Goal: Task Accomplishment & Management: Manage account settings

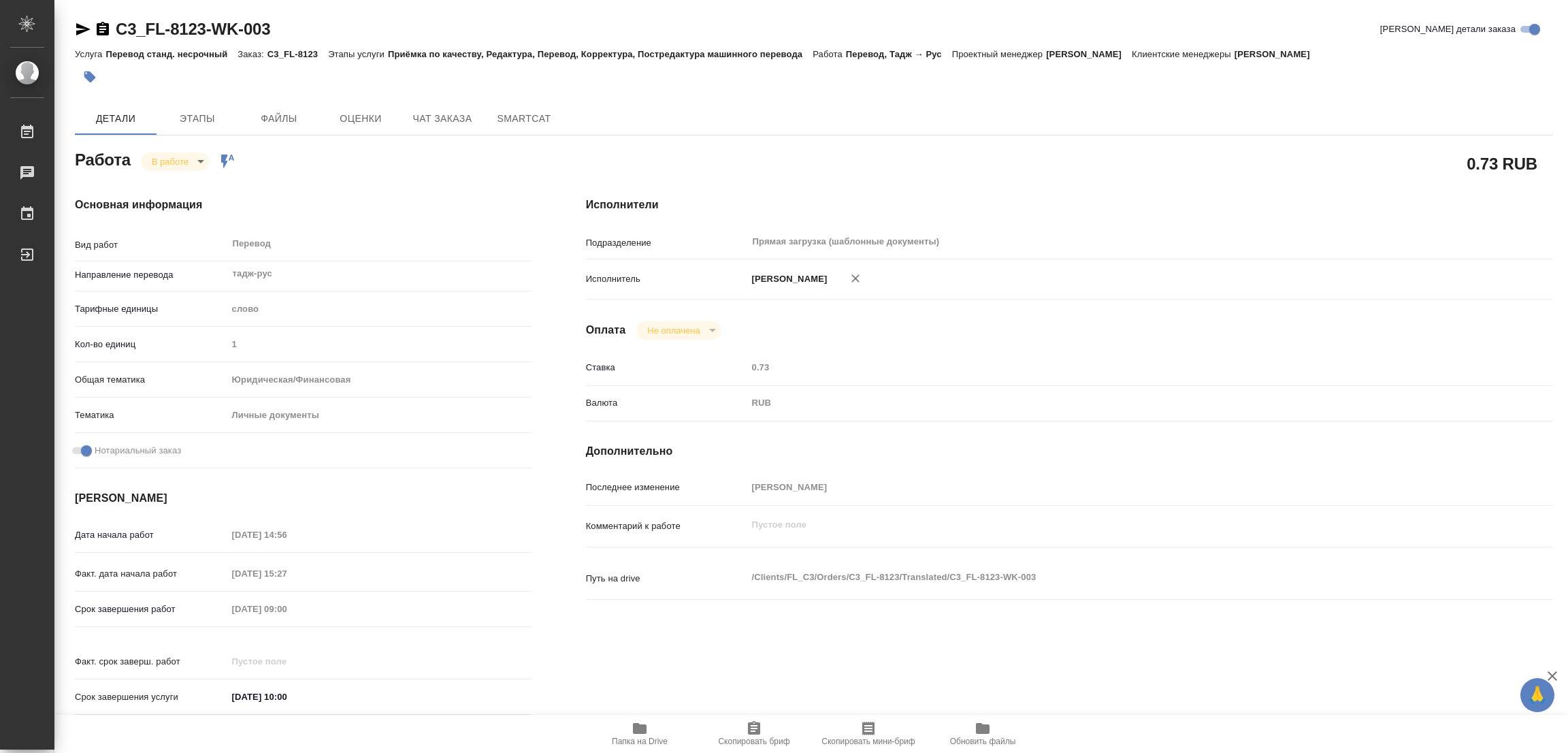
click at [637, 731] on icon "button" at bounding box center [640, 728] width 14 height 11
type textarea "x"
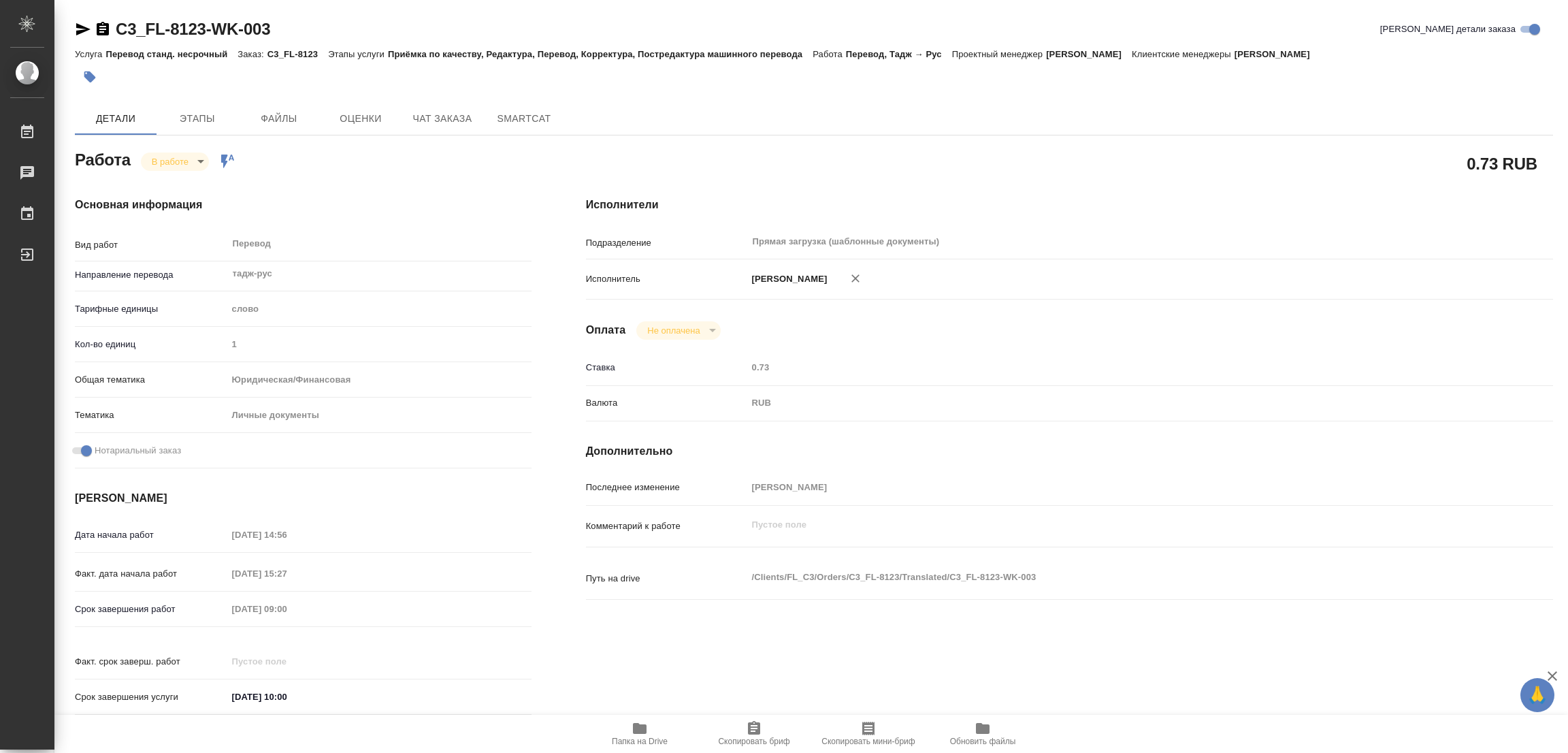
type textarea "x"
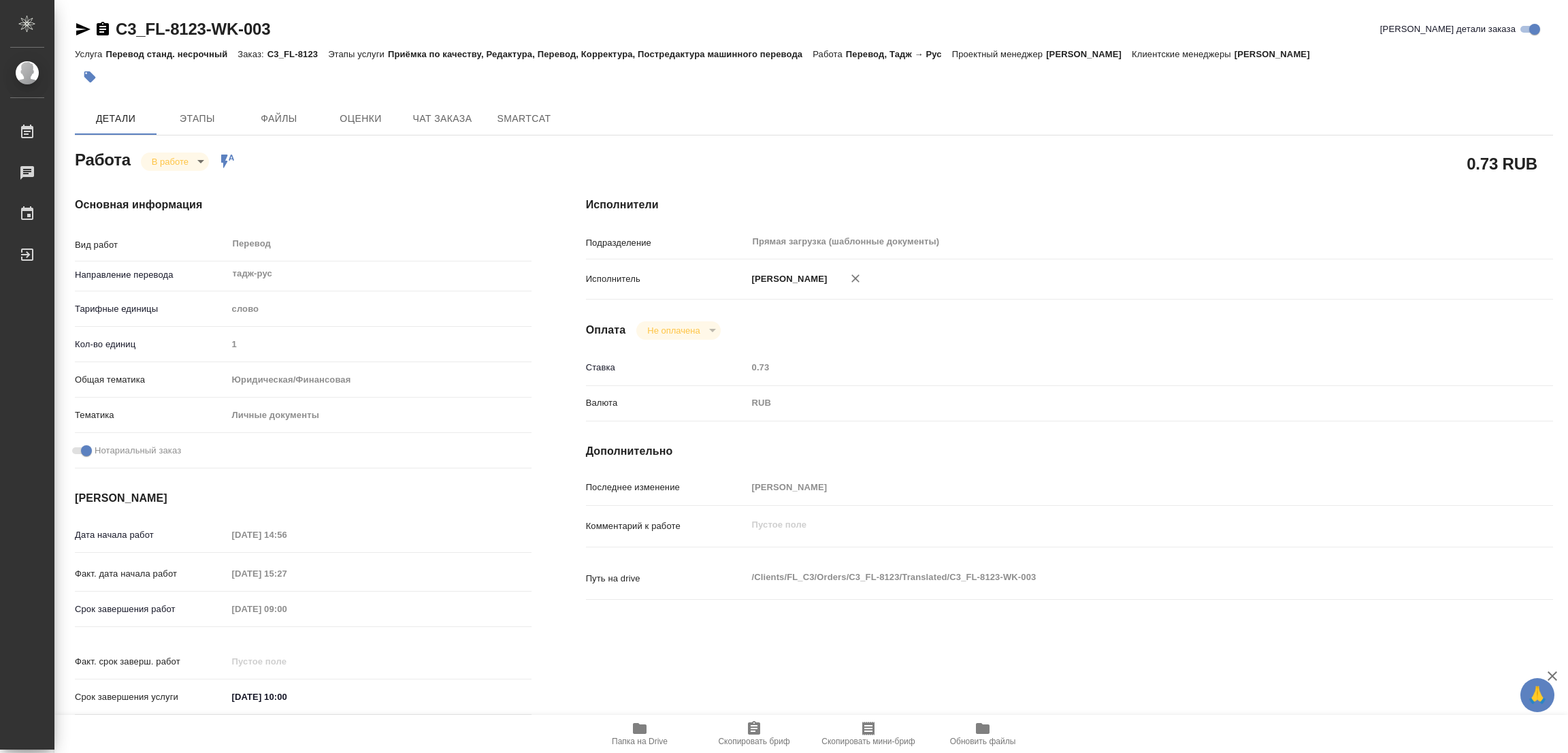
type textarea "x"
click at [186, 123] on span "Этапы" at bounding box center [197, 119] width 65 height 17
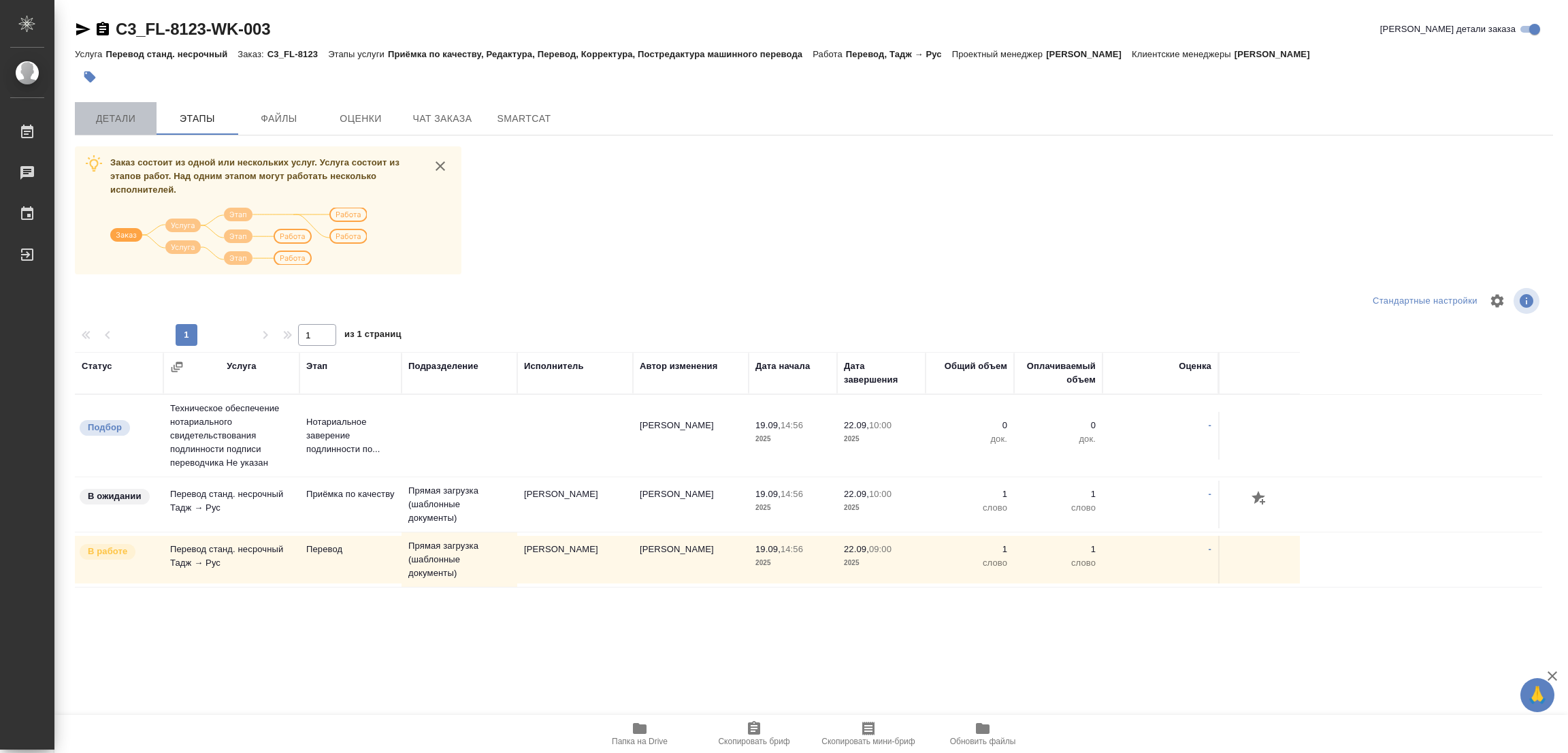
click at [104, 118] on span "Детали" at bounding box center [116, 119] width 65 height 17
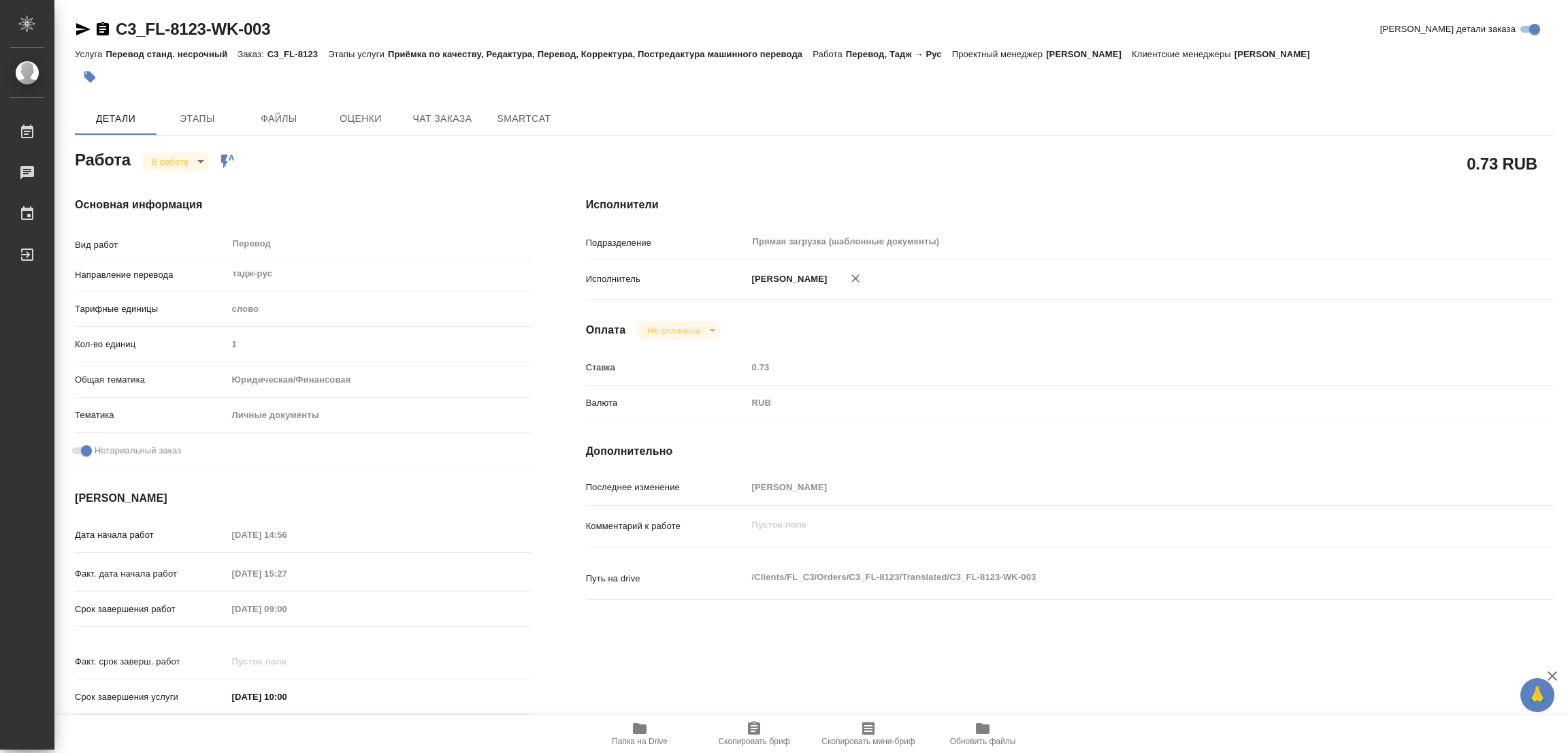
type textarea "x"
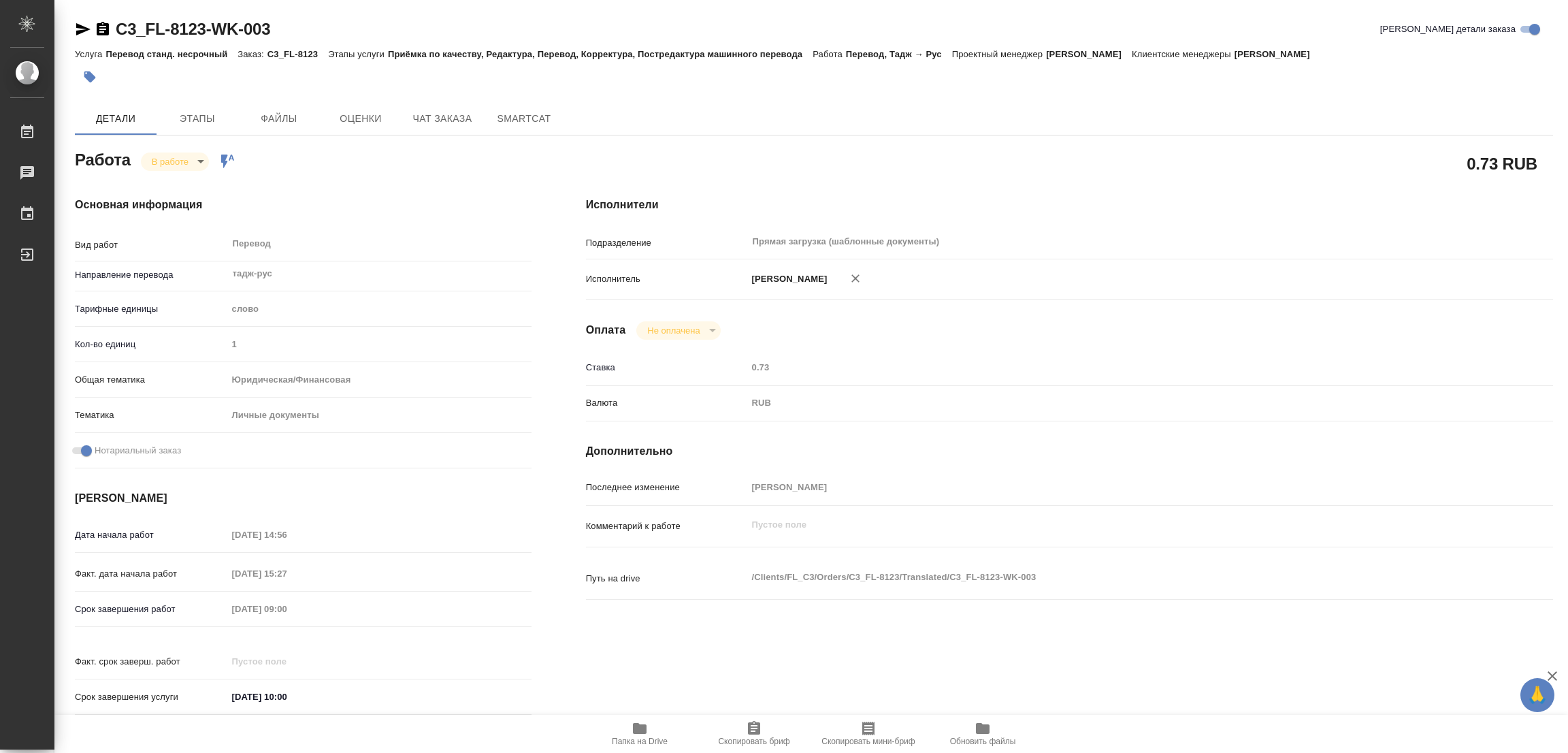
type textarea "x"
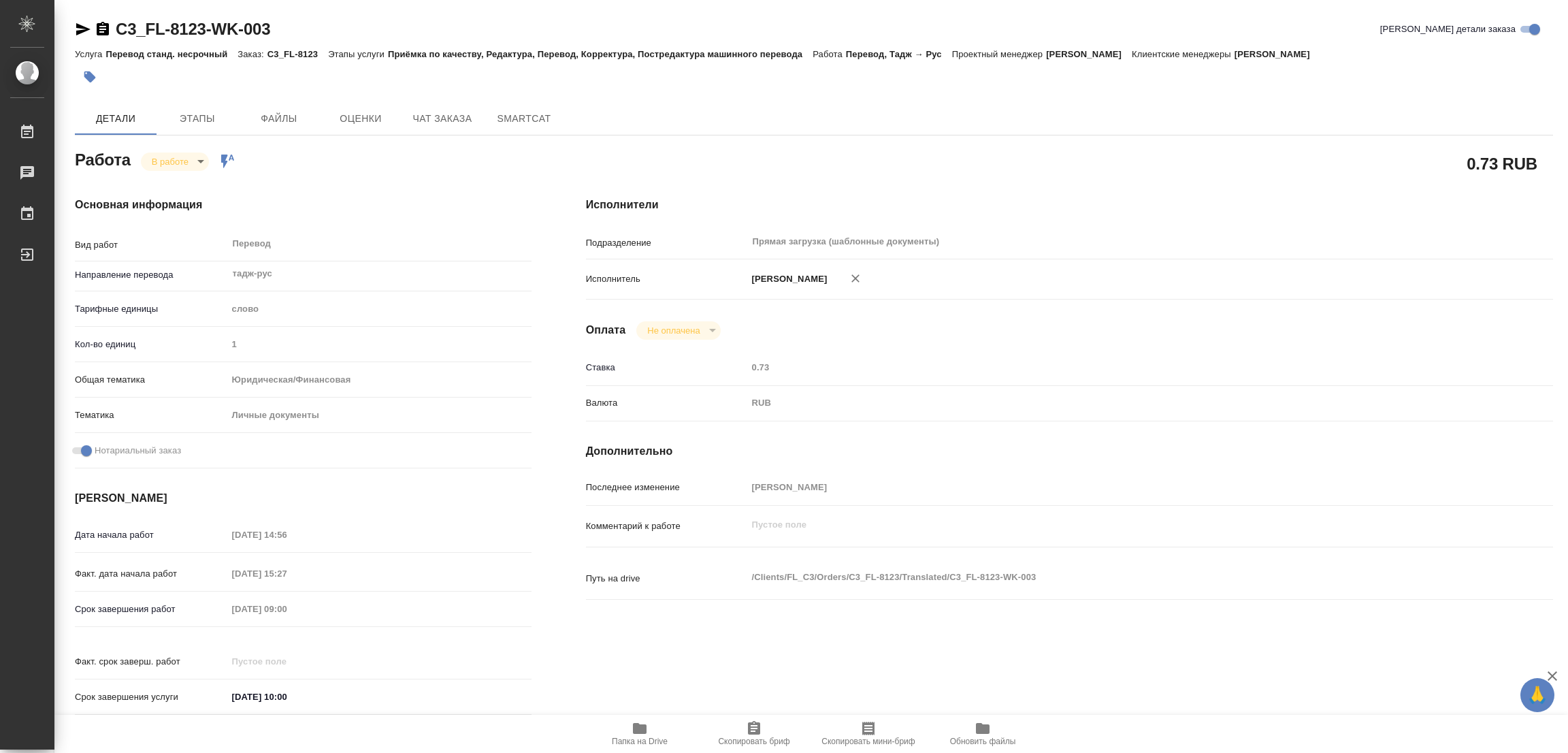
type textarea "x"
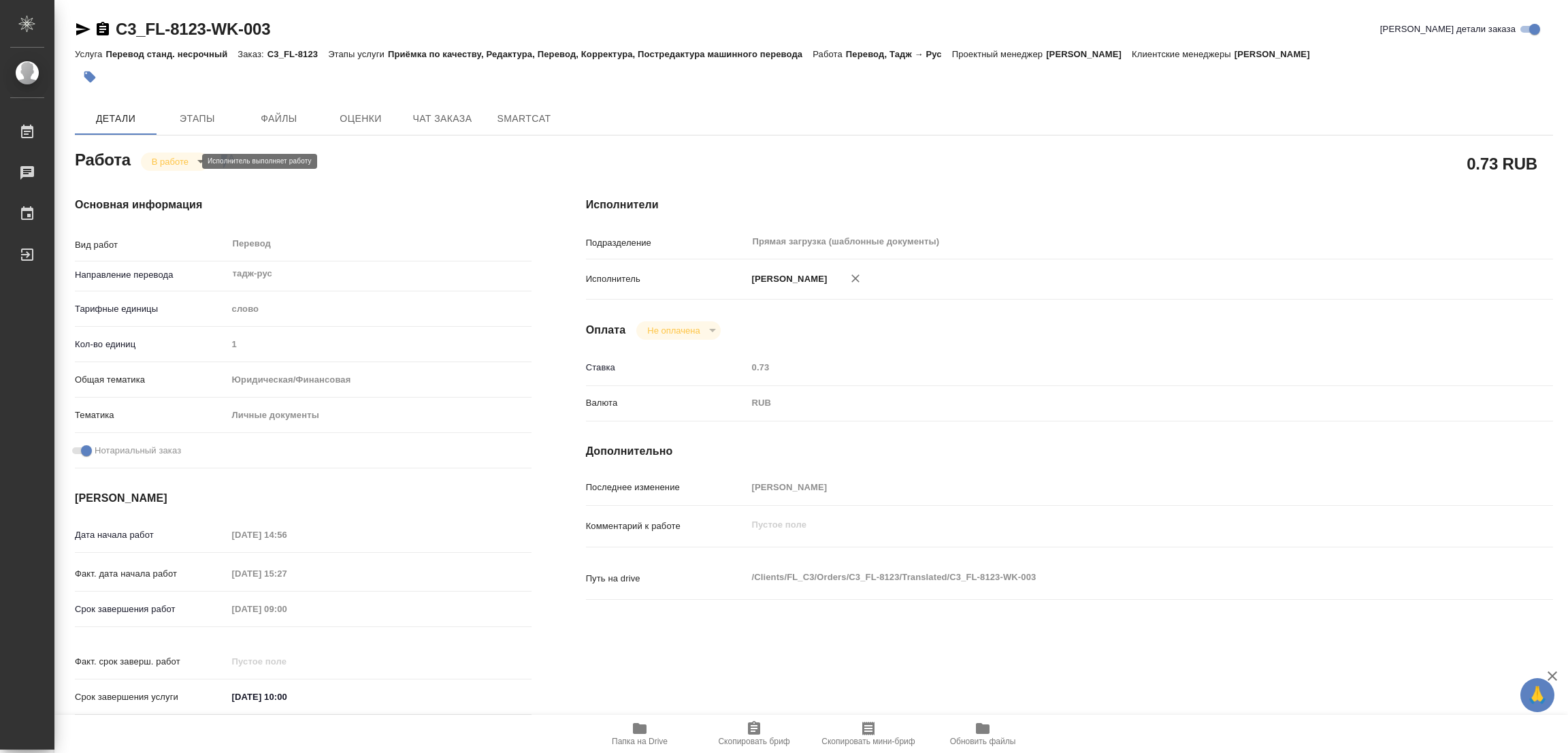
click at [158, 161] on body "🙏 .cls-1 fill:#fff; AWATERA Popova Galina Работы 0 Чаты График Выйти C3_FL-8123…" at bounding box center [784, 376] width 1568 height 753
click at [164, 179] on button "Выполнен" at bounding box center [176, 184] width 50 height 15
click at [87, 73] on icon "button" at bounding box center [89, 77] width 11 height 11
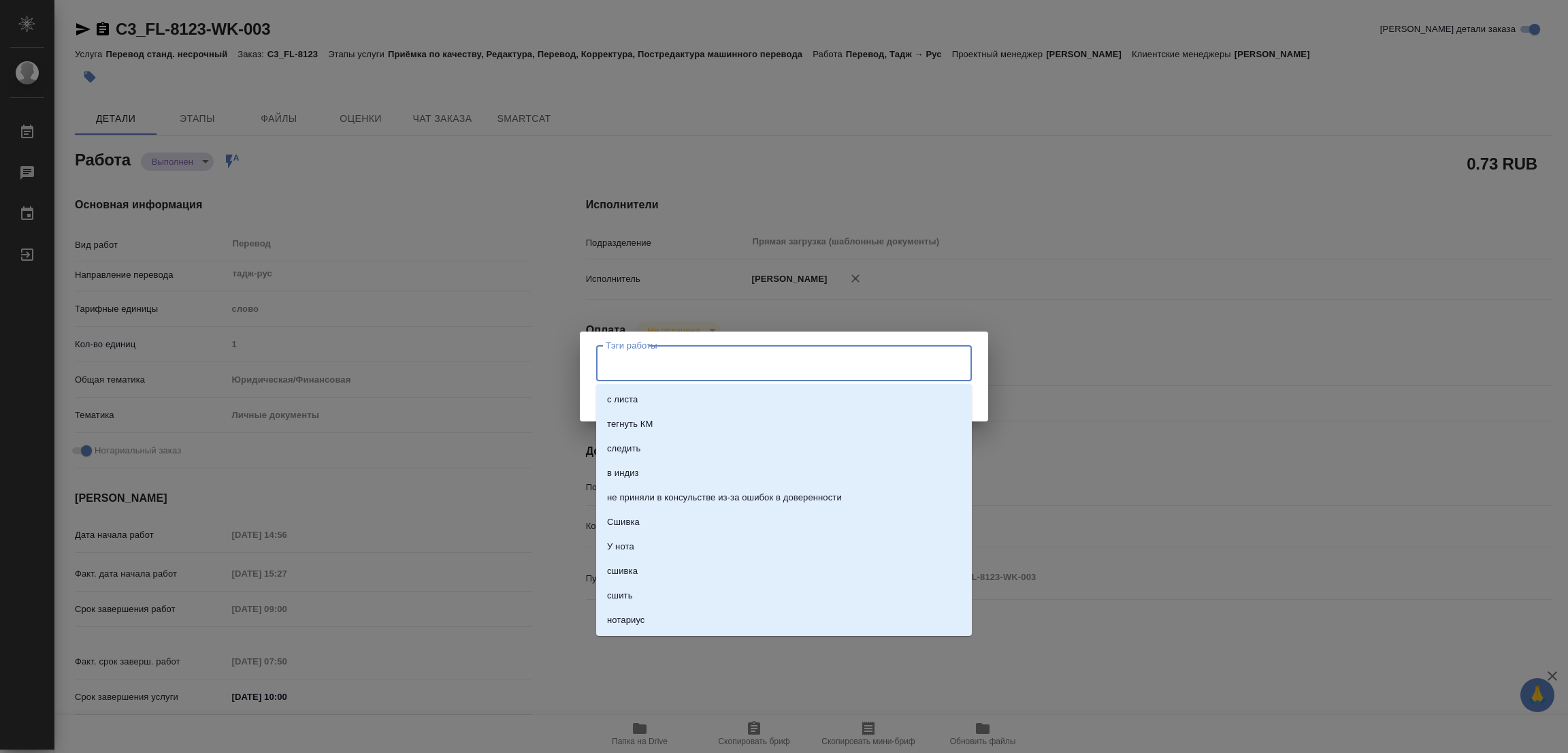
click at [619, 357] on input "Тэги работы" at bounding box center [771, 362] width 337 height 23
type textarea "x"
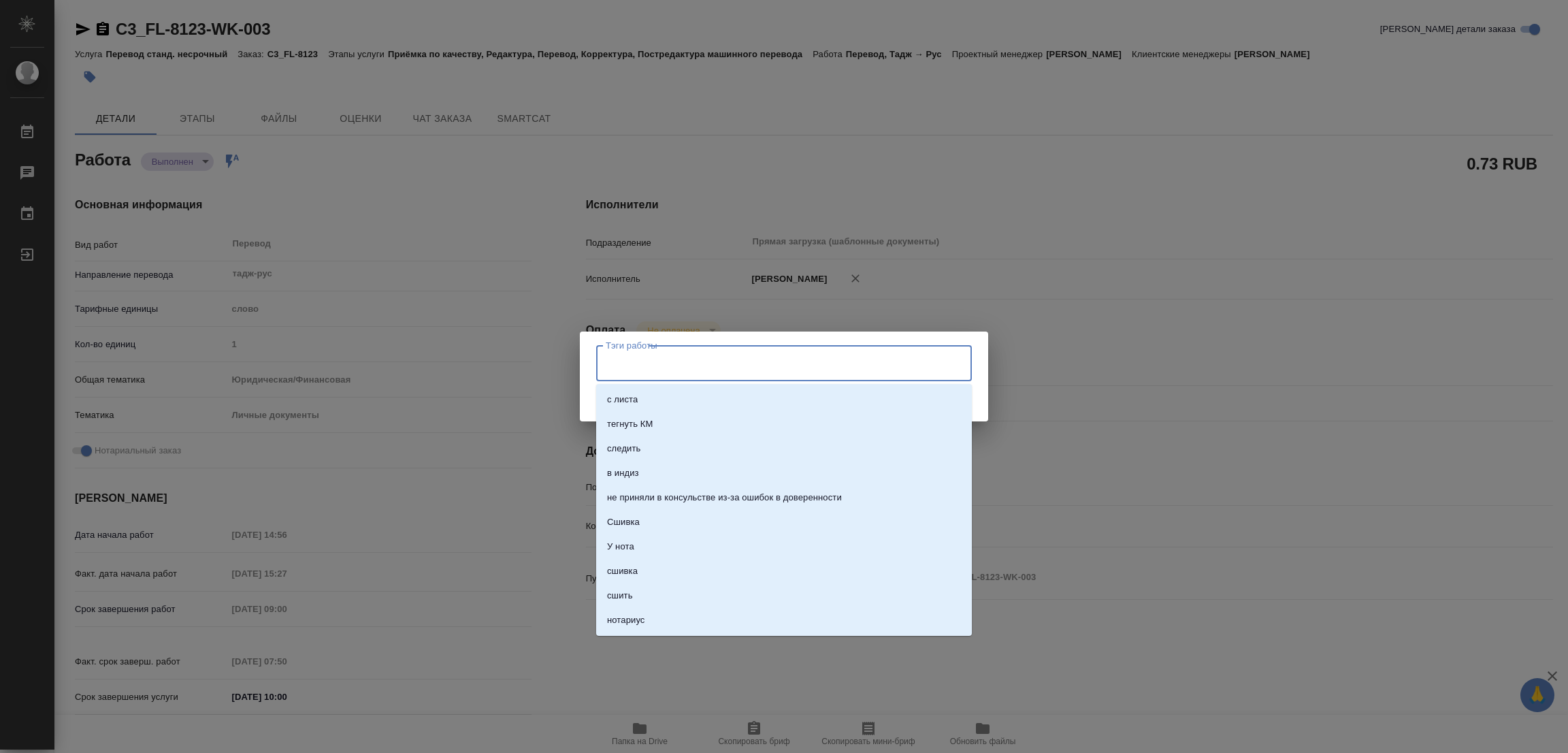
type textarea "x"
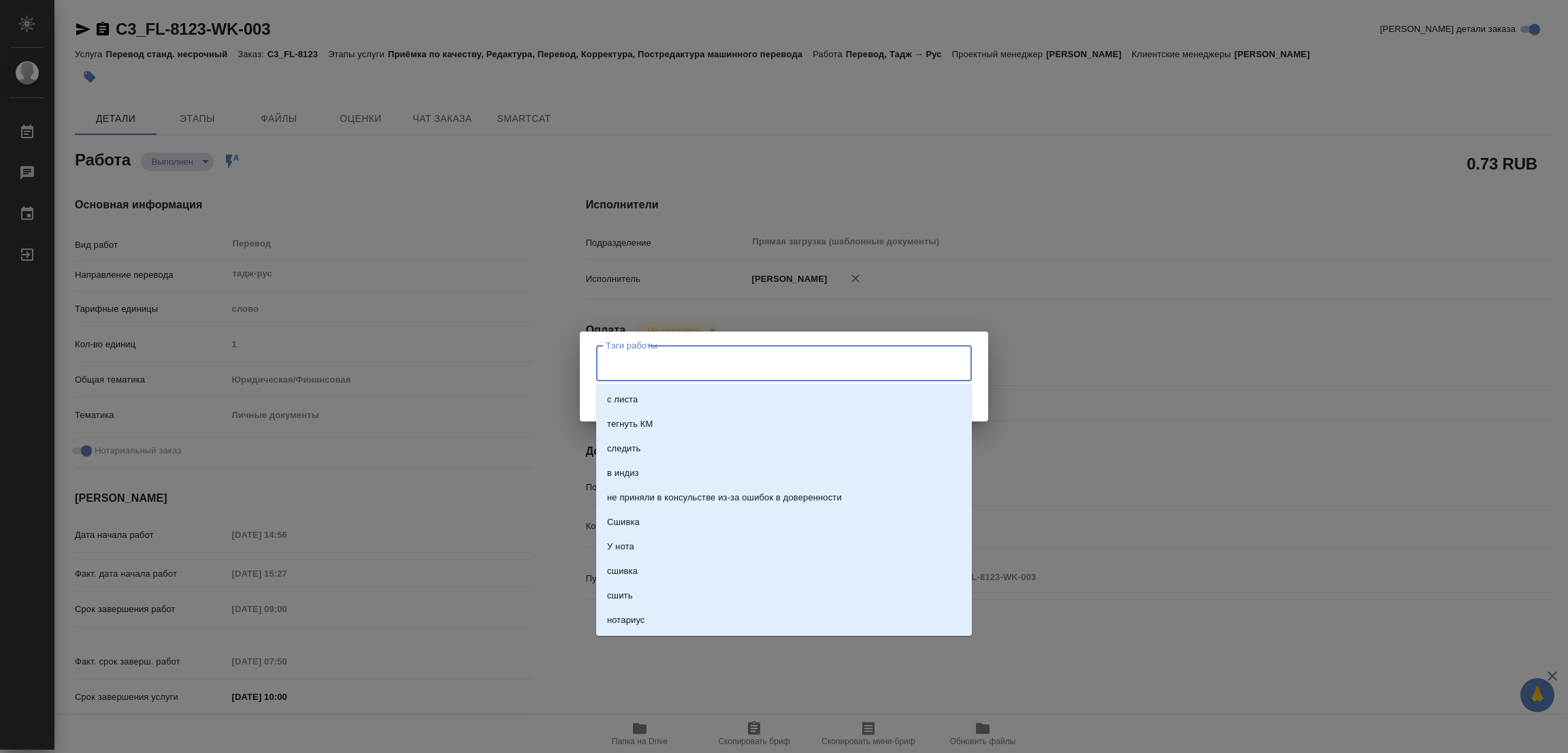
type textarea "x"
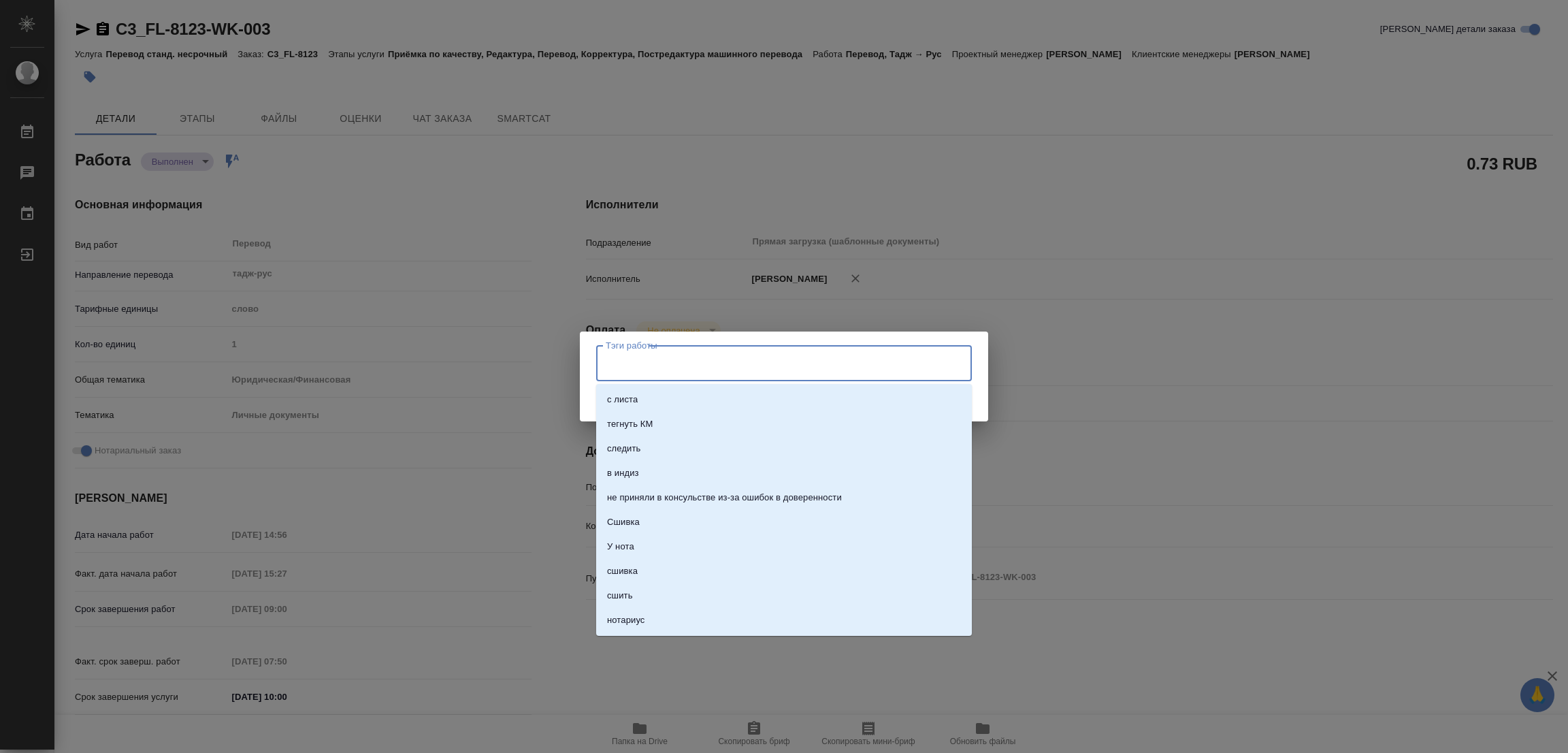
type textarea "x"
type input "стат: 75"
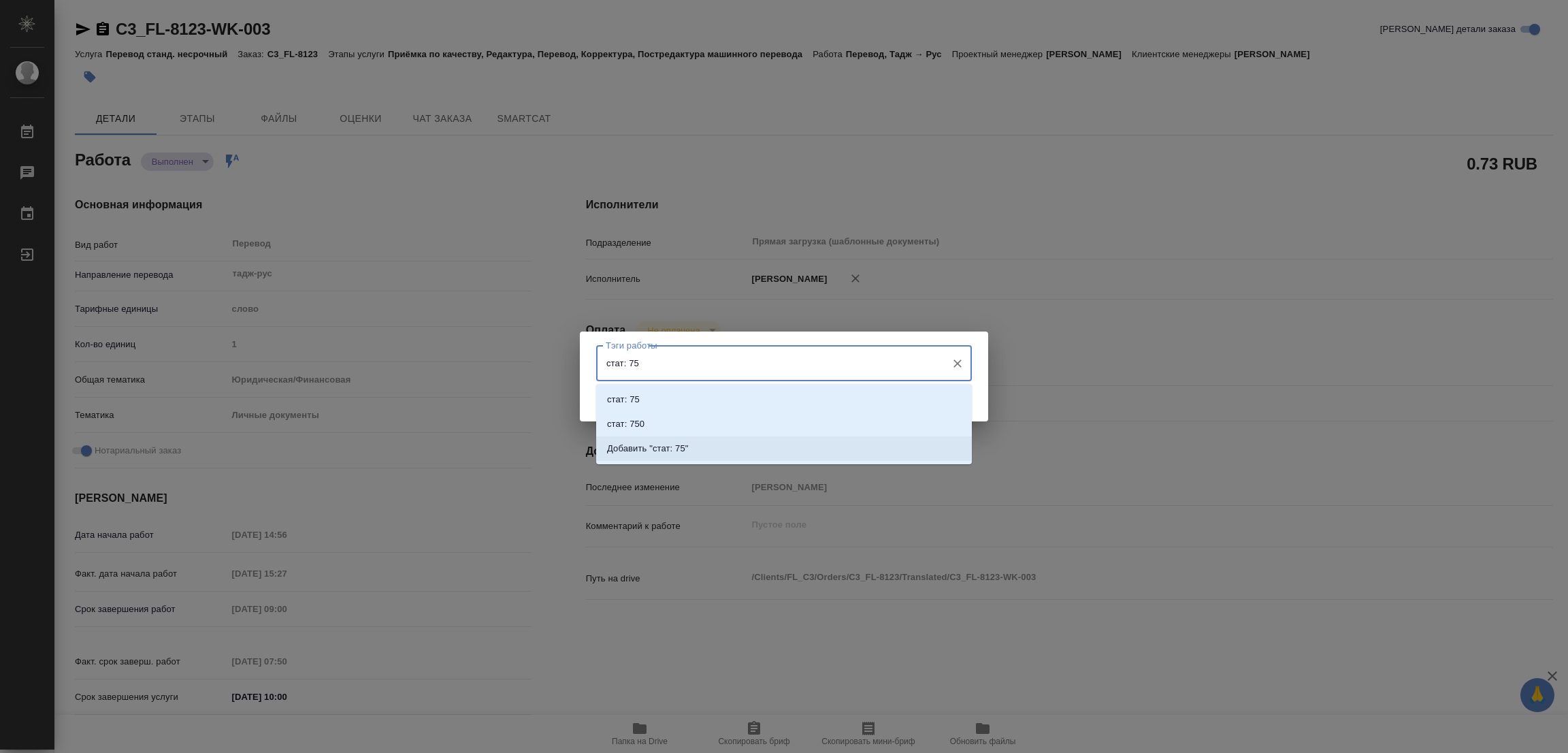
click at [673, 443] on p "Добавить "стат: 75"" at bounding box center [648, 449] width 82 height 14
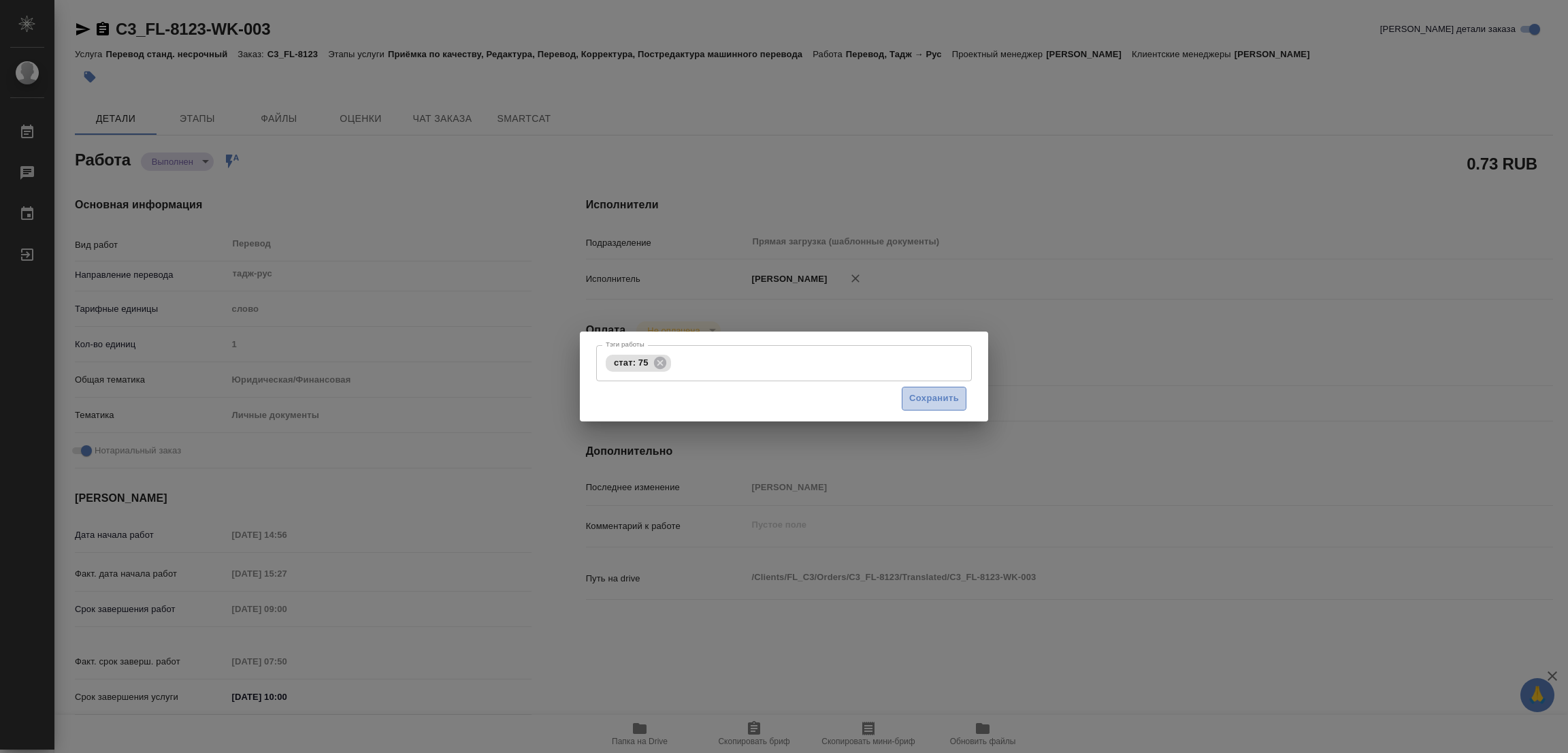
click at [946, 399] on span "Сохранить" at bounding box center [934, 398] width 50 height 15
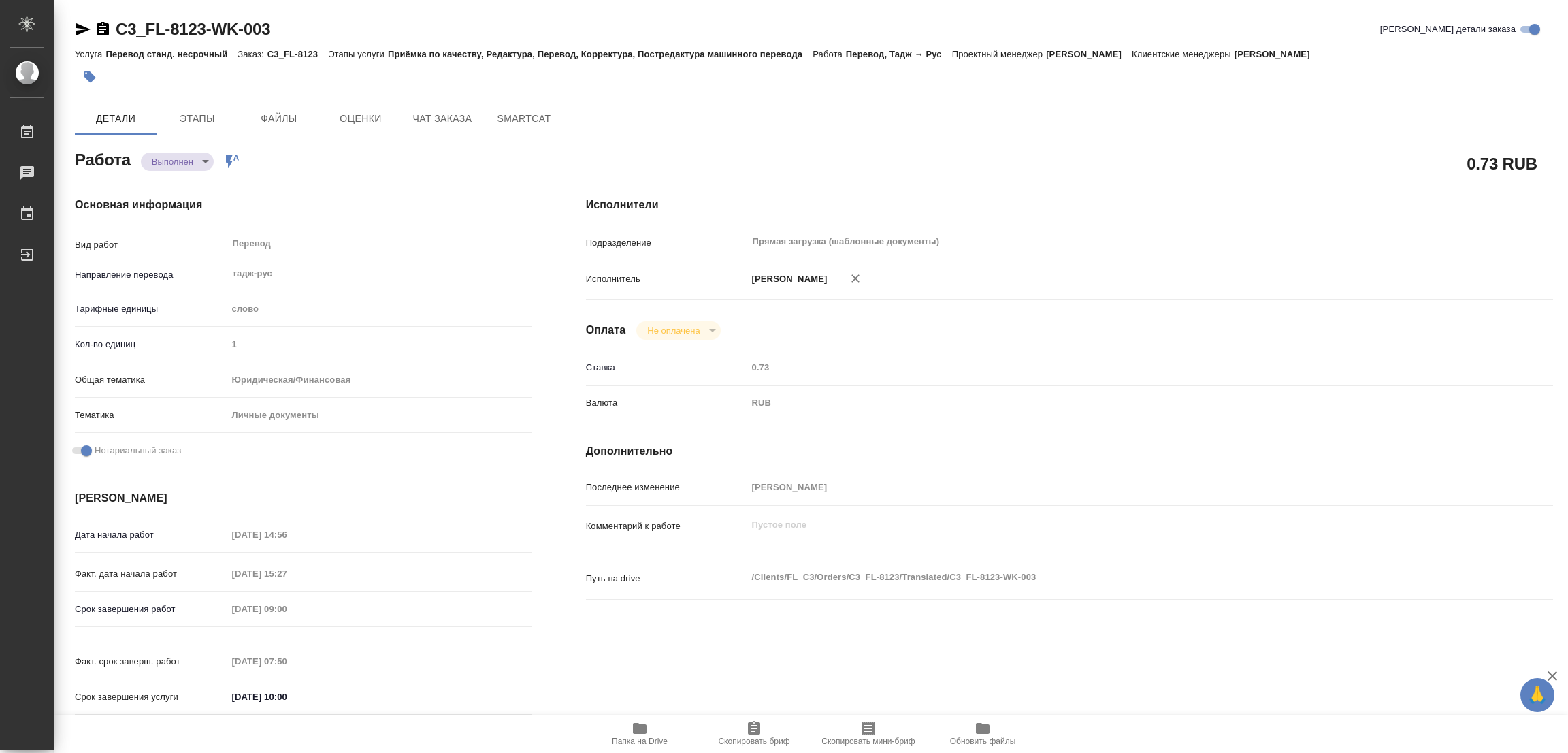
type input "completed"
type textarea "Перевод"
type textarea "x"
type input "тадж-рус"
type input "5a8b1489cc6b4906c91bfd90"
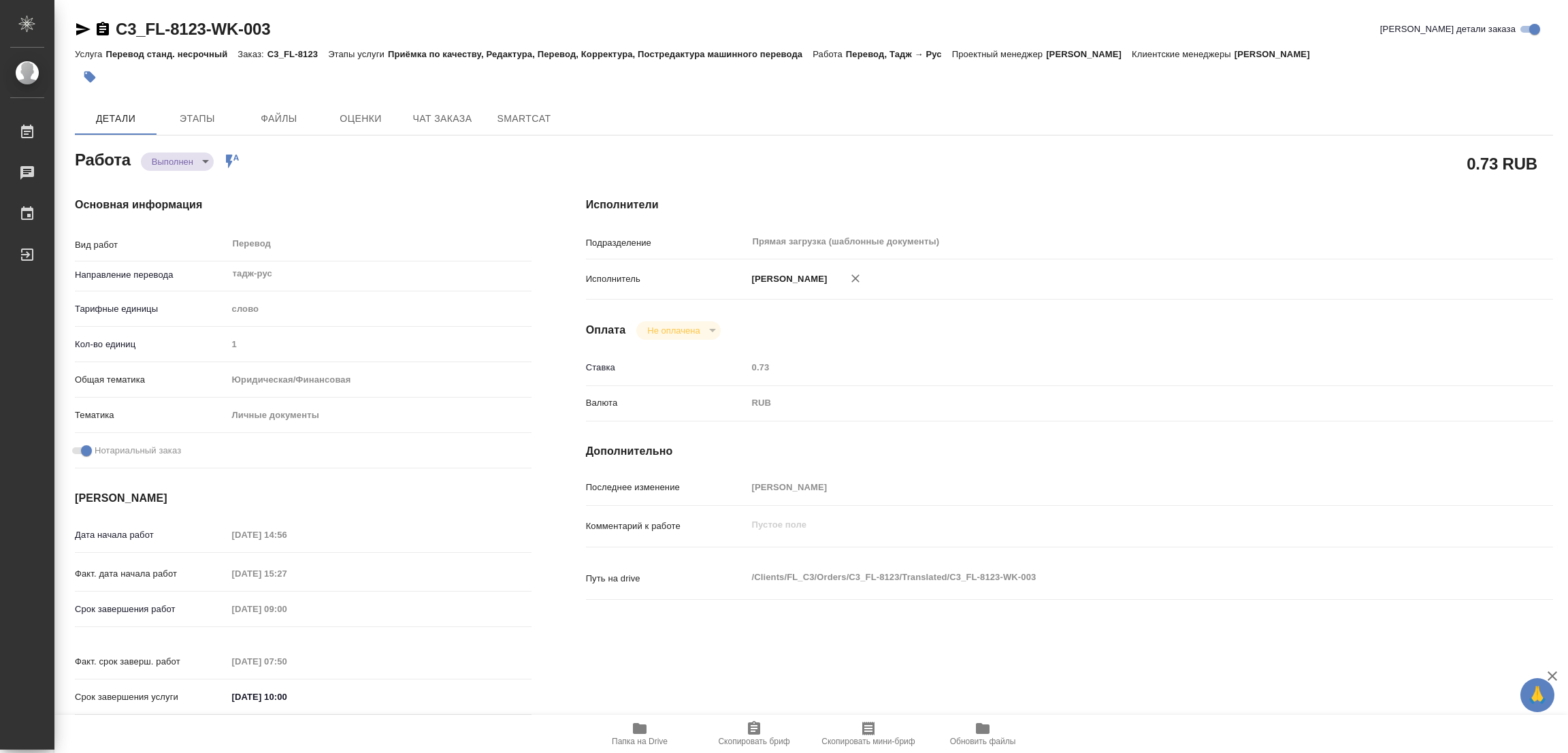
type input "1"
type input "yr-fn"
type input "5a8b8b956a9677013d343cfe"
checkbox input "true"
type input "19.09.2025 14:56"
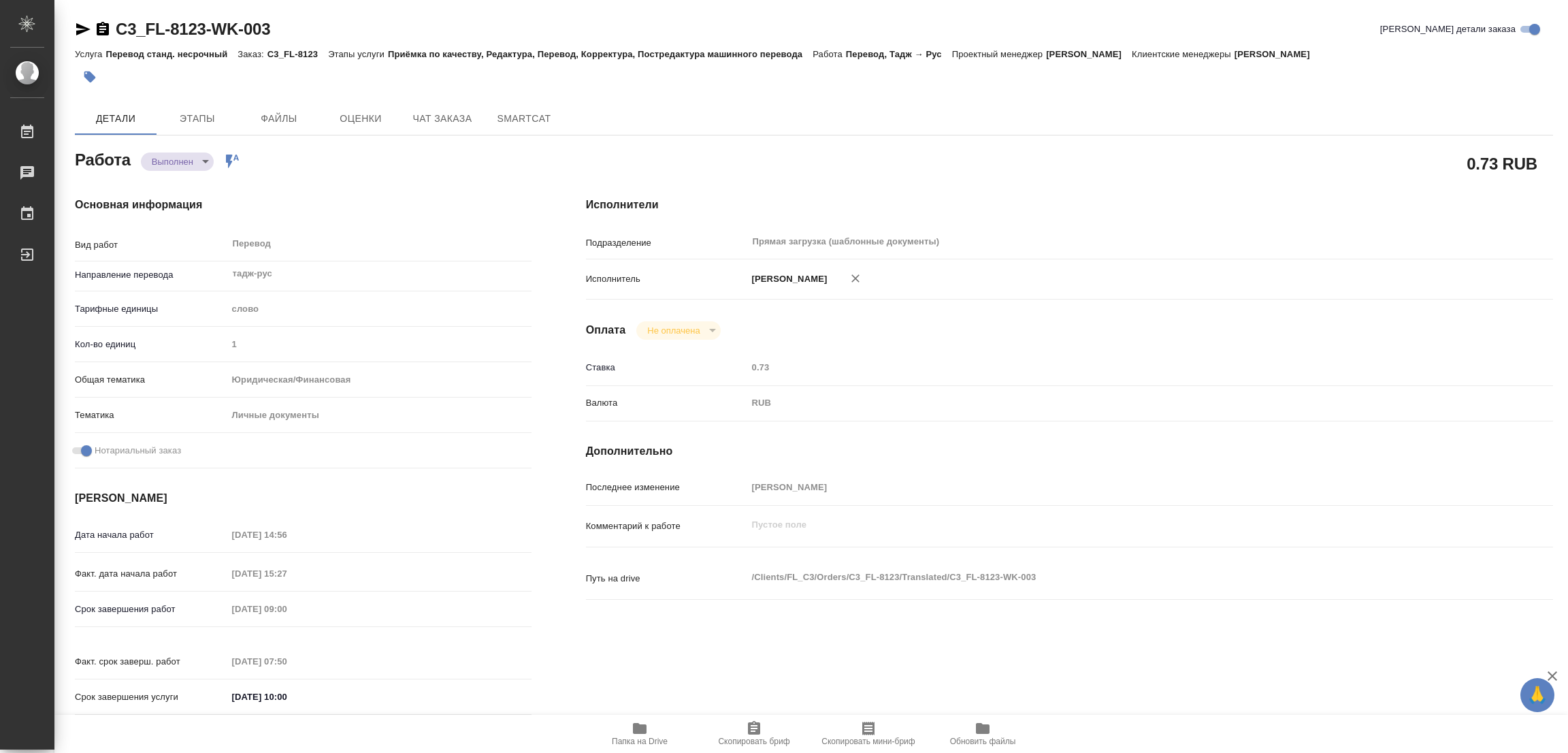
type input "19.09.2025 15:27"
type input "22.09.2025 09:00"
type input "22.09.2025 07:50"
type input "[DATE] 10:00"
type input "Прямая загрузка (шаблонные документы)"
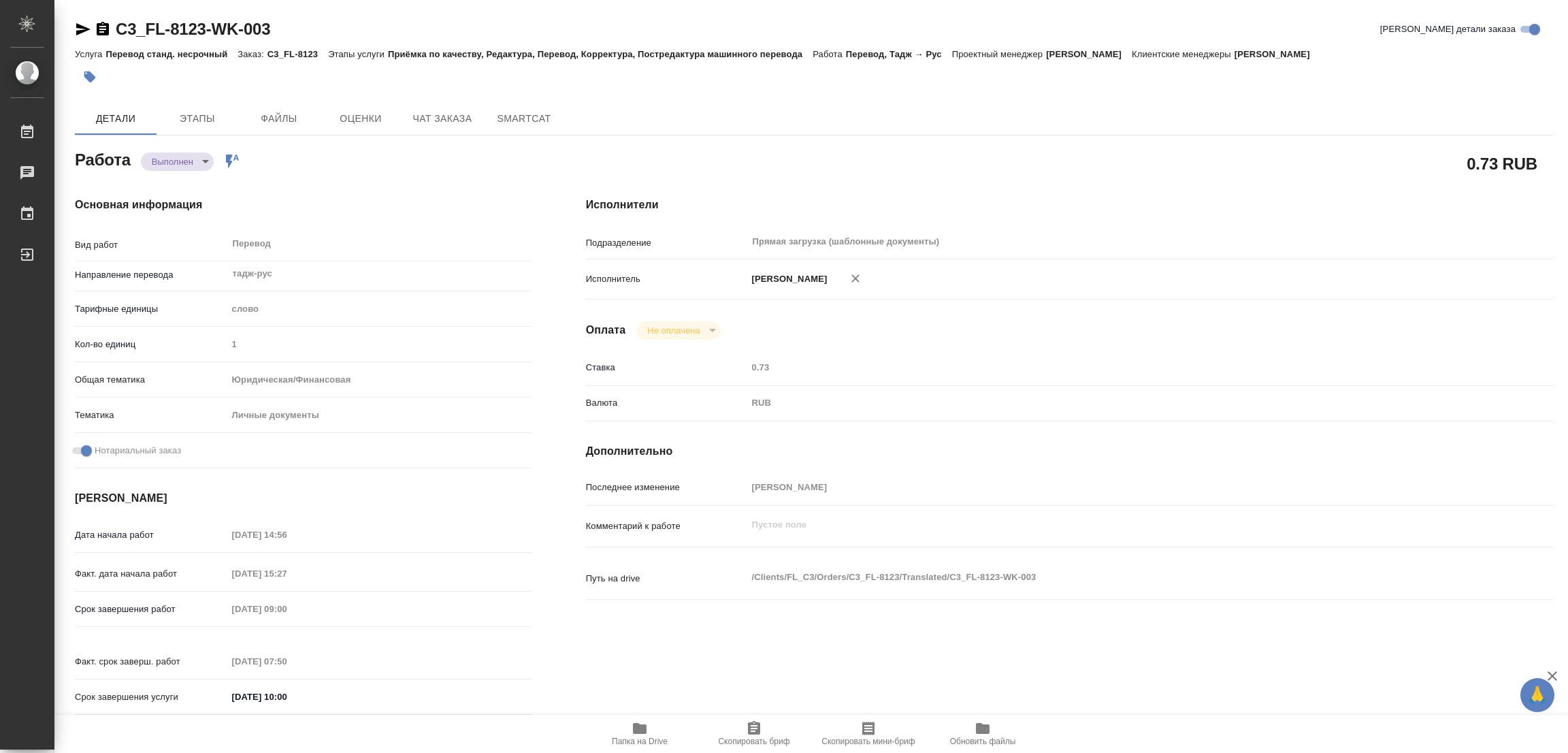
type input "notPayed"
type input "0.73"
type input "RUB"
type input "[PERSON_NAME]"
type textarea "x"
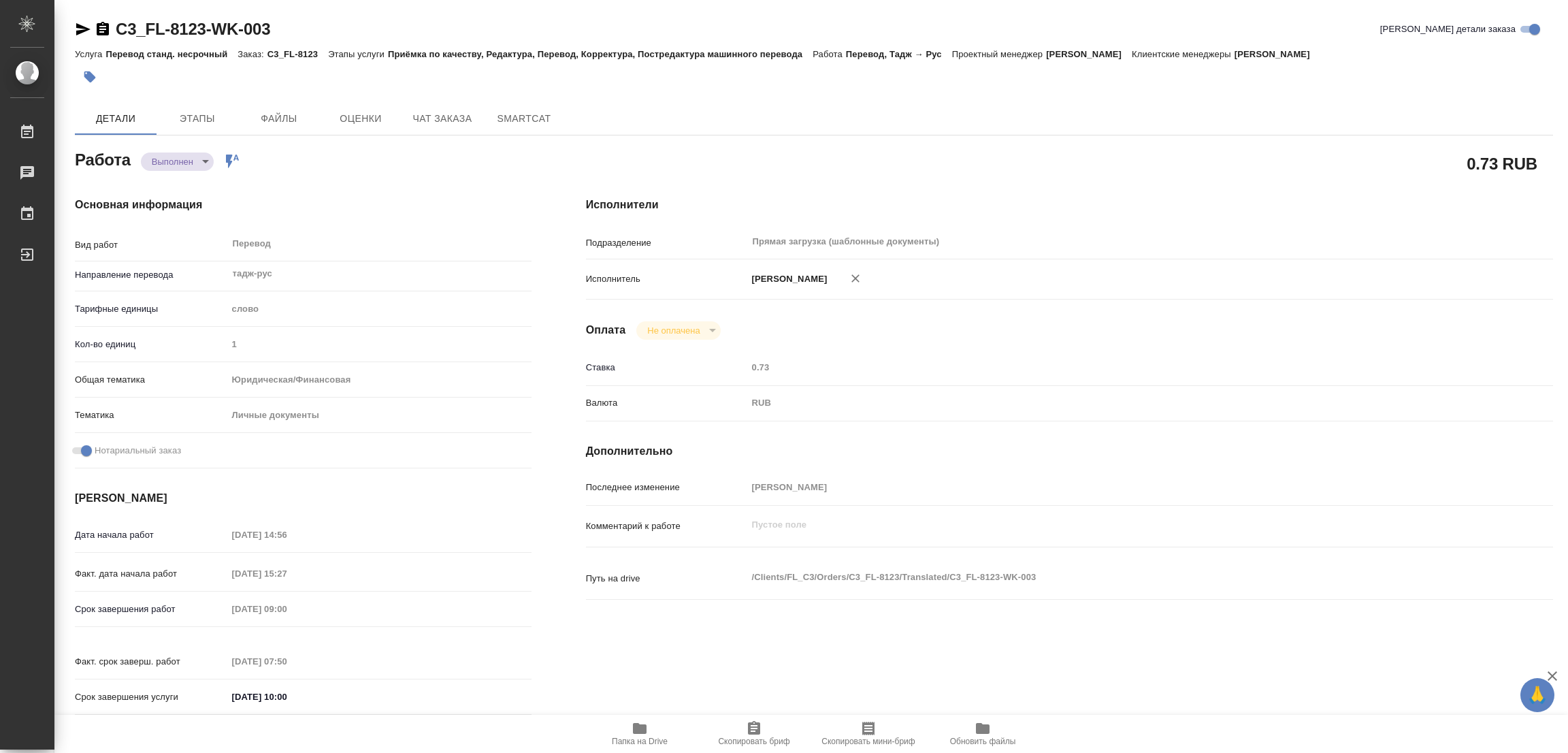
type textarea "/Clients/FL_C3/Orders/C3_FL-8123/Translated/C3_FL-8123-WK-003"
type textarea "x"
type input "C3_FL-8123"
type input "Перевод станд. несрочный"
type input "Приёмка по качеству, Редактура, Перевод, Корректура, Постредактура машинного пе…"
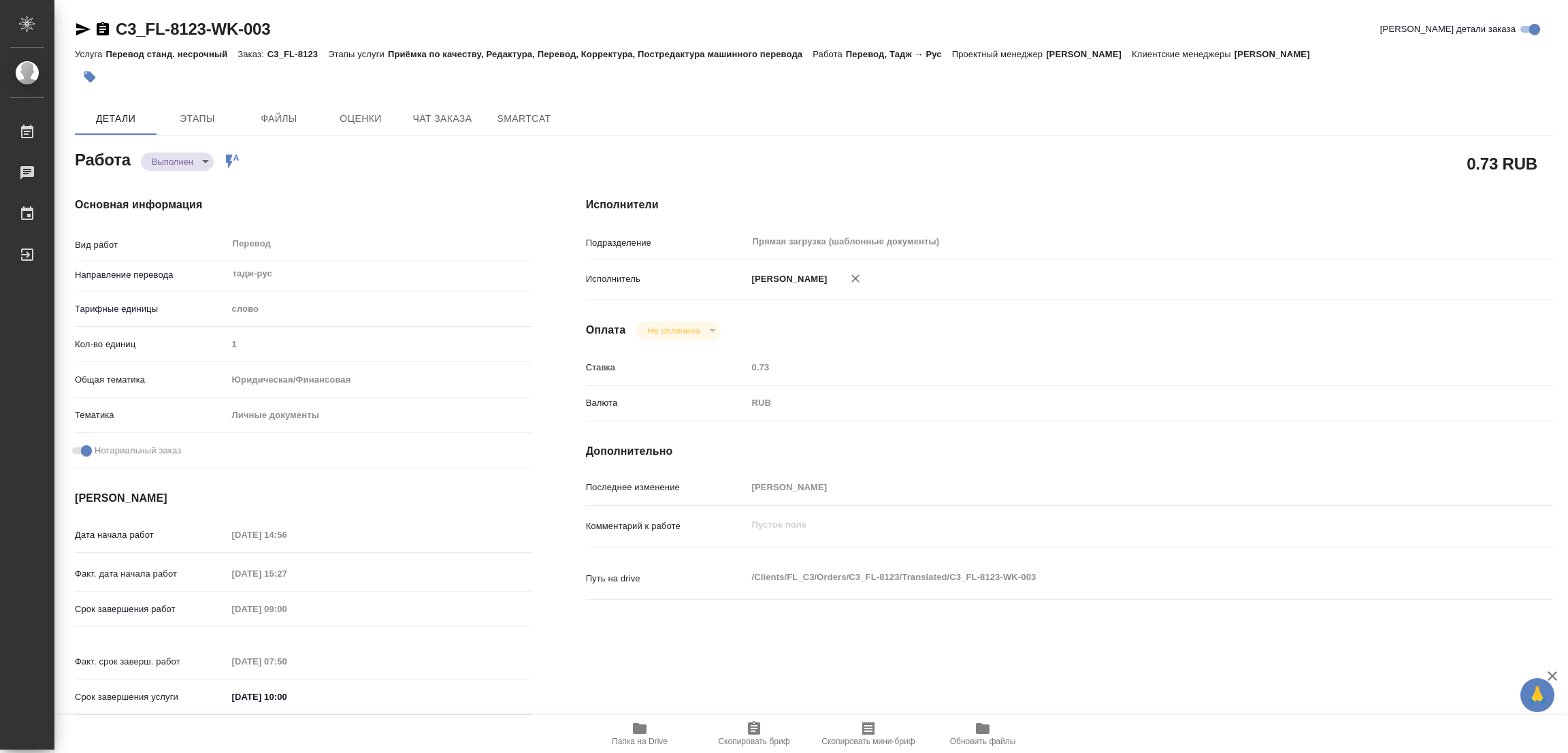
type input "Ильина Екатерина"
type input "/Clients/FL_C3/Orders/C3_FL-8123"
type textarea "Мусоев Джурабек Кодирович"
type textarea "x"
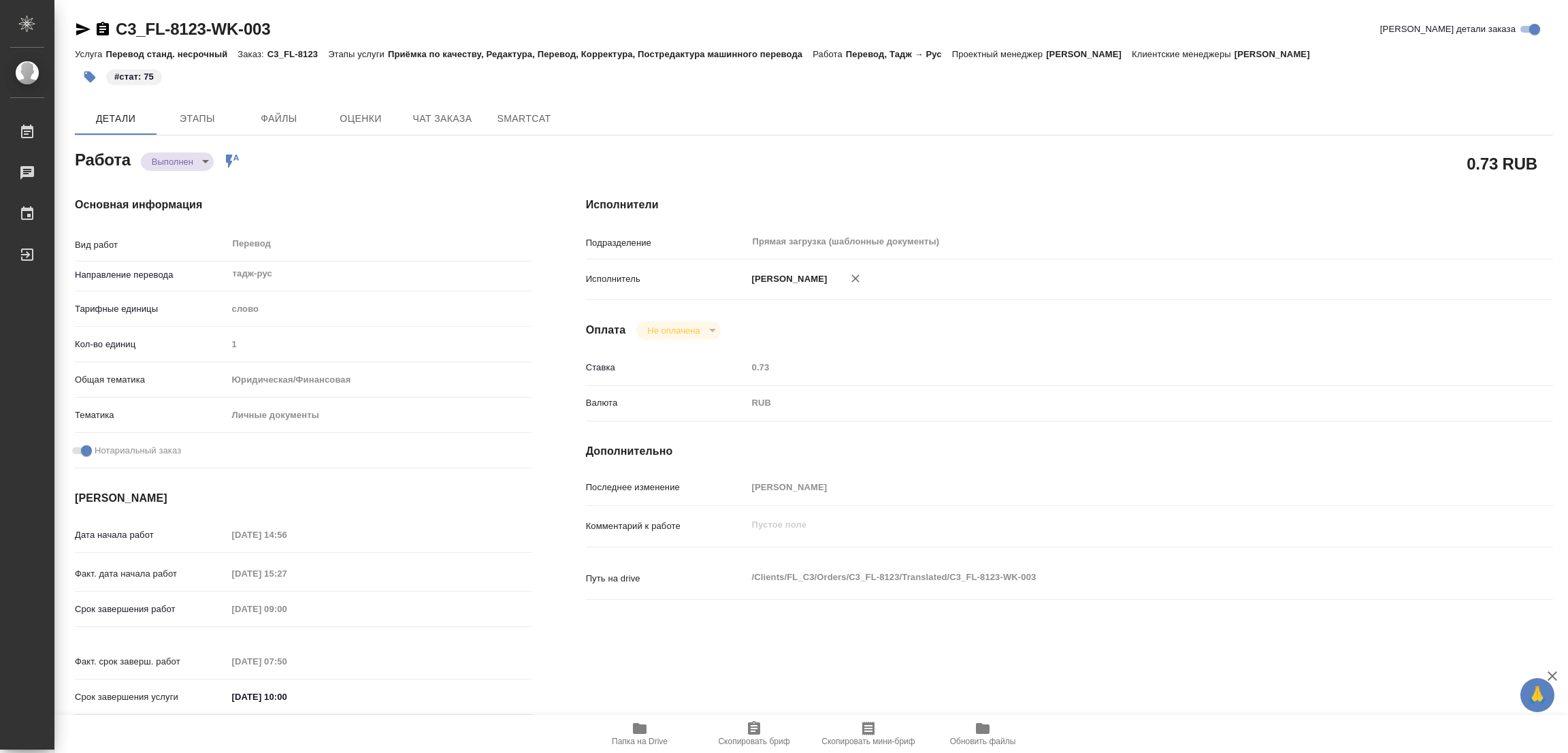
type textarea "x"
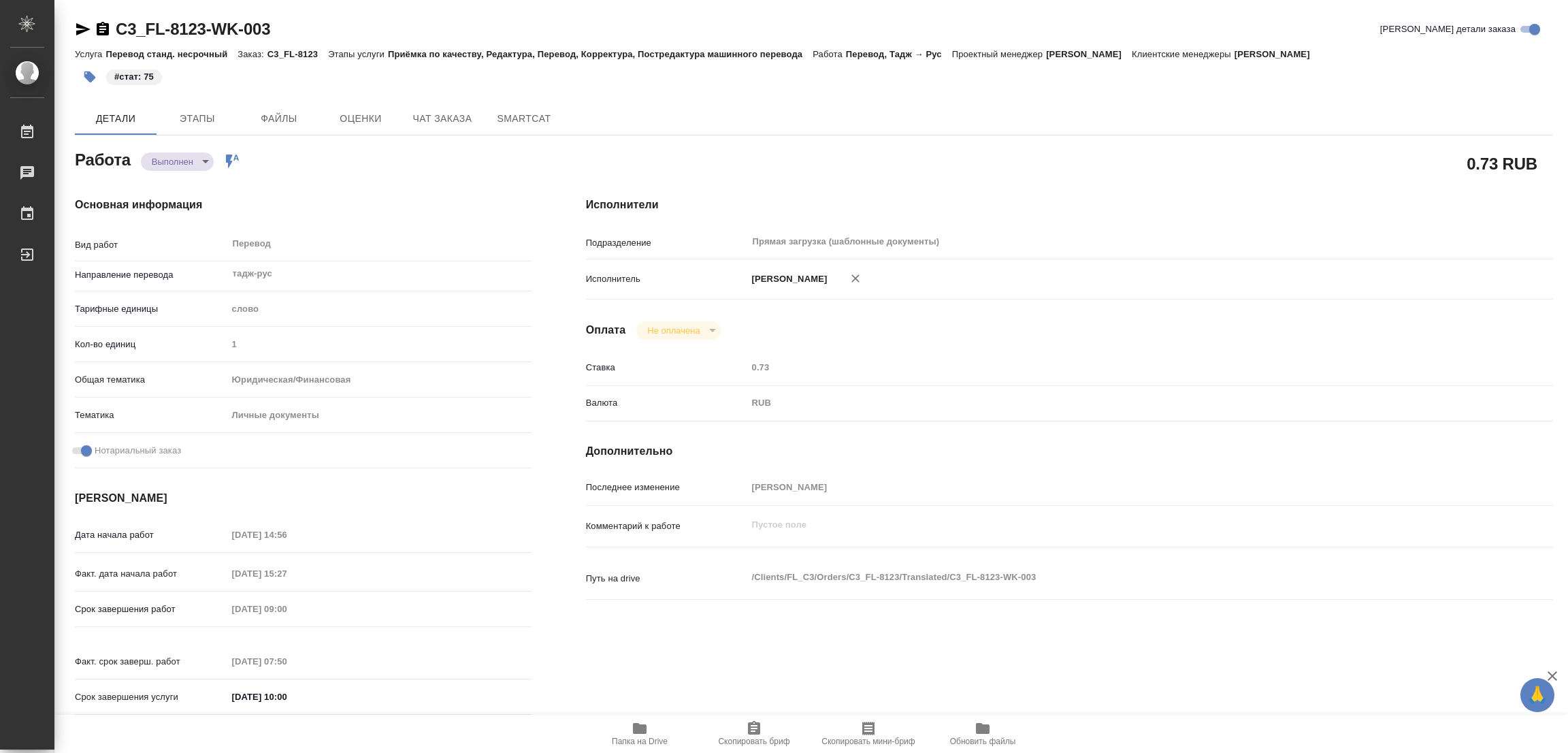
type textarea "x"
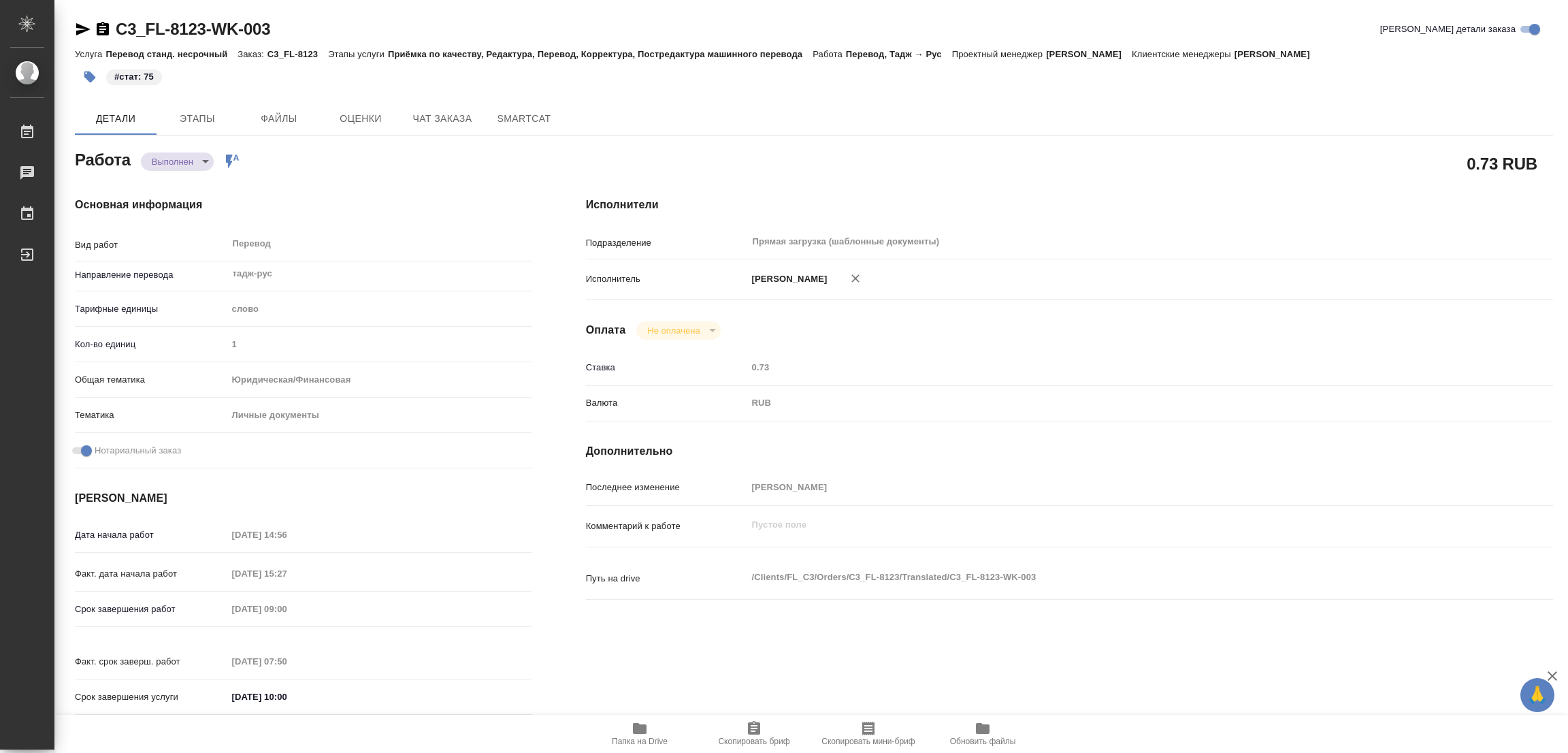
type textarea "x"
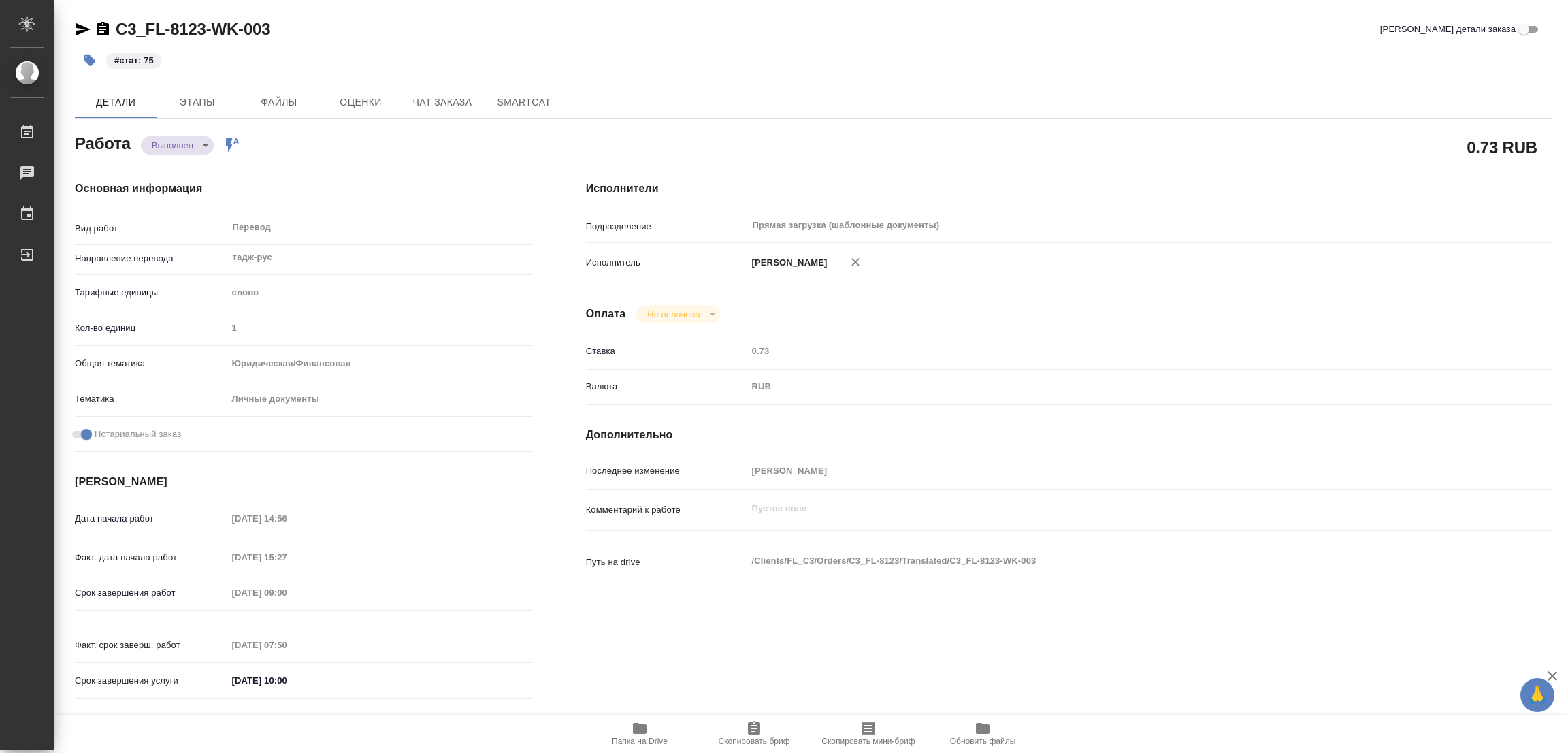
click at [981, 113] on div "Детали Этапы Файлы Оценки Чат заказа SmartCat" at bounding box center [814, 102] width 1479 height 33
type textarea "x"
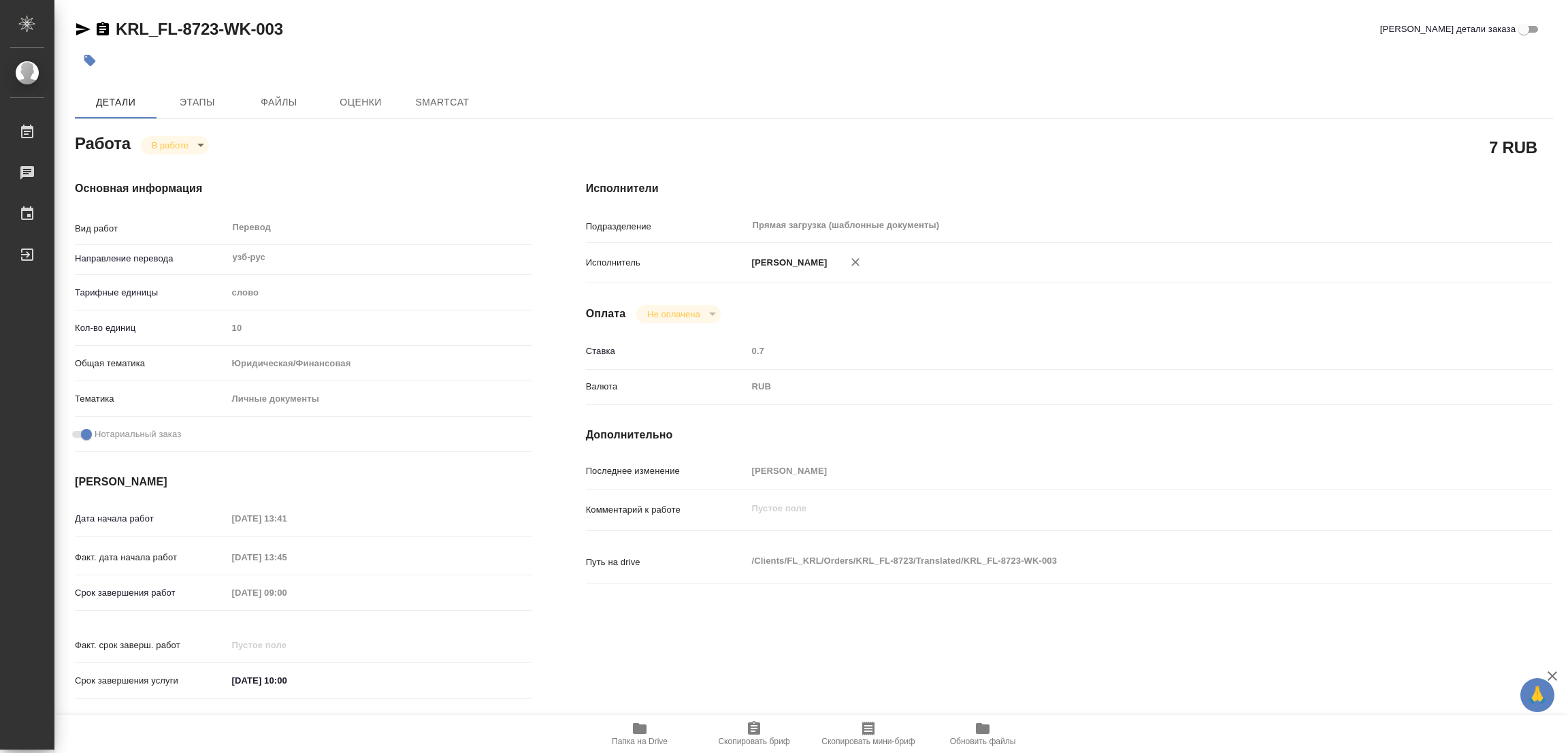
type textarea "x"
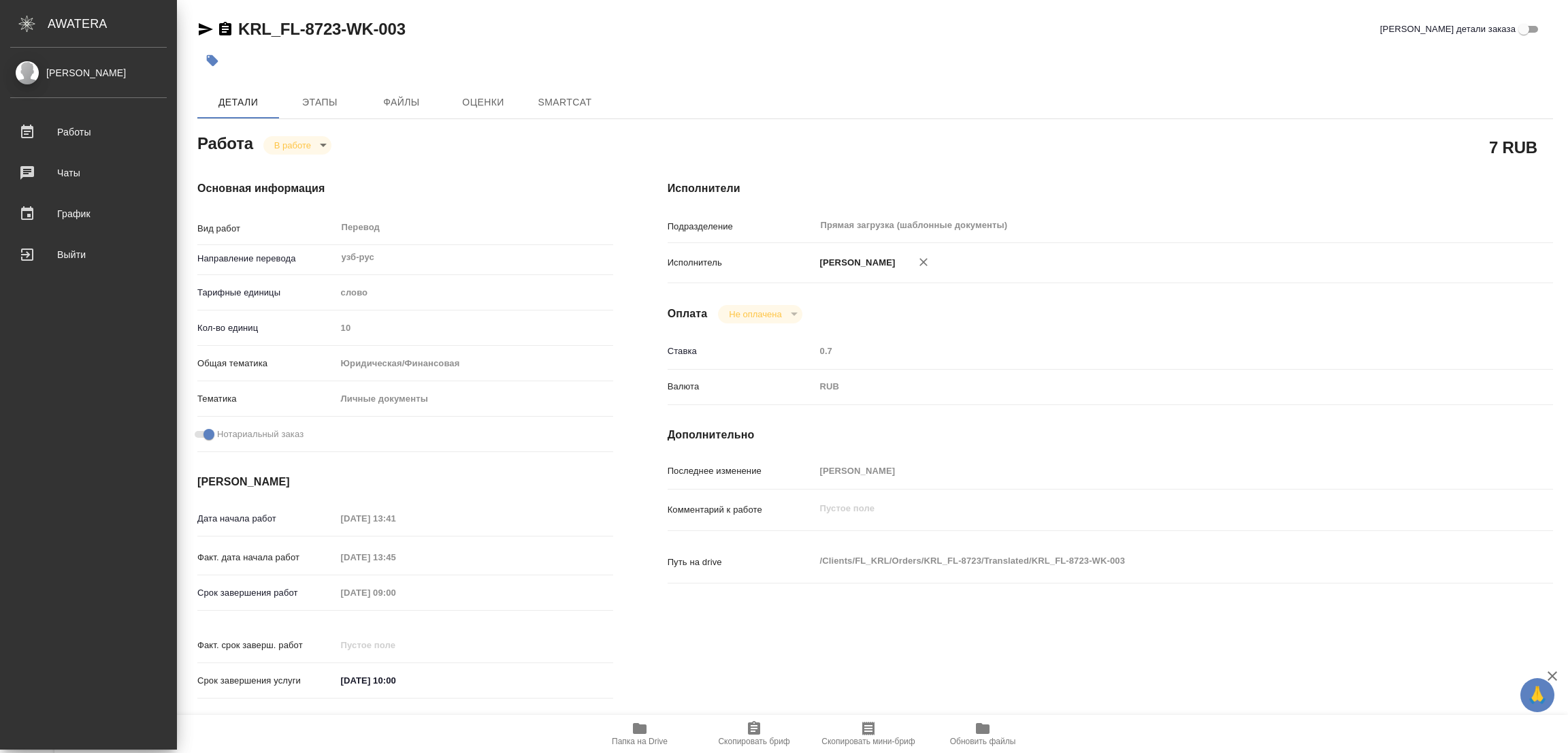
type textarea "x"
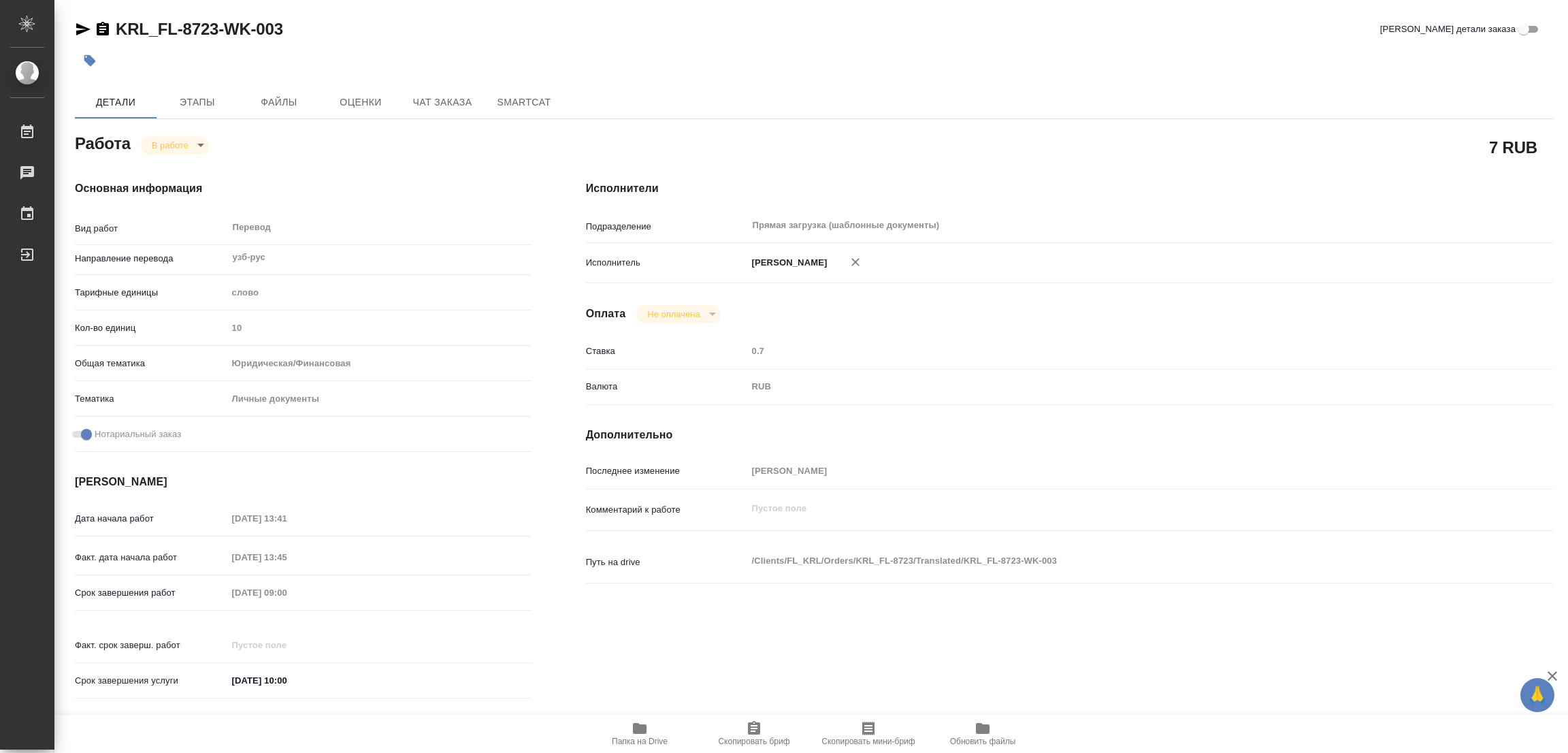
type textarea "x"
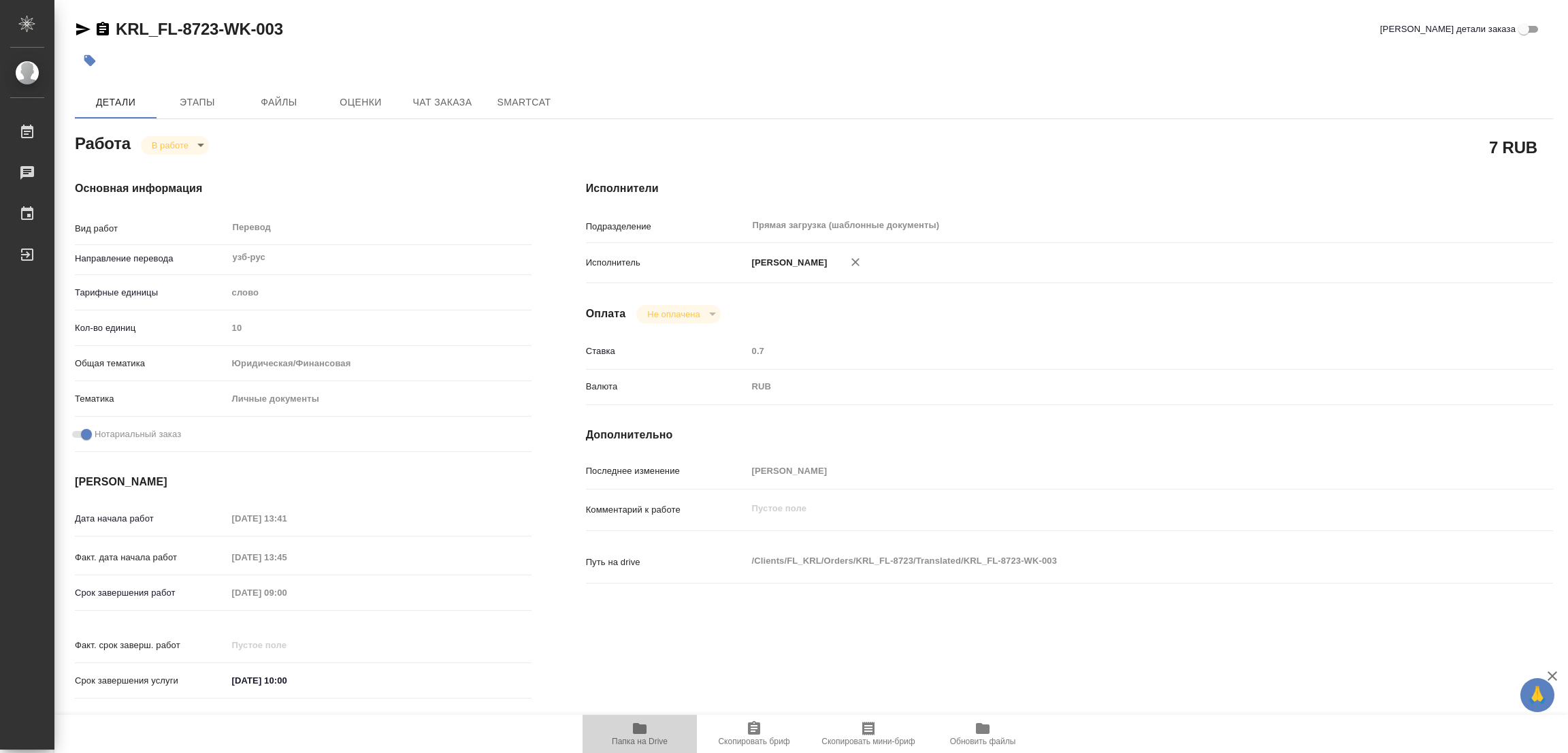
click at [635, 723] on icon "button" at bounding box center [639, 728] width 16 height 16
type textarea "x"
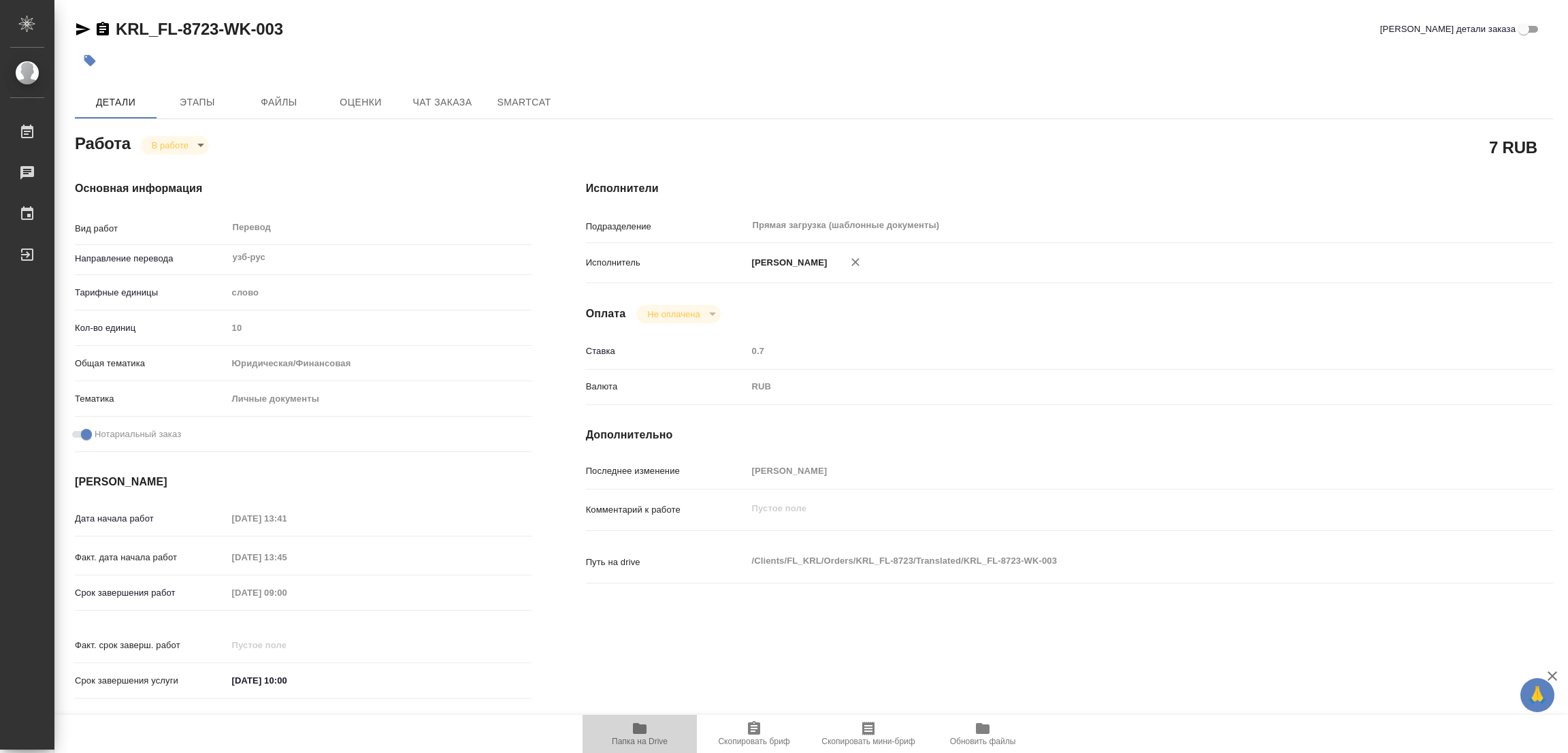
type textarea "x"
click at [207, 100] on span "Этапы" at bounding box center [197, 102] width 65 height 17
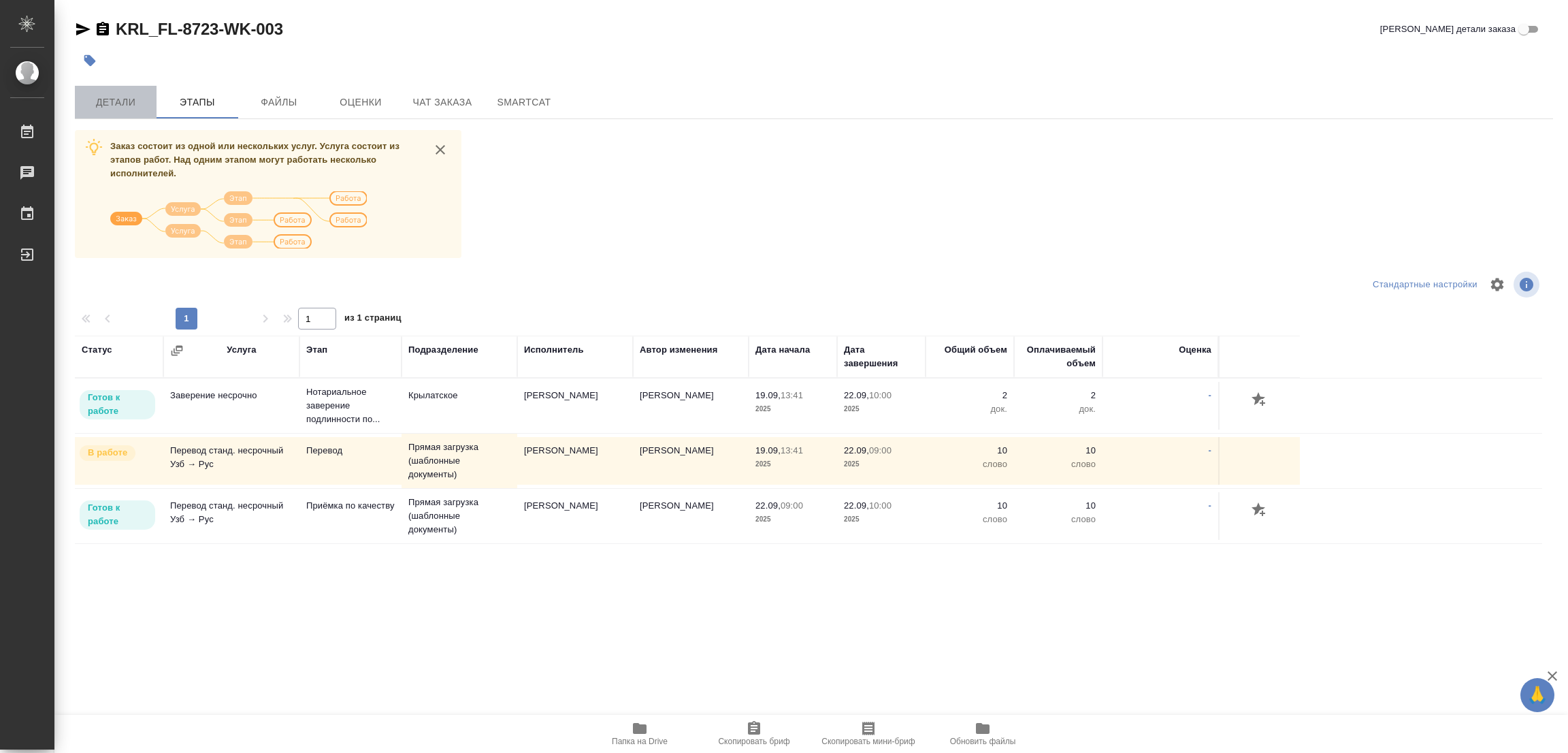
click at [108, 96] on span "Детали" at bounding box center [116, 102] width 65 height 17
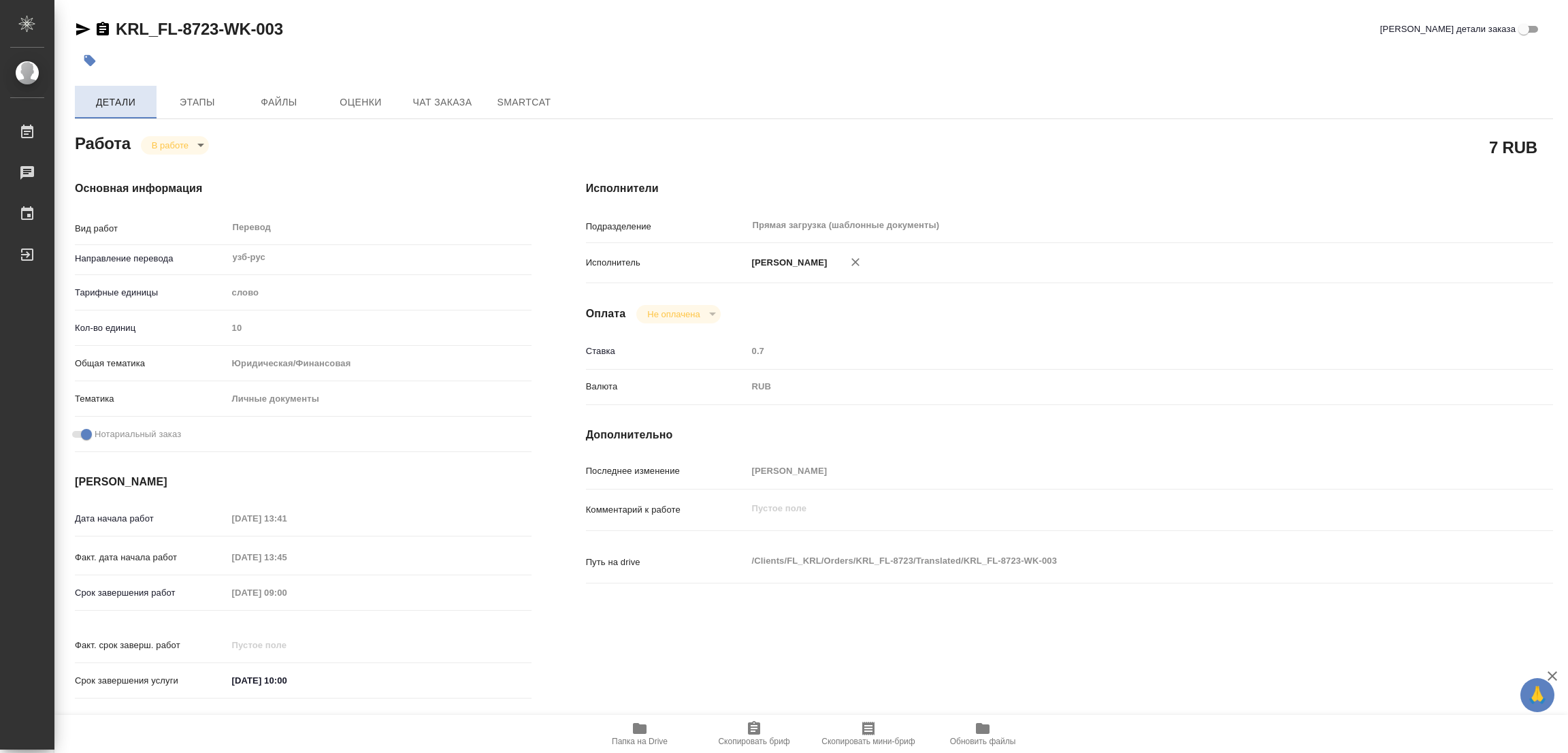
type textarea "x"
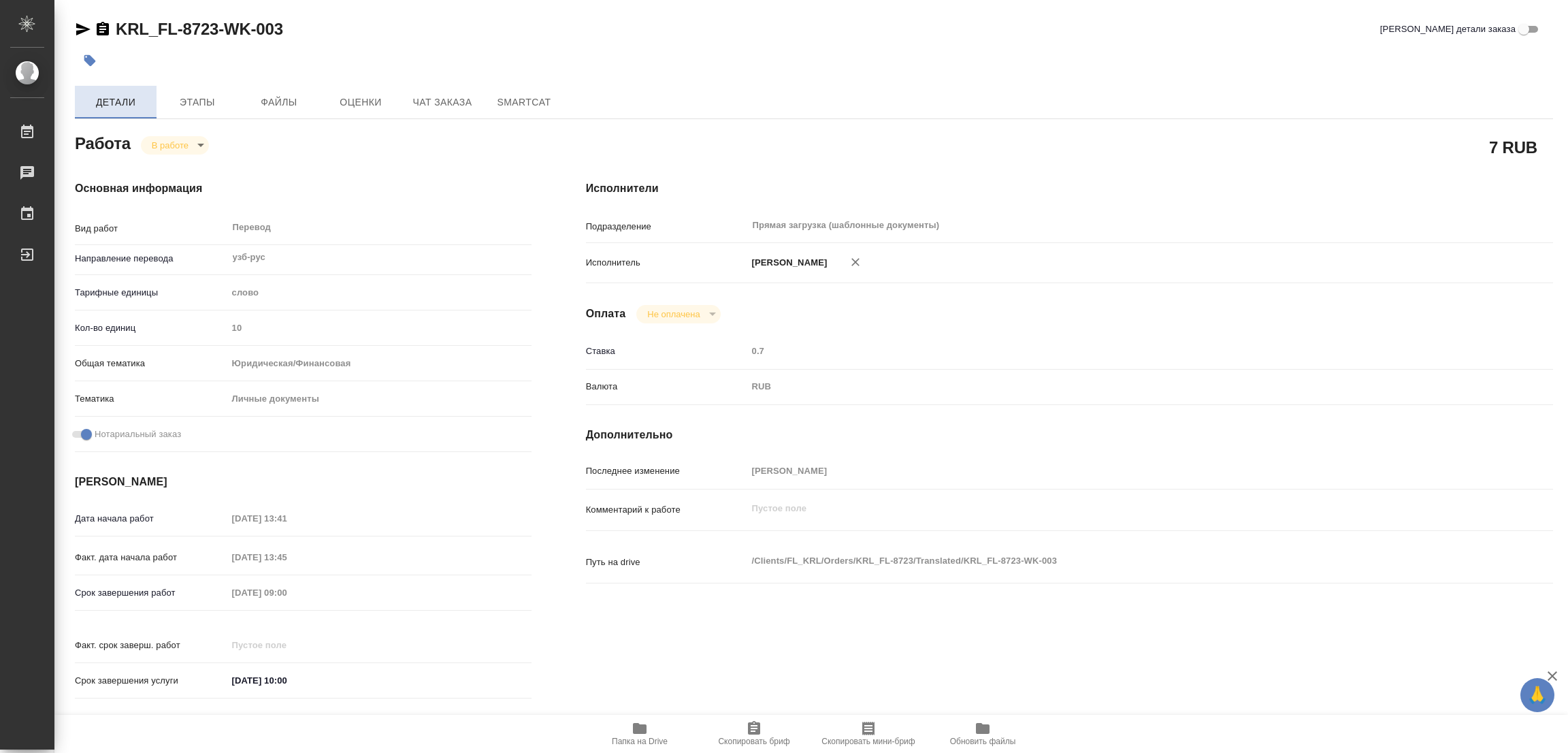
type textarea "x"
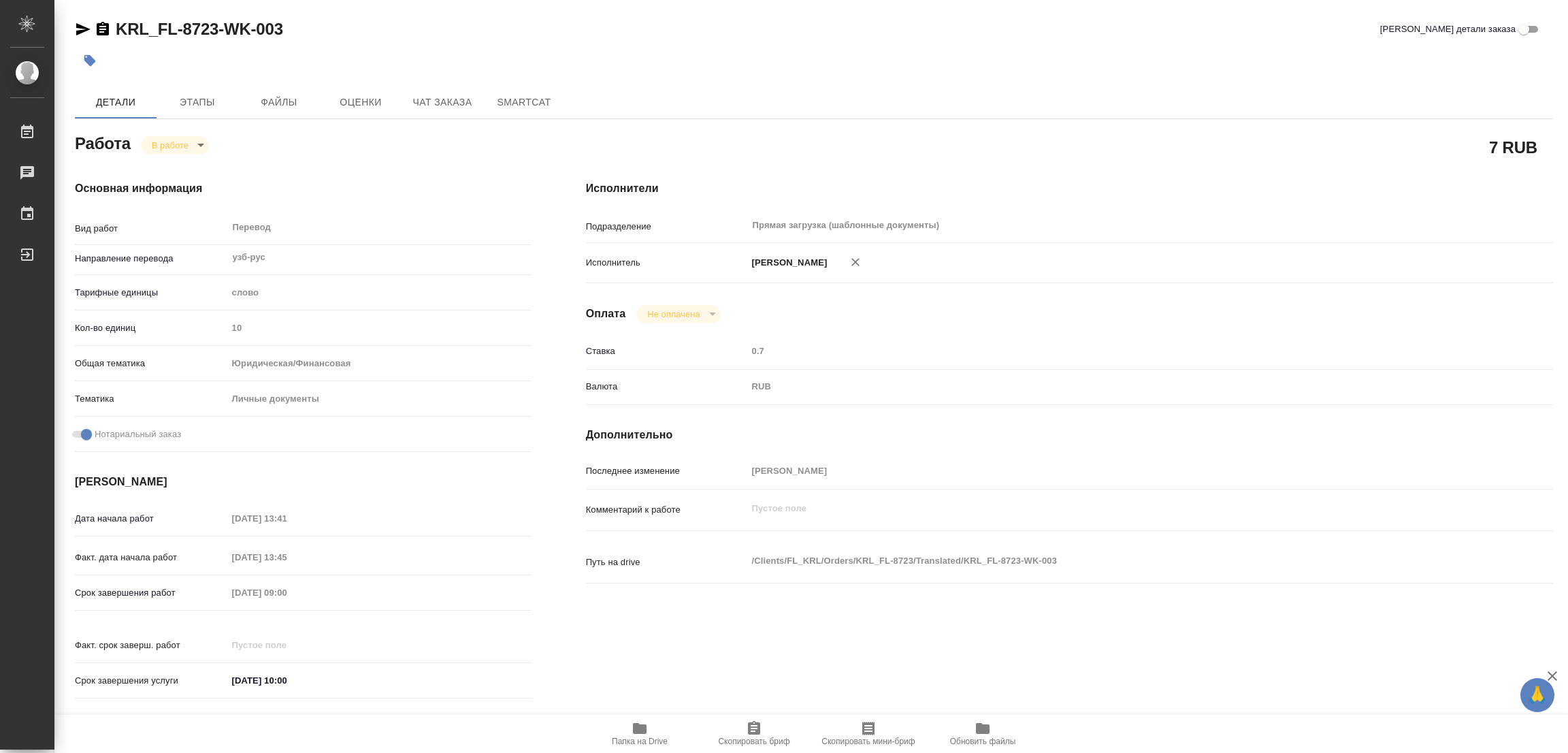
type textarea "x"
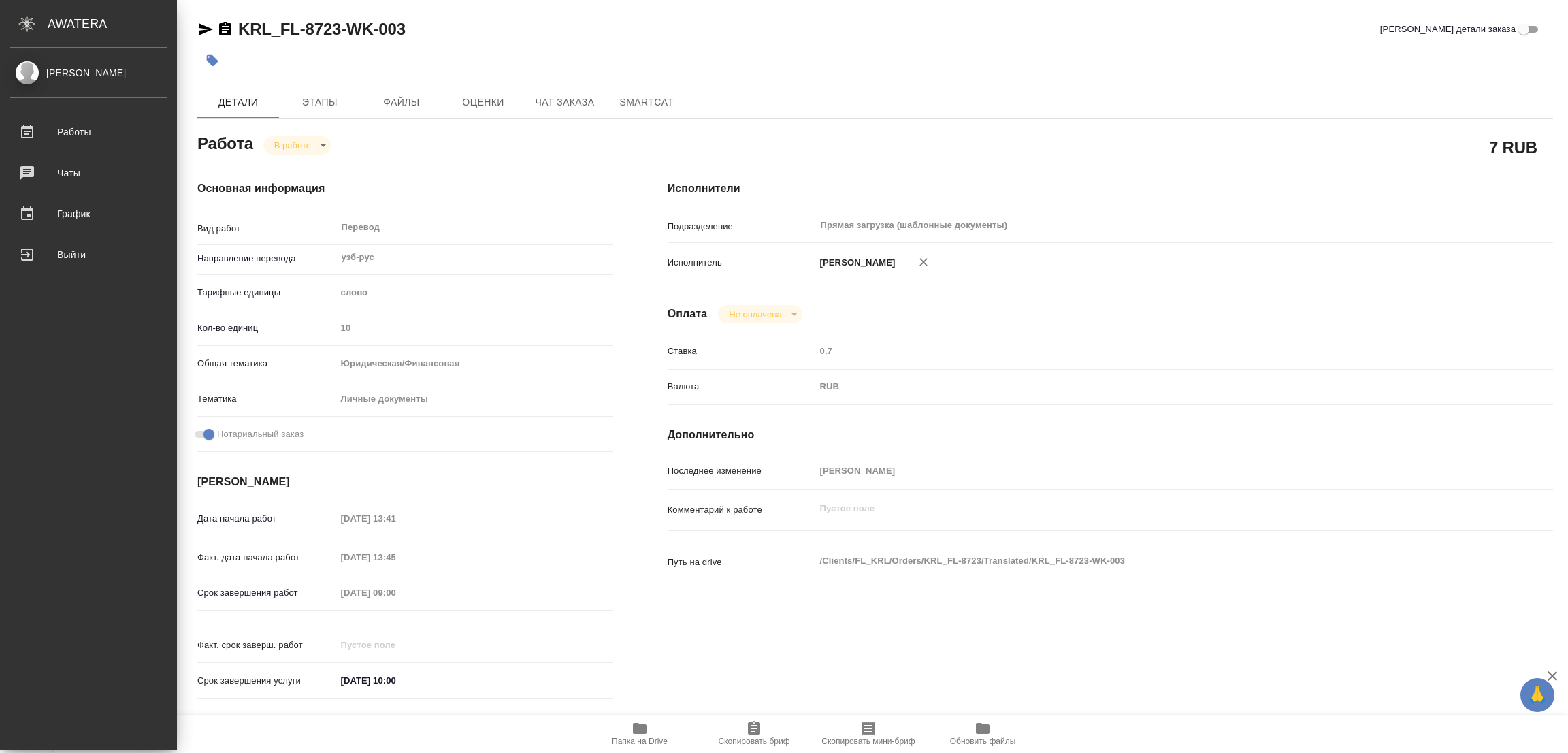
type textarea "x"
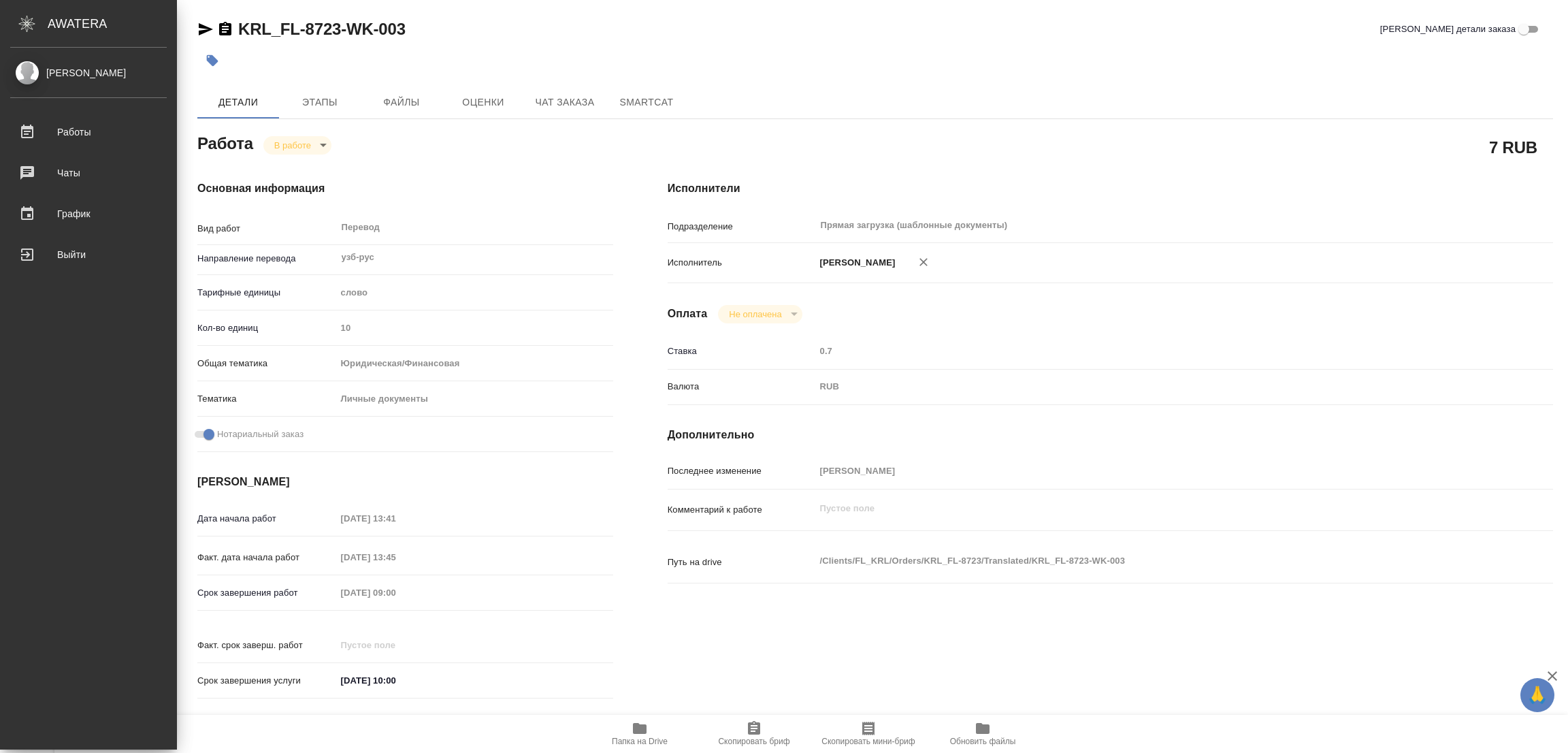
type textarea "x"
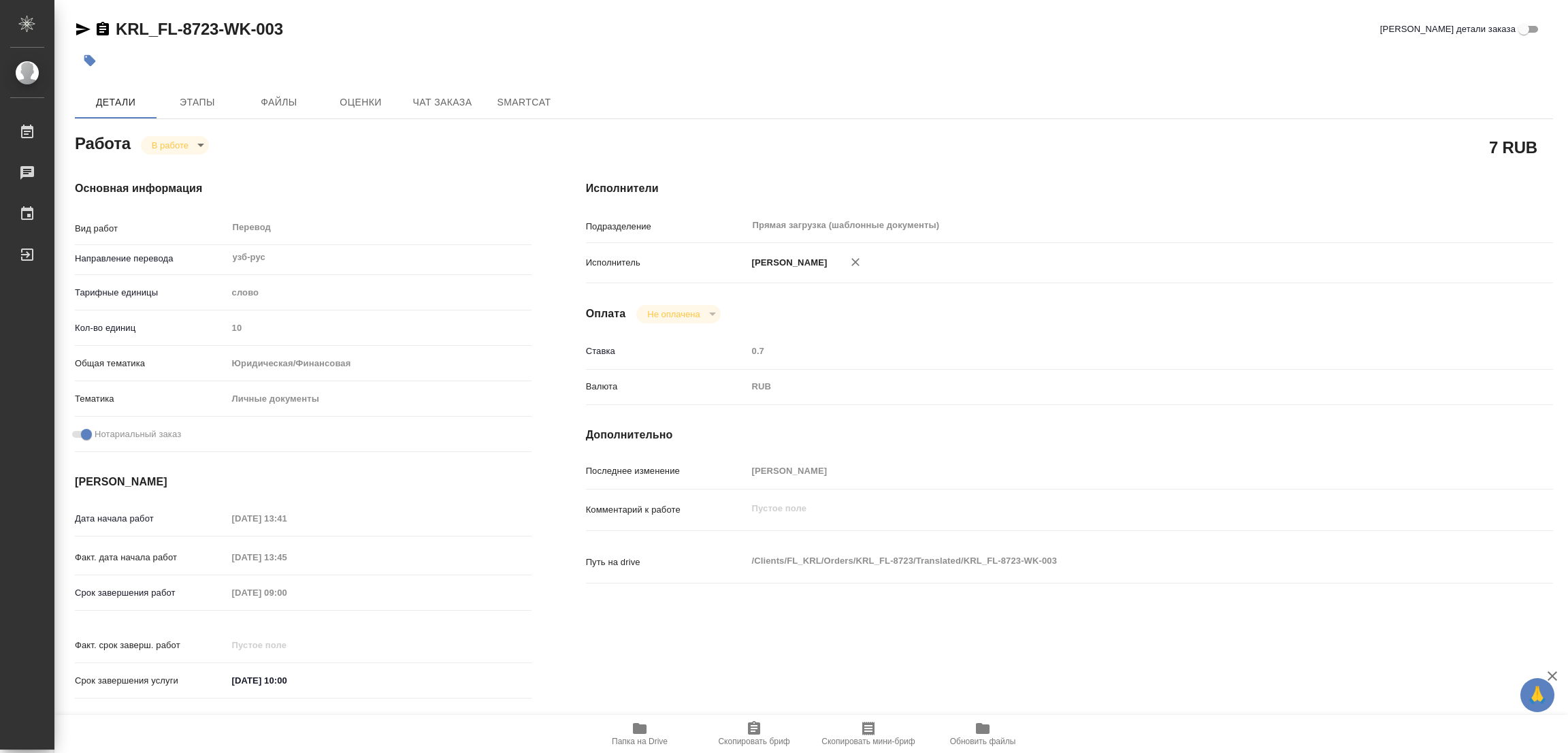
type textarea "x"
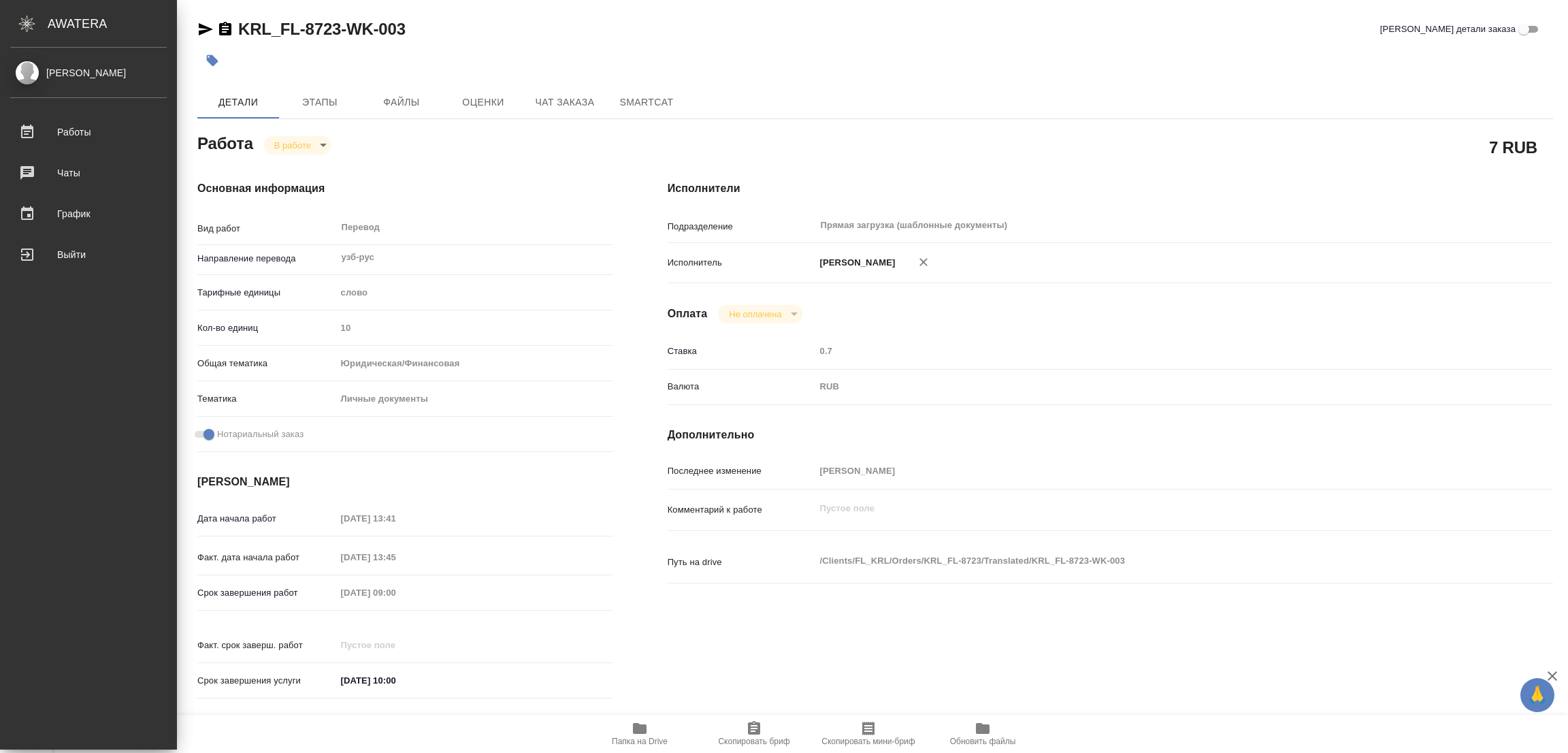
type textarea "x"
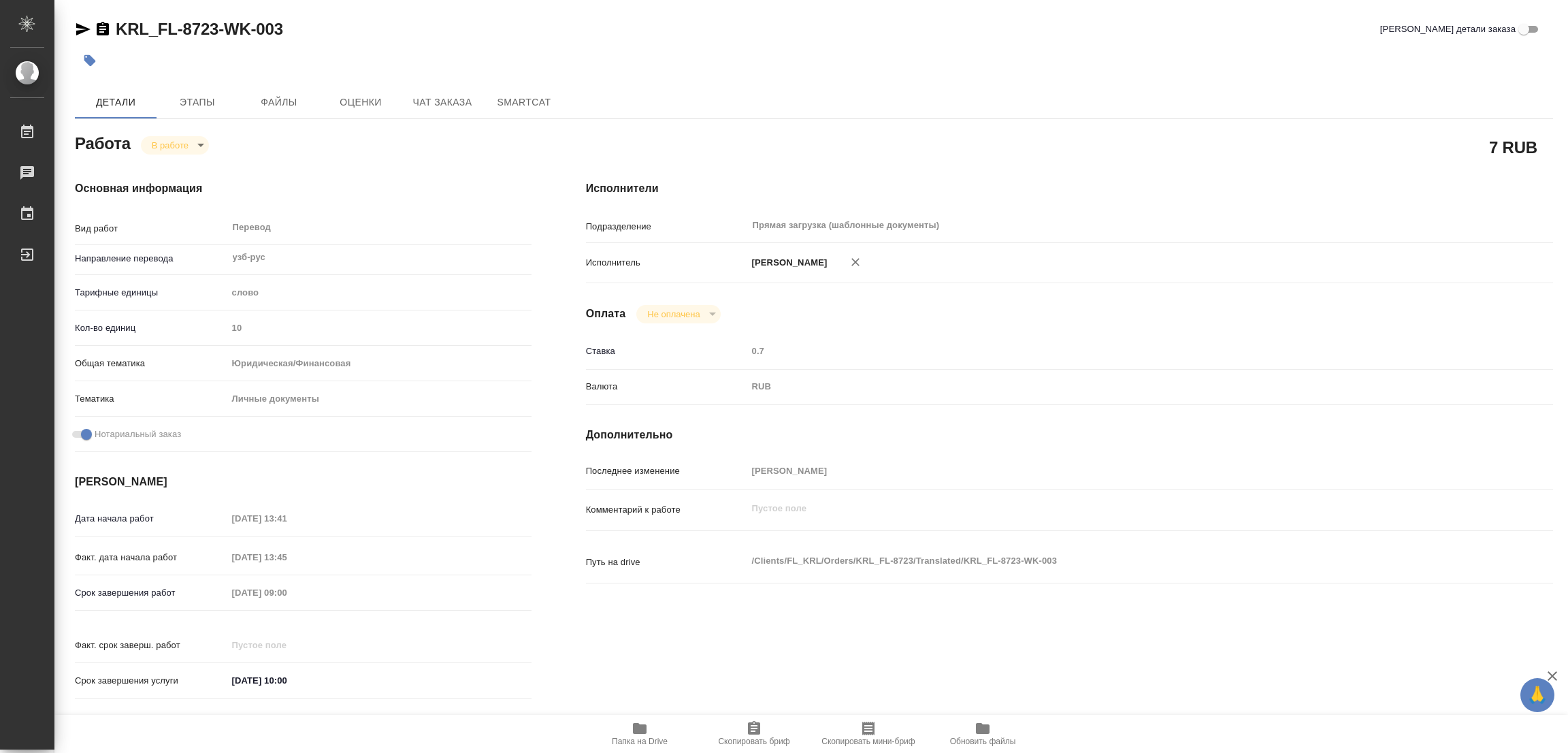
type textarea "x"
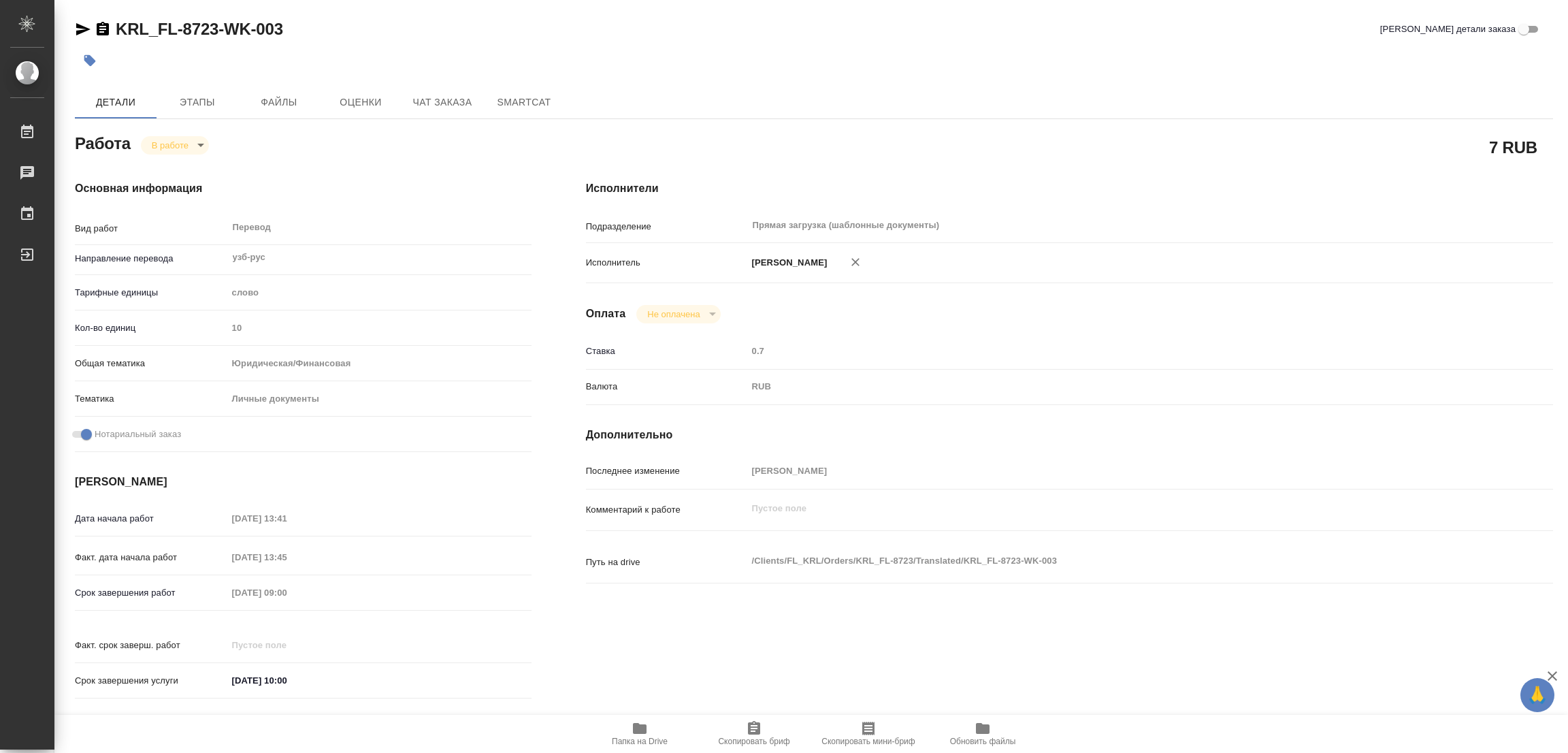
type textarea "x"
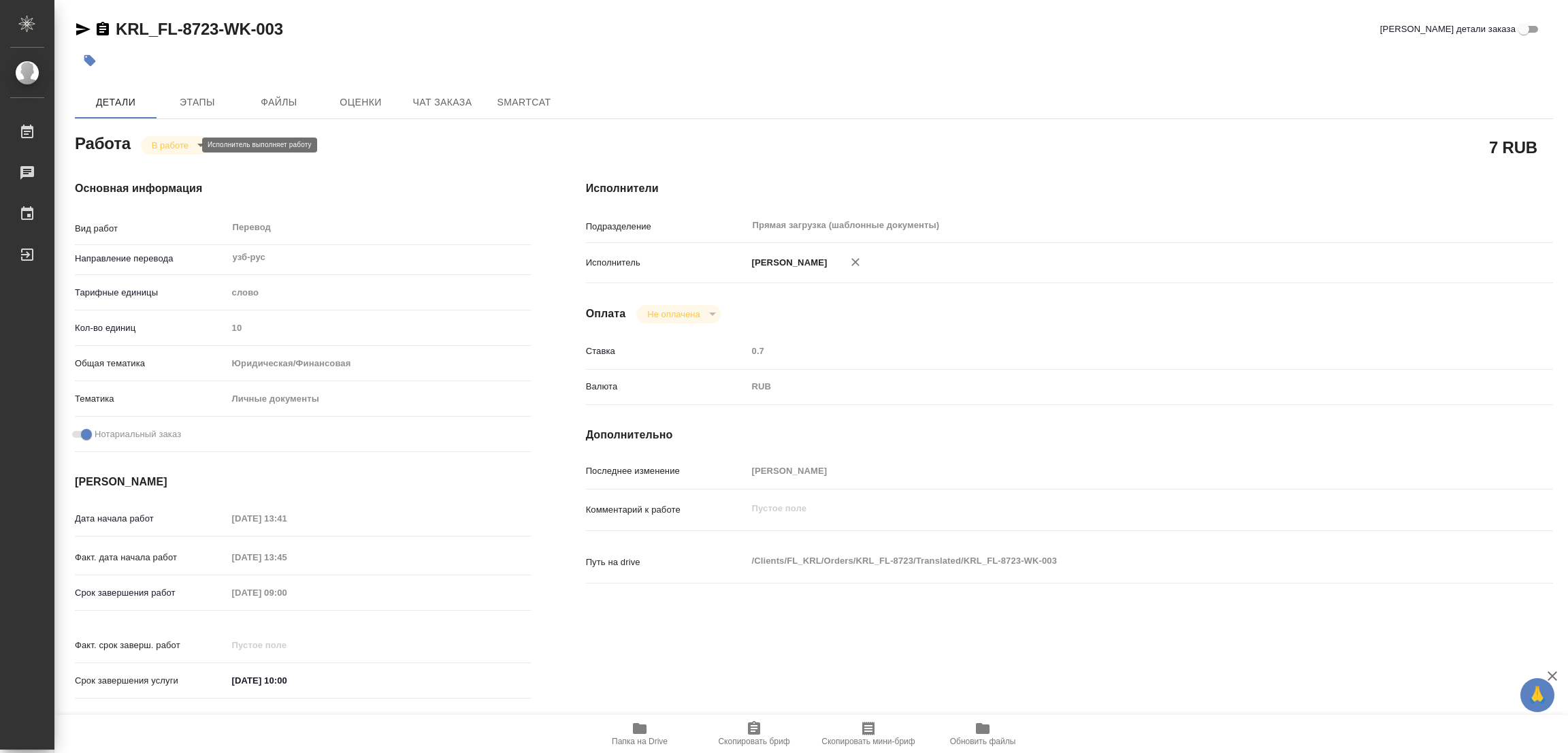
click at [172, 145] on body "🙏 .cls-1 fill:#fff; AWATERA Popova Galina Работы 0 Чаты График Выйти KRL_FL-872…" at bounding box center [784, 376] width 1568 height 753
click at [161, 164] on button "Выполнен" at bounding box center [176, 168] width 50 height 15
type textarea "x"
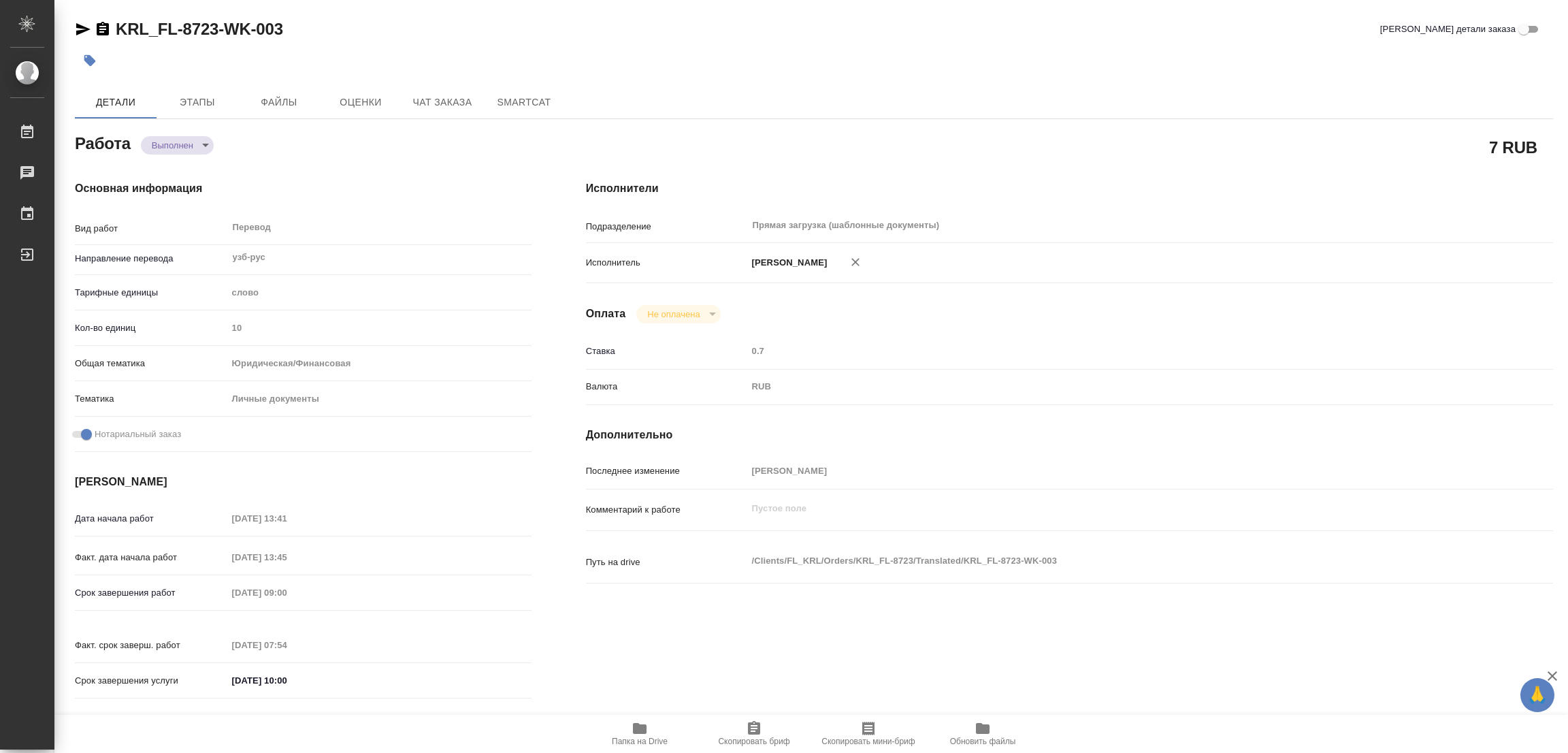
type textarea "x"
click at [88, 59] on icon "button" at bounding box center [89, 60] width 11 height 11
type textarea "x"
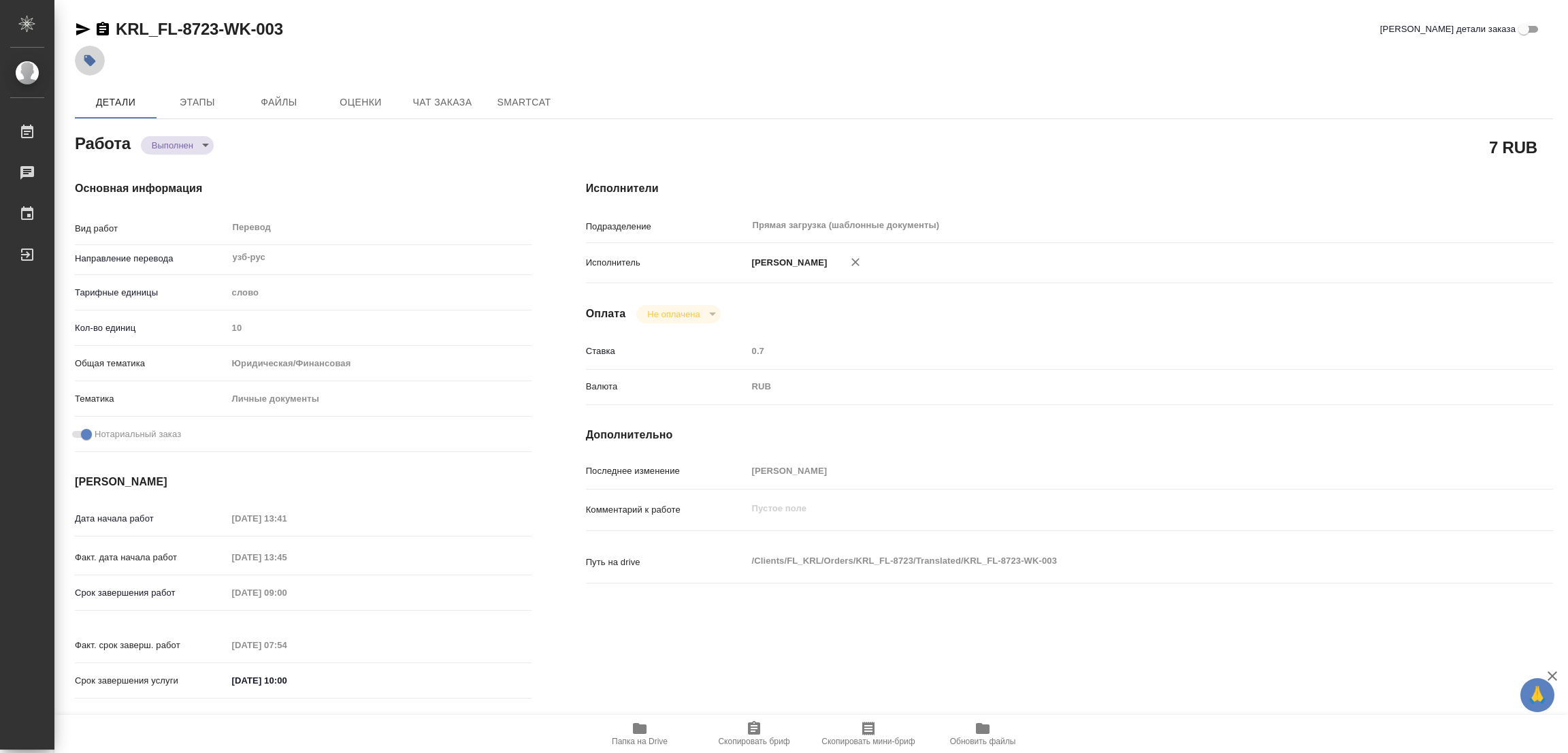
type textarea "x"
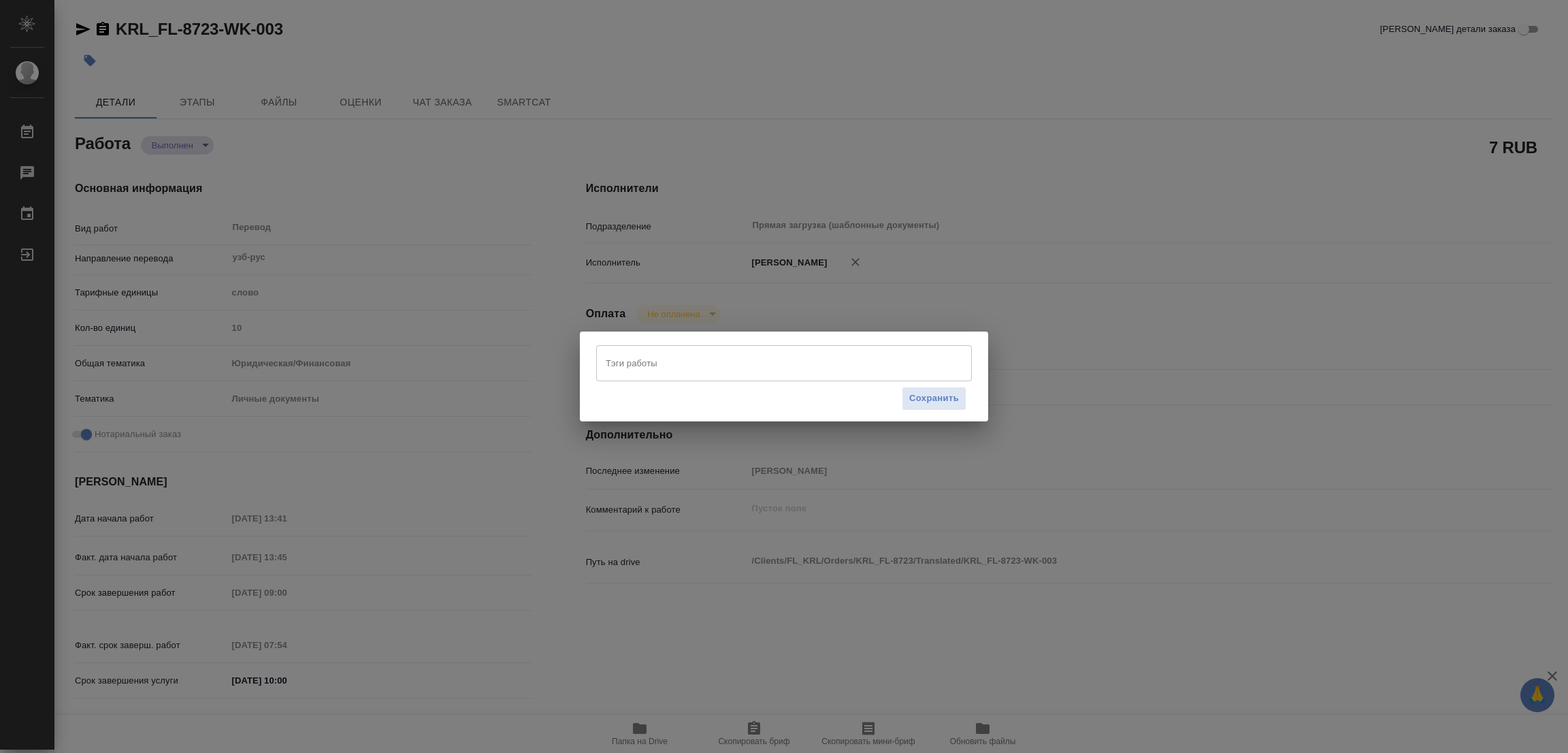
type textarea "x"
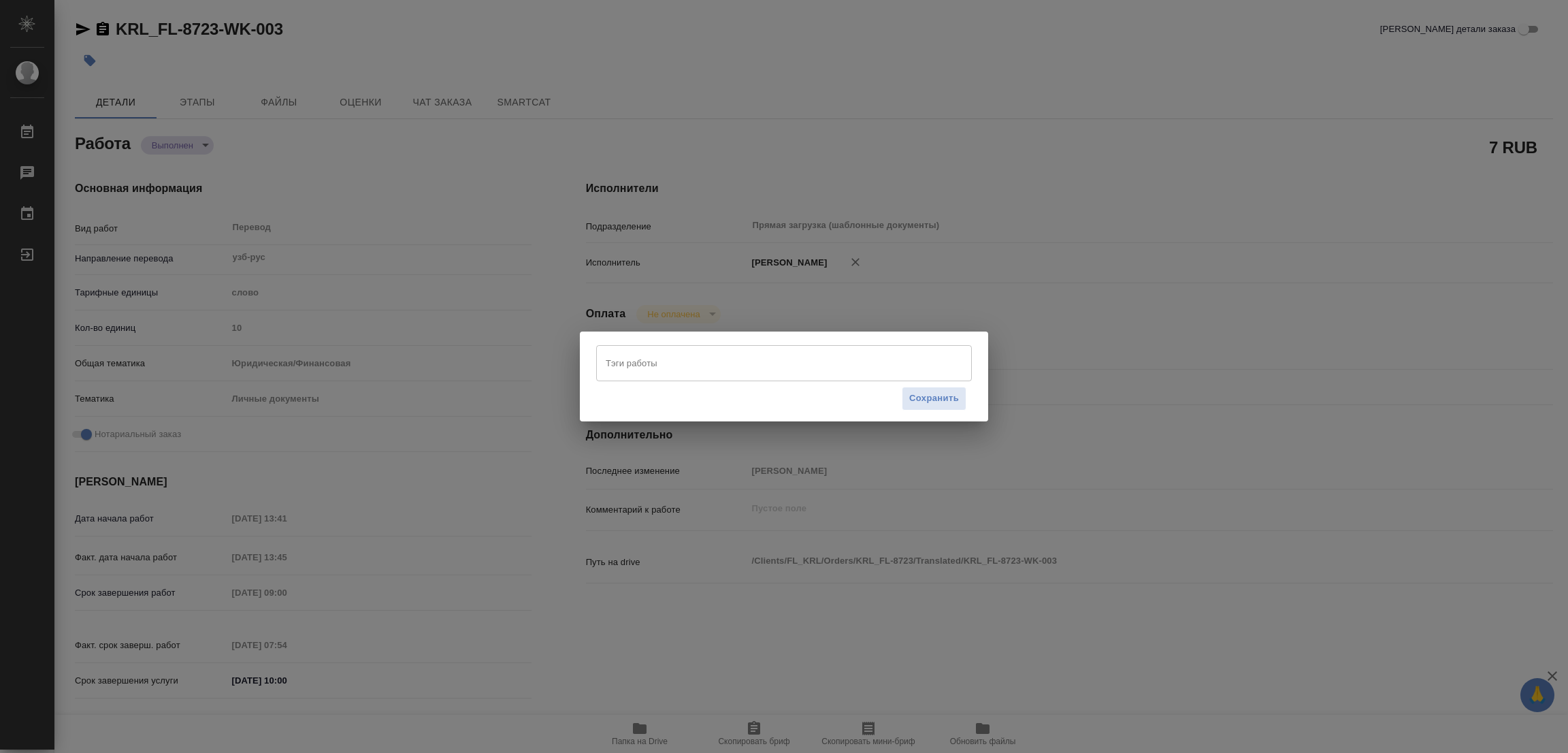
click at [612, 364] on input "Тэги работы" at bounding box center [771, 362] width 337 height 23
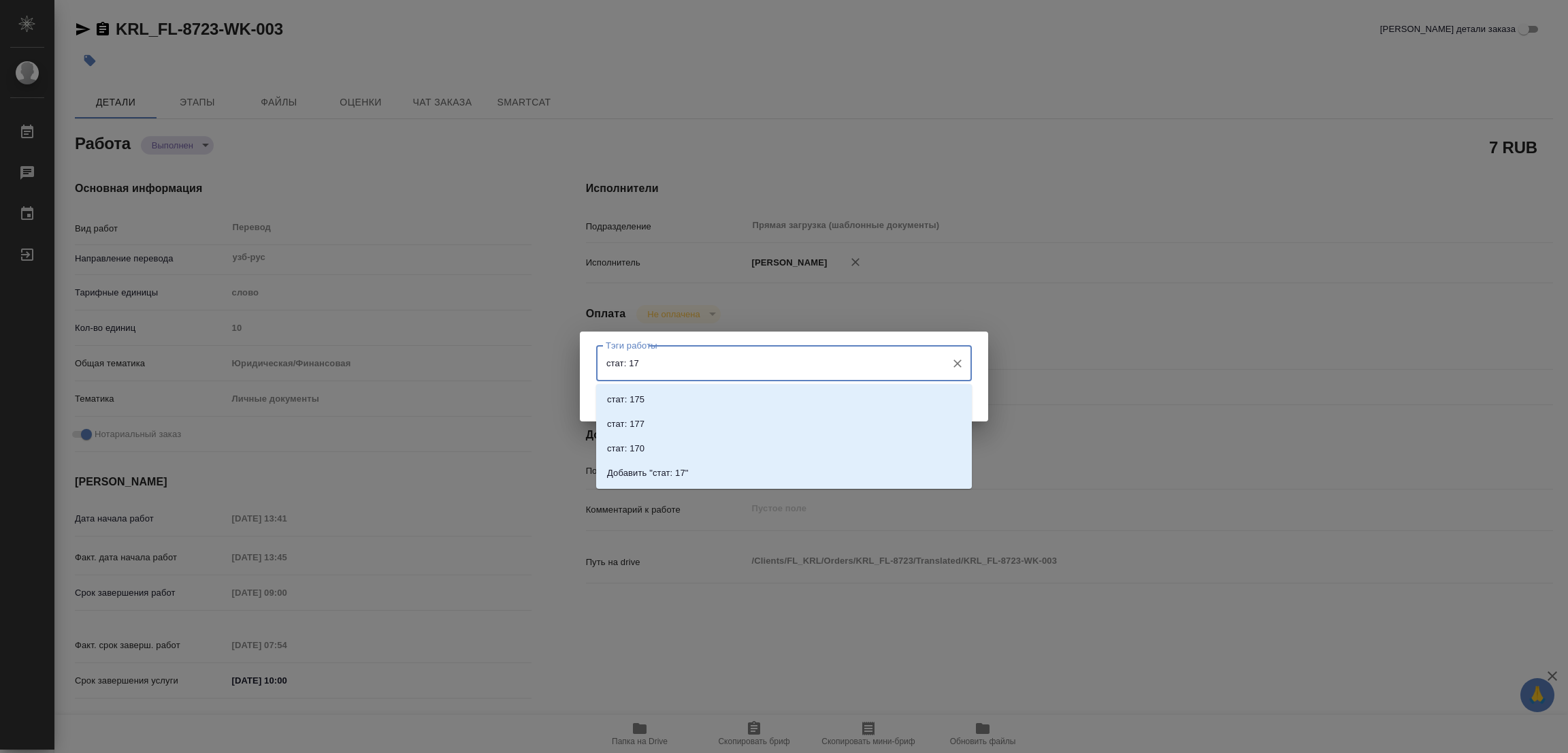
type input "стат: 175"
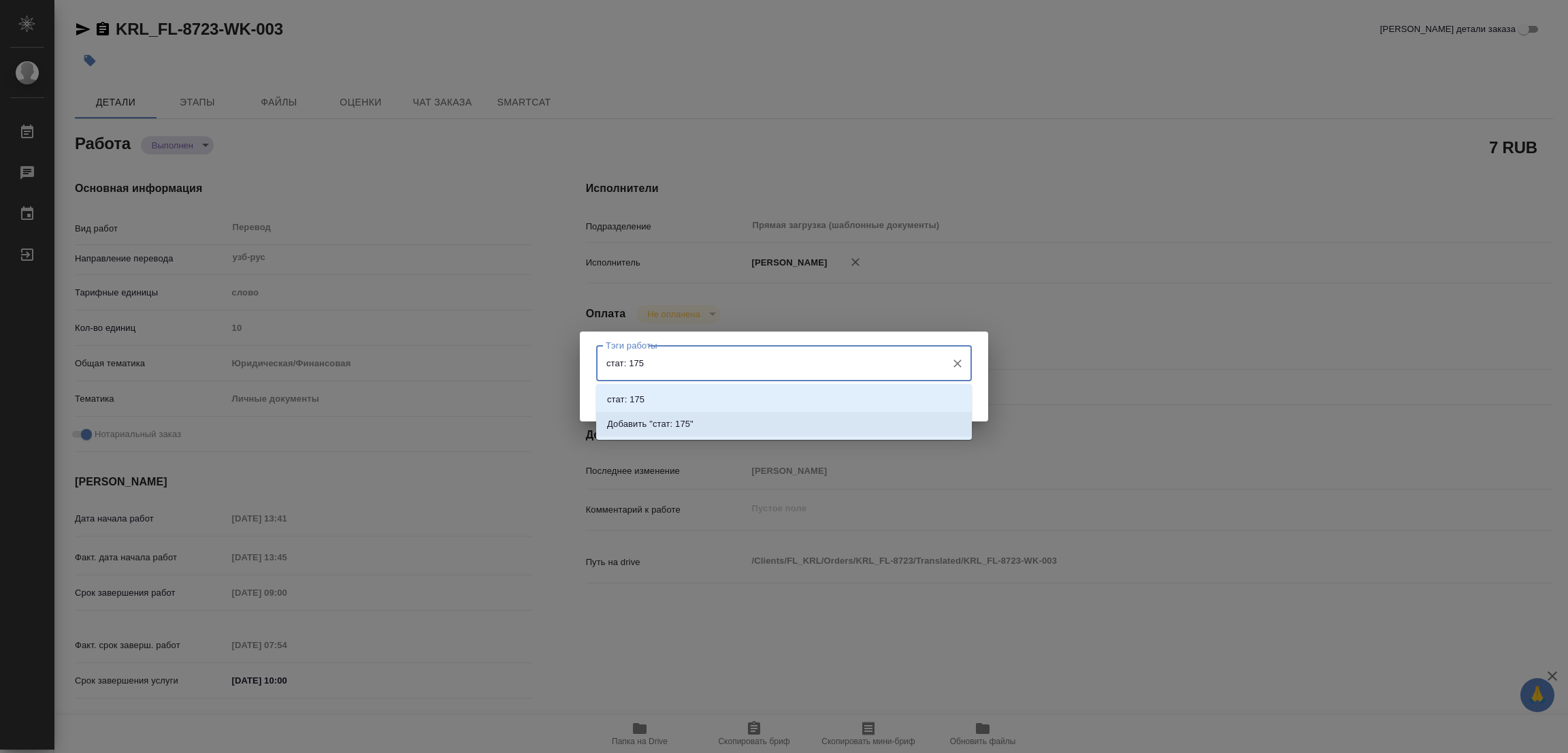
click at [665, 417] on p "Добавить "стат: 175"" at bounding box center [650, 424] width 86 height 14
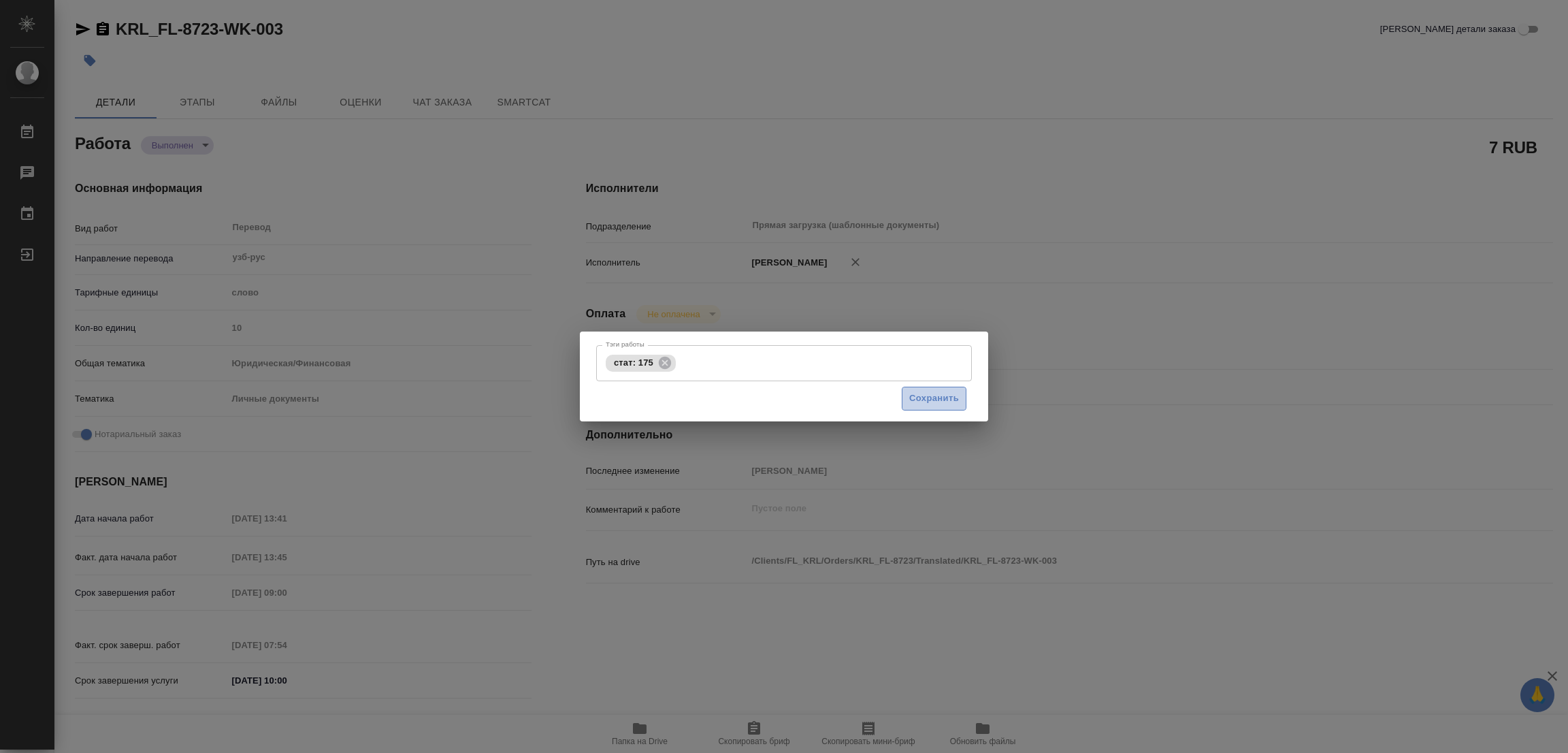
click at [941, 402] on span "Сохранить" at bounding box center [934, 398] width 50 height 15
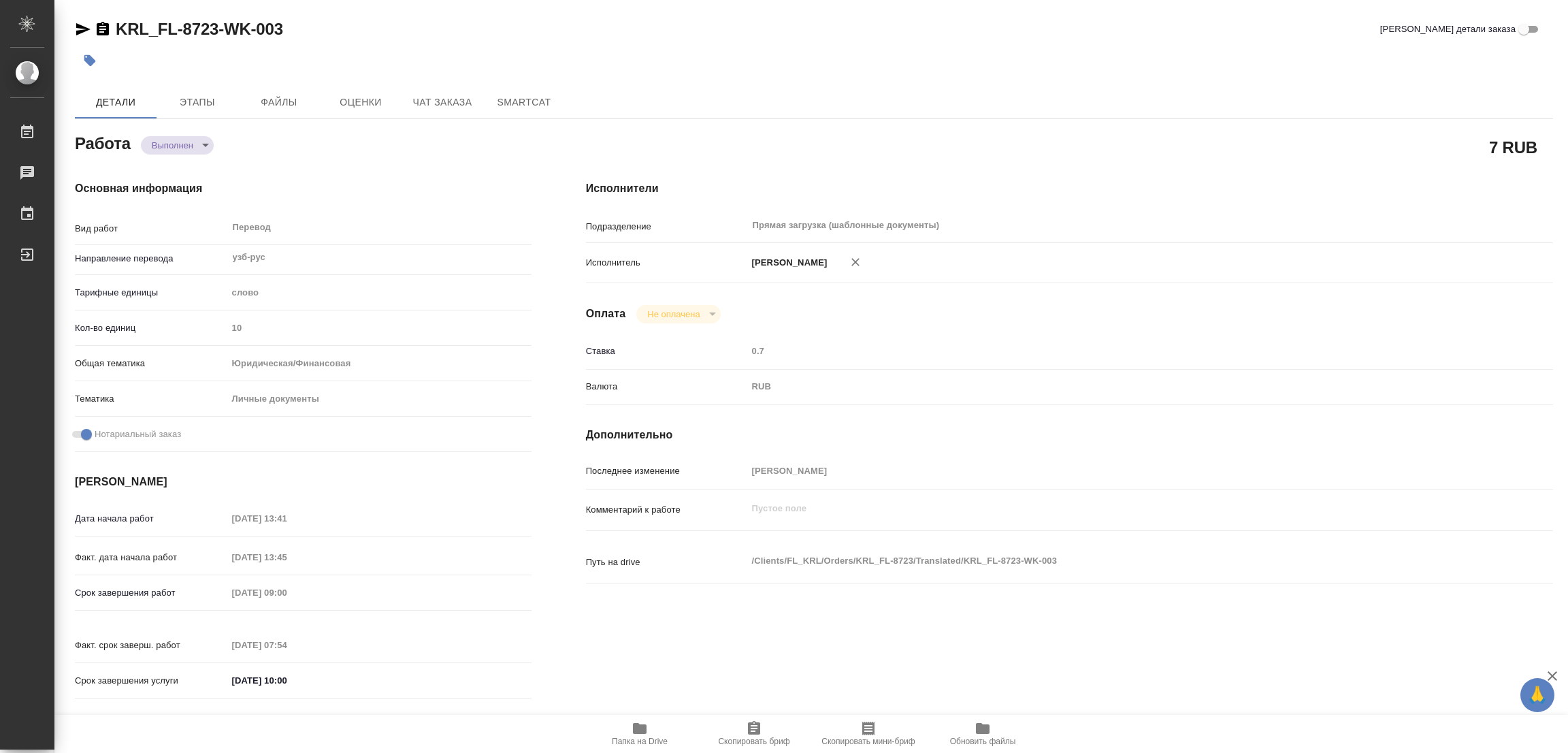
type input "completed"
type textarea "Перевод"
type textarea "x"
type input "узб-рус"
type input "5a8b1489cc6b4906c91bfd90"
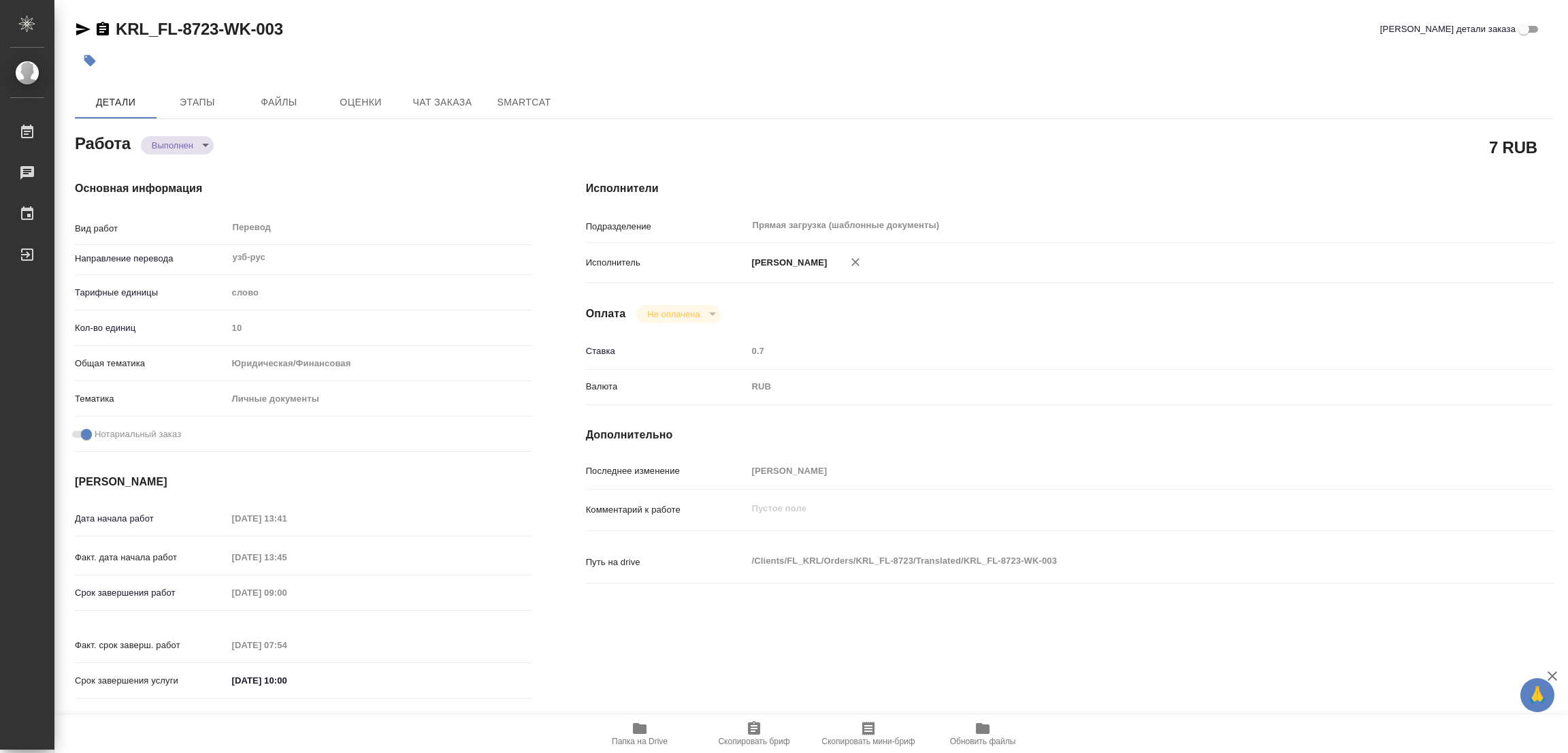
type input "10"
type input "yr-fn"
type input "5a8b8b956a9677013d343cfe"
checkbox input "true"
type input "19.09.2025 13:41"
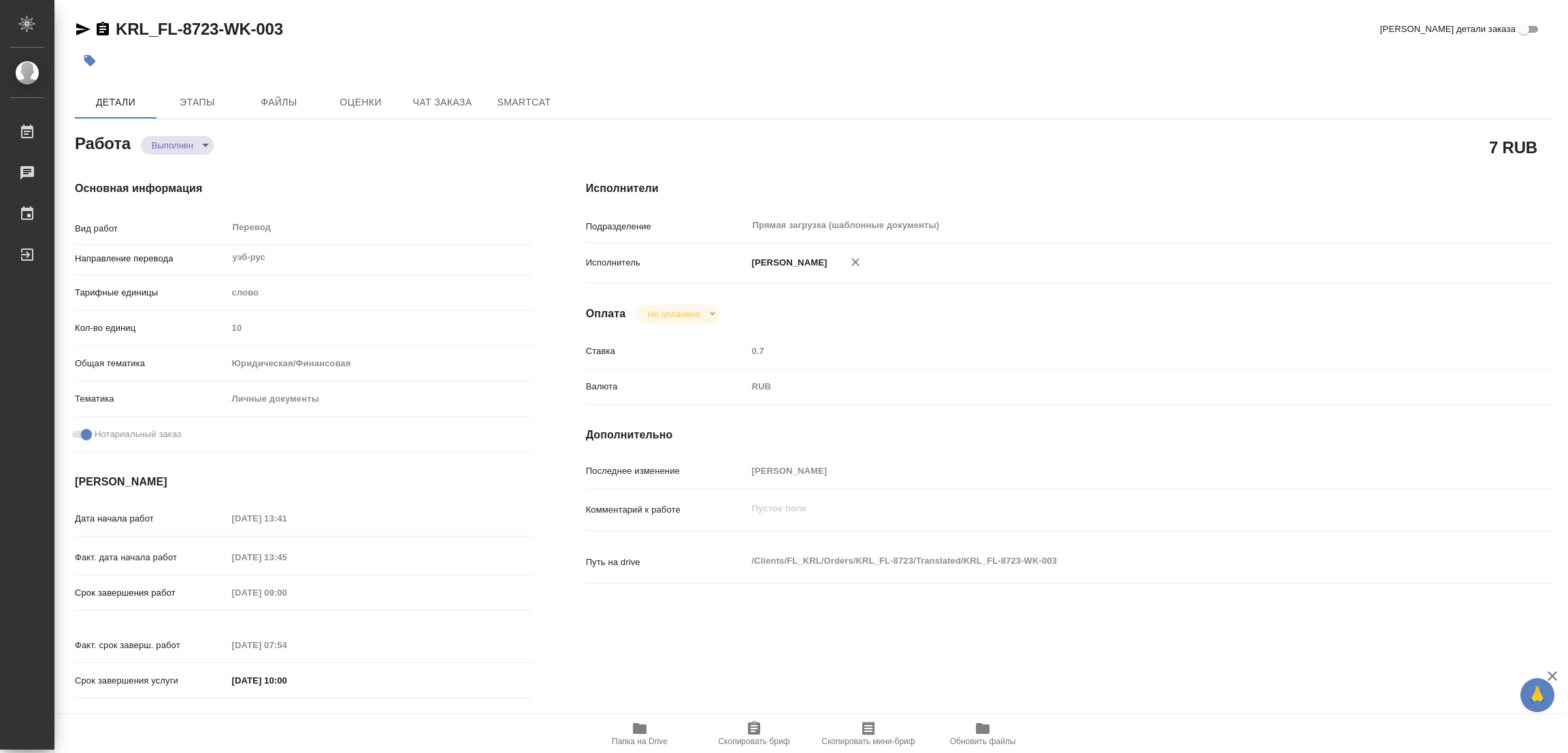
type input "19.09.2025 13:45"
type input "22.09.2025 09:00"
type input "22.09.2025 07:54"
type input "[DATE] 10:00"
type input "Прямая загрузка (шаблонные документы)"
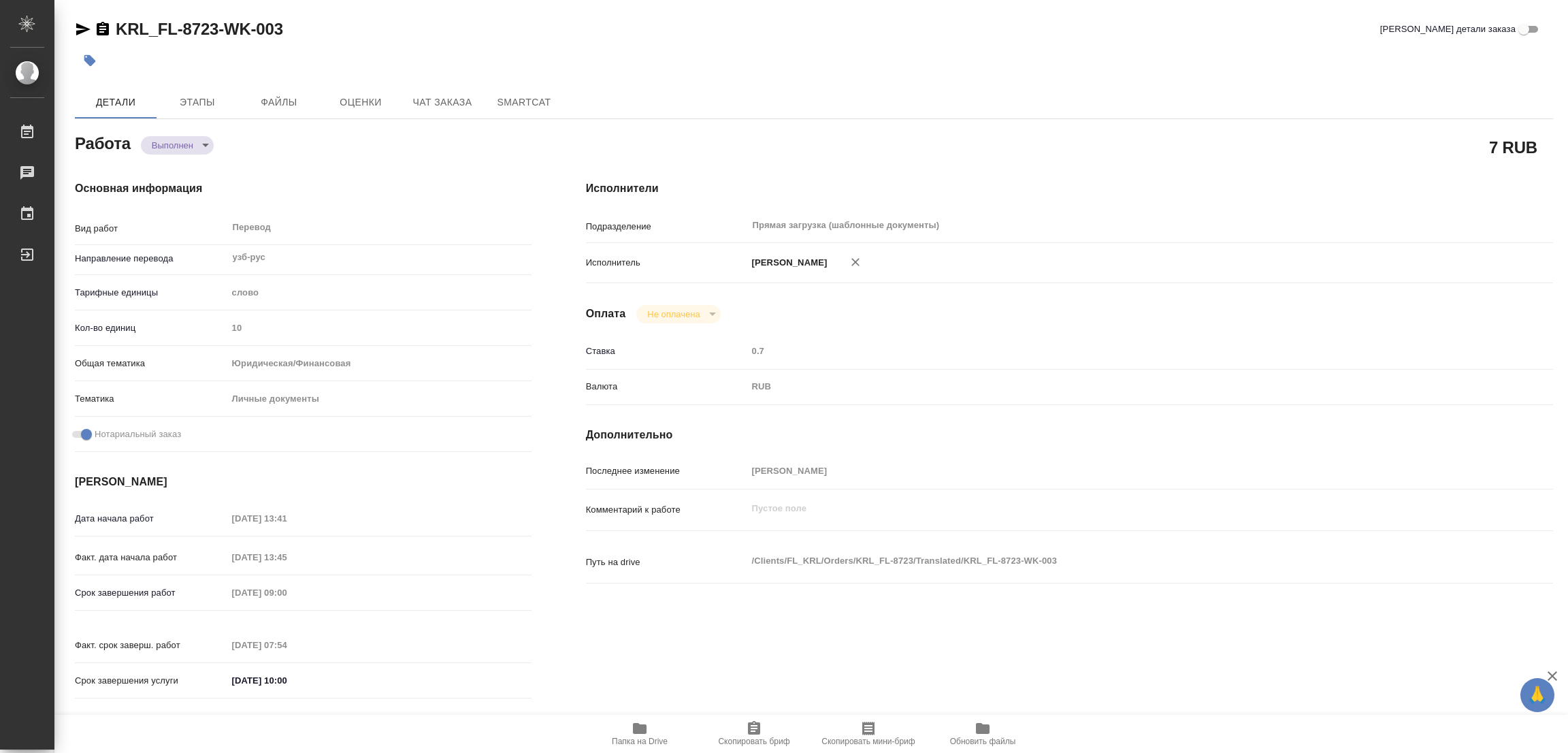
type input "notPayed"
type input "0.7"
type input "RUB"
type input "[PERSON_NAME]"
type textarea "x"
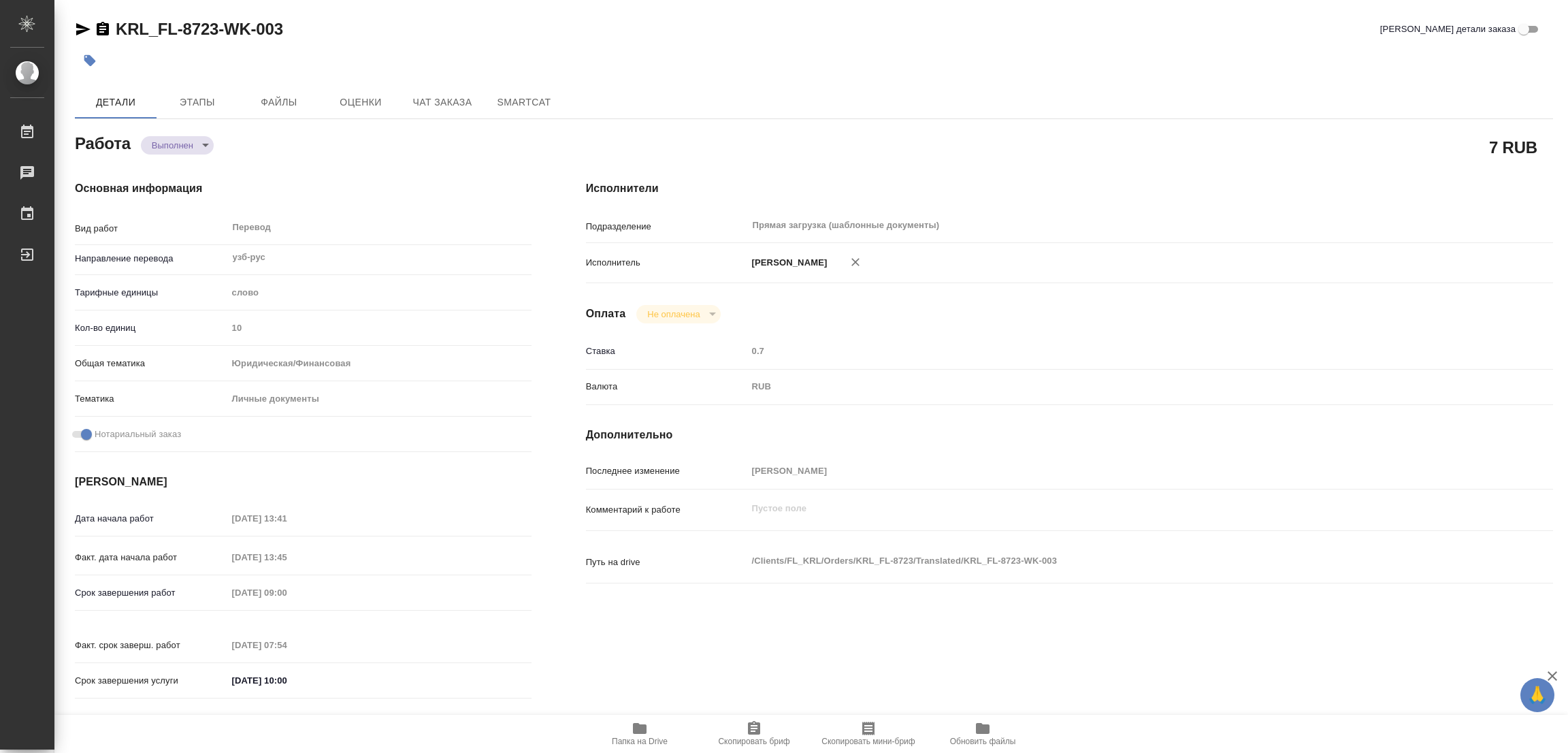
type textarea "/Clients/FL_KRL/Orders/KRL_FL-8723/Translated/KRL_FL-8723-WK-003"
type textarea "x"
type input "KRL_FL-8723"
type input "Перевод станд. несрочный"
type input "Редактура, Приёмка по качеству, Постредактура машинного перевода, Корректура, П…"
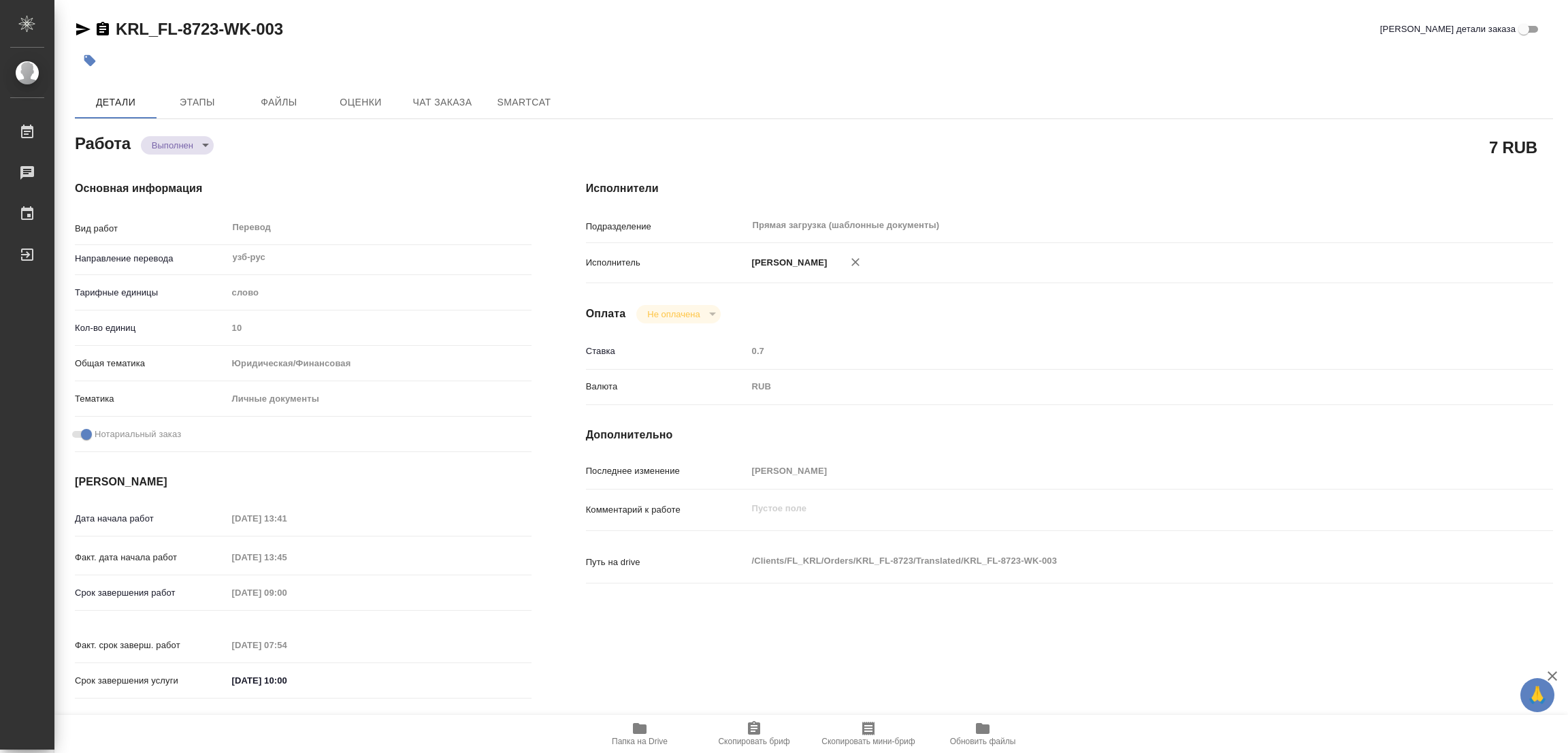
type input "[PERSON_NAME]"
type input "/Clients/FL_KRL/Orders/KRL_FL-8723"
type textarea "НАЗИРОВ ИСЛОМБЕК ХУРСАНДБЕК УГЛИ"
type textarea "x"
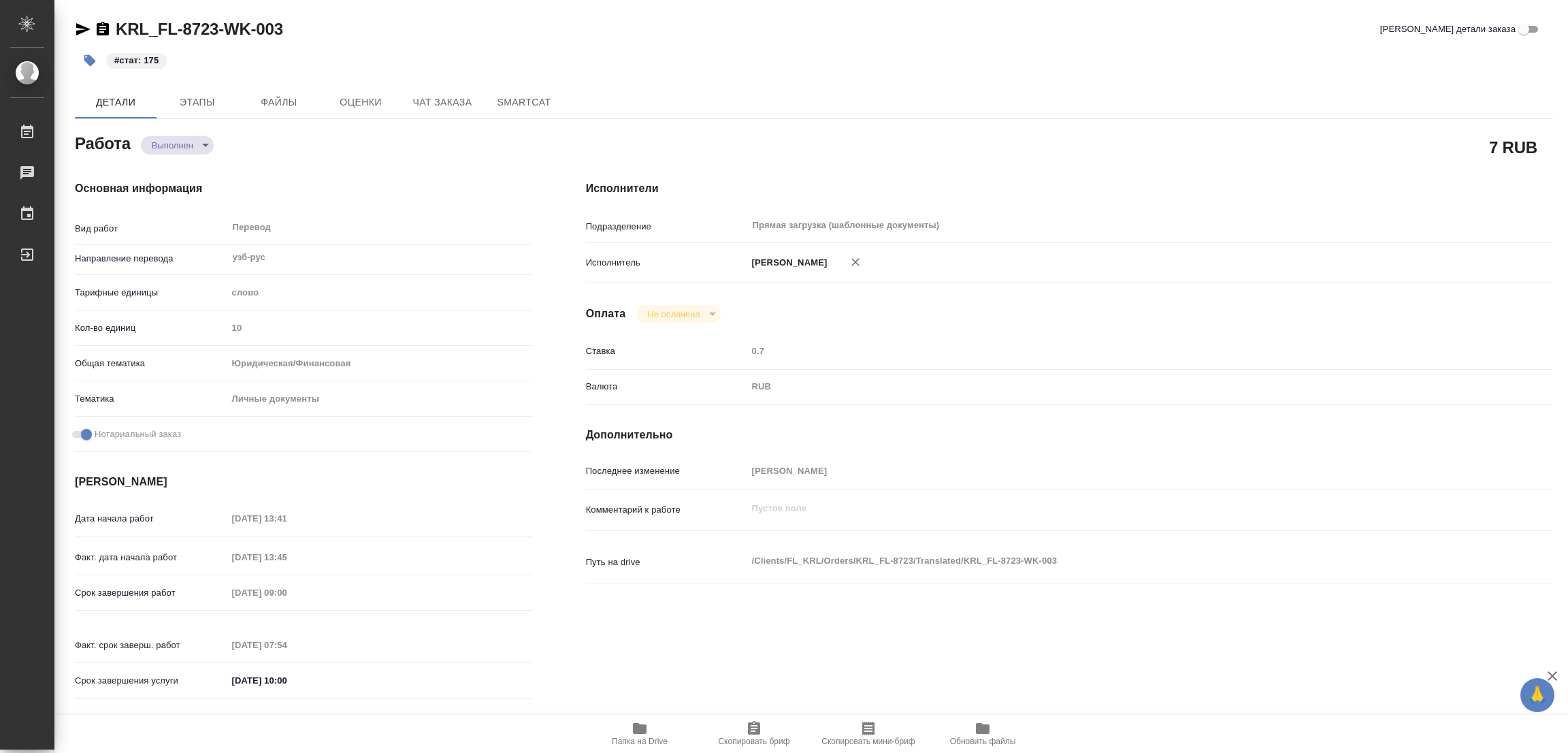
type textarea "x"
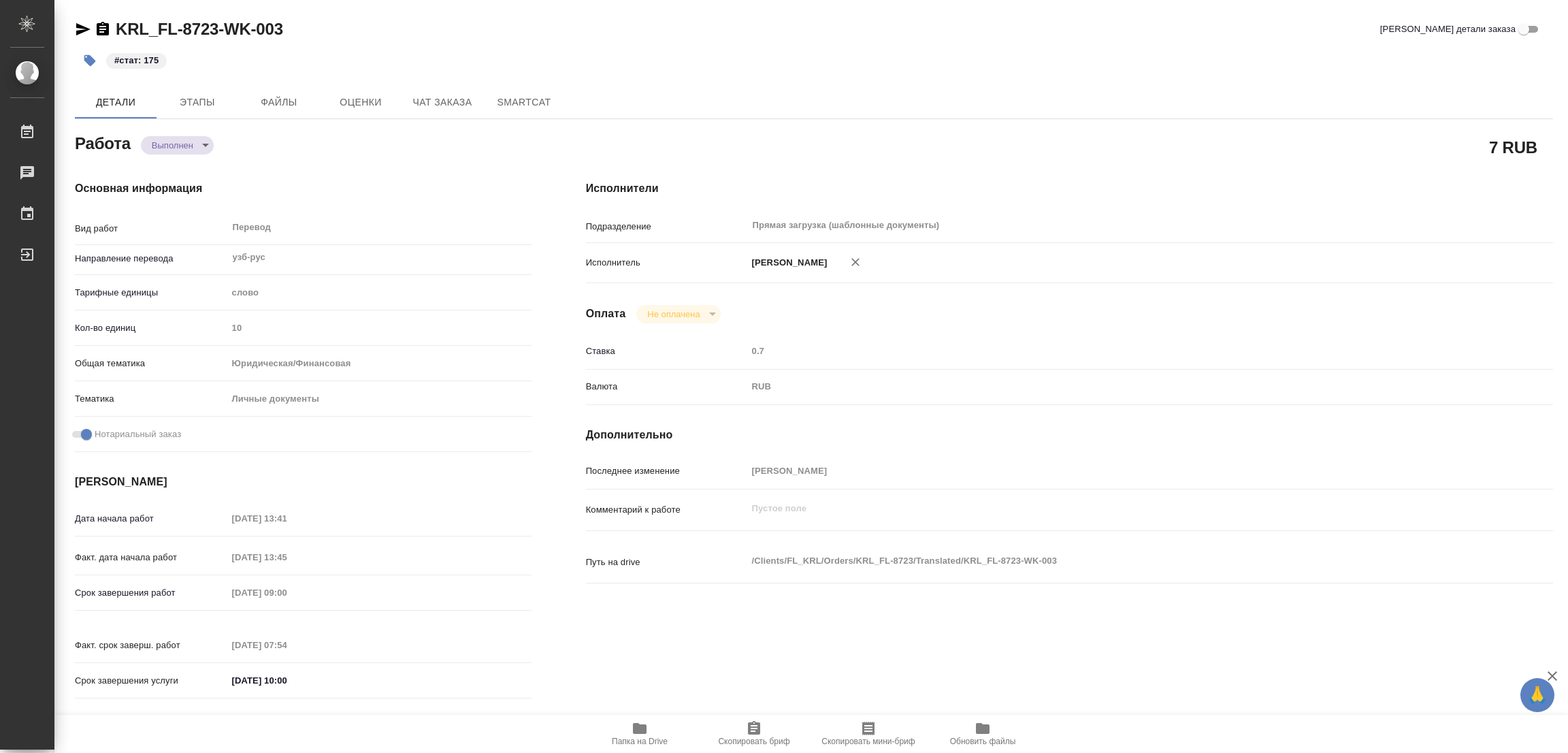
type textarea "x"
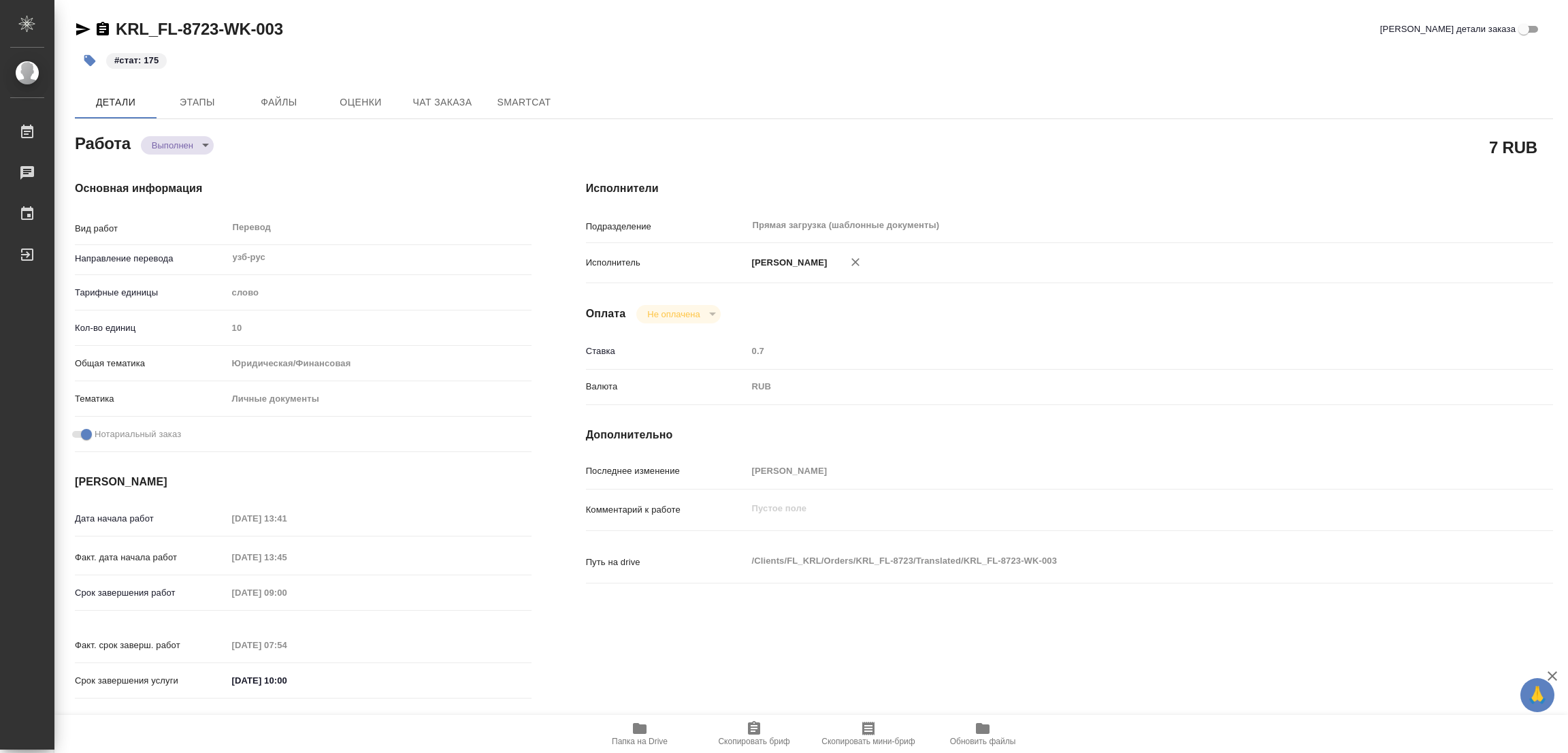
click at [624, 76] on div "KRL_FL-8723-WK-003 Кратко детали заказа #стат: 175 Детали Этапы Файлы Оценки Ча…" at bounding box center [814, 571] width 1493 height 1143
click at [456, 60] on div "#стат: 175" at bounding box center [568, 60] width 986 height 30
click at [800, 57] on div "#стат: 175" at bounding box center [568, 60] width 986 height 30
click at [1029, 155] on div "Исполнители Подразделение Прямая загрузка (шаблонные документы) ​ Исполнитель П…" at bounding box center [1070, 444] width 1022 height 582
click at [444, 211] on div "Основная информация Вид работ Перевод x ​ Направление перевода узб-рус ​ Тарифн…" at bounding box center [303, 444] width 457 height 527
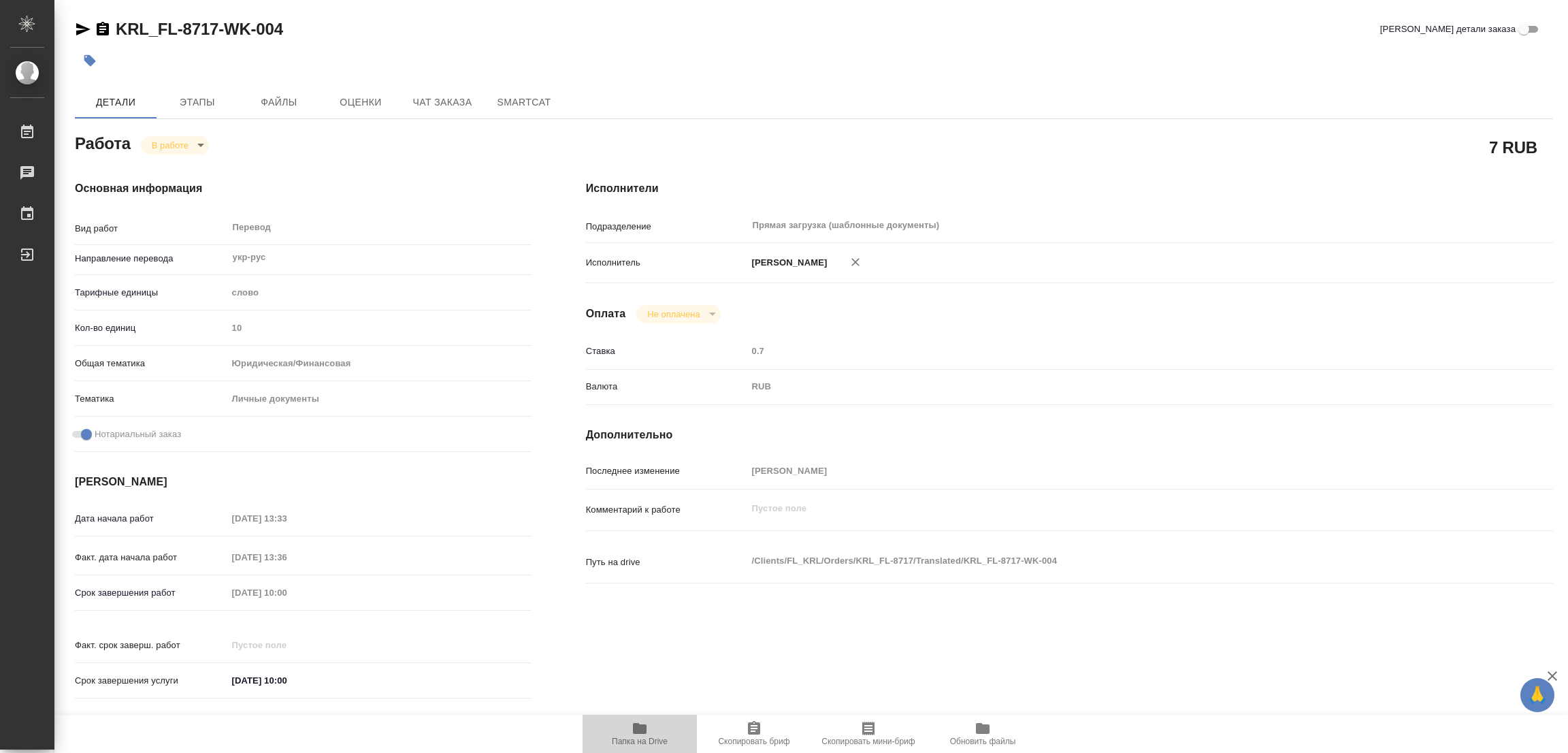
click at [643, 728] on icon "button" at bounding box center [640, 728] width 14 height 11
click at [119, 102] on span "Детали" at bounding box center [116, 102] width 65 height 17
click at [195, 102] on span "Этапы" at bounding box center [197, 102] width 65 height 17
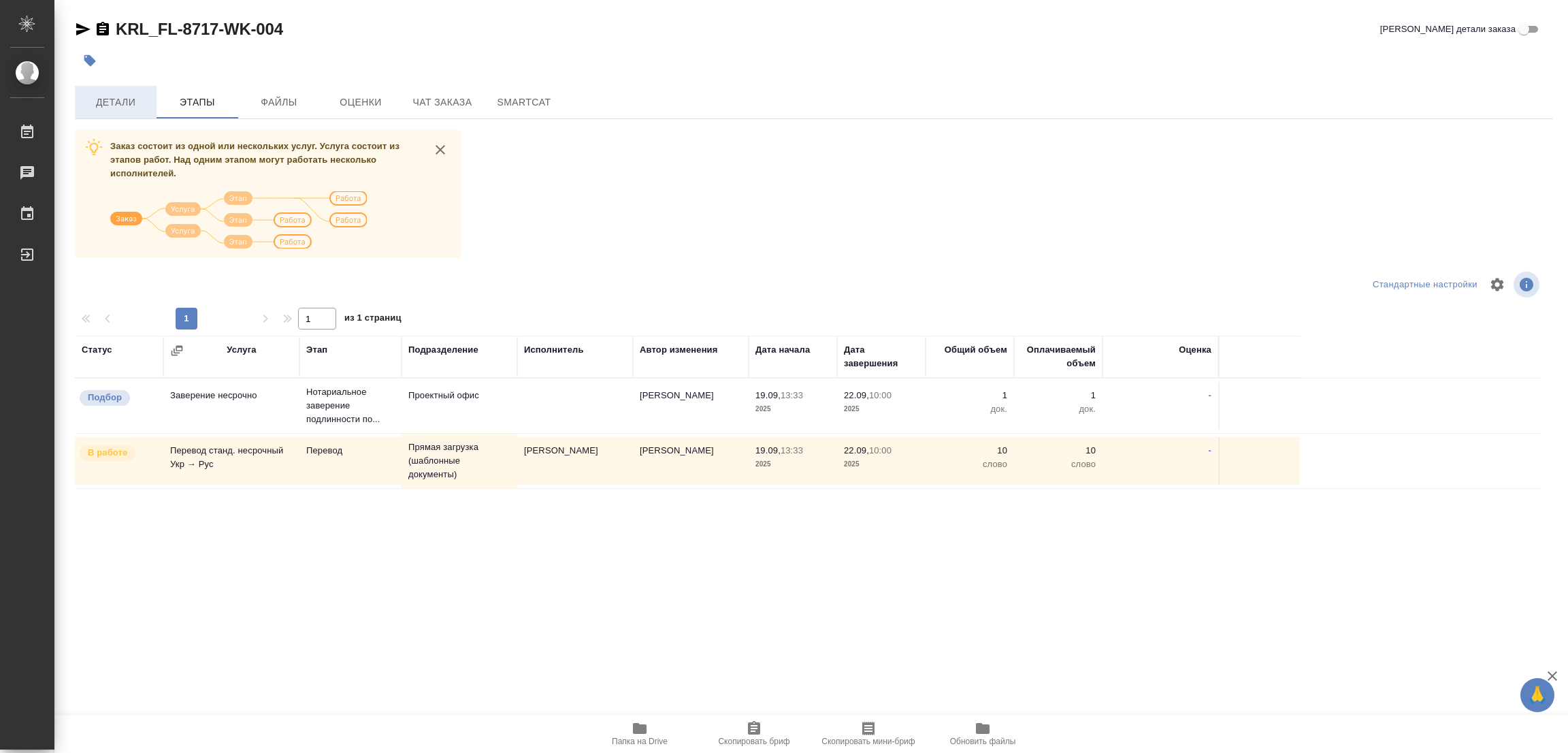
click at [96, 96] on span "Детали" at bounding box center [116, 102] width 65 height 17
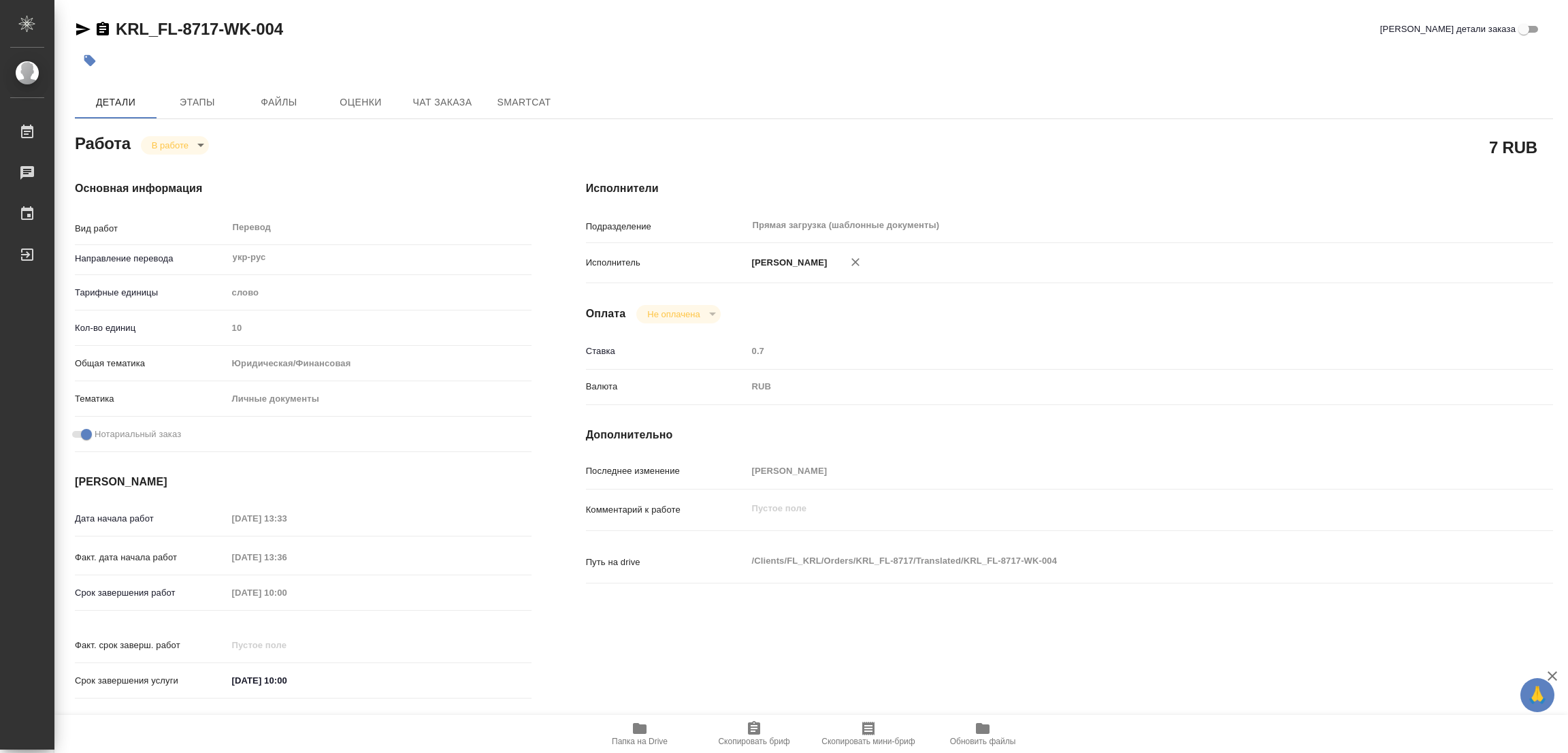
type textarea "x"
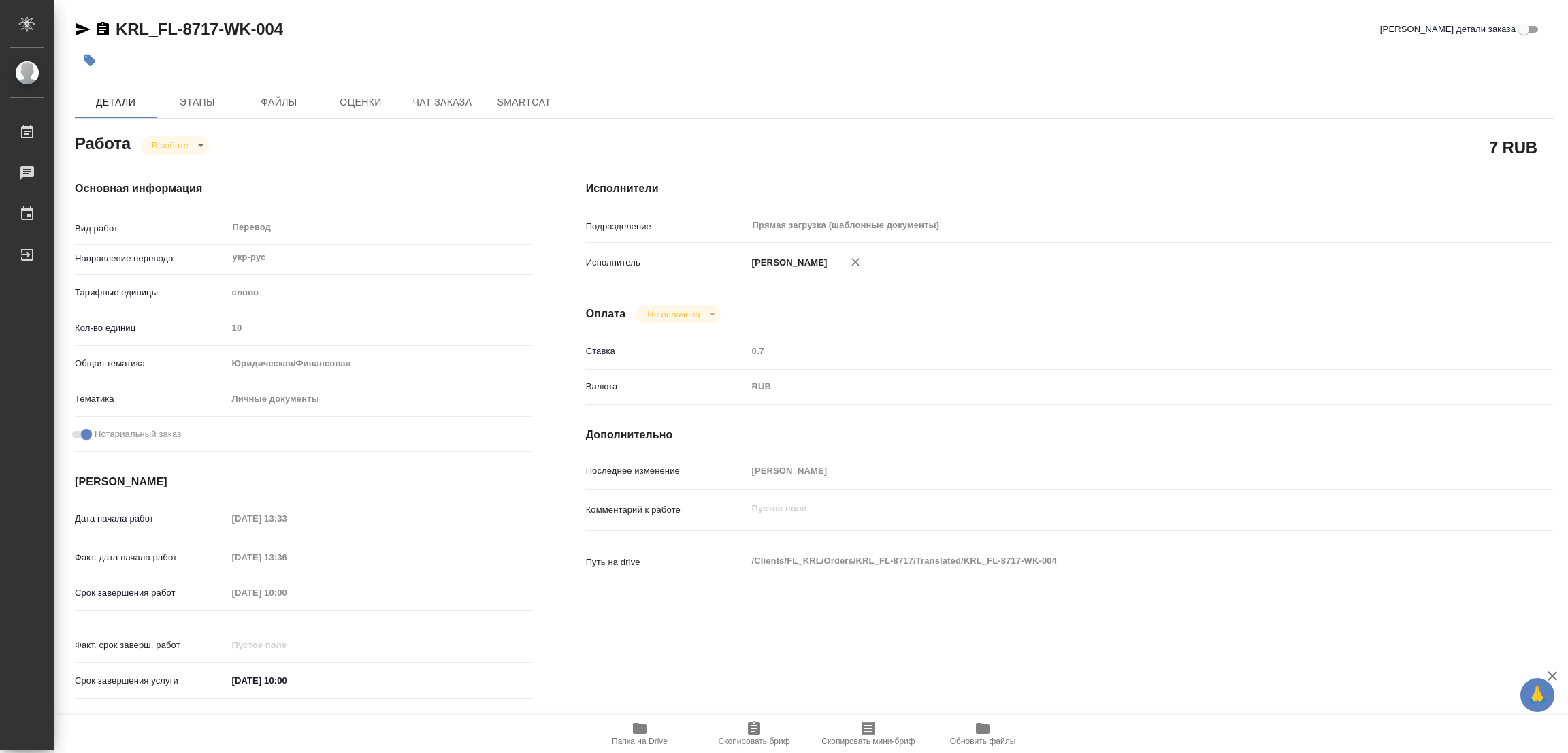
type textarea "x"
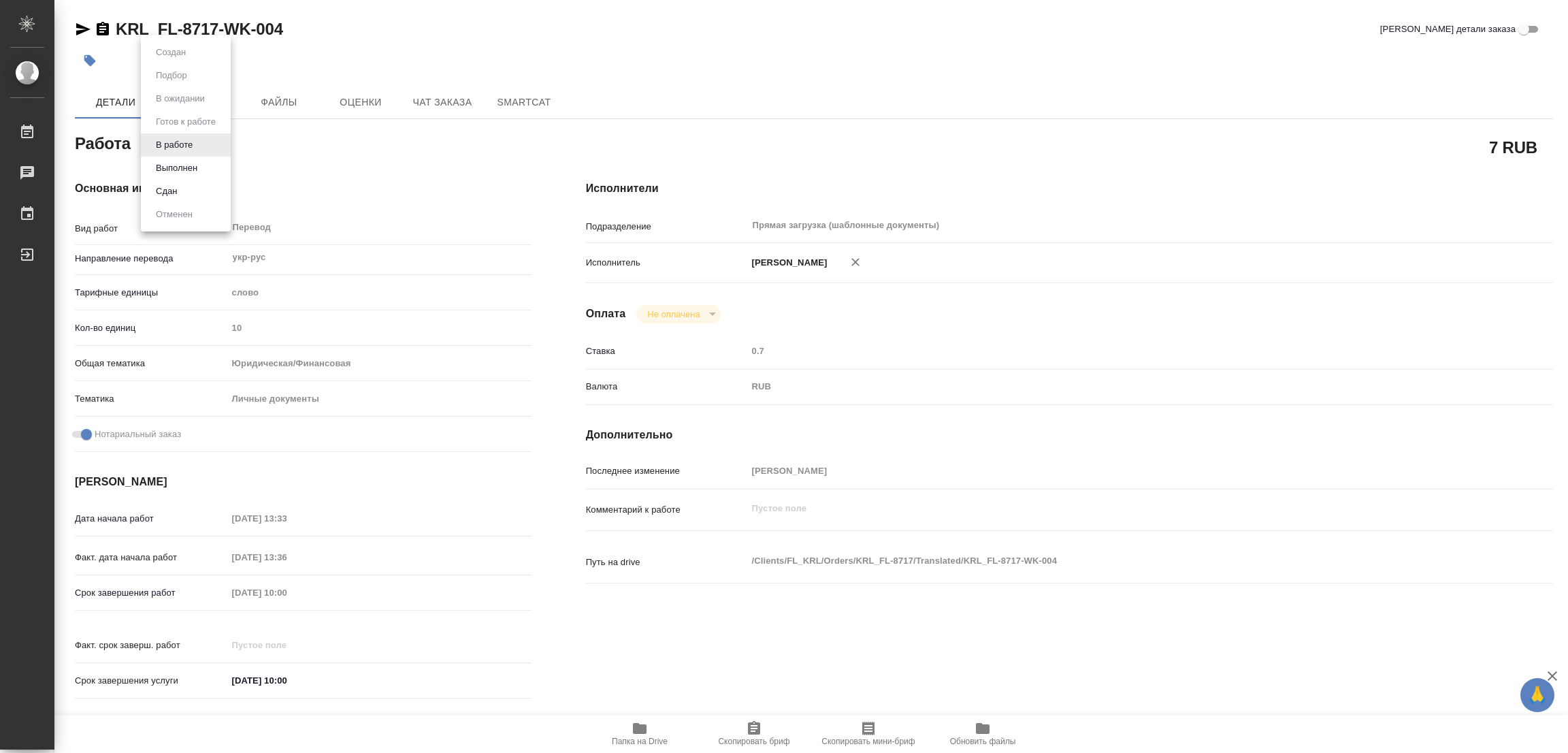
click at [164, 151] on body "🙏 .cls-1 fill:#fff; AWATERA Popova Galina Работы 0 Чаты График Выйти KRL_FL-871…" at bounding box center [784, 376] width 1568 height 753
type textarea "x"
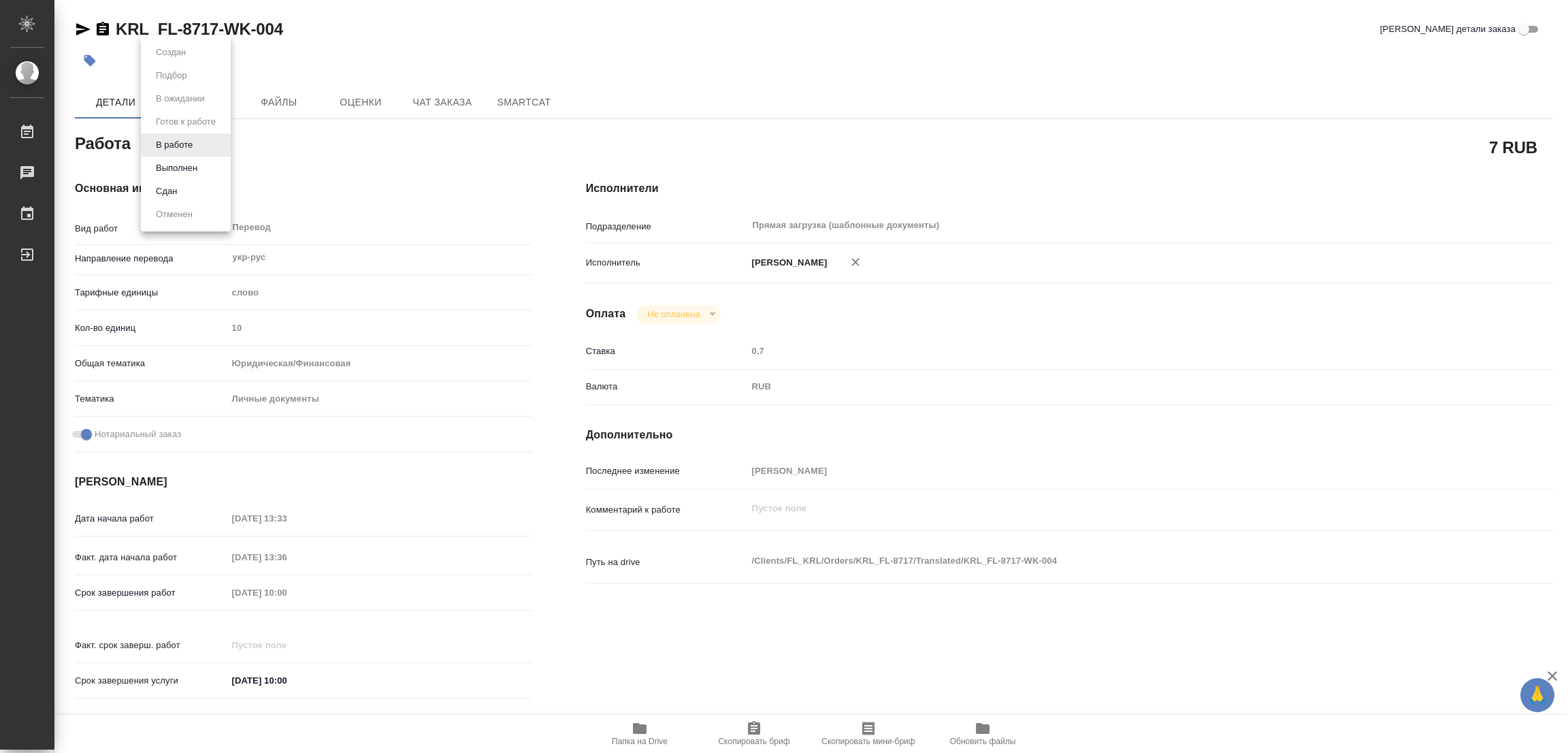
type textarea "x"
click at [162, 161] on button "Выполнен" at bounding box center [176, 168] width 50 height 15
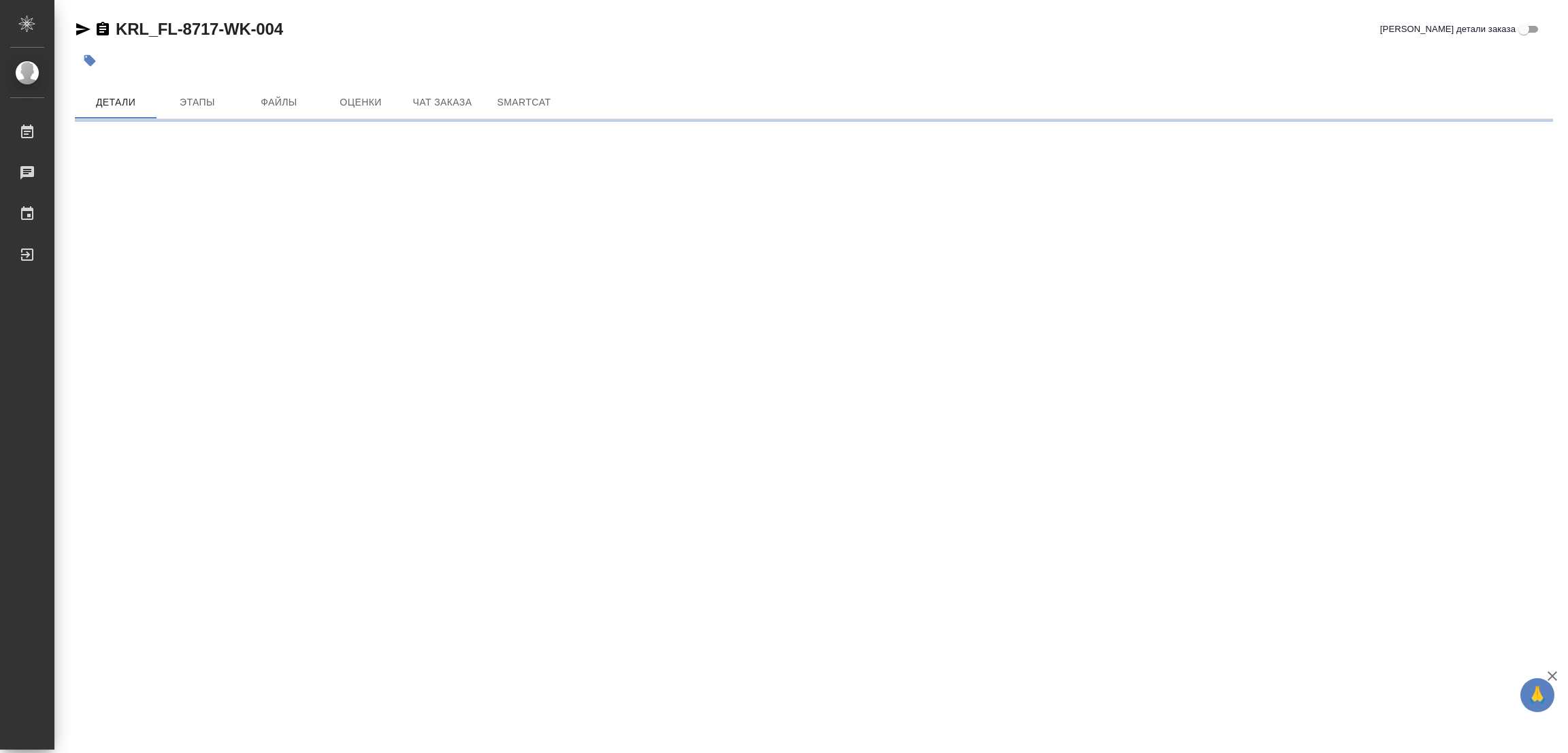
click at [86, 52] on button "button" at bounding box center [89, 60] width 30 height 30
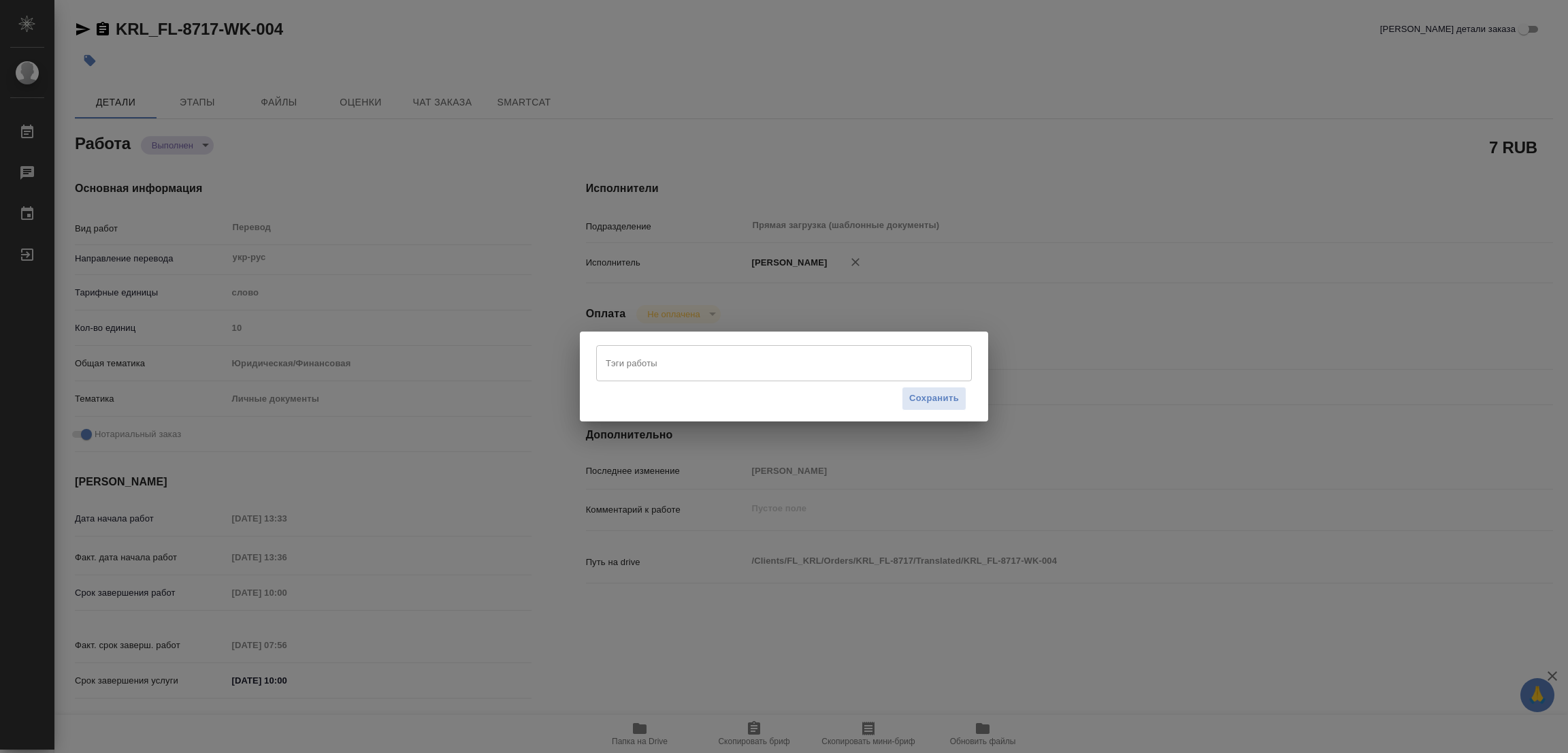
type textarea "x"
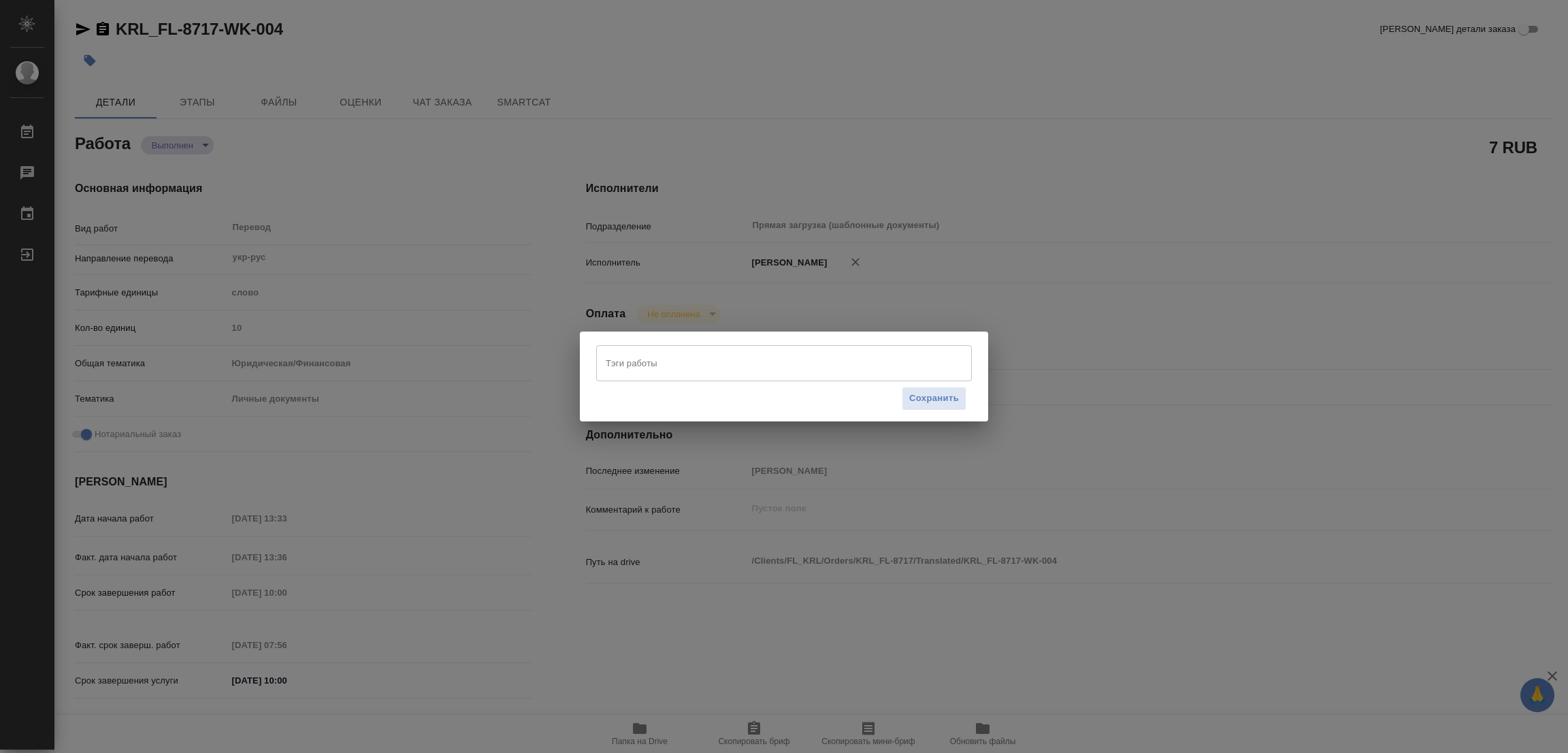
type textarea "x"
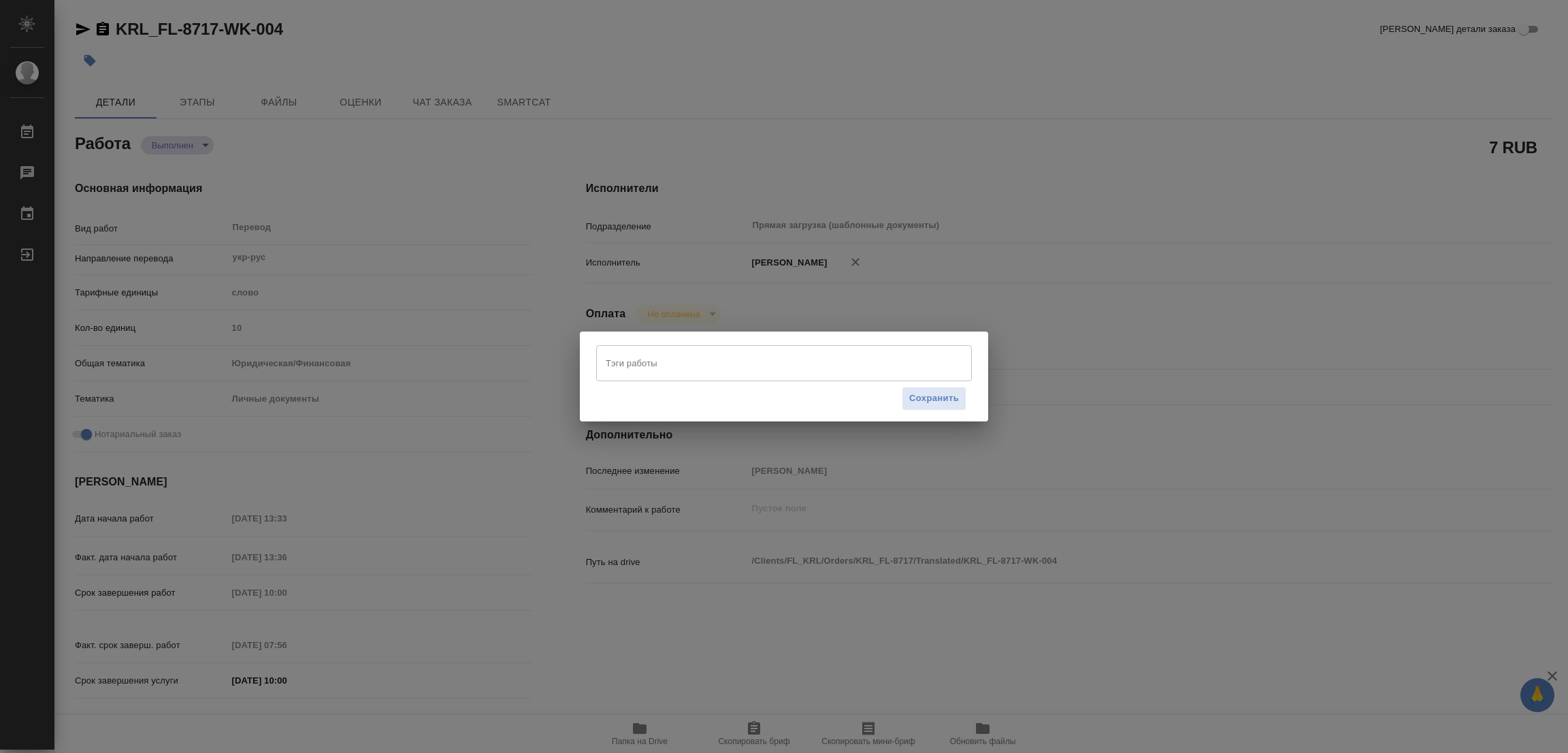
type textarea "x"
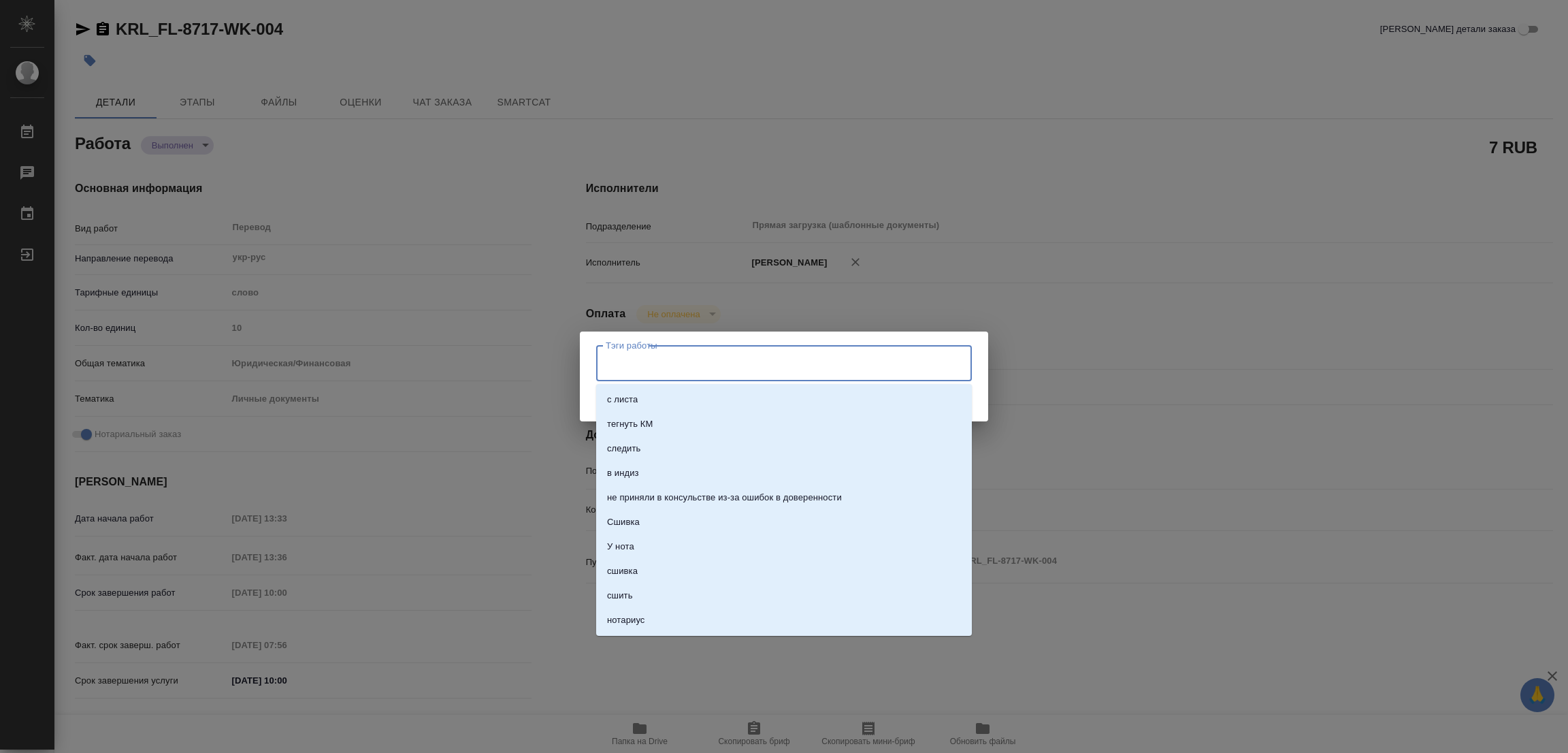
click at [607, 357] on input "Тэги работы" at bounding box center [771, 362] width 337 height 23
type input "стат: 75"
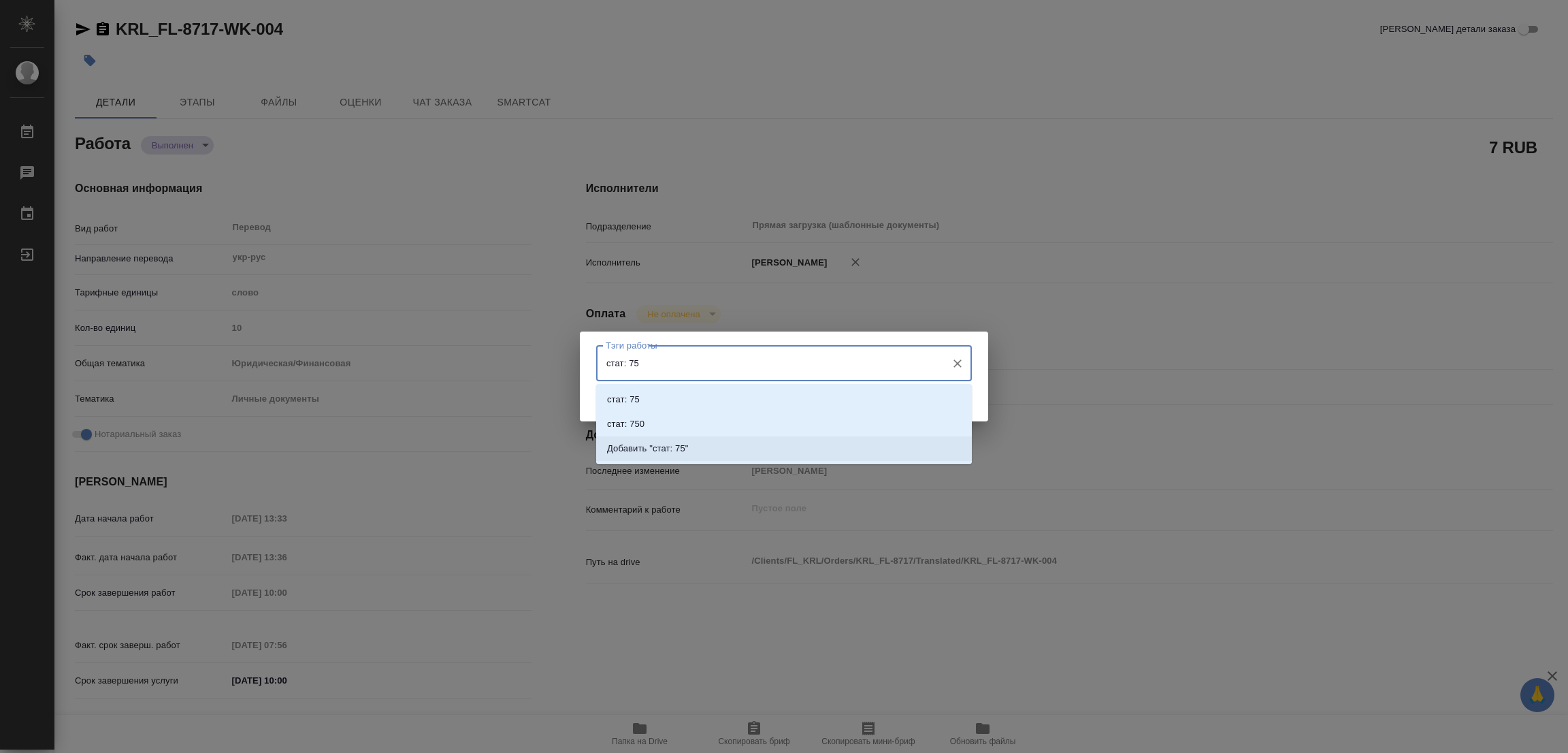
click at [671, 446] on p "Добавить "стат: 75"" at bounding box center [648, 449] width 82 height 14
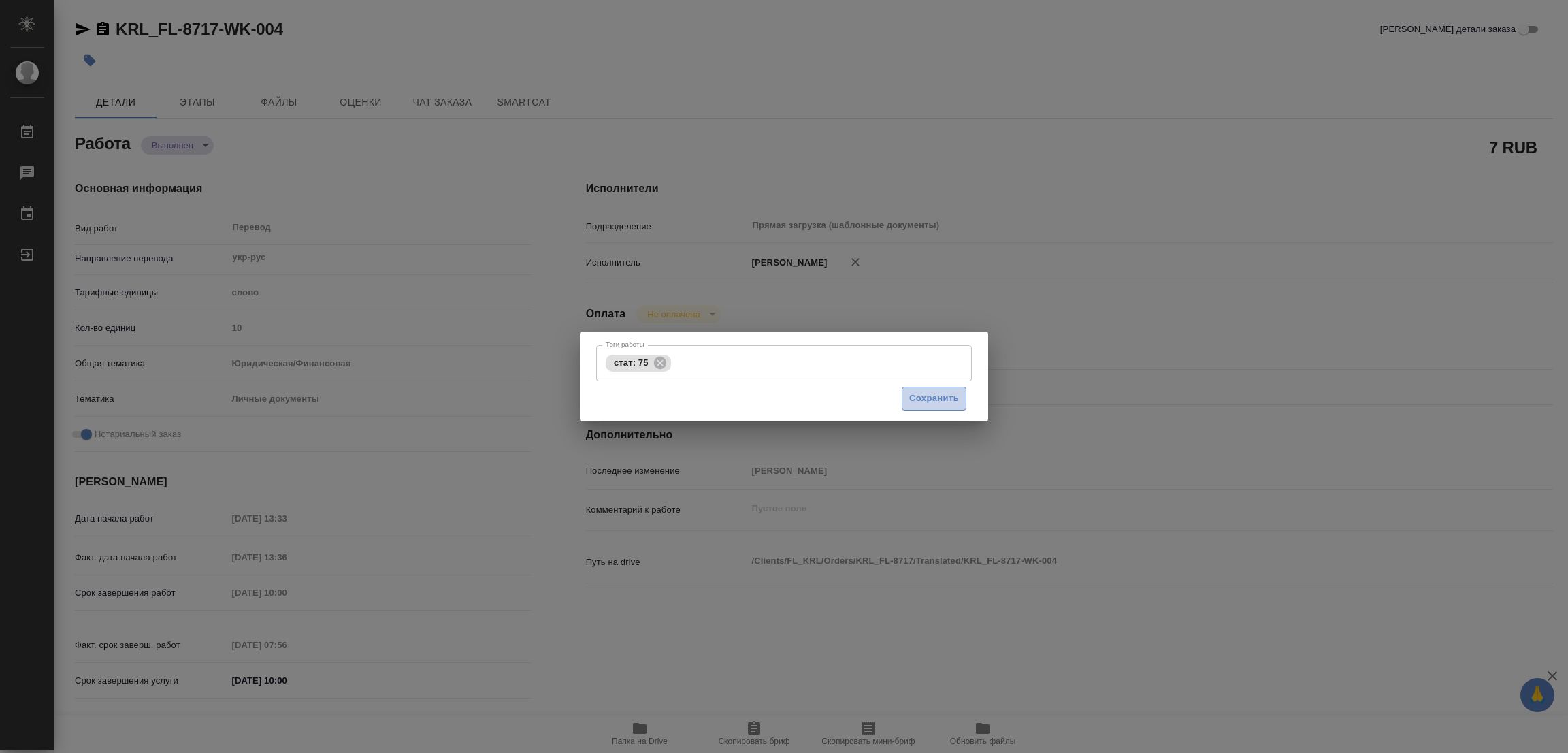
click at [921, 391] on span "Сохранить" at bounding box center [934, 398] width 50 height 15
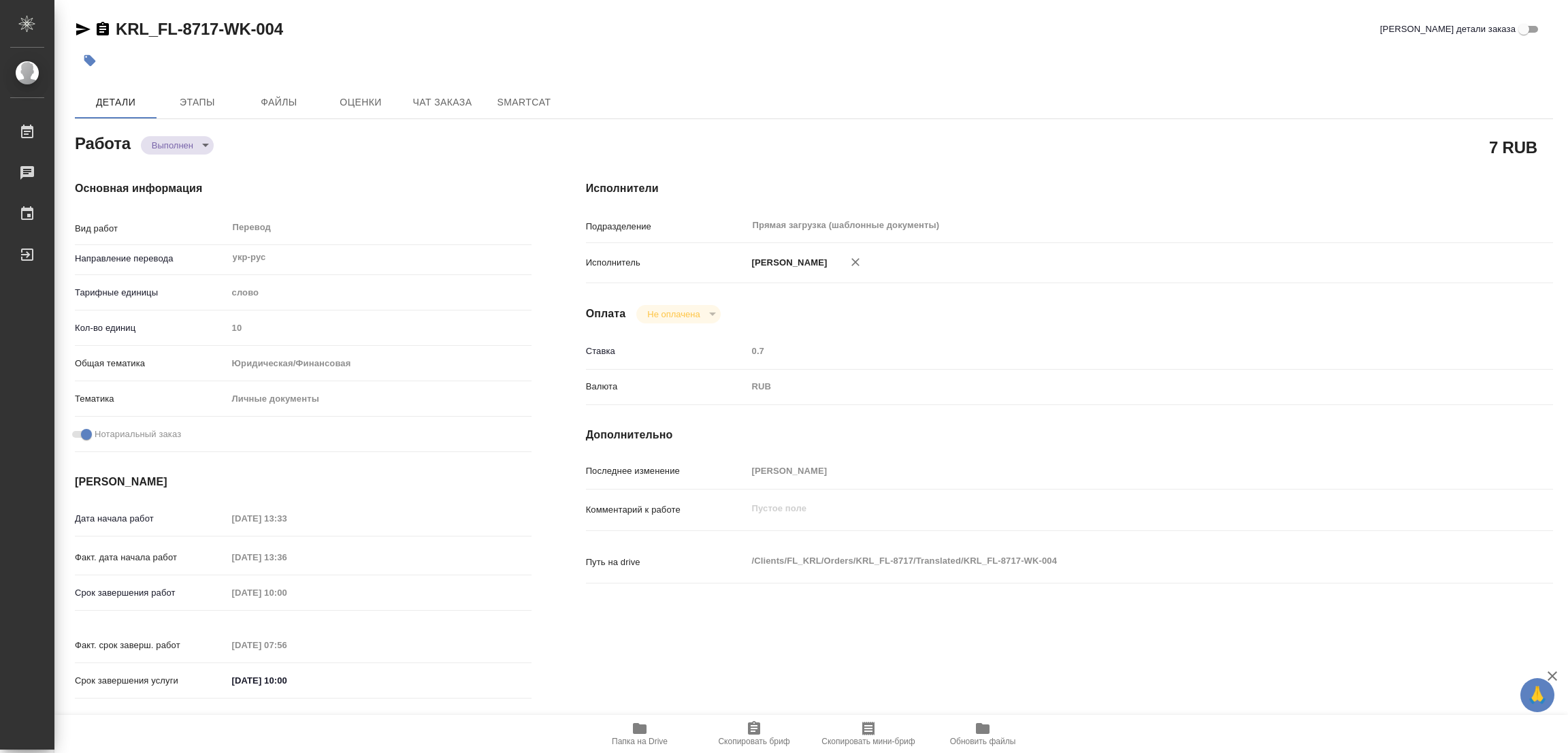
type input "completed"
type textarea "Перевод"
type textarea "x"
type input "укр-рус"
type input "5a8b1489cc6b4906c91bfd90"
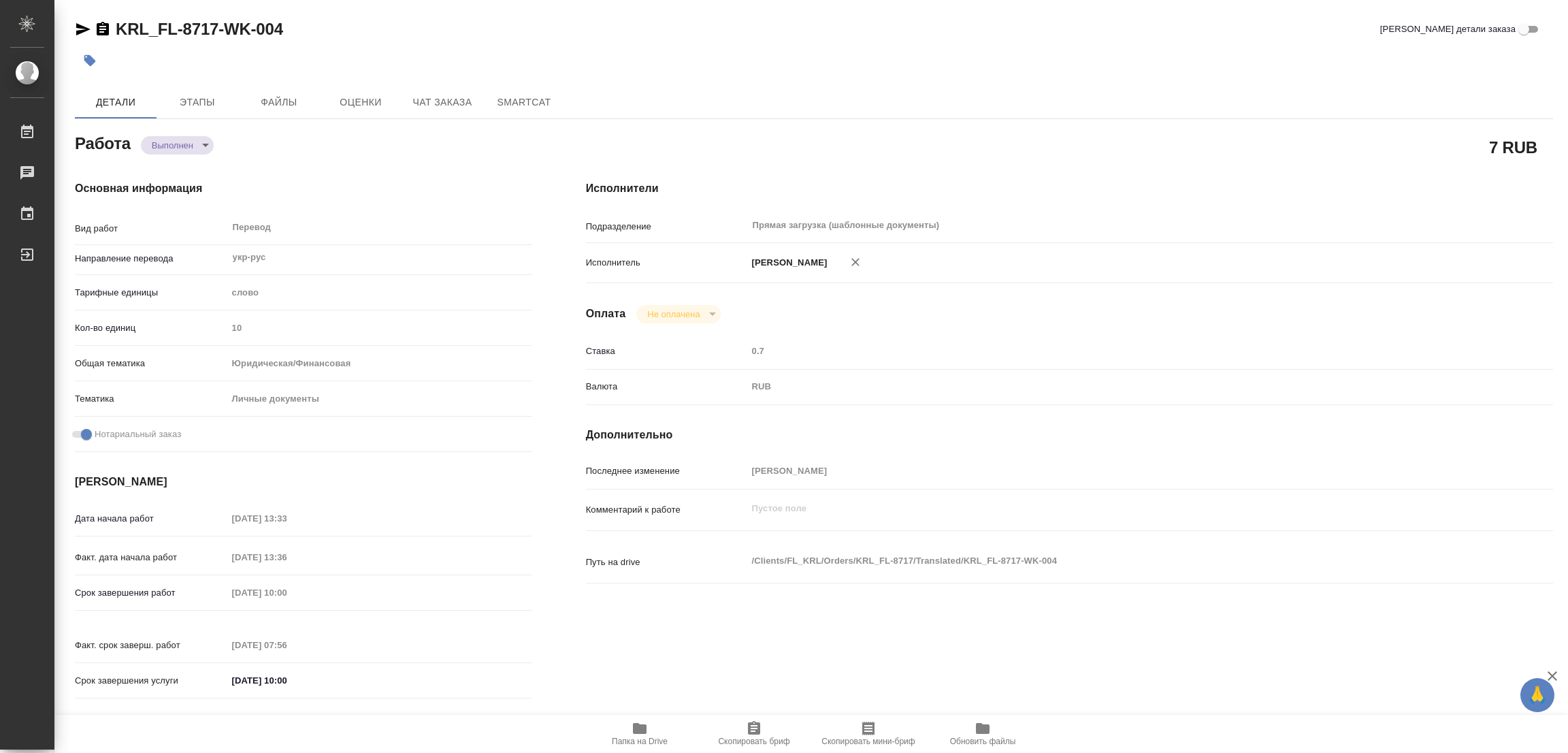
type input "10"
type input "yr-fn"
type input "5a8b8b956a9677013d343cfe"
checkbox input "true"
type input "[DATE] 13:33"
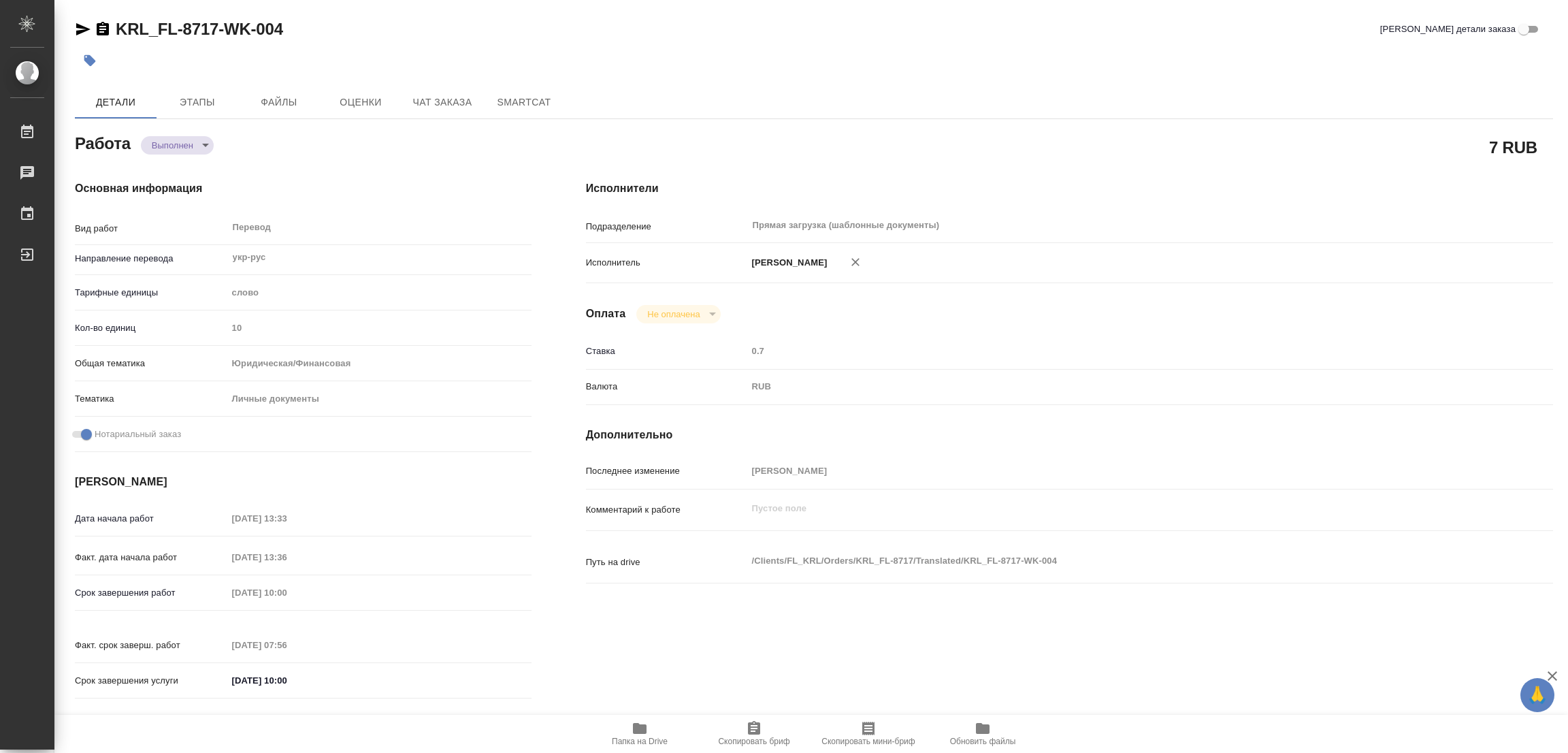
type input "[DATE] 13:36"
type input "[DATE] 10:00"
type input "[DATE] 07:56"
type input "[DATE] 10:00"
type input "Прямая загрузка (шаблонные документы)"
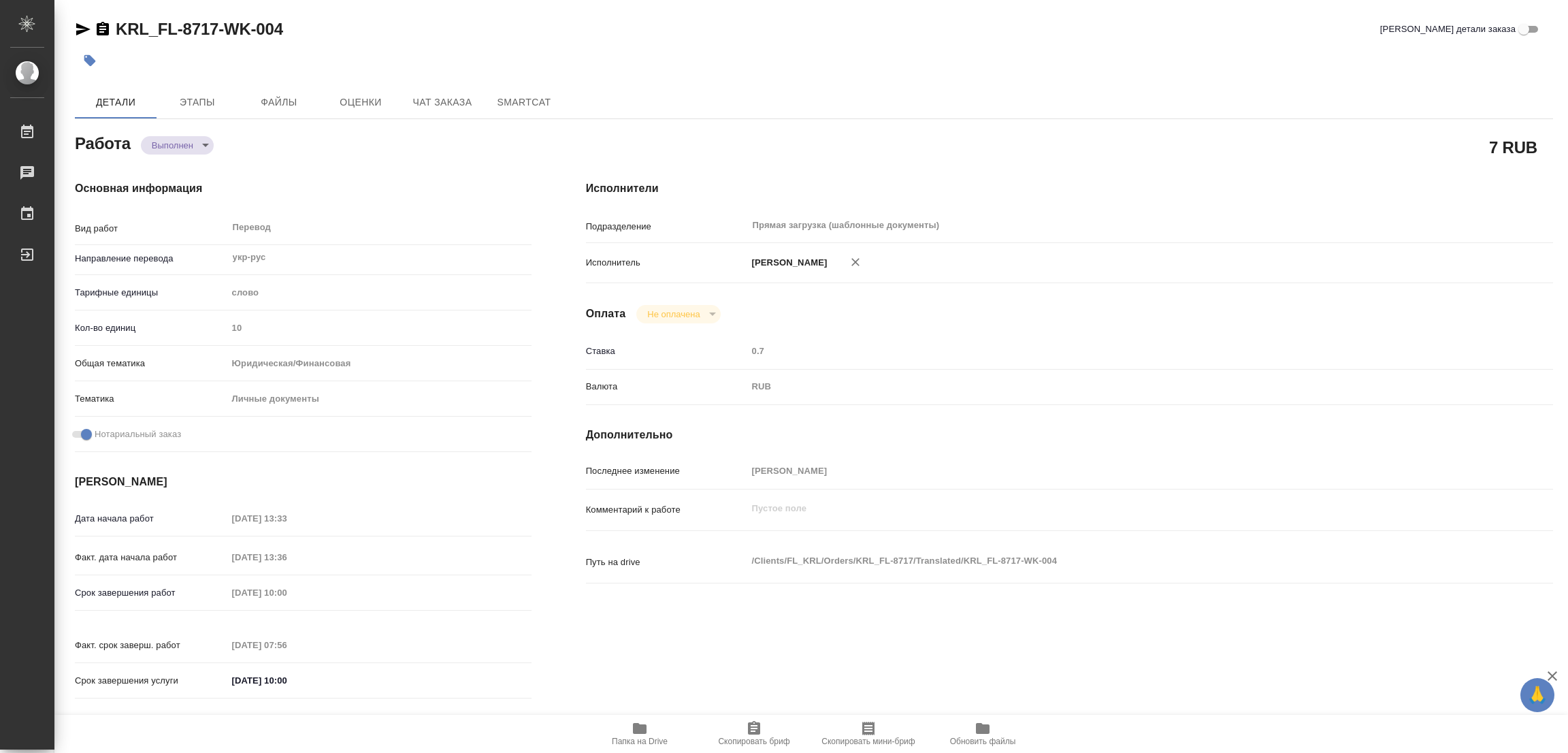
type input "notPayed"
type input "0.7"
type input "RUB"
type input "[PERSON_NAME]"
type textarea "x"
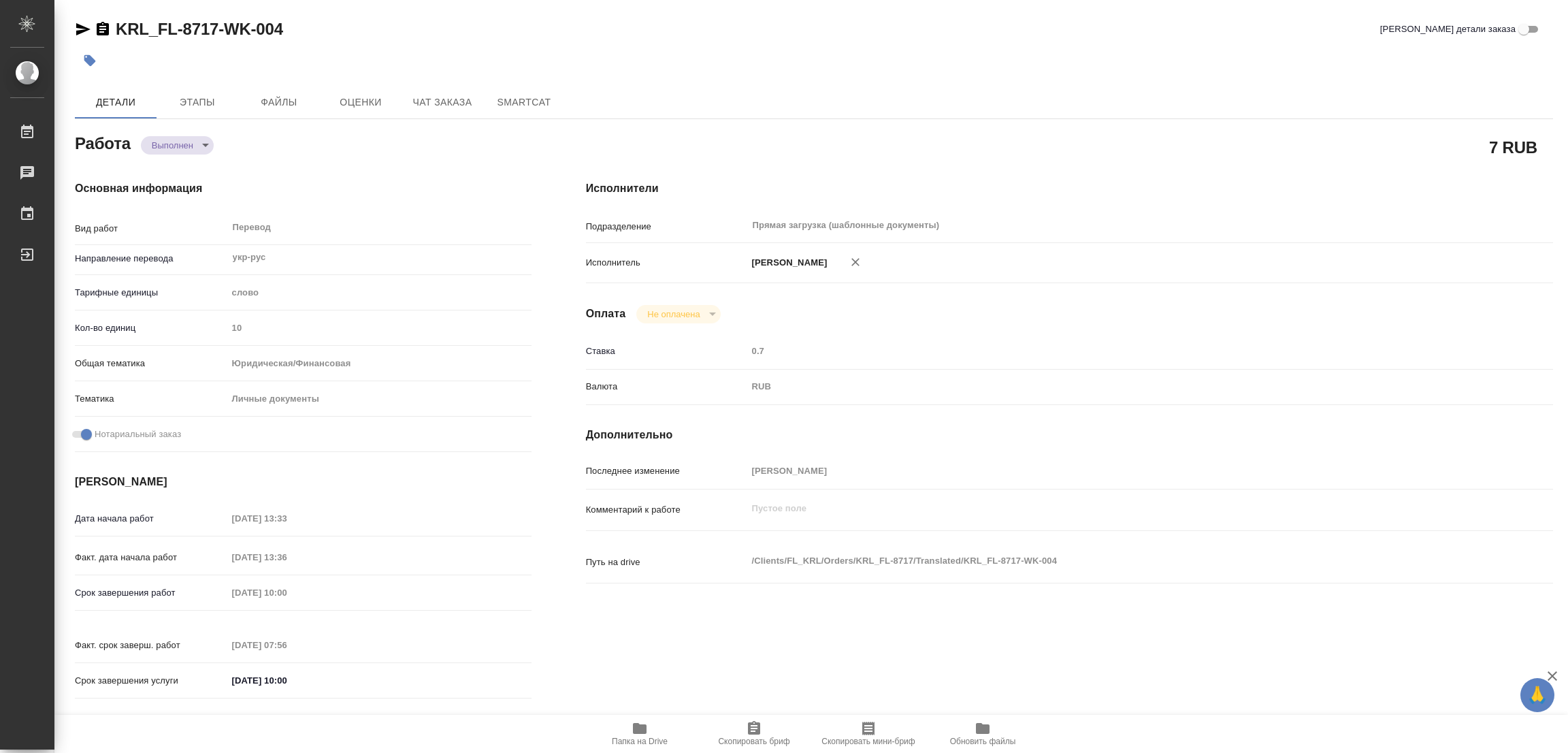
type textarea "/Clients/FL_KRL/Orders/KRL_FL-8717/Translated/KRL_FL-8717-WK-004"
type textarea "x"
type input "KRL_FL-8717"
type input "Перевод станд. несрочный"
type input "Редактура, Корректура, Приёмка по качеству, Постредактура машинного перевода, П…"
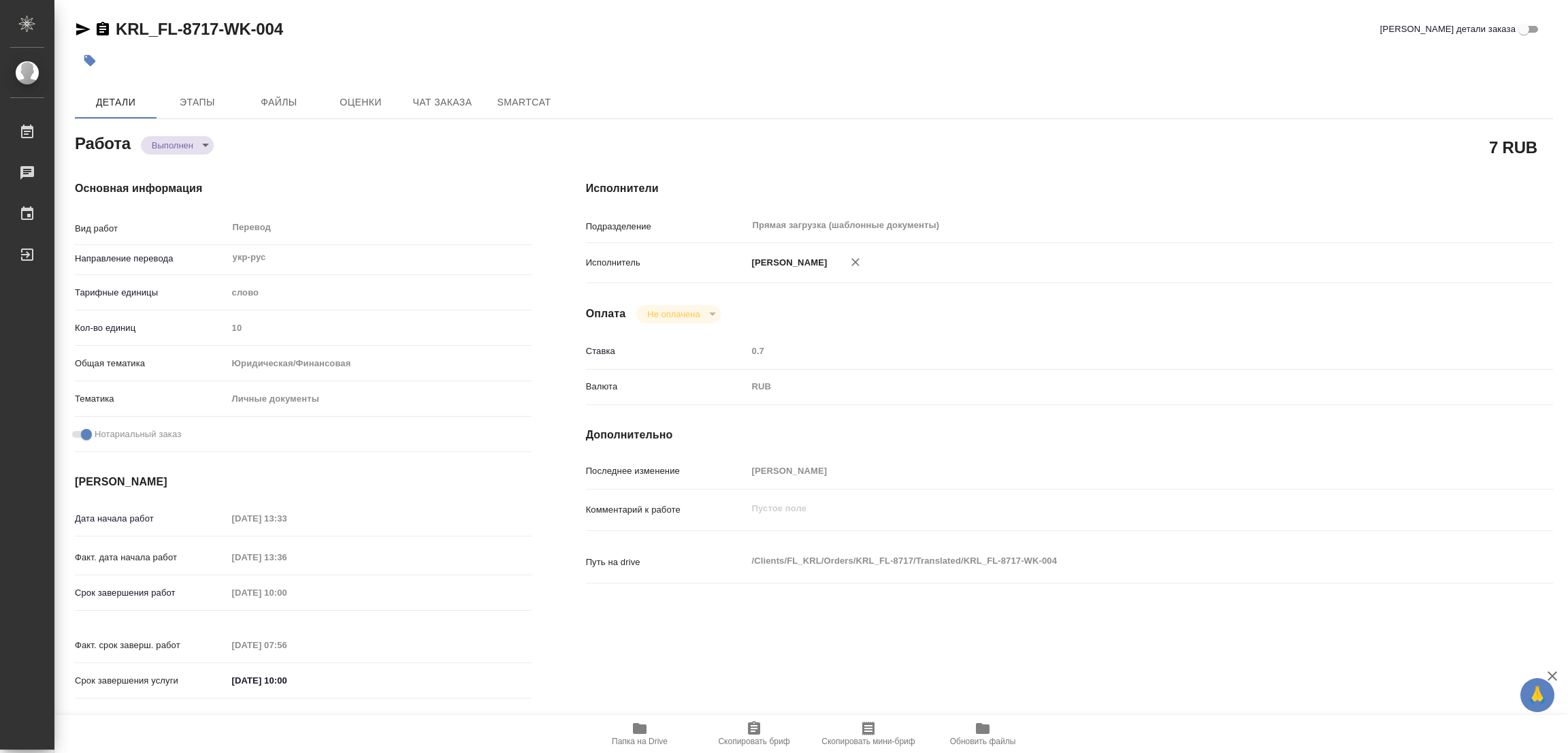
type input "[PERSON_NAME]"
type input "/Clients/FL_KRL/Orders/KRL_FL-8717"
type textarea "x"
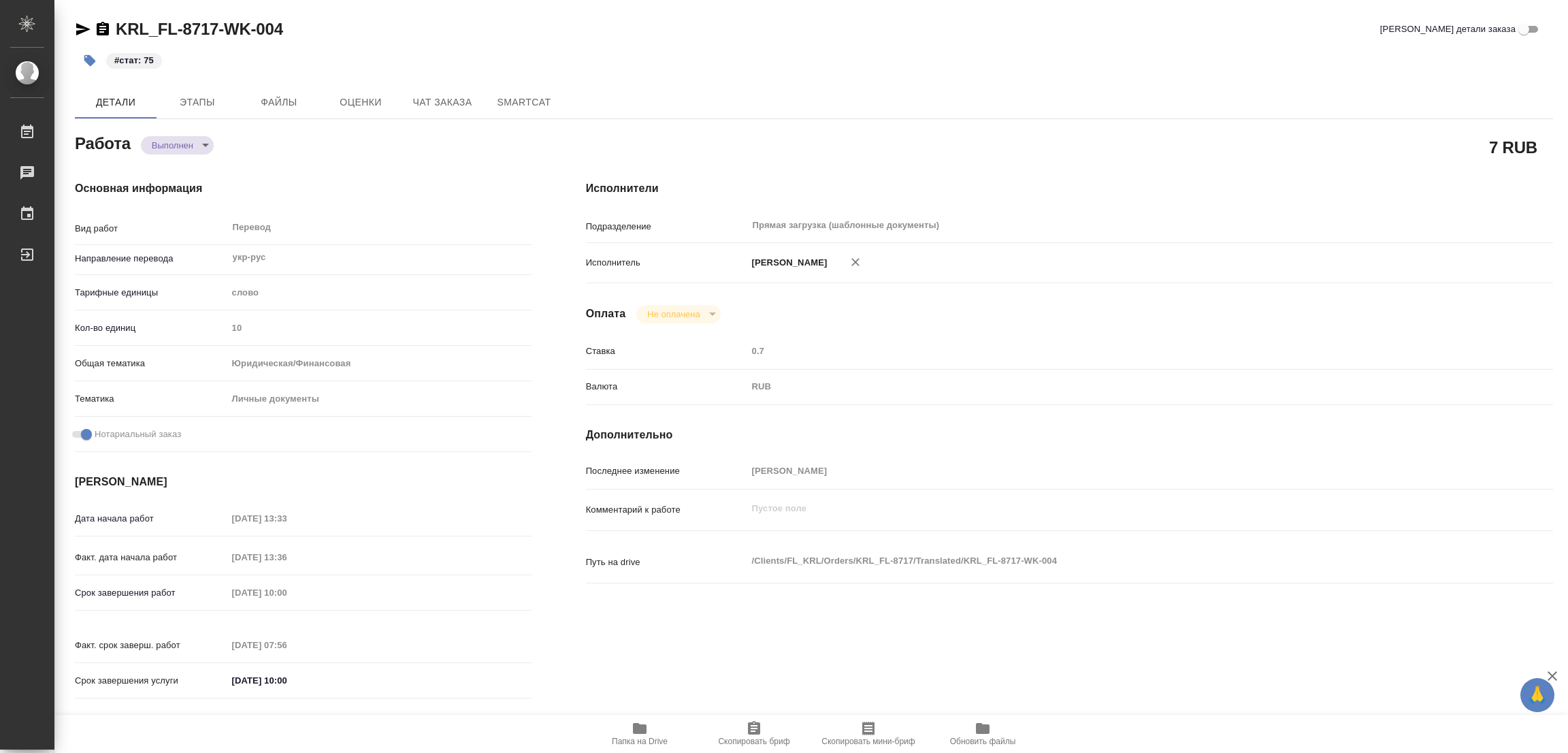
type textarea "x"
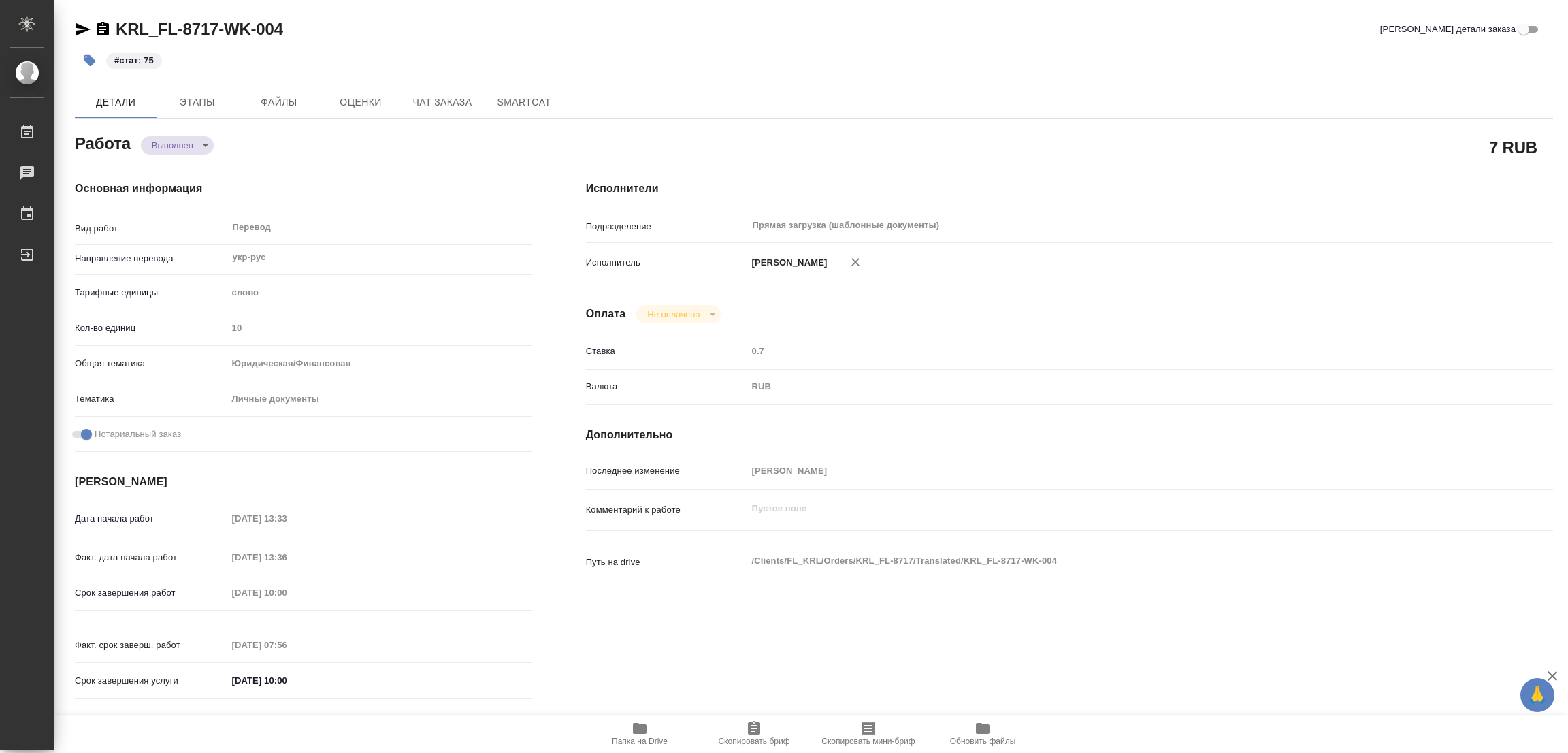
type textarea "x"
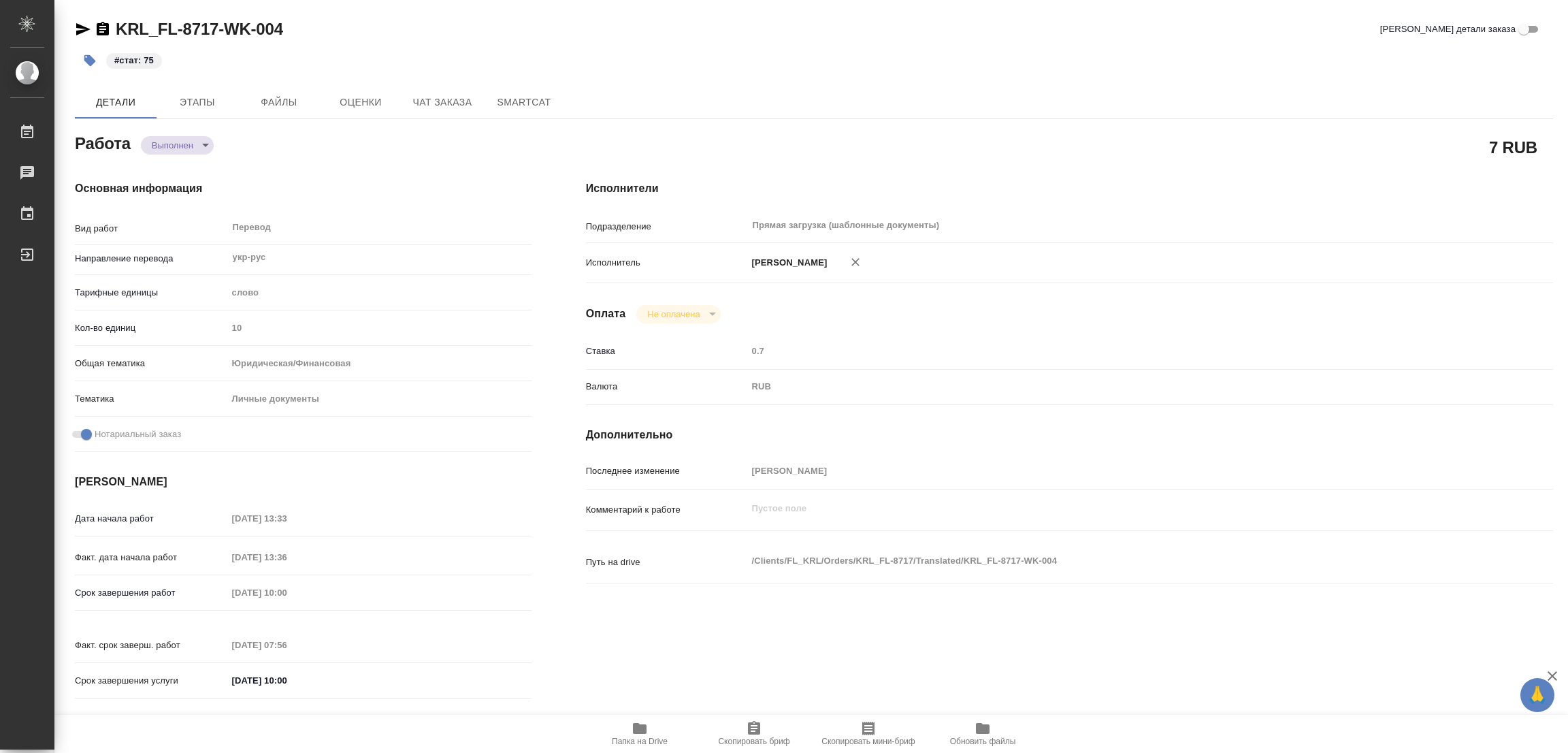
type textarea "x"
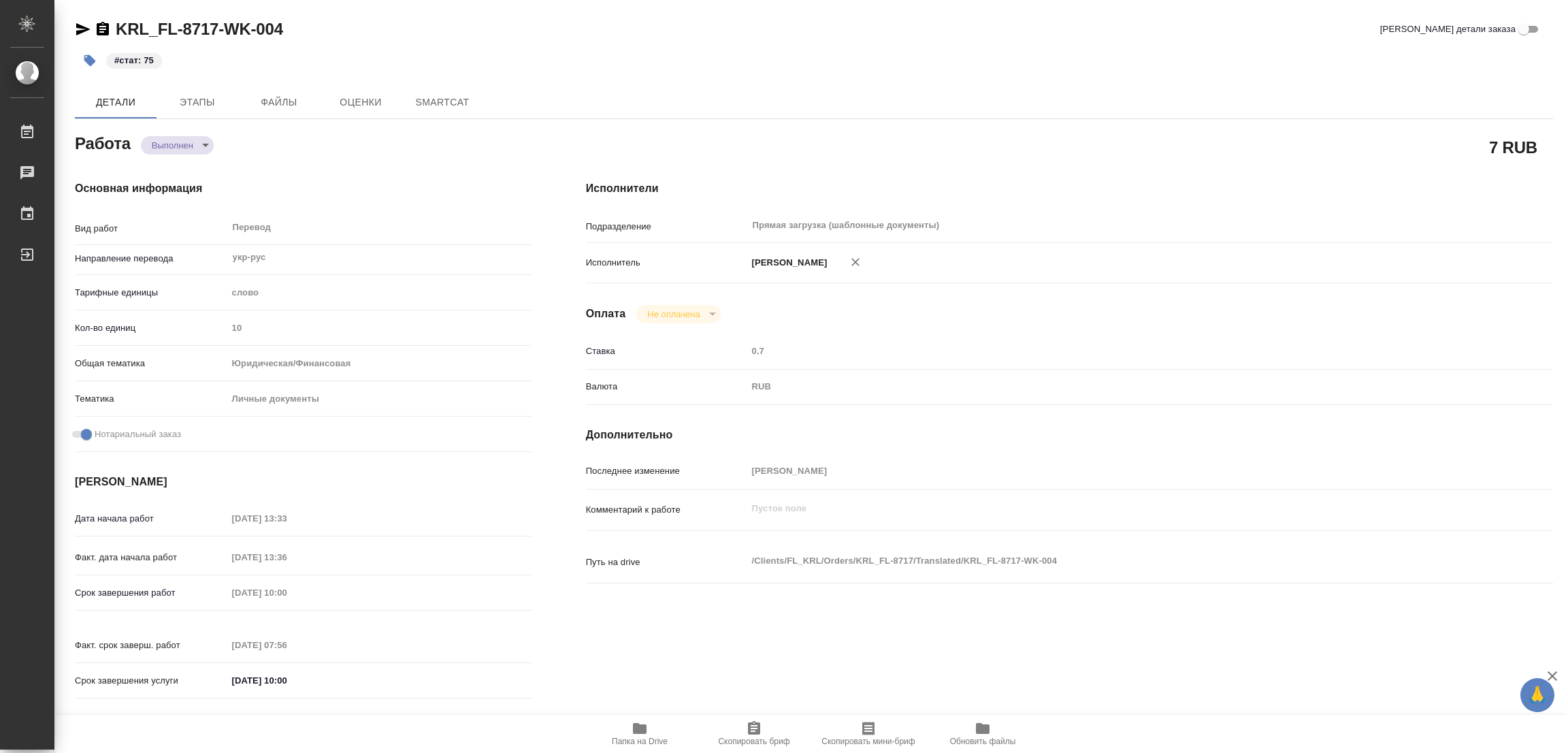
type textarea "x"
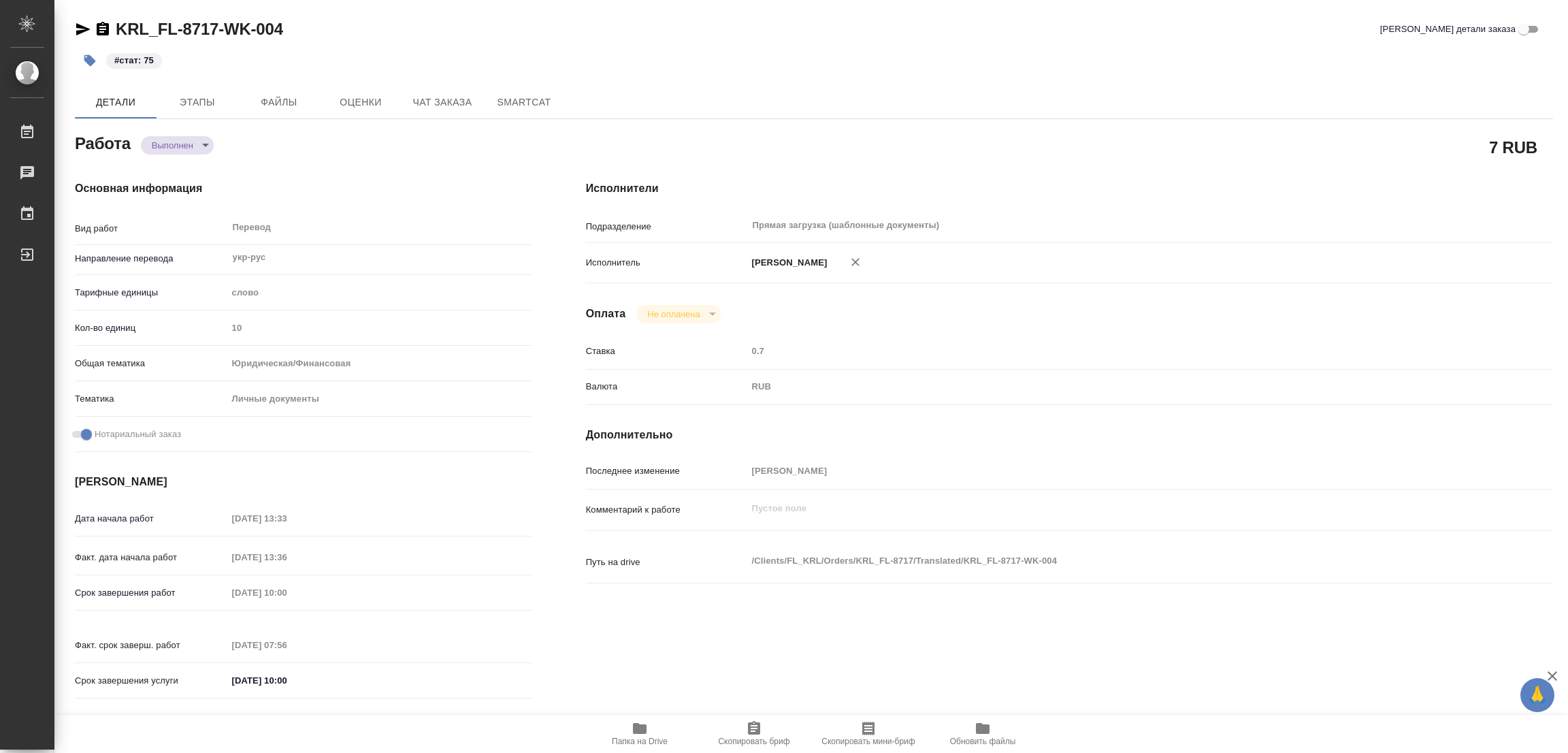
type textarea "x"
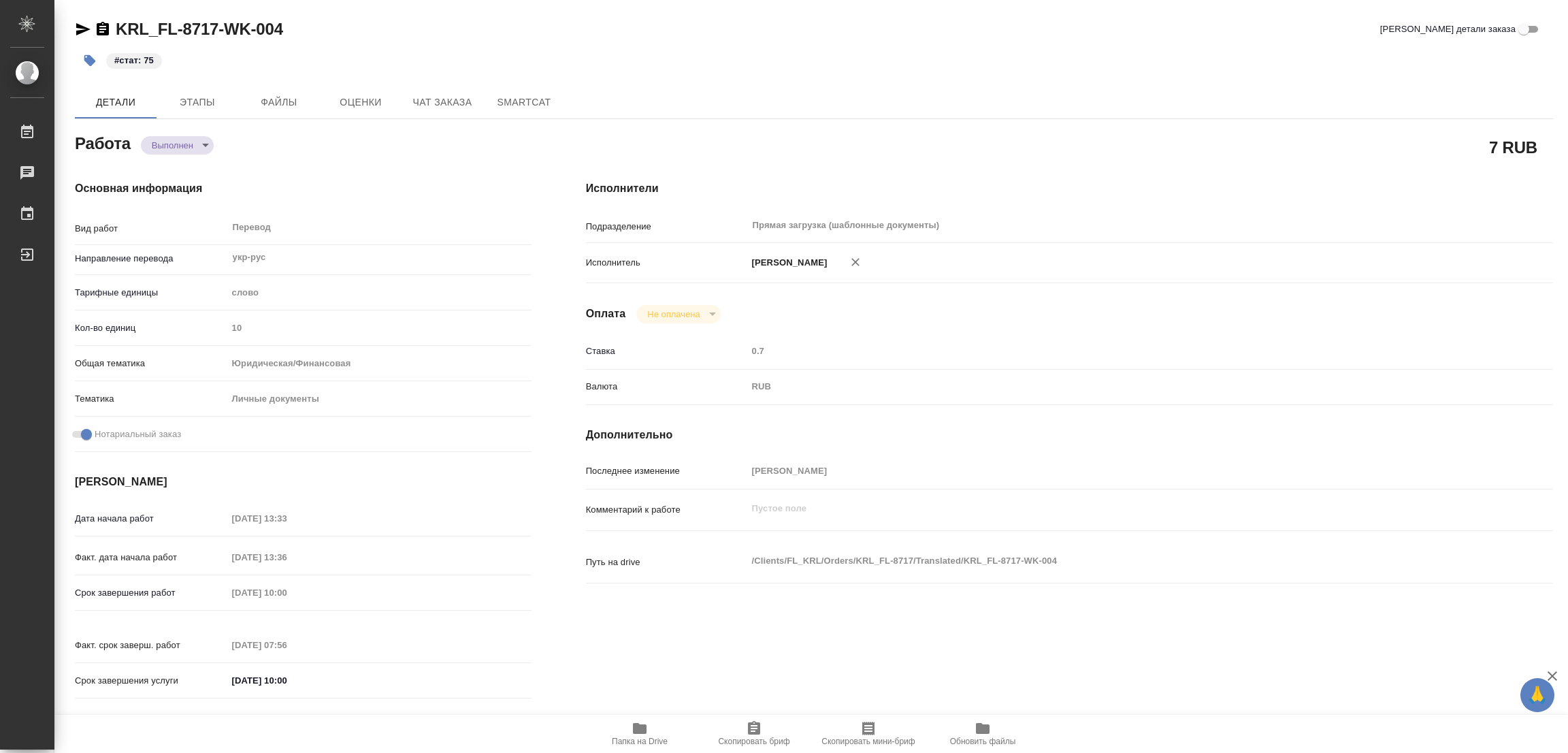
type textarea "x"
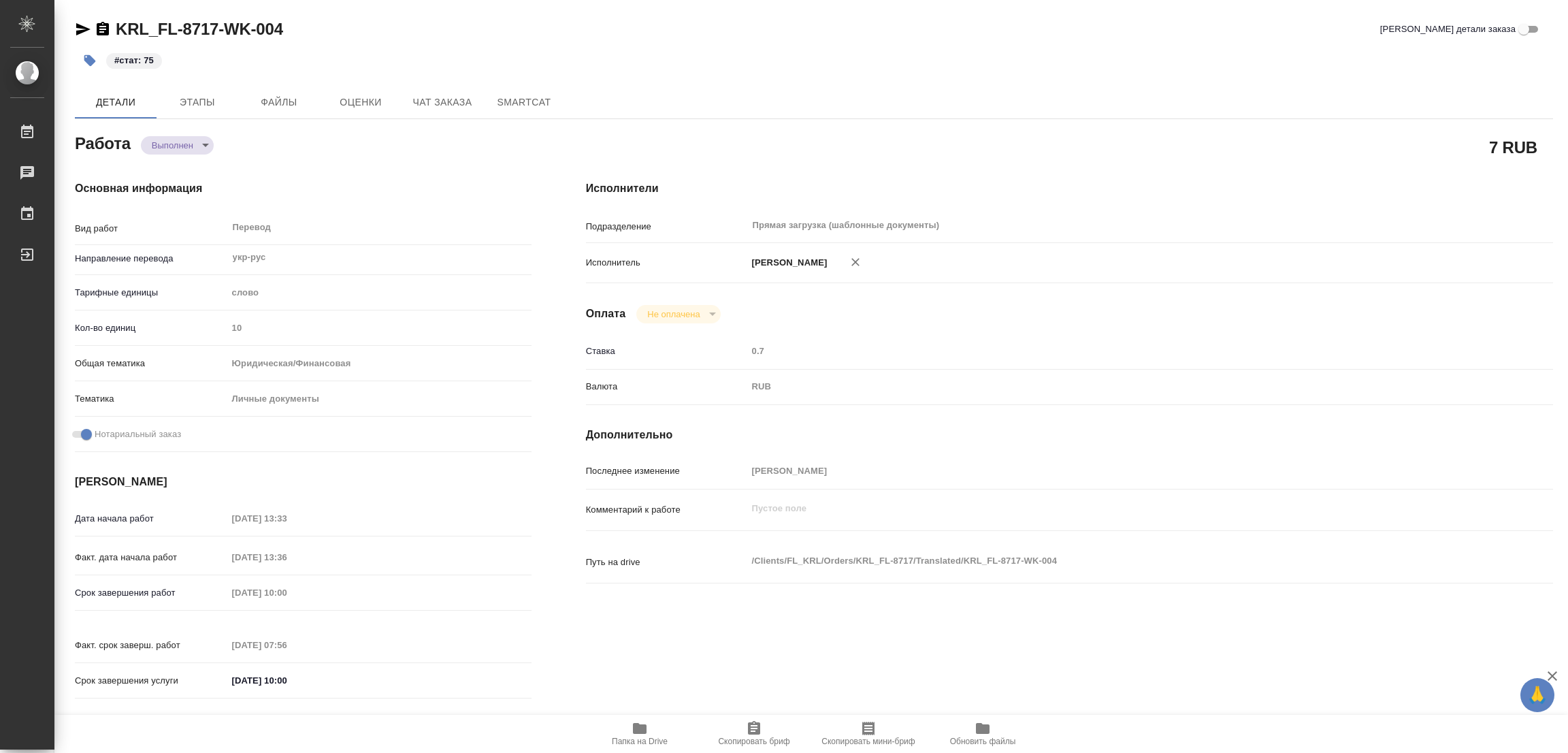
type textarea "x"
click at [993, 149] on div "7 RUB" at bounding box center [1069, 147] width 967 height 34
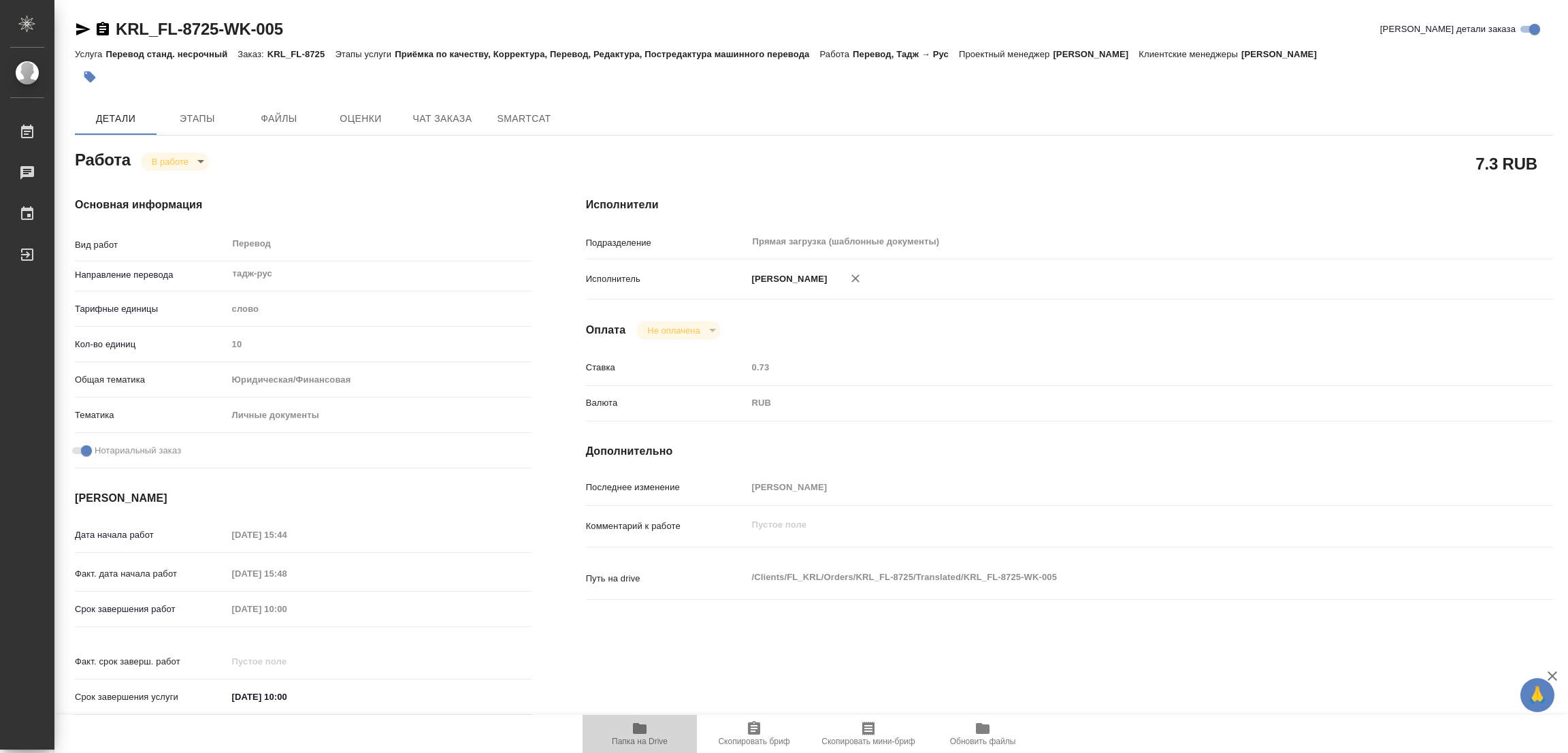
click at [642, 721] on icon "button" at bounding box center [639, 728] width 16 height 16
click at [200, 129] on button "Этапы" at bounding box center [197, 119] width 82 height 33
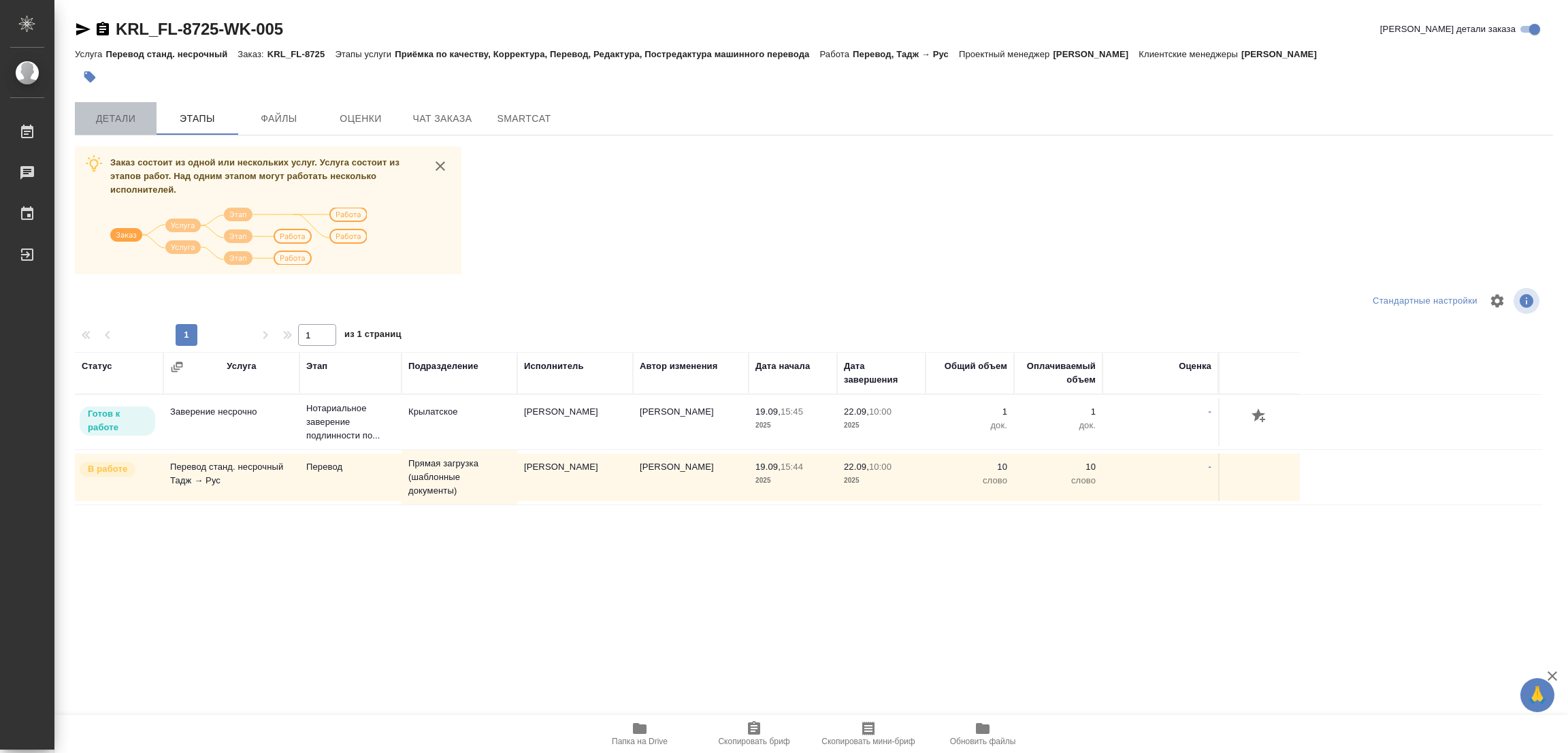
click at [113, 114] on span "Детали" at bounding box center [116, 119] width 65 height 17
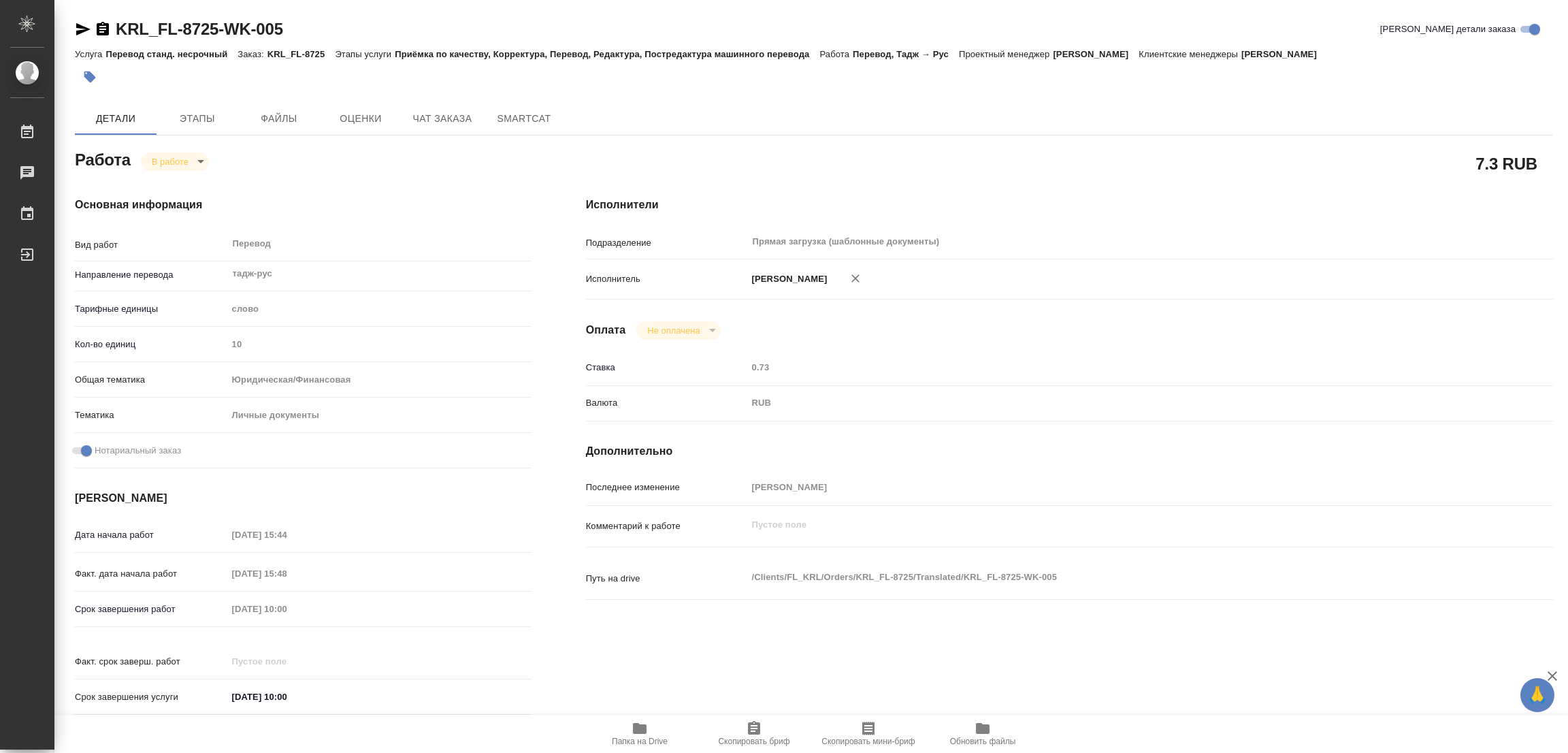
type textarea "x"
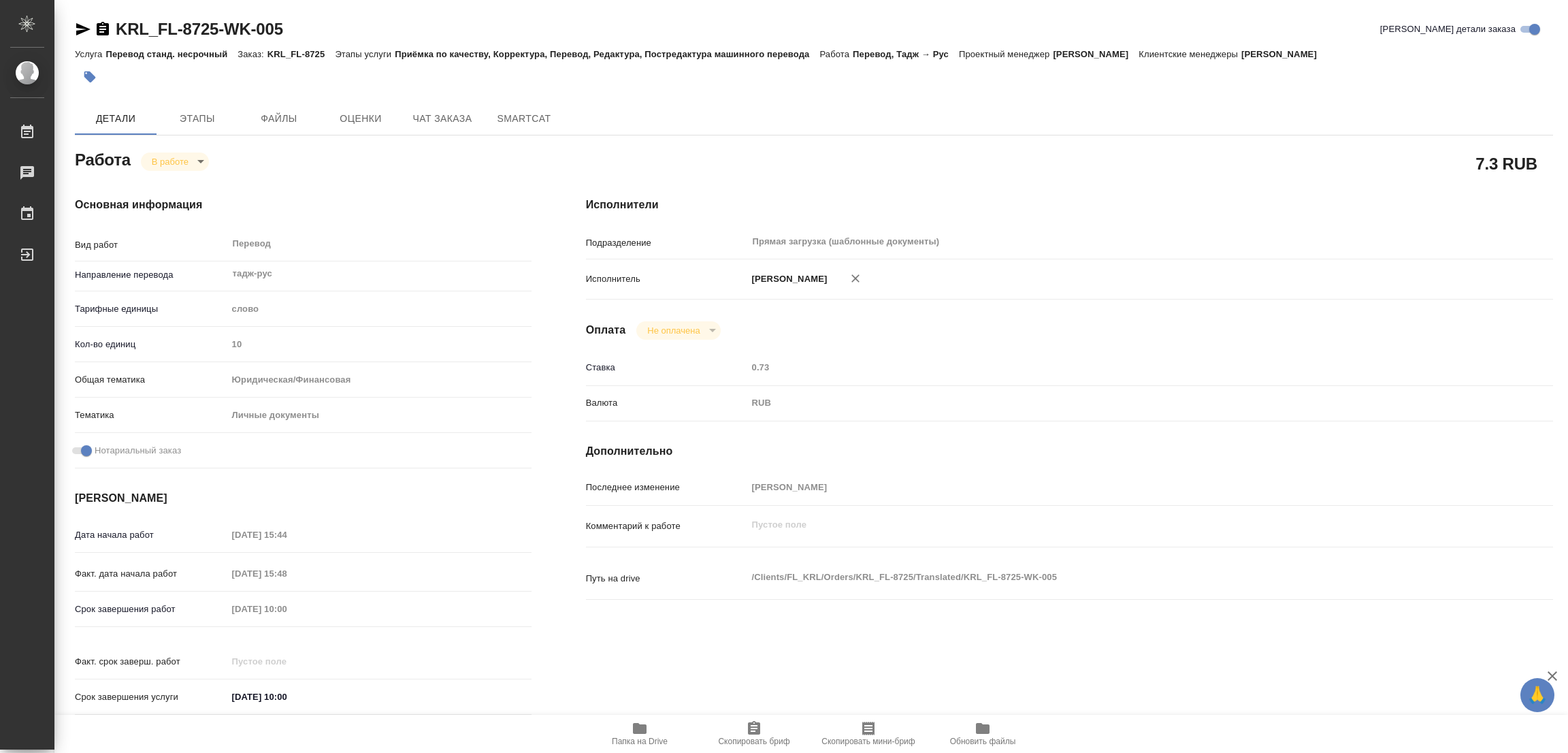
type textarea "x"
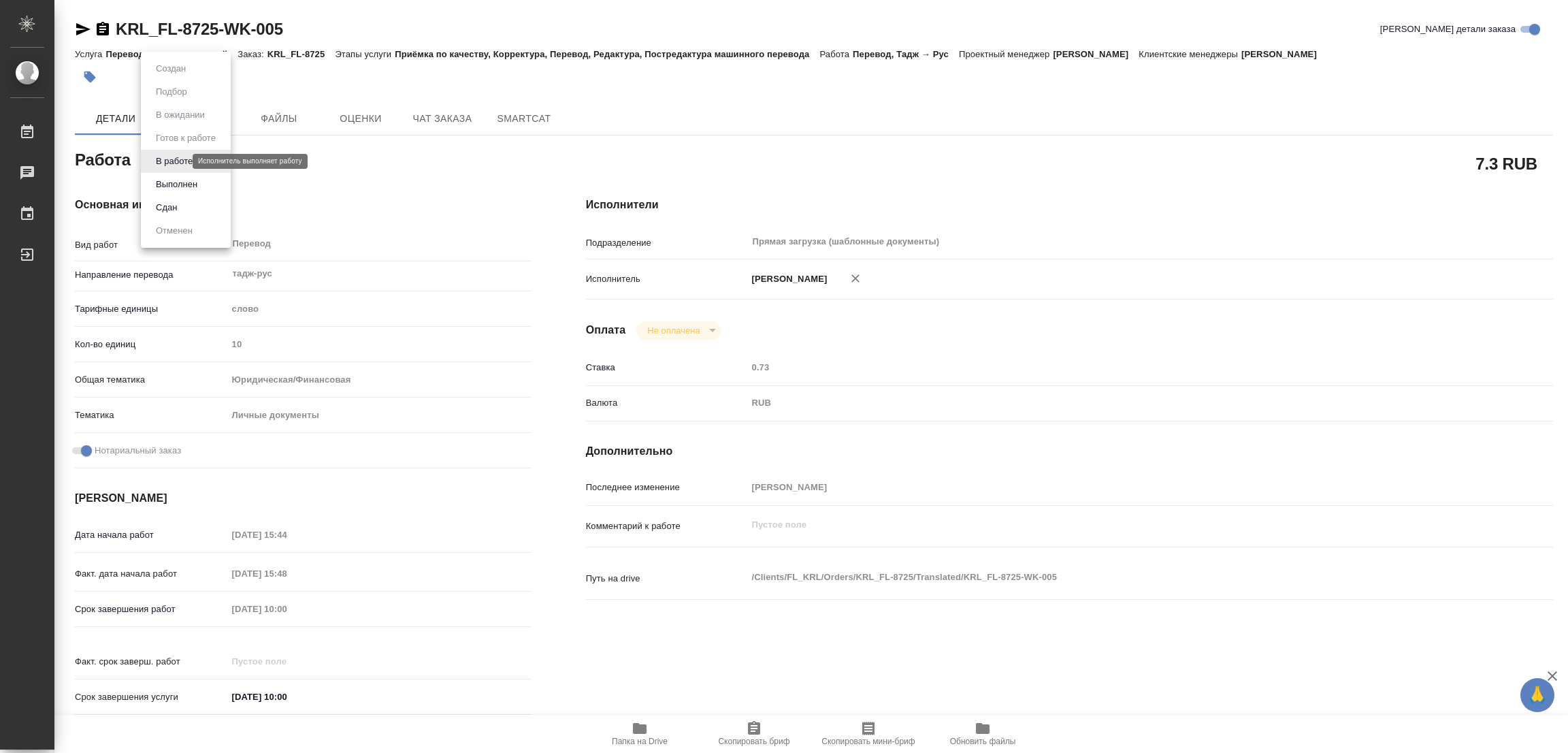
click at [171, 163] on body "🙏 .cls-1 fill:#fff; AWATERA [PERSON_NAME] Работы 0 Чаты График Выйти KRL_FL-872…" at bounding box center [784, 376] width 1568 height 753
type textarea "x"
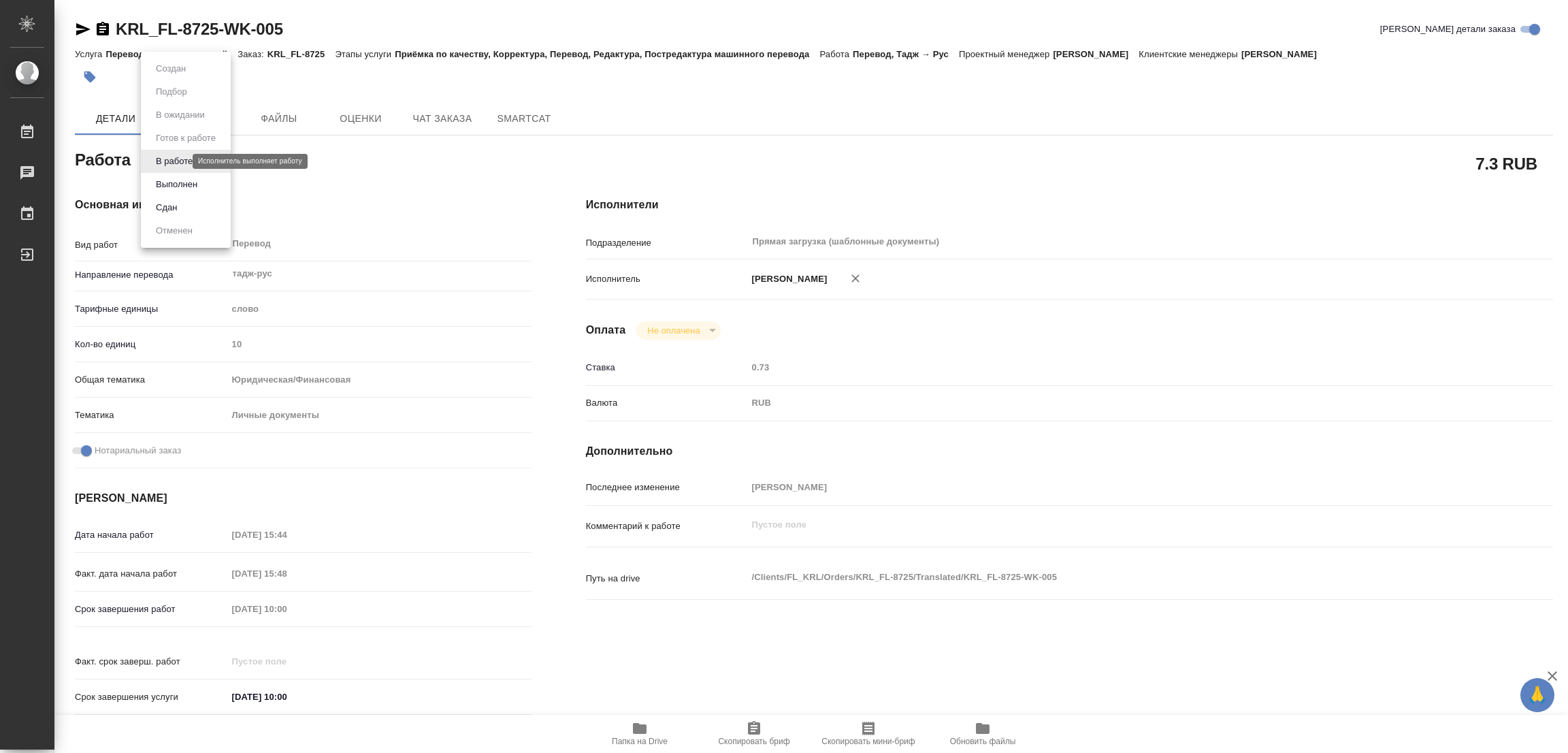
type textarea "x"
click at [173, 177] on button "Выполнен" at bounding box center [176, 184] width 50 height 15
type textarea "x"
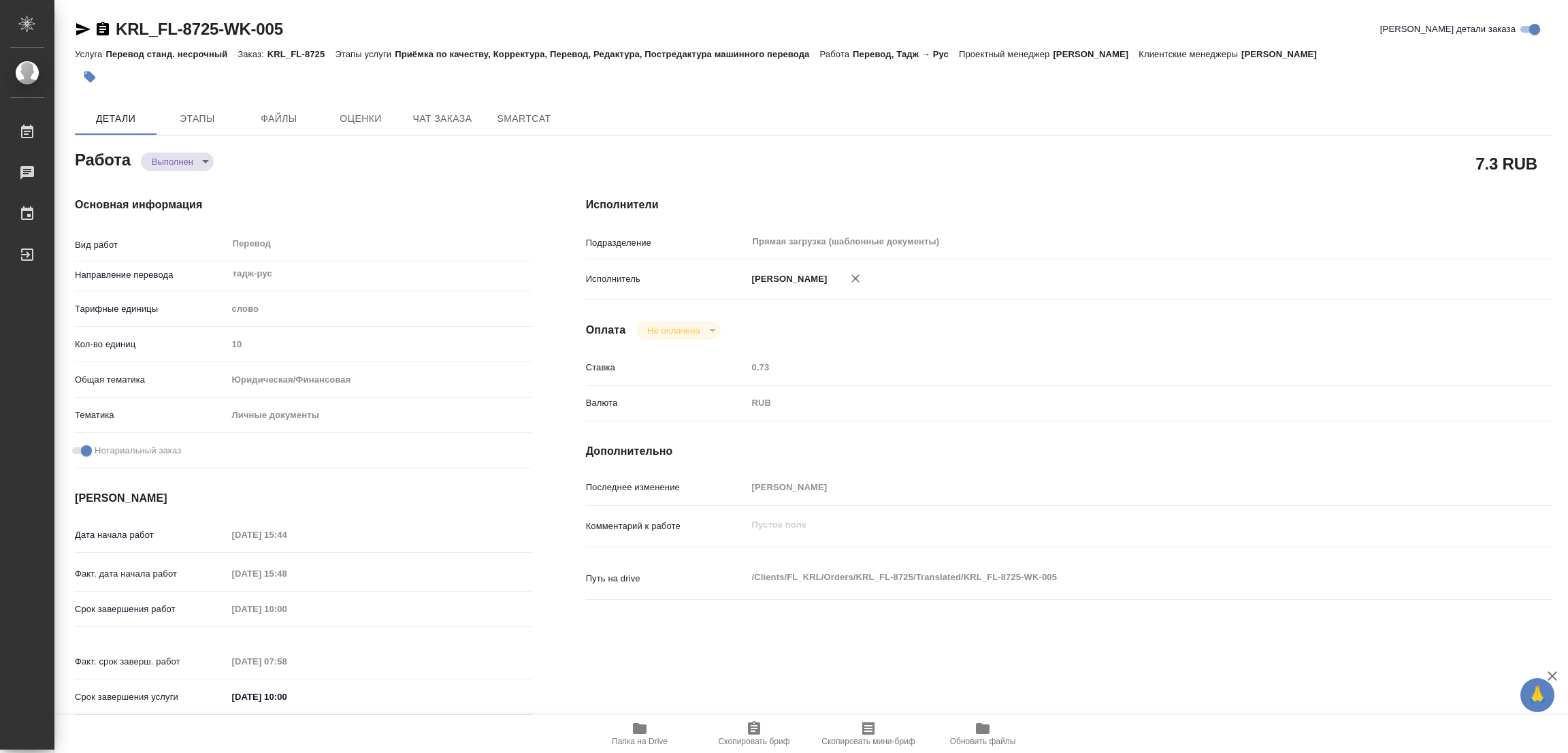
type textarea "x"
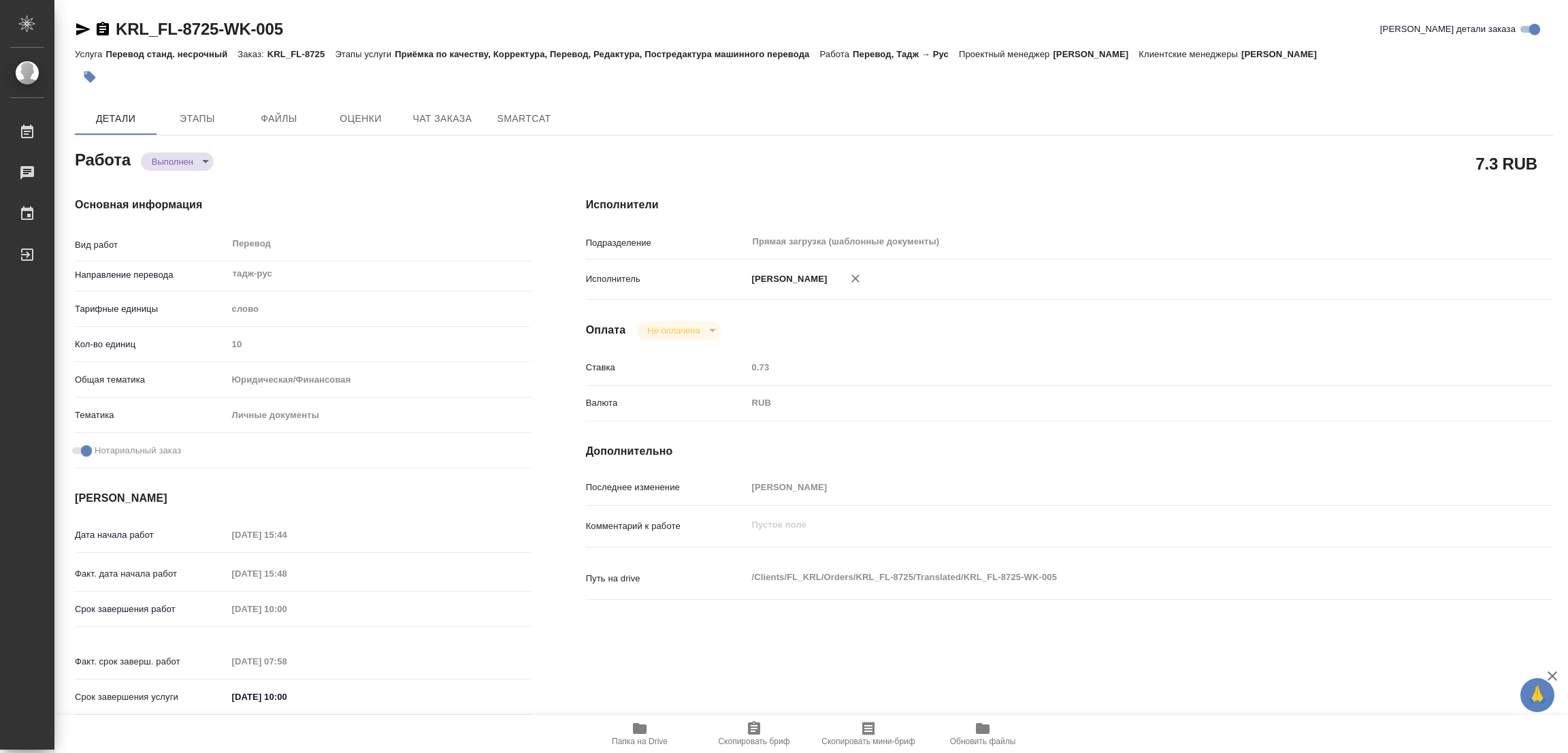
type textarea "x"
click at [89, 75] on icon "button" at bounding box center [89, 77] width 11 height 11
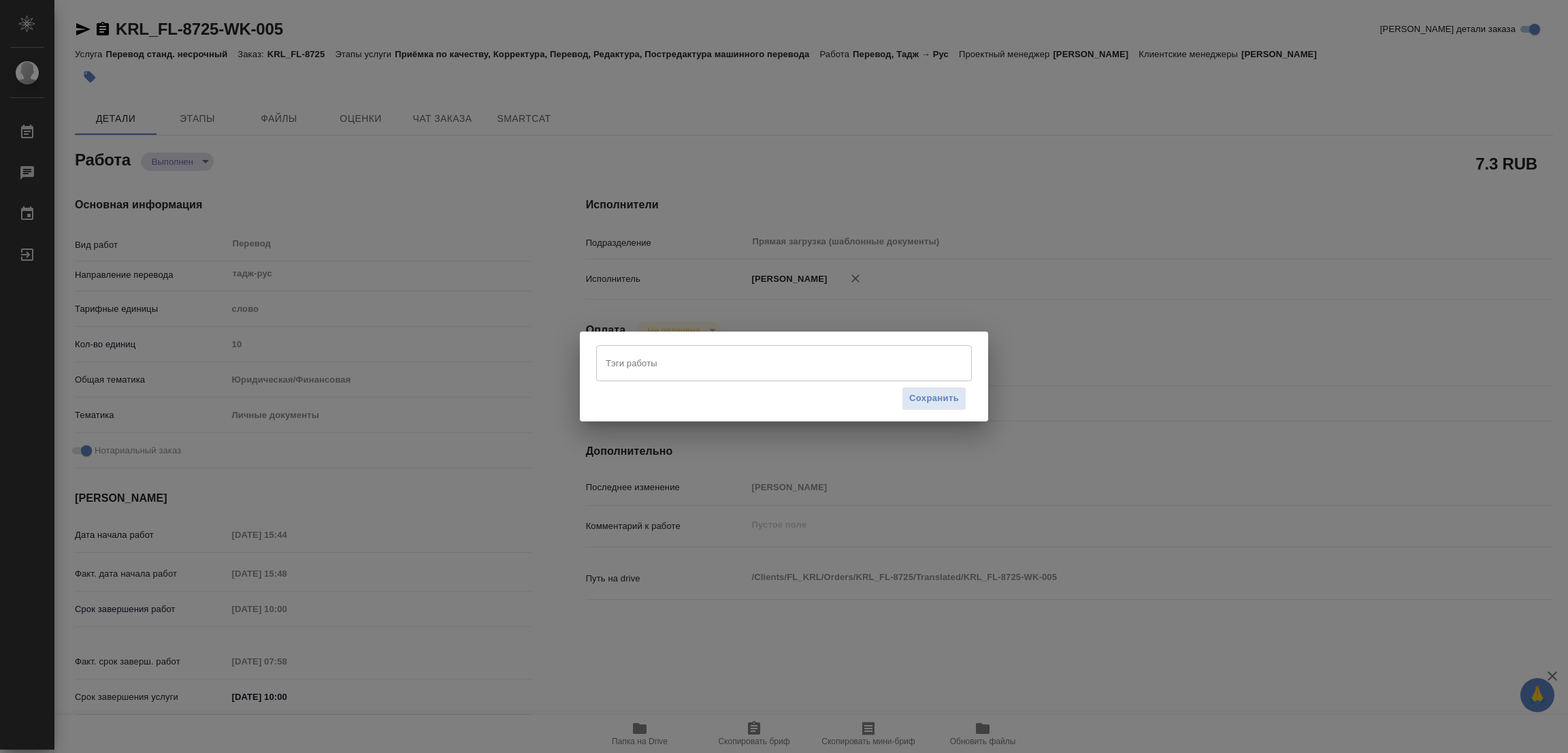
type textarea "x"
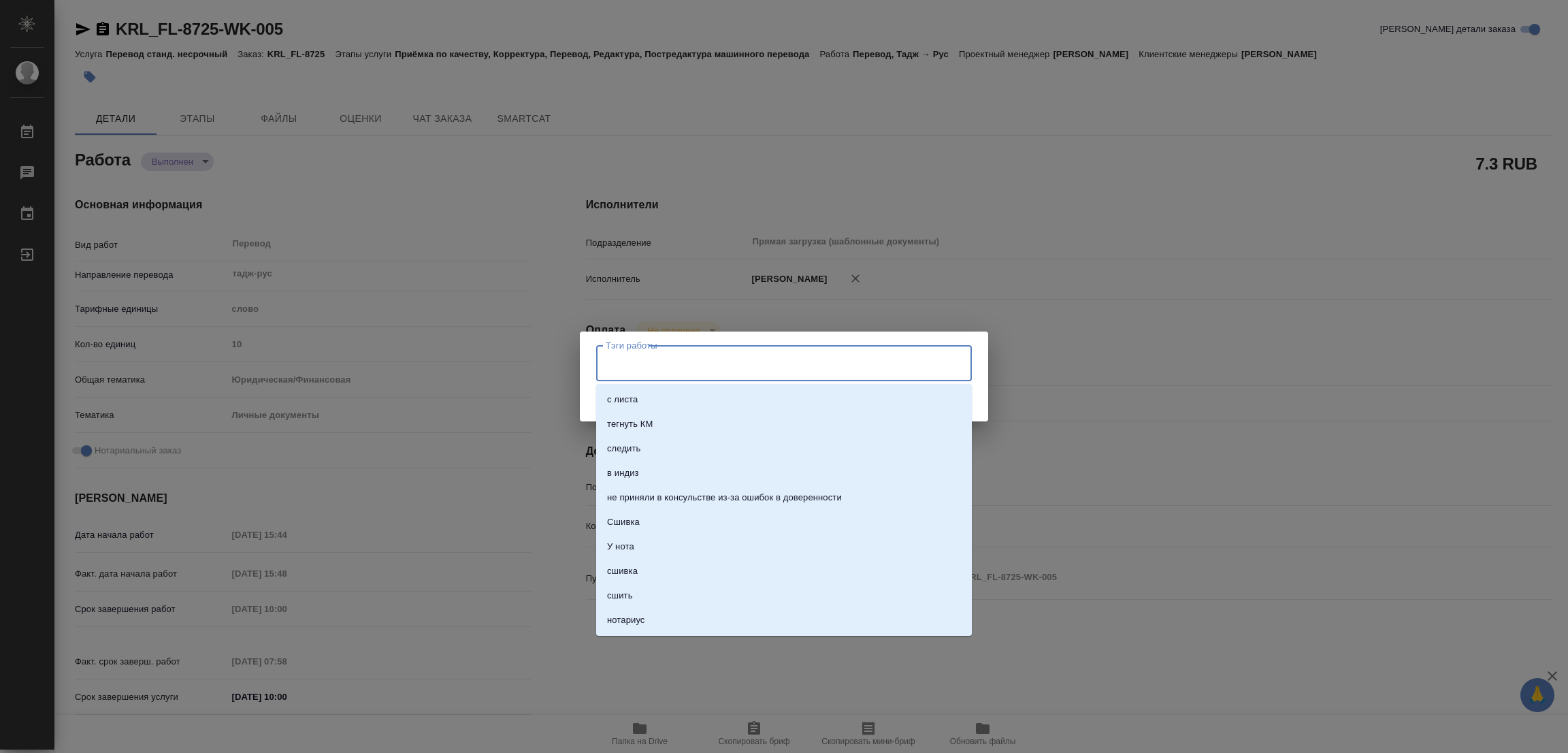
click at [605, 357] on input "Тэги работы" at bounding box center [771, 362] width 337 height 23
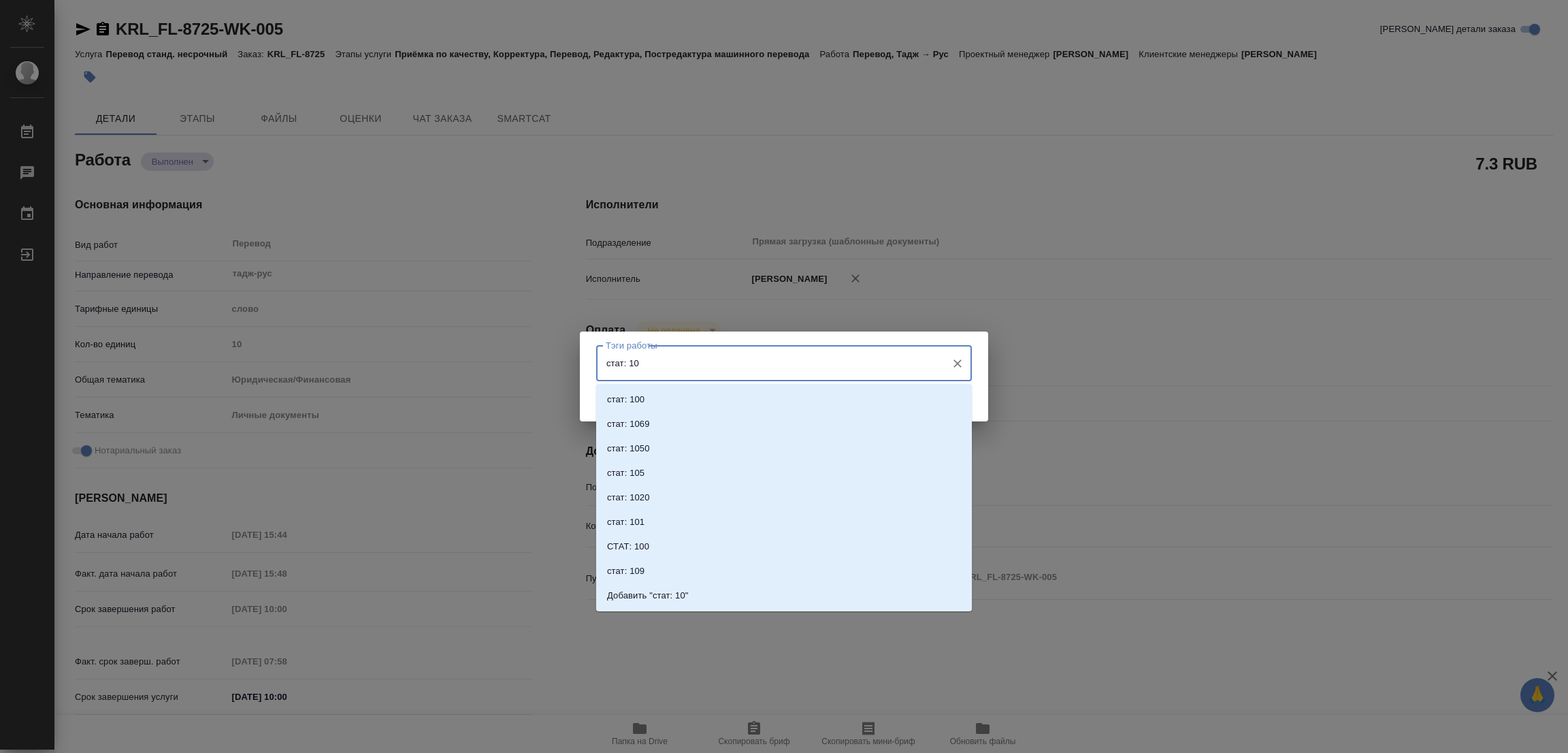
type input "стат: 100"
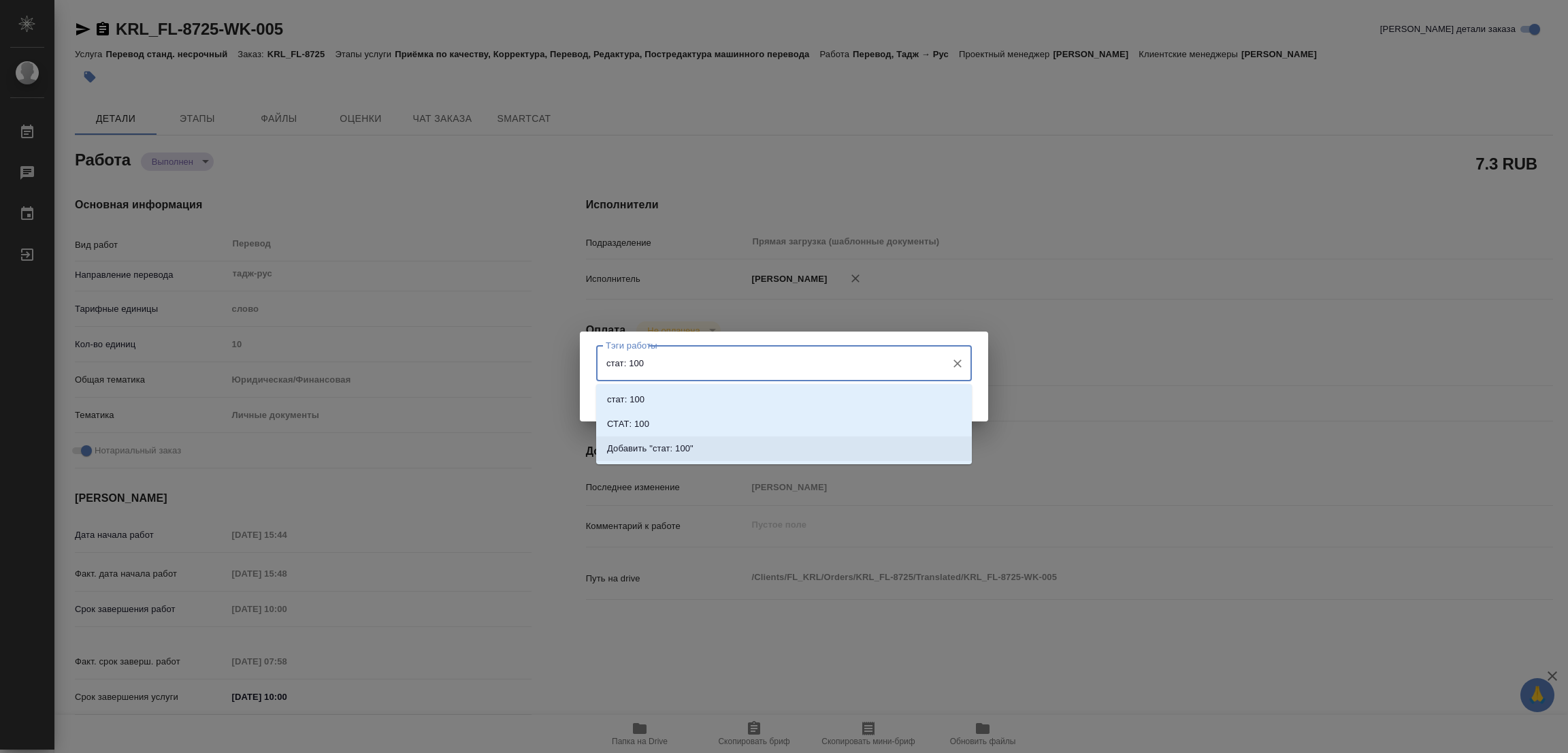
click at [667, 445] on p "Добавить "стат: 100"" at bounding box center [650, 449] width 86 height 14
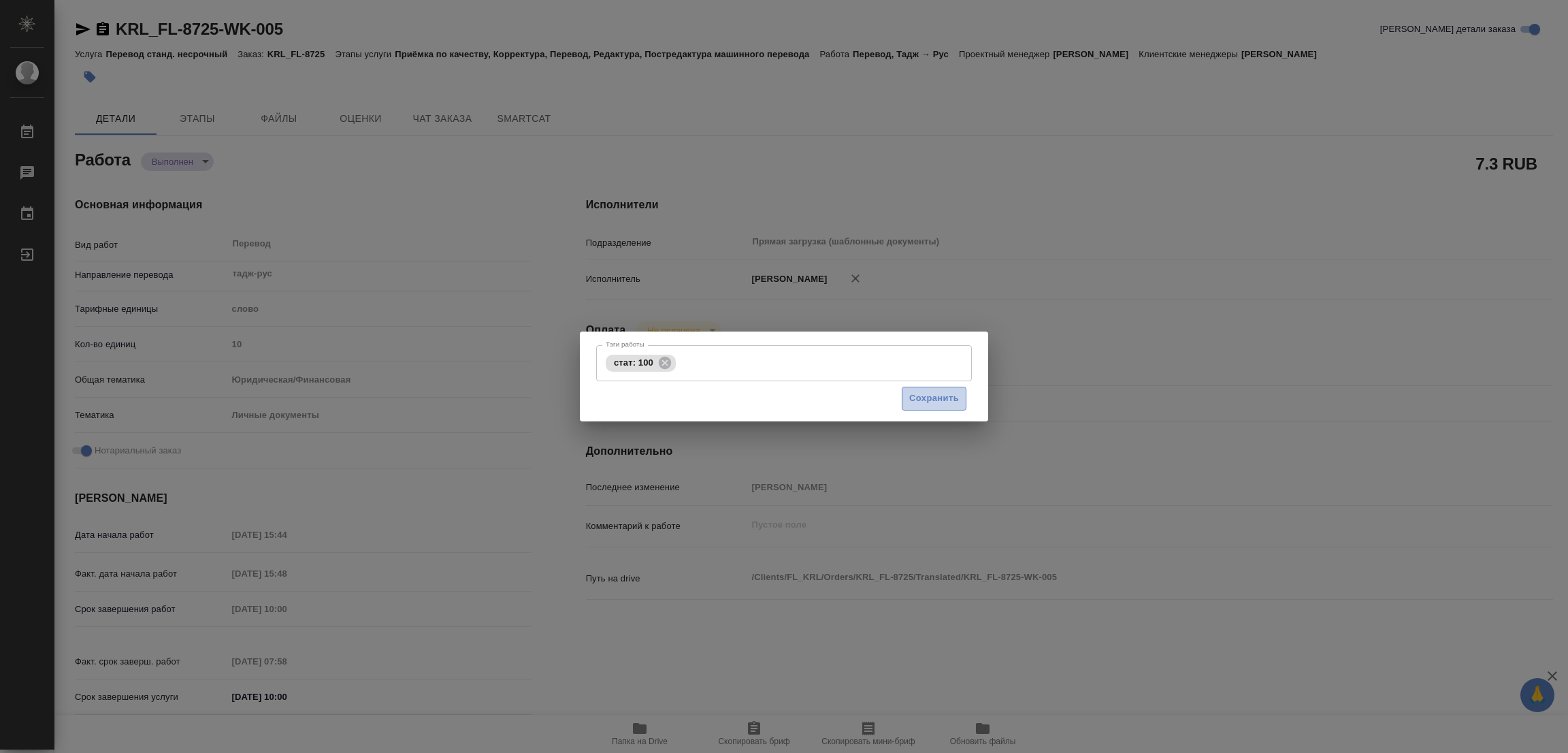
click at [933, 396] on span "Сохранить" at bounding box center [934, 398] width 50 height 15
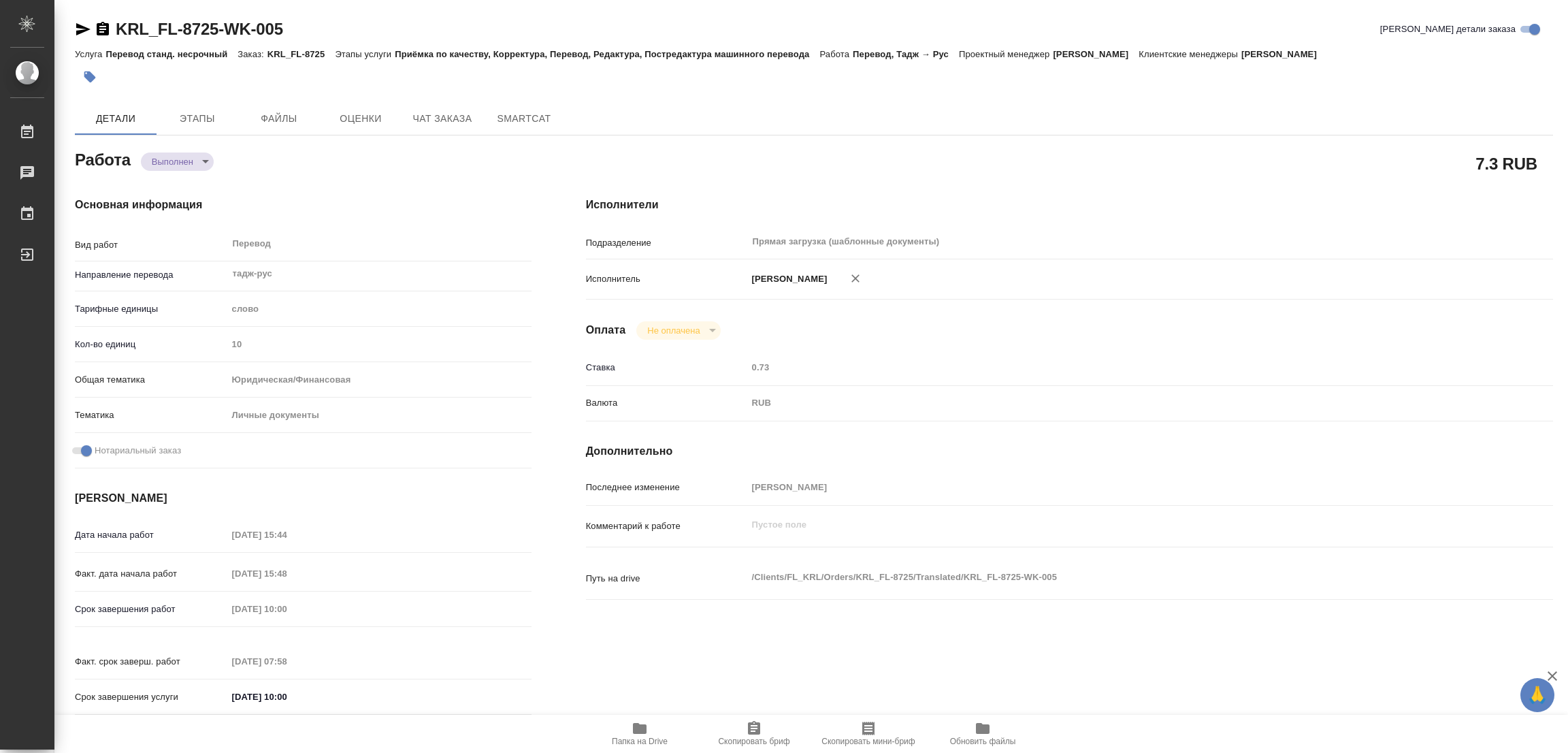
type input "completed"
type textarea "Перевод"
type textarea "x"
type input "тадж-рус"
type input "5a8b1489cc6b4906c91bfd90"
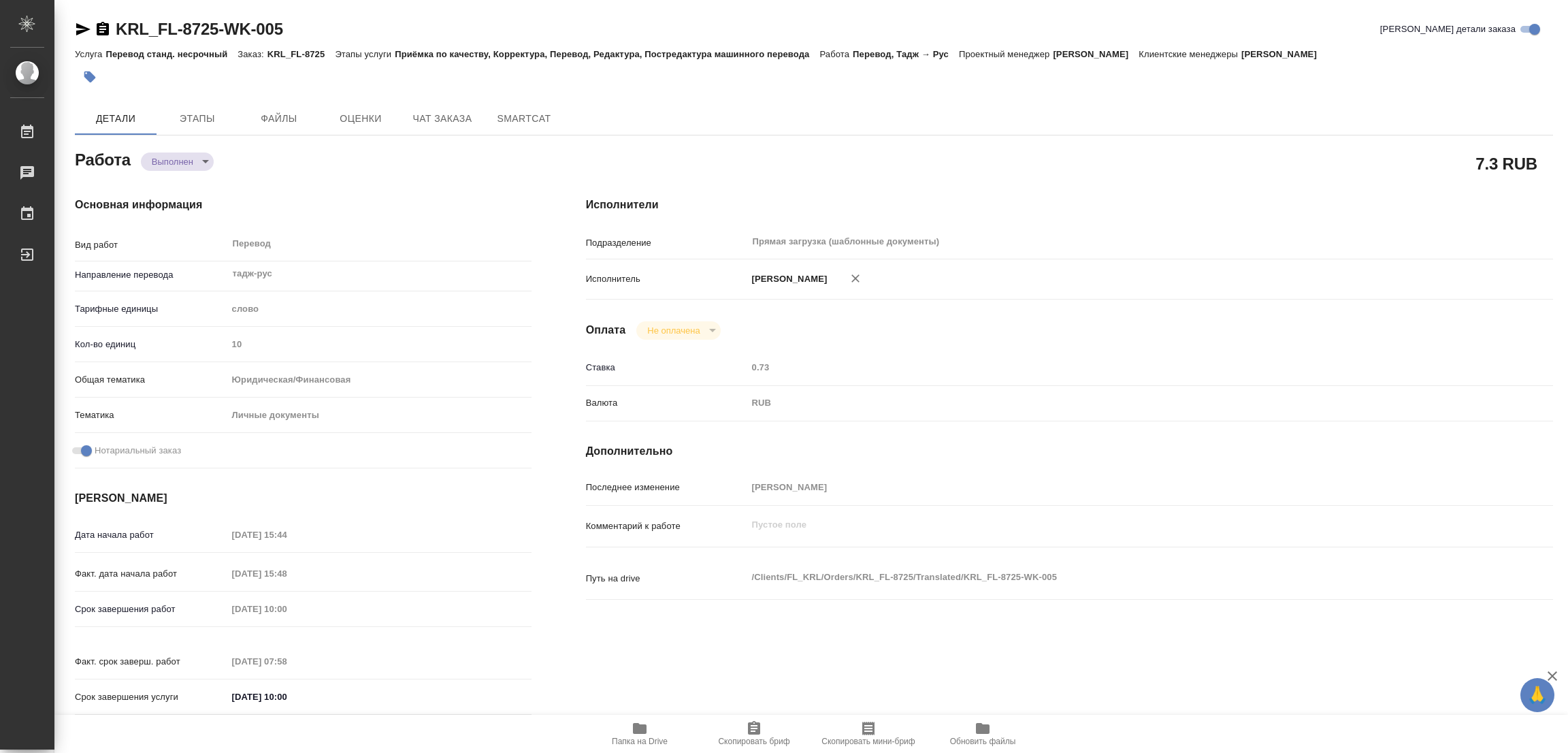
type input "10"
type input "yr-fn"
type input "5a8b8b956a9677013d343cfe"
checkbox input "true"
type input "19.09.2025 15:44"
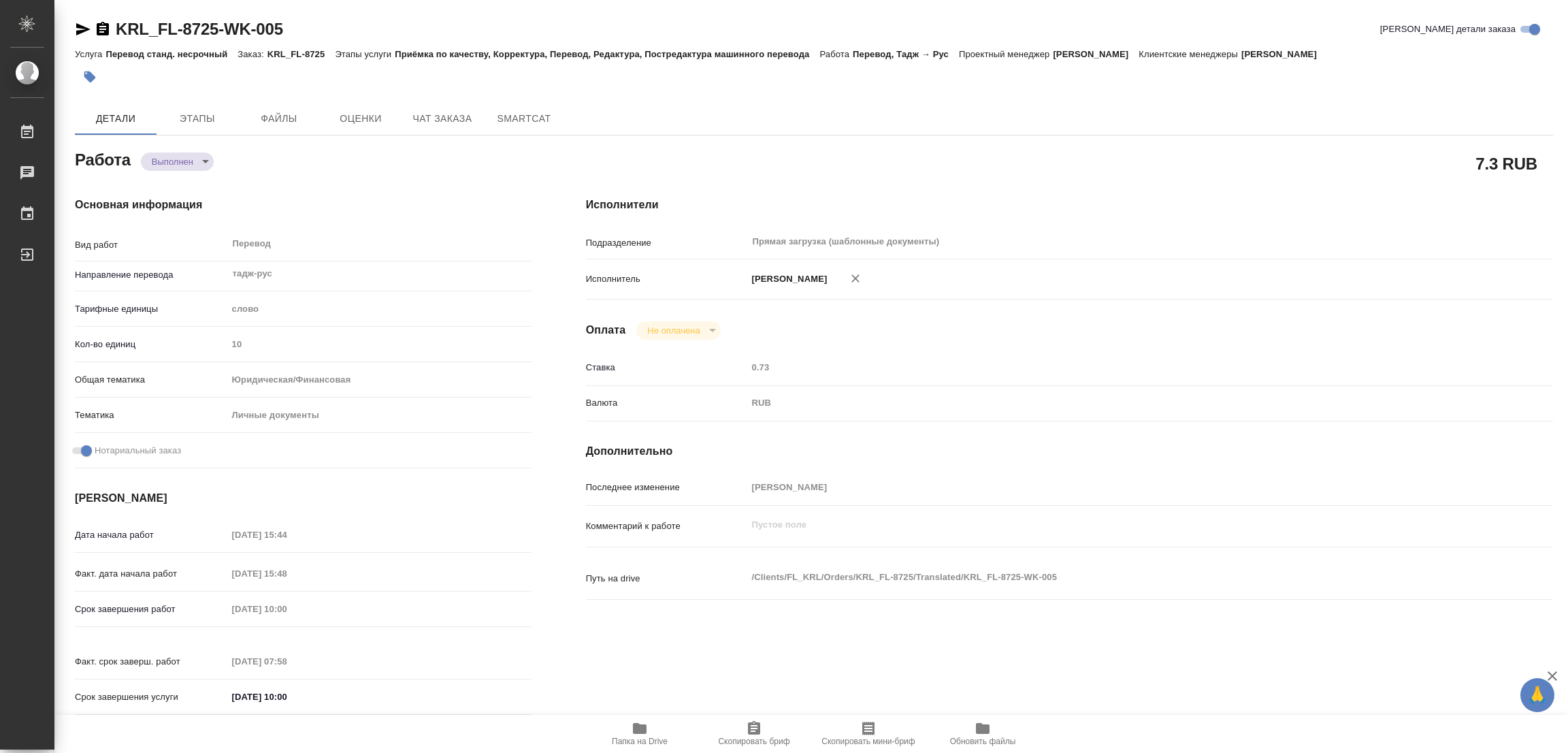
type input "19.09.2025 15:48"
type input "22.09.2025 10:00"
type input "22.09.2025 07:58"
type input "22.09.2025 10:00"
type input "Прямая загрузка (шаблонные документы)"
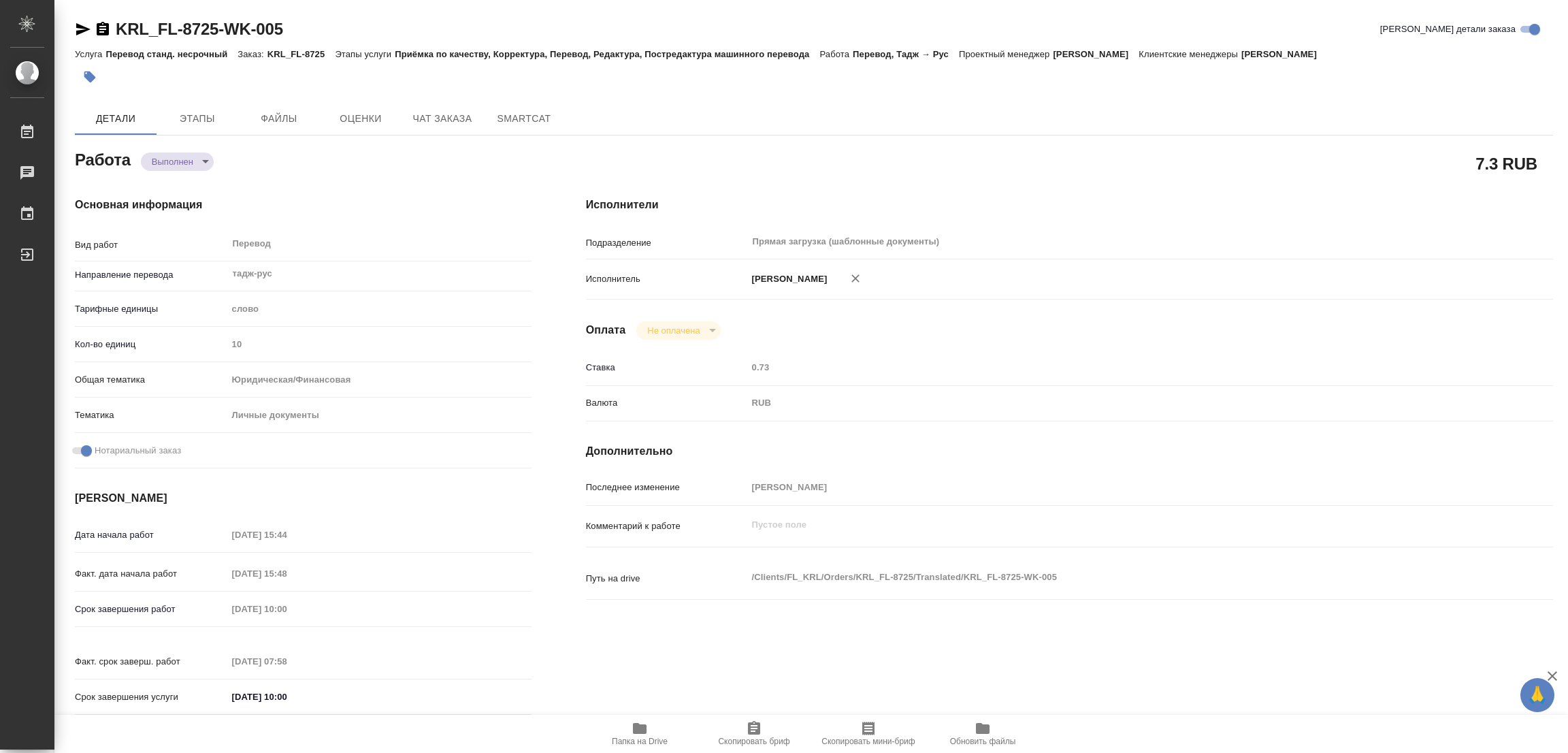
type input "notPayed"
type input "0.73"
type input "RUB"
type input "[PERSON_NAME]"
type textarea "x"
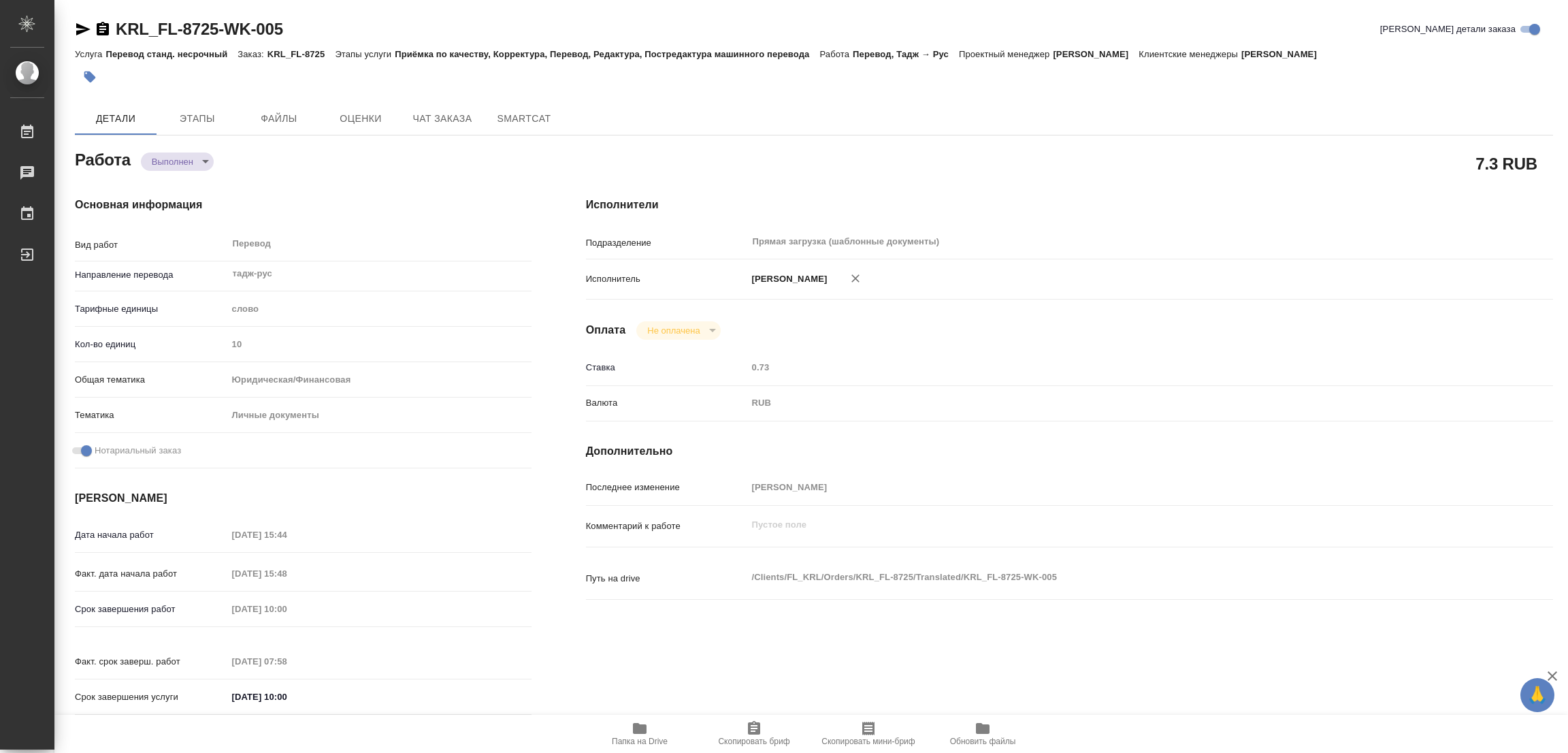
type textarea "/Clients/FL_KRL/Orders/KRL_FL-8725/Translated/KRL_FL-8725-WK-005"
type textarea "x"
type input "KRL_FL-8725"
type input "Перевод станд. несрочный"
type input "Приёмка по качеству, Корректура, Перевод, Редактура, Постредактура машинного пе…"
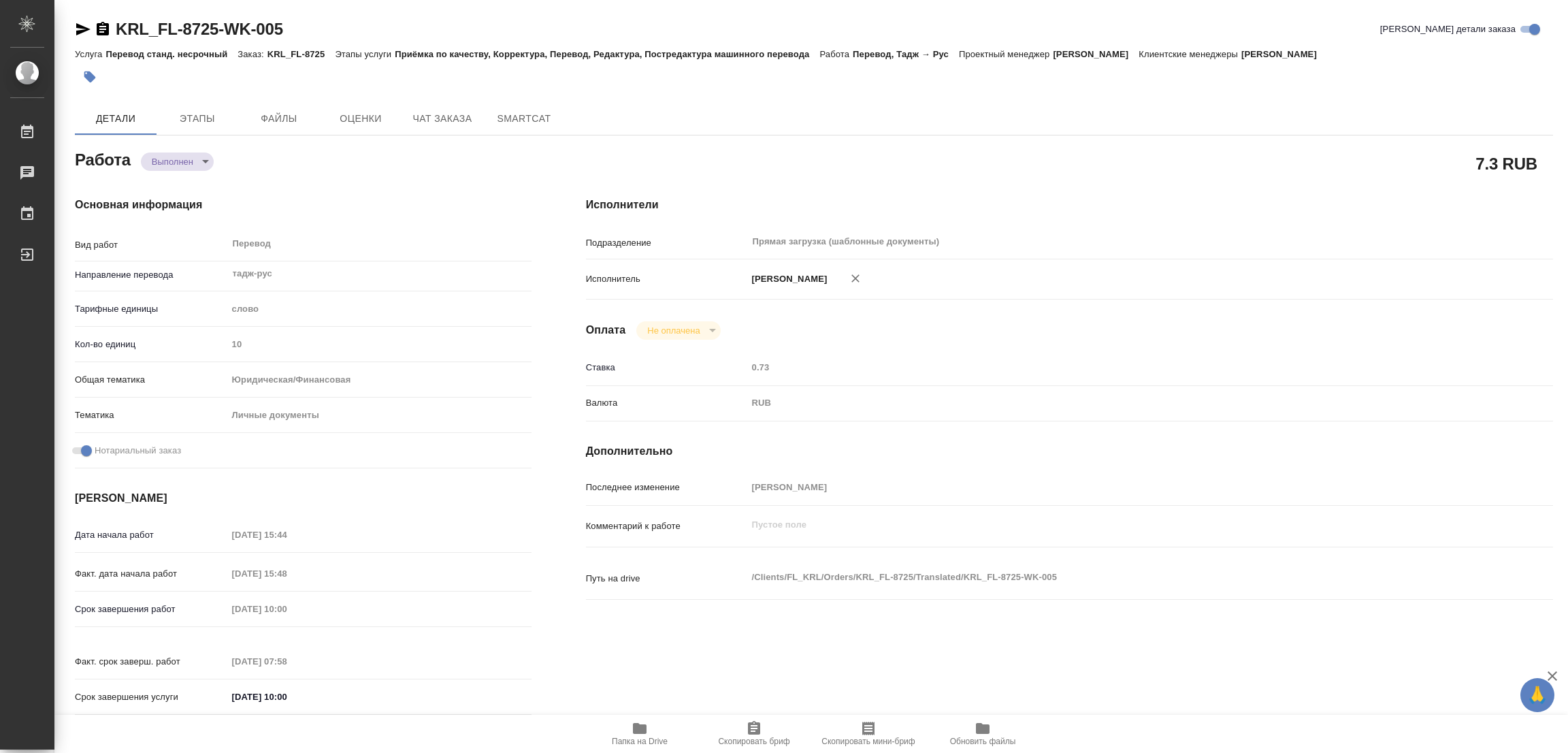
type input "[PERSON_NAME]"
type input "/Clients/FL_KRL/Orders/KRL_FL-8725"
type textarea "x"
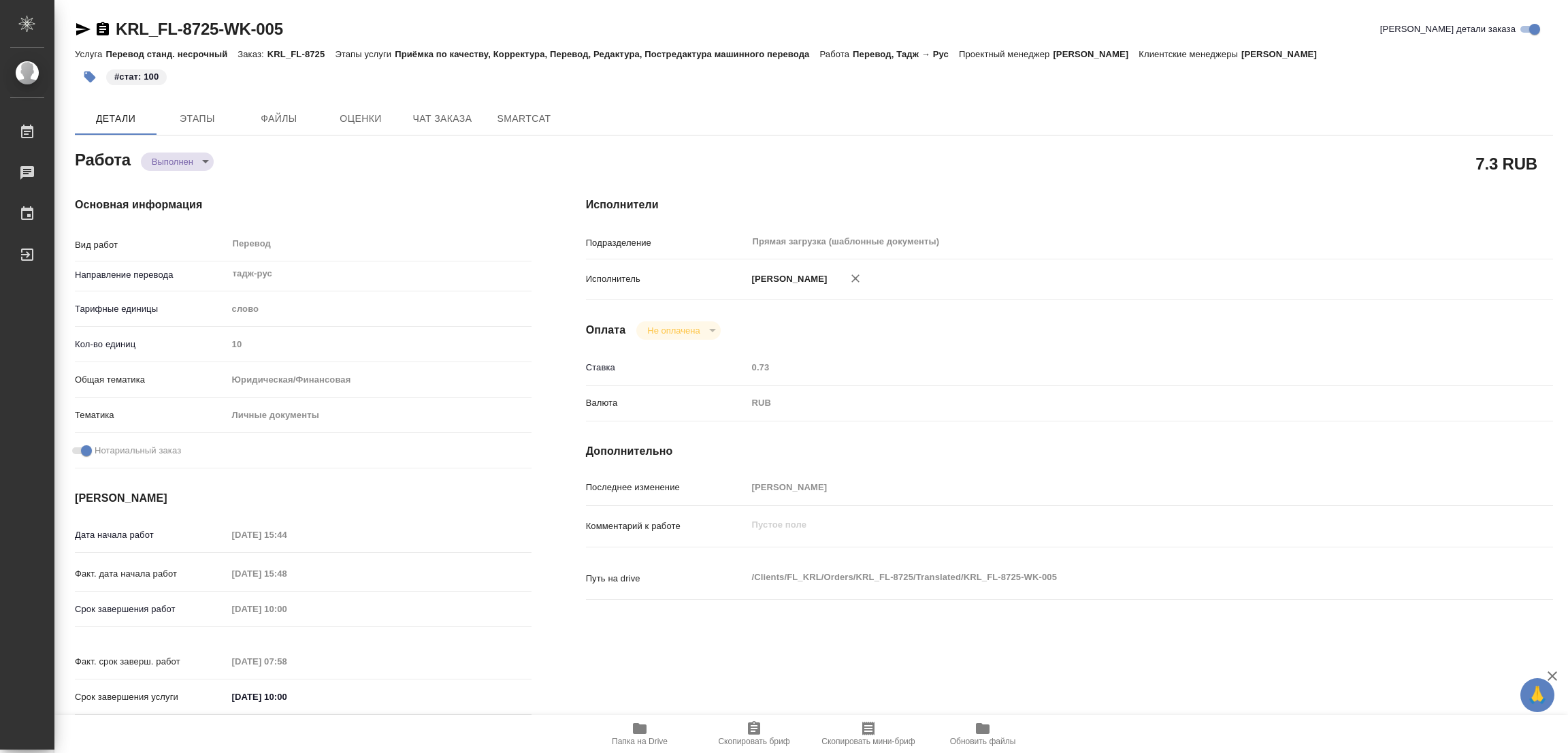
type textarea "x"
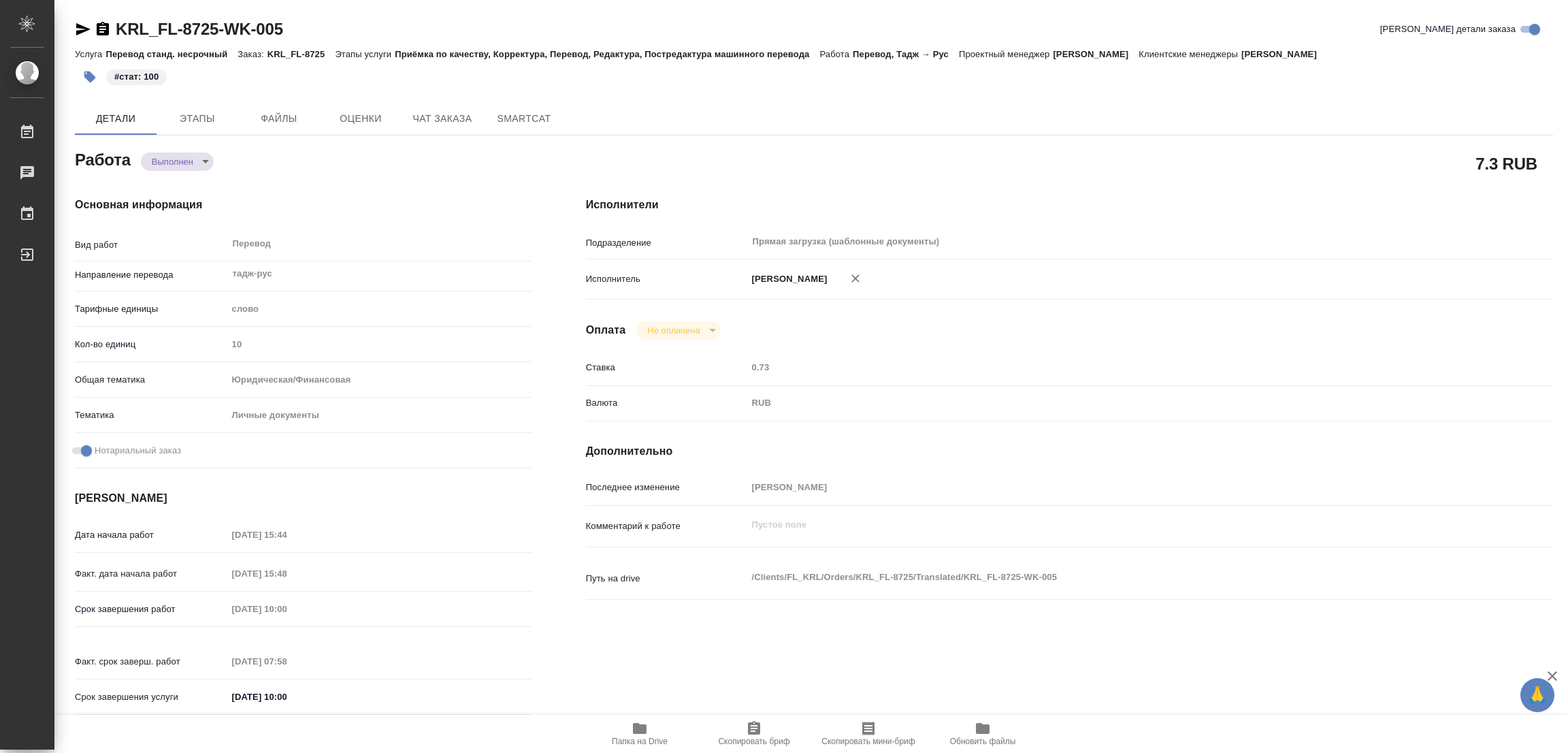
type textarea "x"
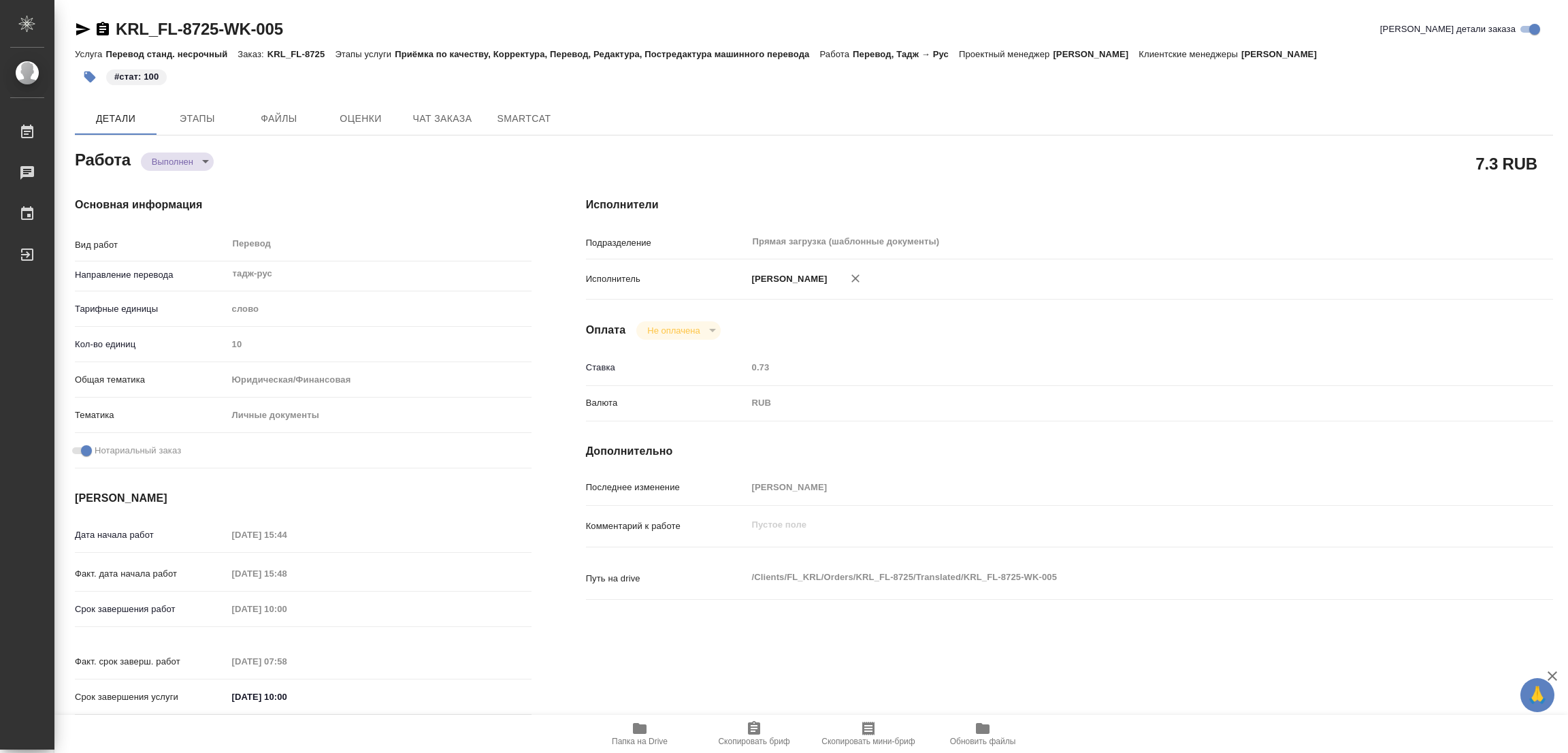
type textarea "x"
click at [1285, 421] on hr at bounding box center [1069, 421] width 967 height 1
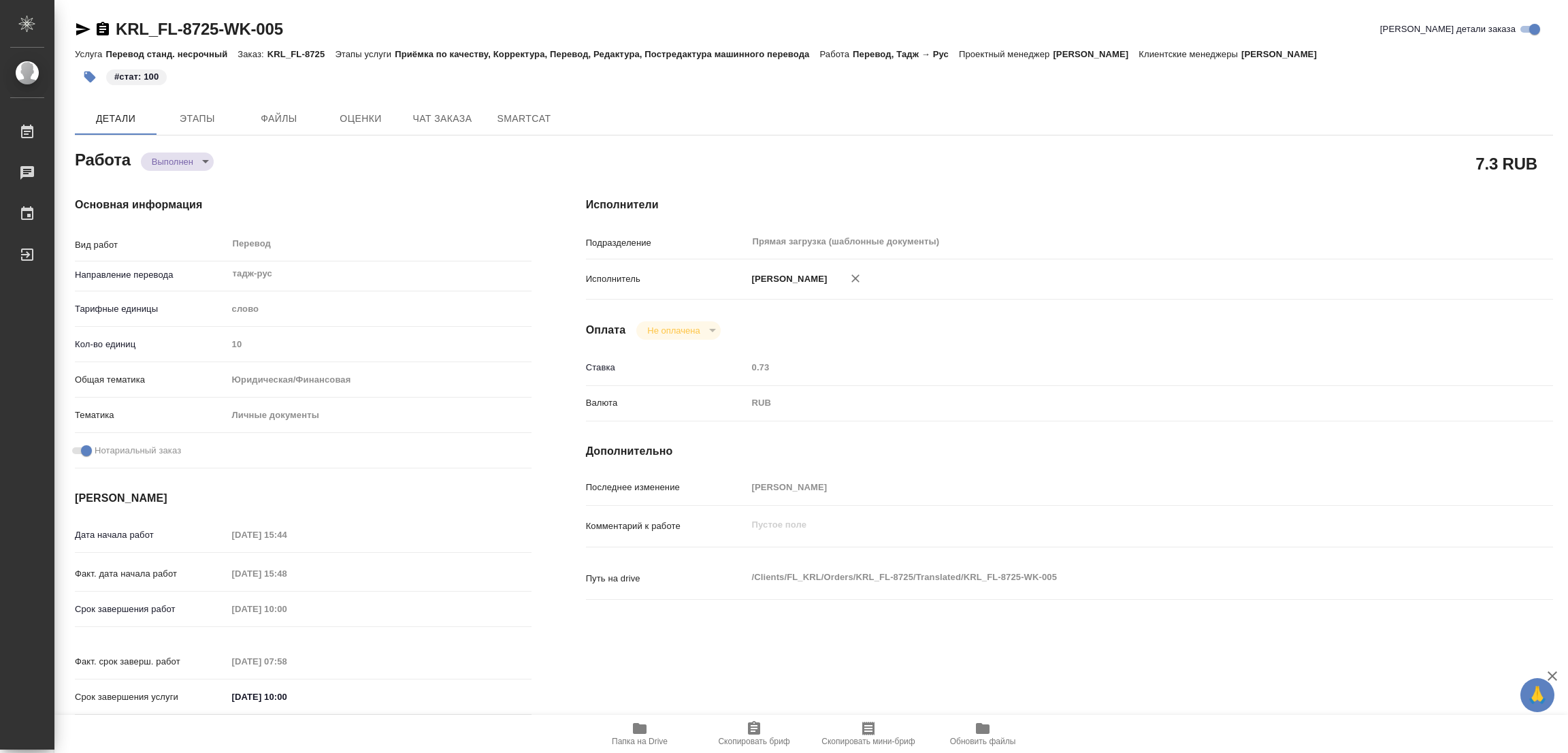
click at [1126, 458] on h4 "Дополнительно" at bounding box center [1069, 451] width 967 height 16
click at [1404, 629] on div "Исполнители Подразделение Прямая загрузка (шаблонные документы) ​ Исполнитель П…" at bounding box center [1070, 460] width 1022 height 582
click at [711, 9] on div "KRL_FL-8725-WK-005 Кратко детали заказа Услуга Перевод станд. несрочный Заказ: …" at bounding box center [814, 579] width 1493 height 1159
type textarea "x"
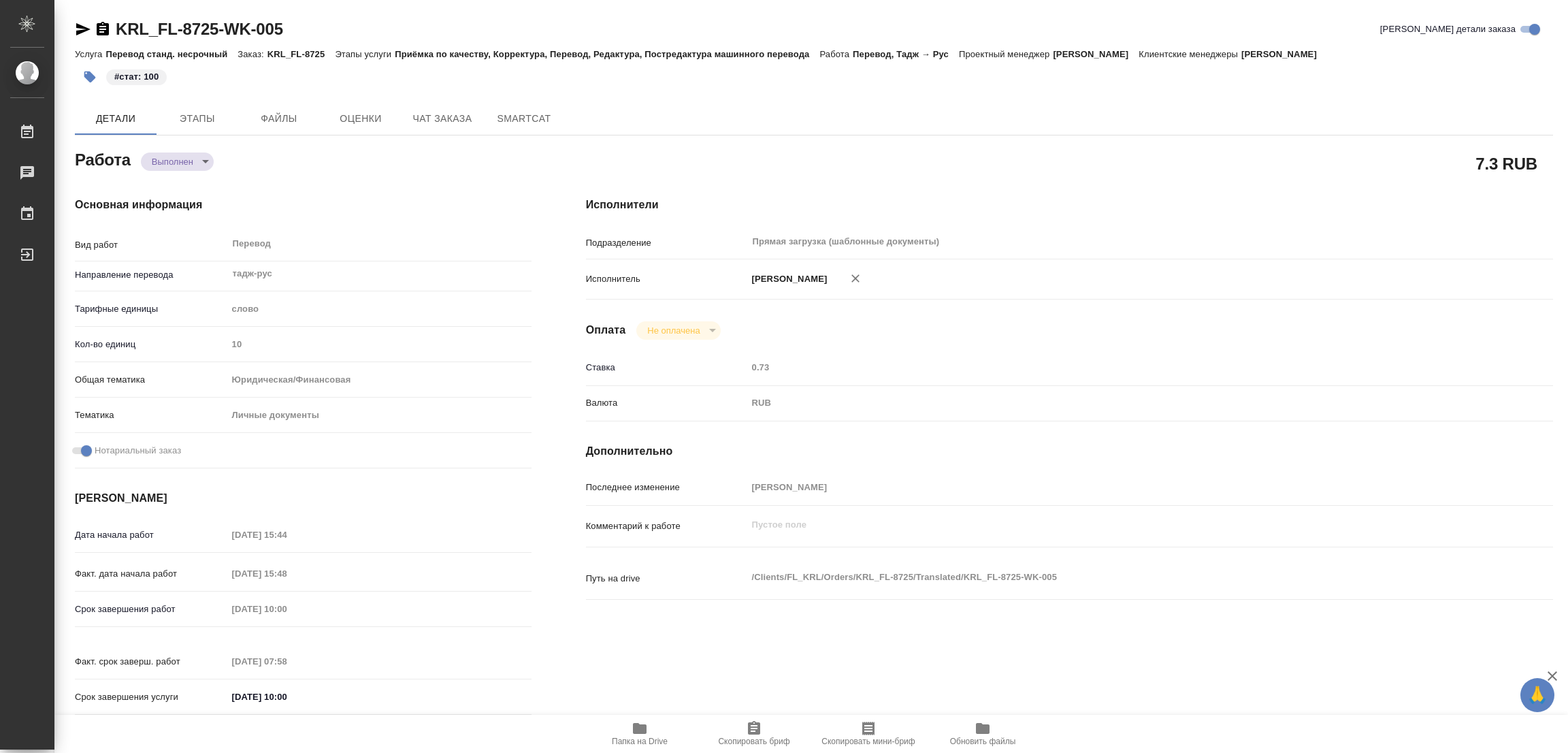
type textarea "x"
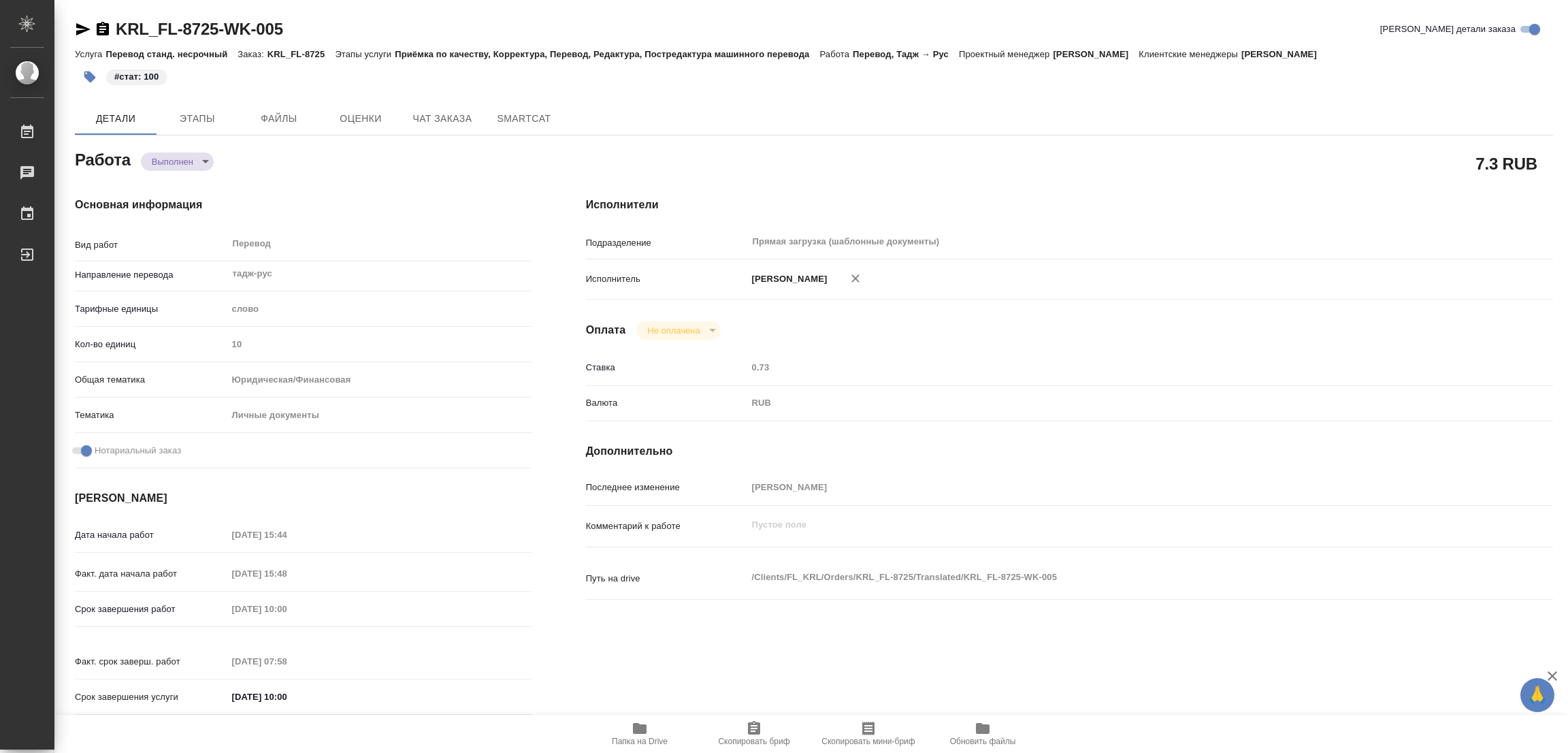
type textarea "x"
click at [919, 94] on div "KRL_FL-8725-WK-005 Кратко детали заказа Услуга Перевод станд. несрочный Заказ: …" at bounding box center [814, 579] width 1493 height 1159
click at [494, 164] on div "Работа Выполнен completed" at bounding box center [303, 158] width 457 height 24
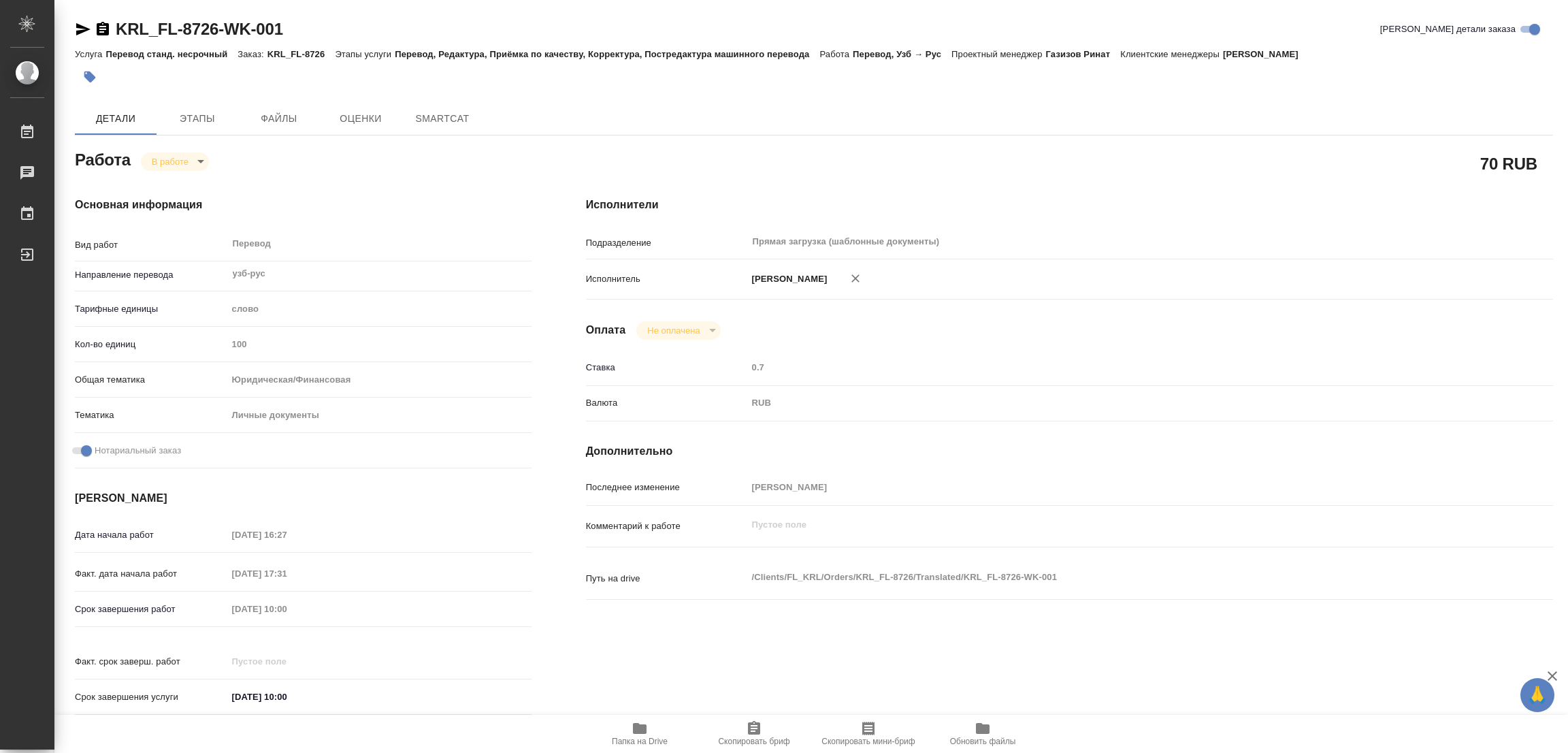
type textarea "x"
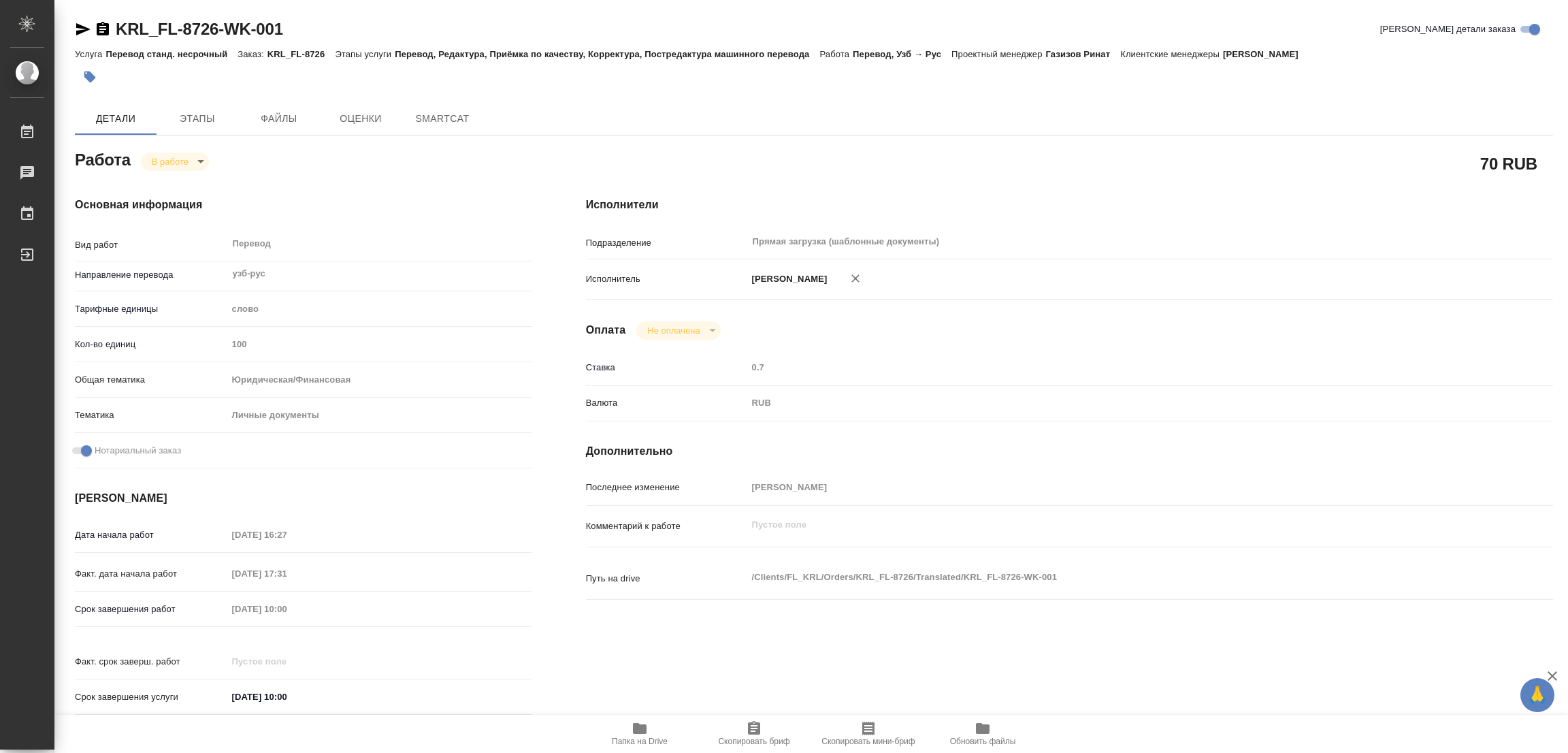
type textarea "x"
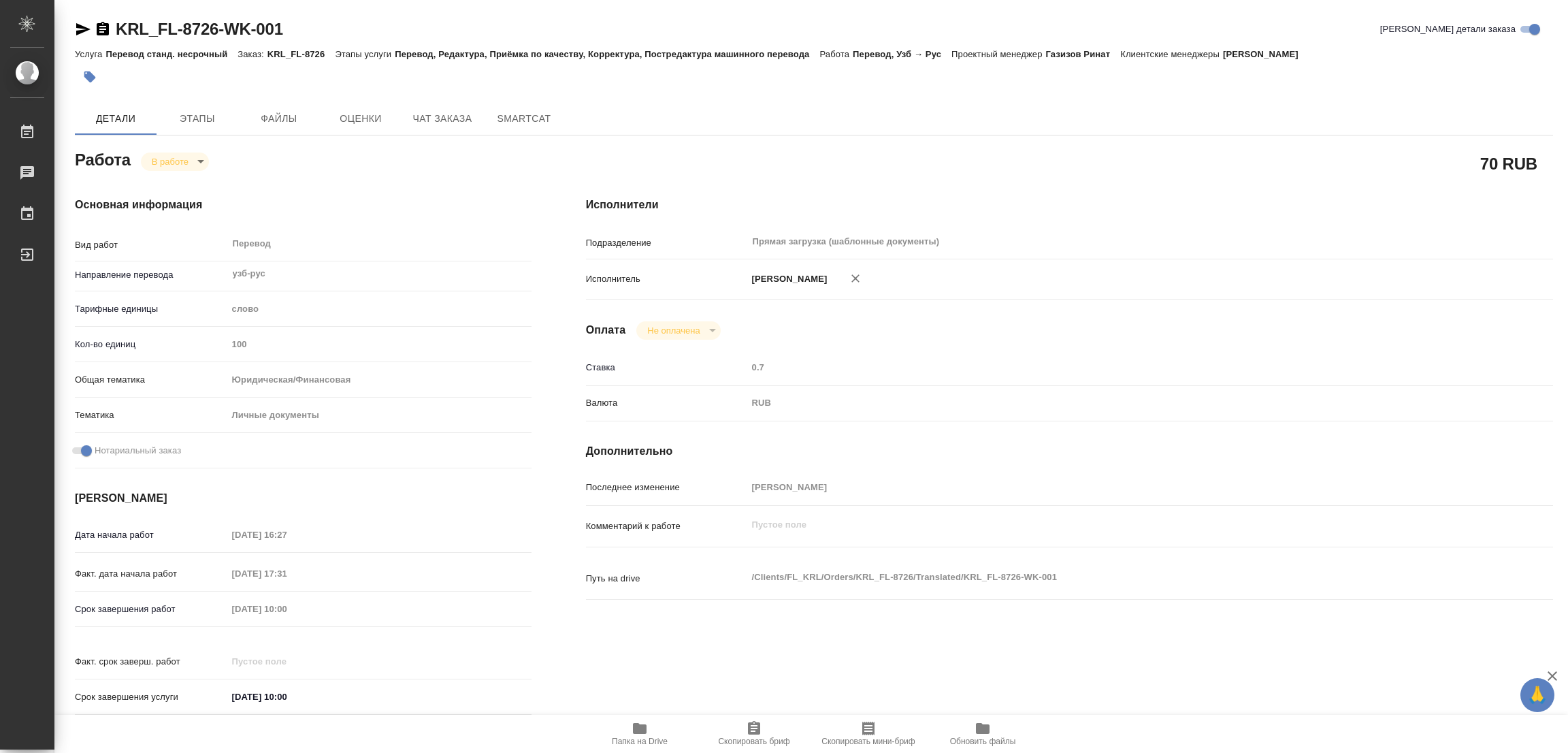
type textarea "x"
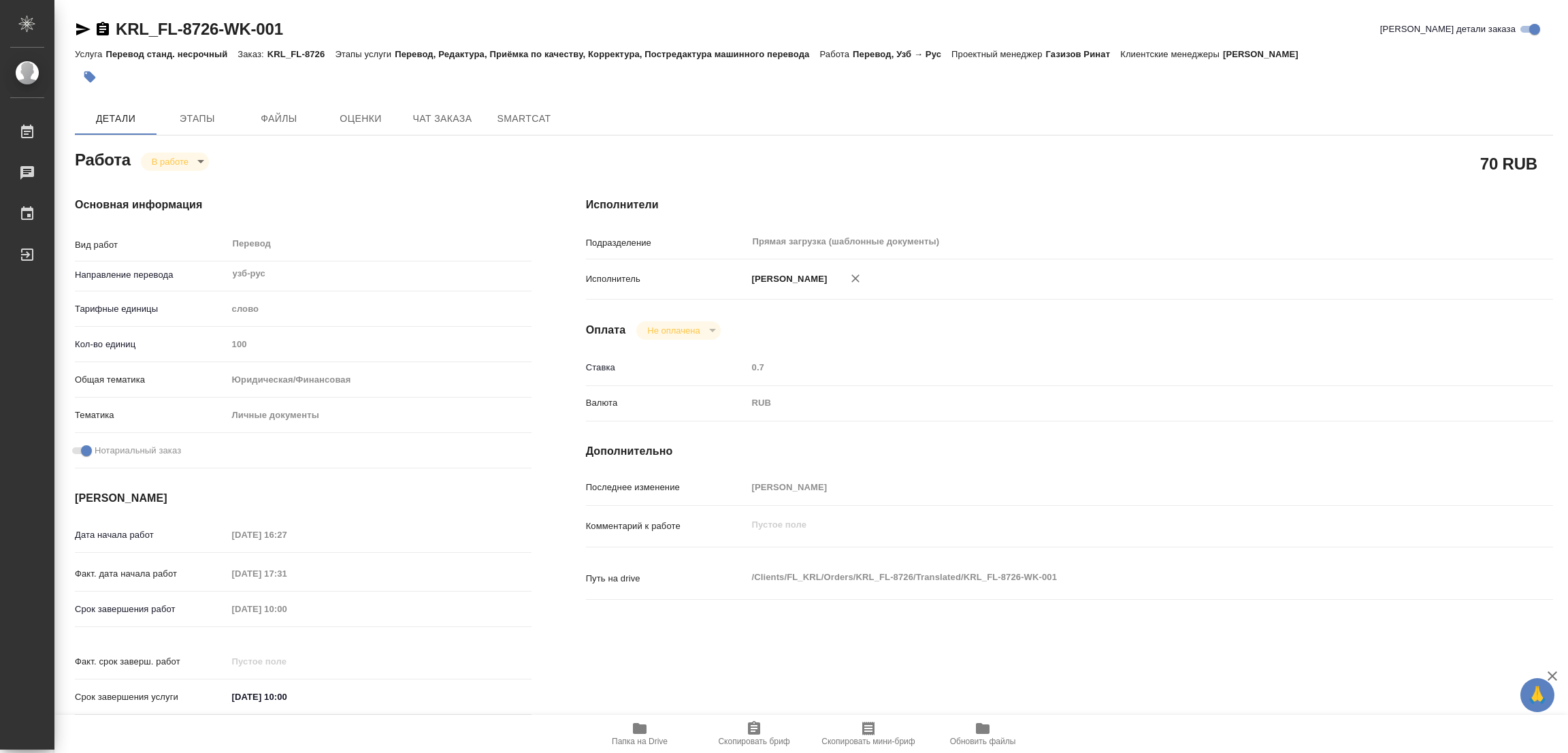
type textarea "x"
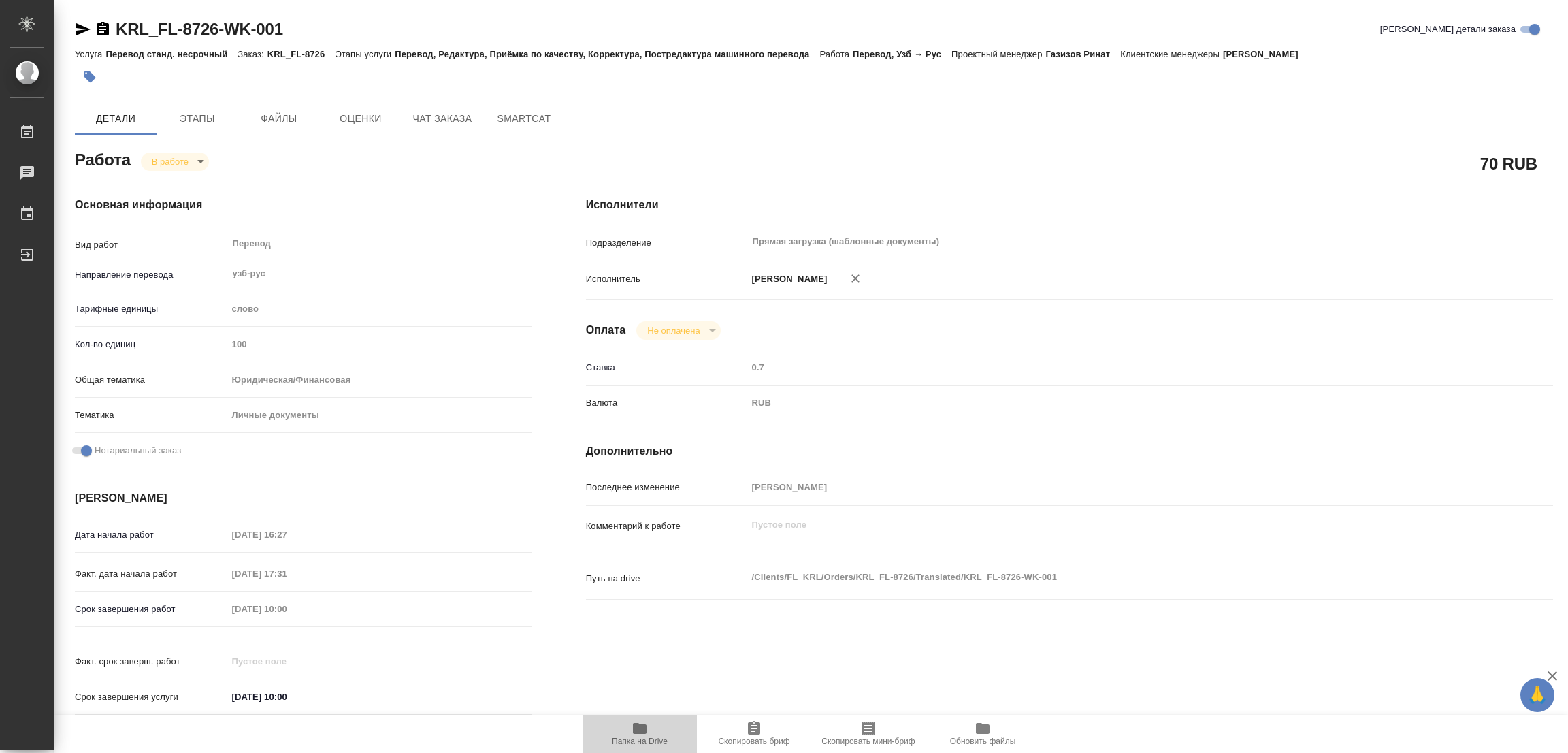
click at [636, 737] on span "Папка на Drive" at bounding box center [639, 741] width 56 height 9
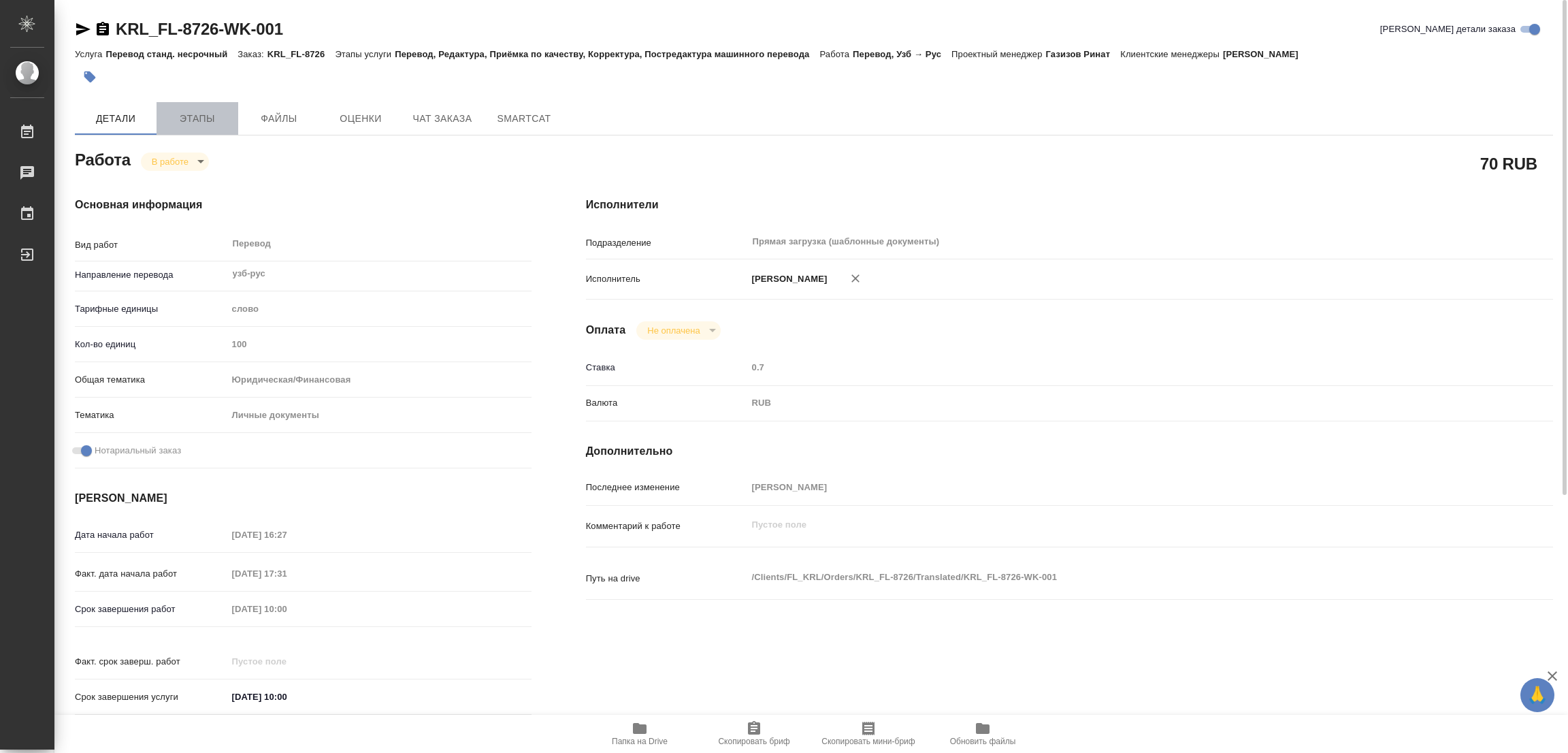
click at [200, 122] on span "Этапы" at bounding box center [197, 119] width 65 height 17
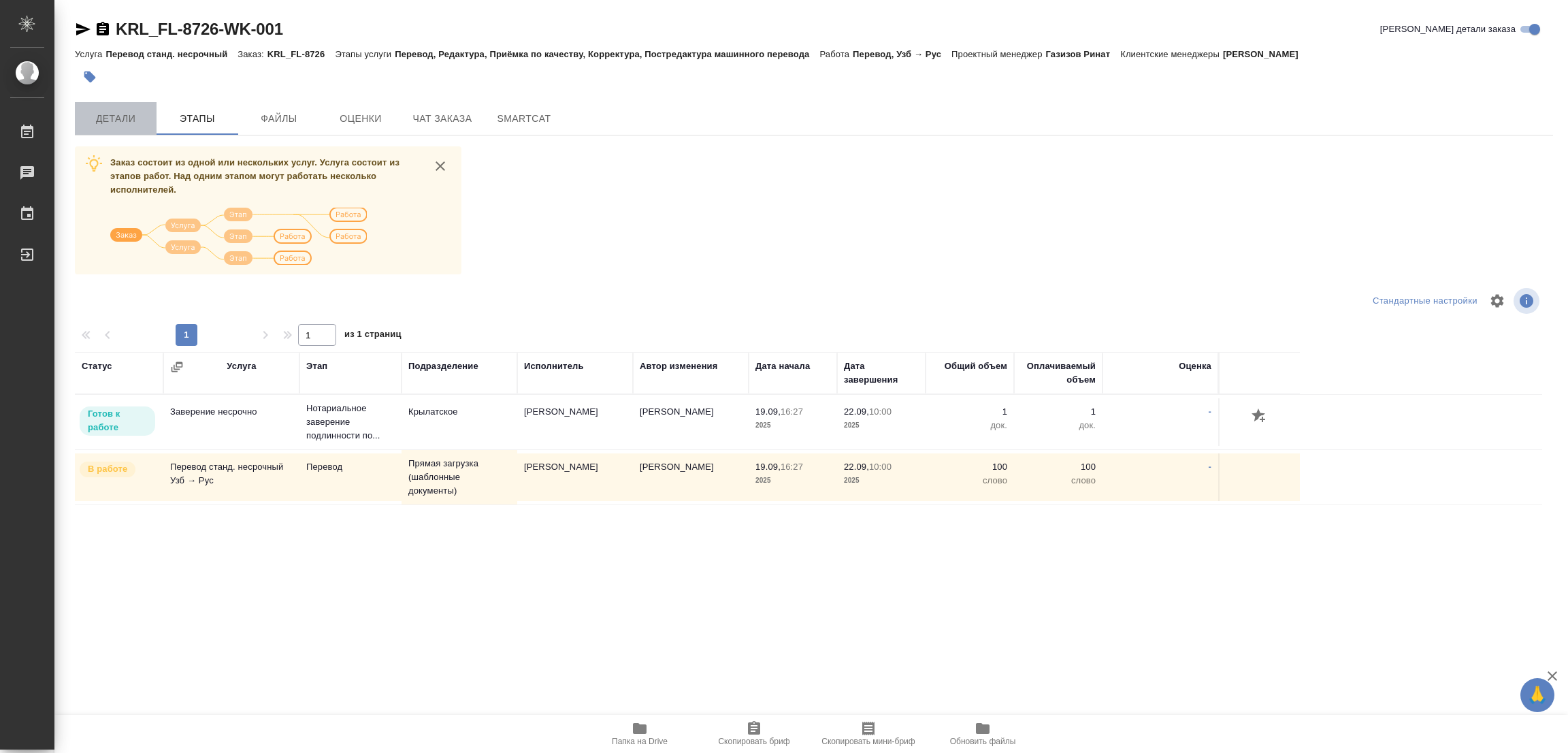
click at [109, 119] on span "Детали" at bounding box center [116, 119] width 65 height 17
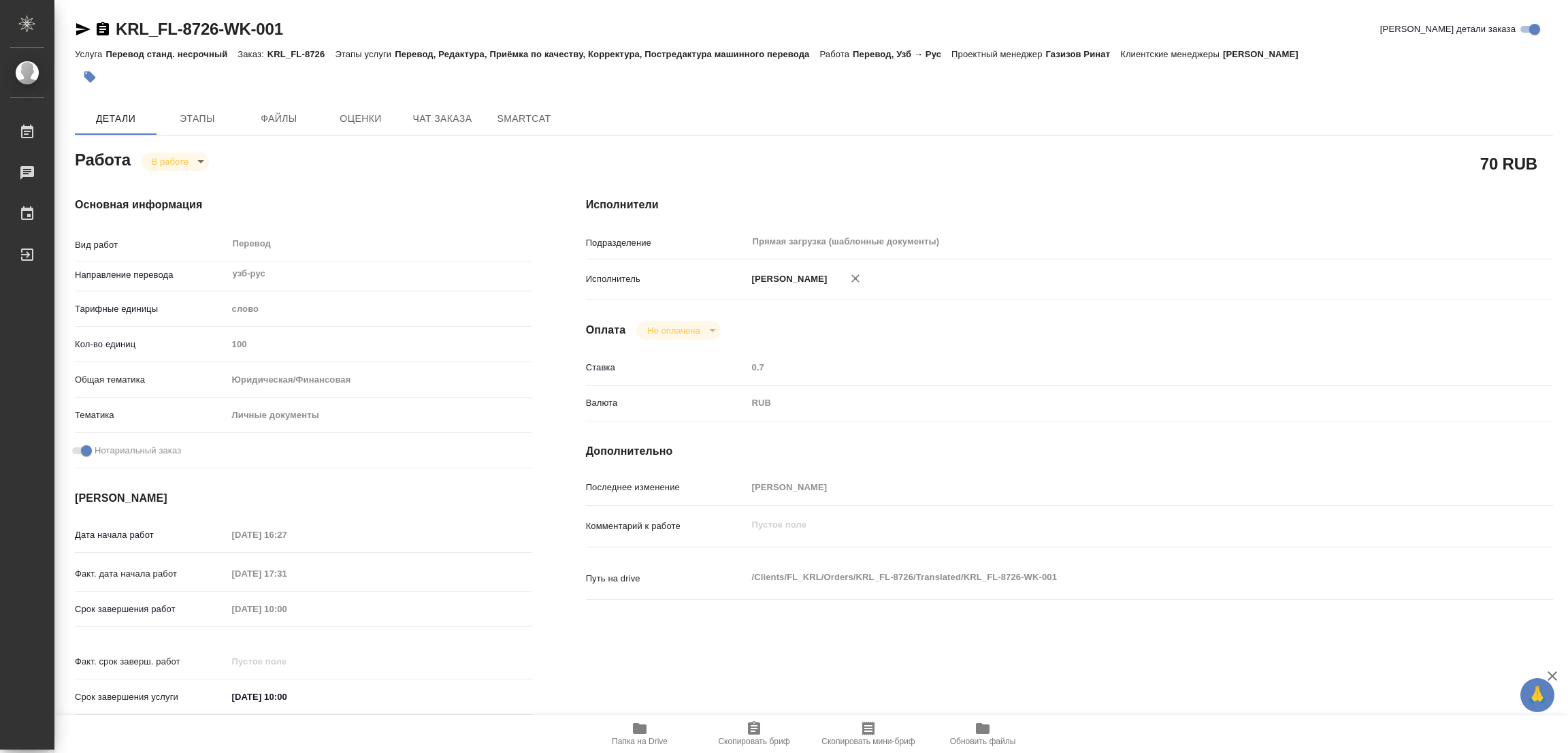
type textarea "x"
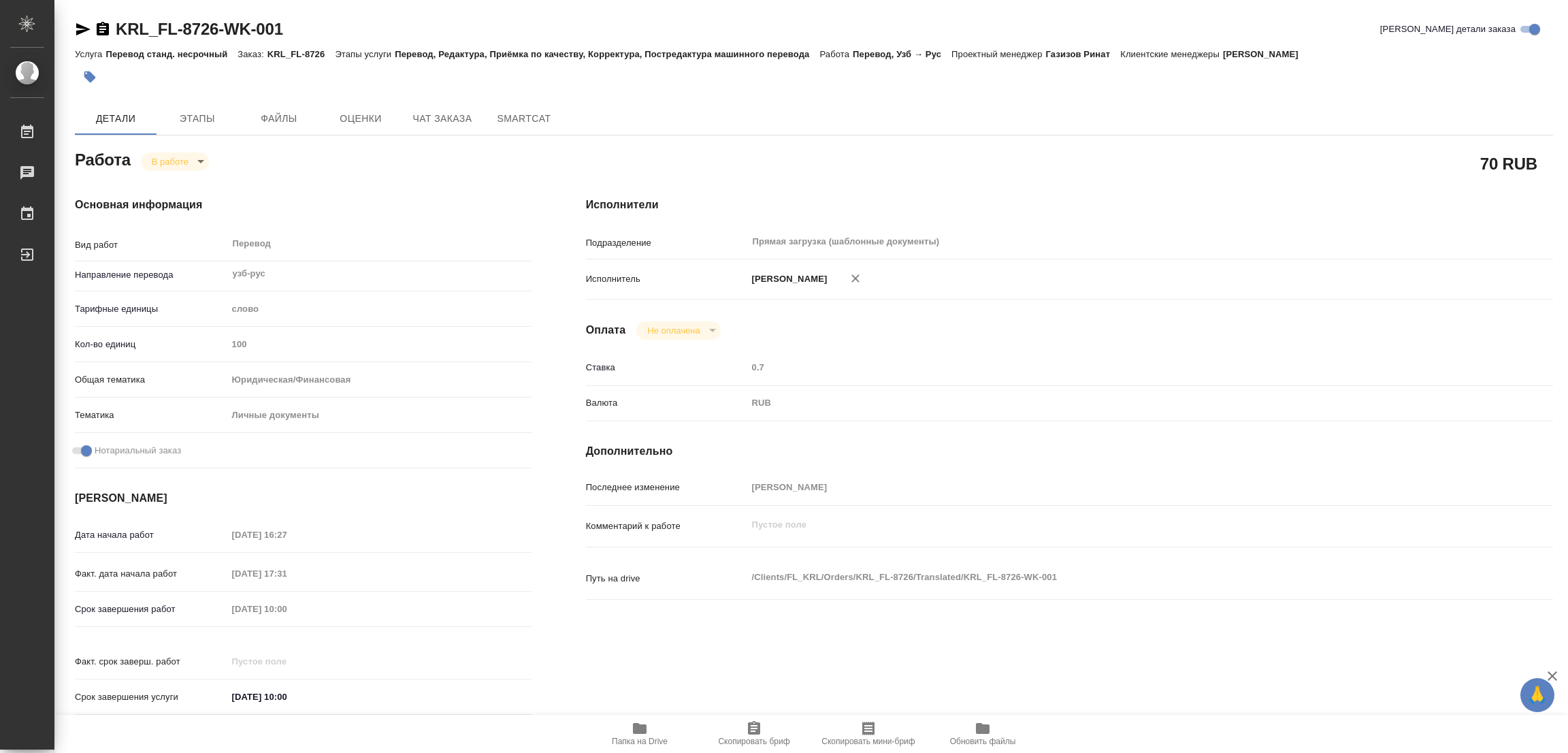
type textarea "x"
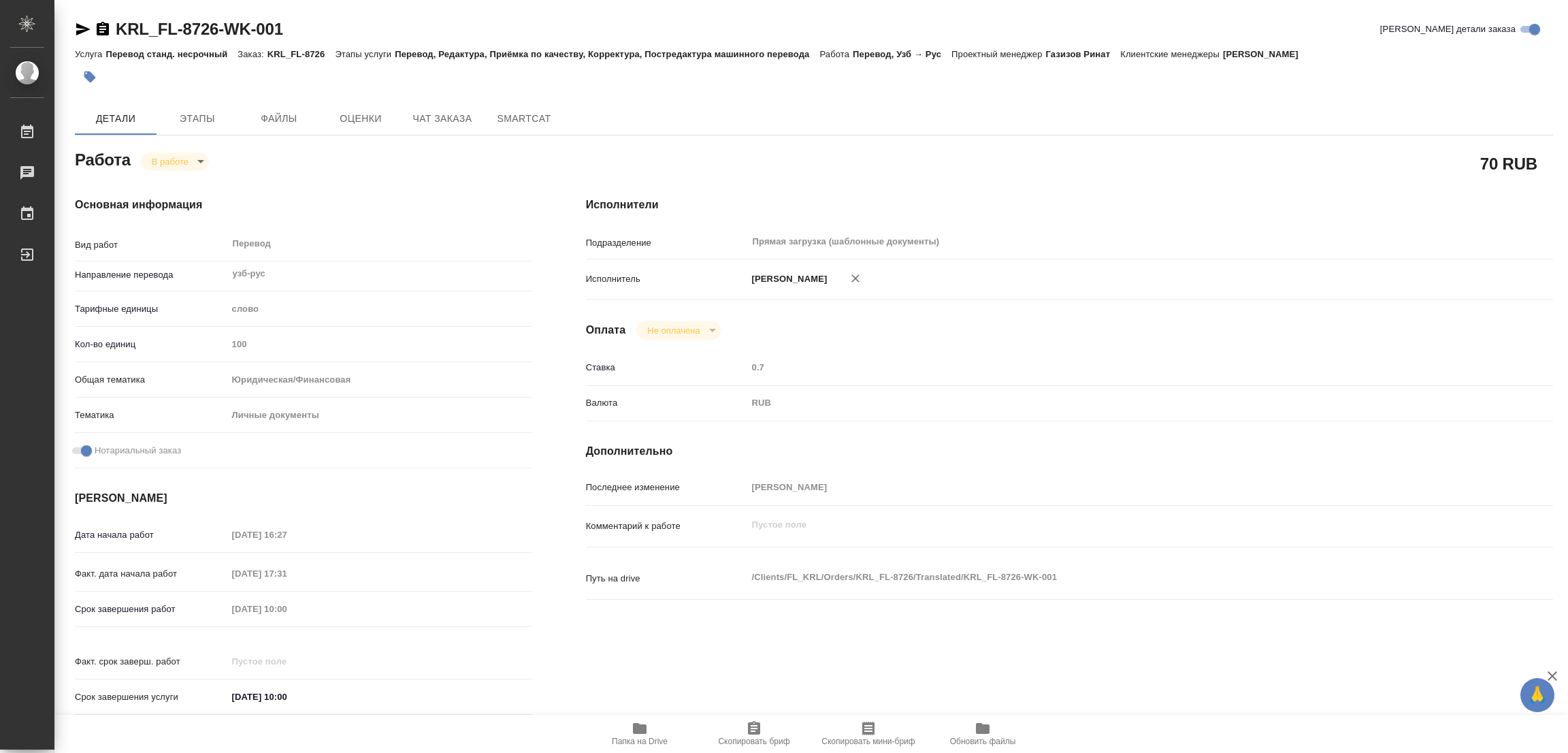
type textarea "x"
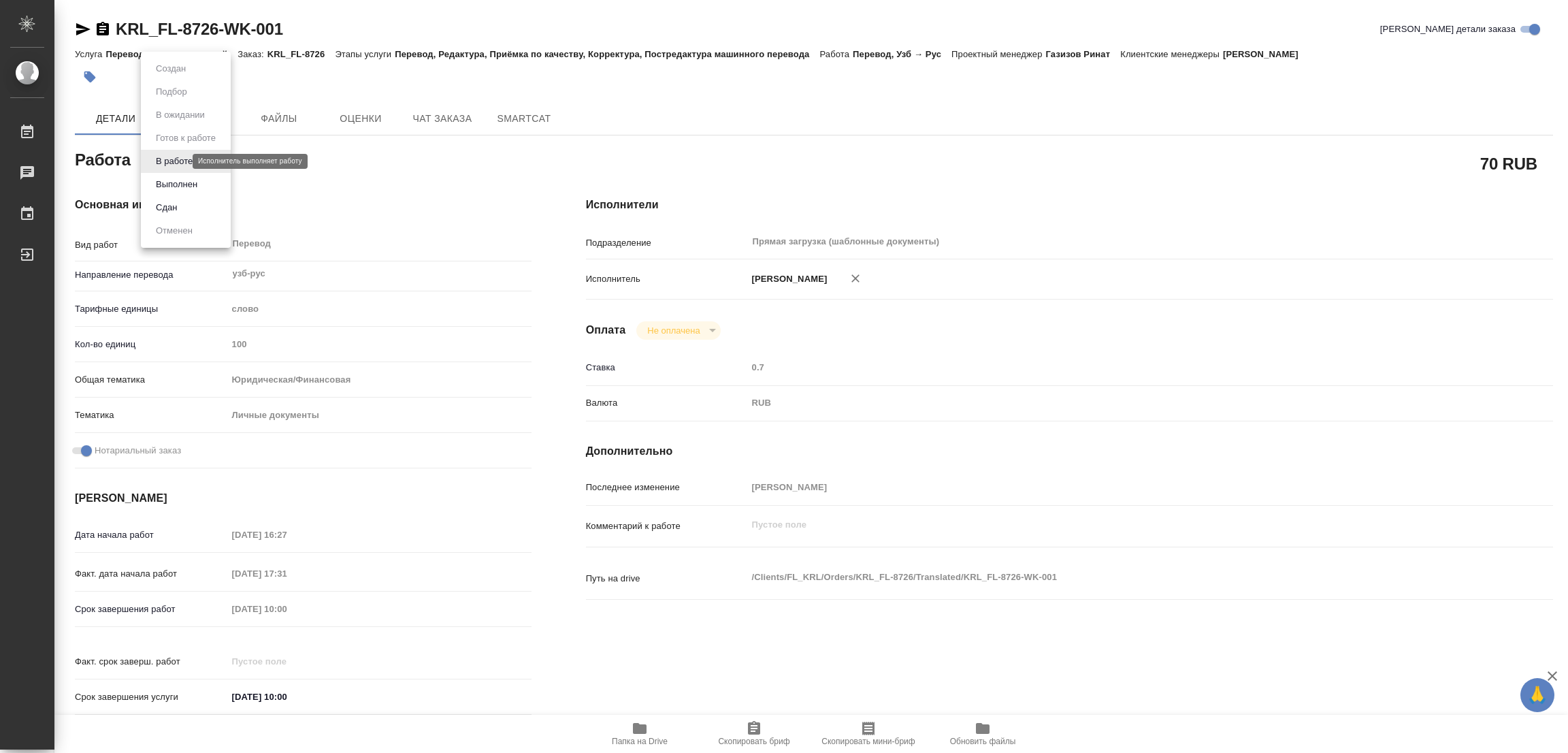
click at [169, 157] on body "🙏 .cls-1 fill:#fff; AWATERA Popova Galina Работы 0 Чаты График Выйти KRL_FL-872…" at bounding box center [784, 376] width 1568 height 753
click at [161, 184] on button "Выполнен" at bounding box center [176, 184] width 50 height 15
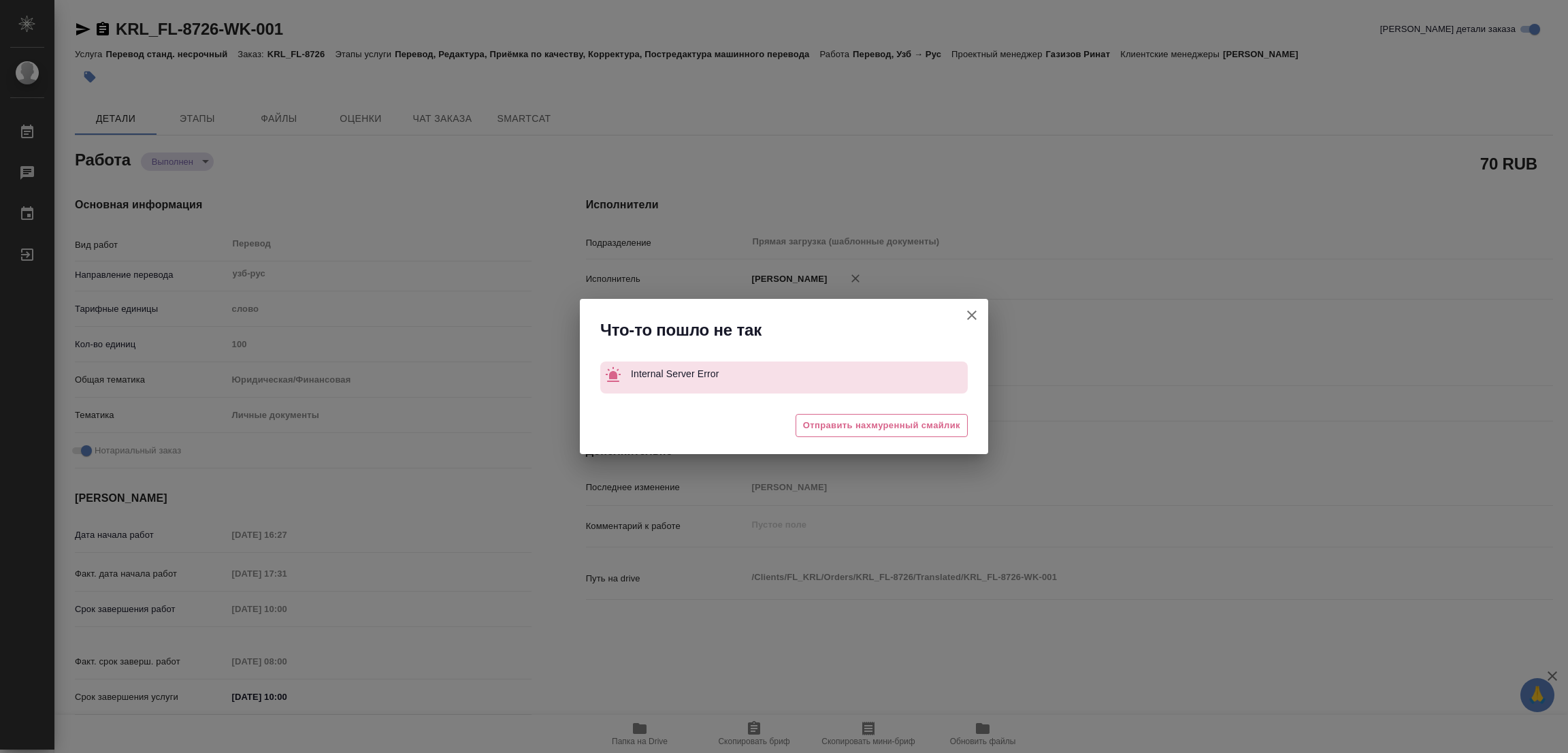
type textarea "x"
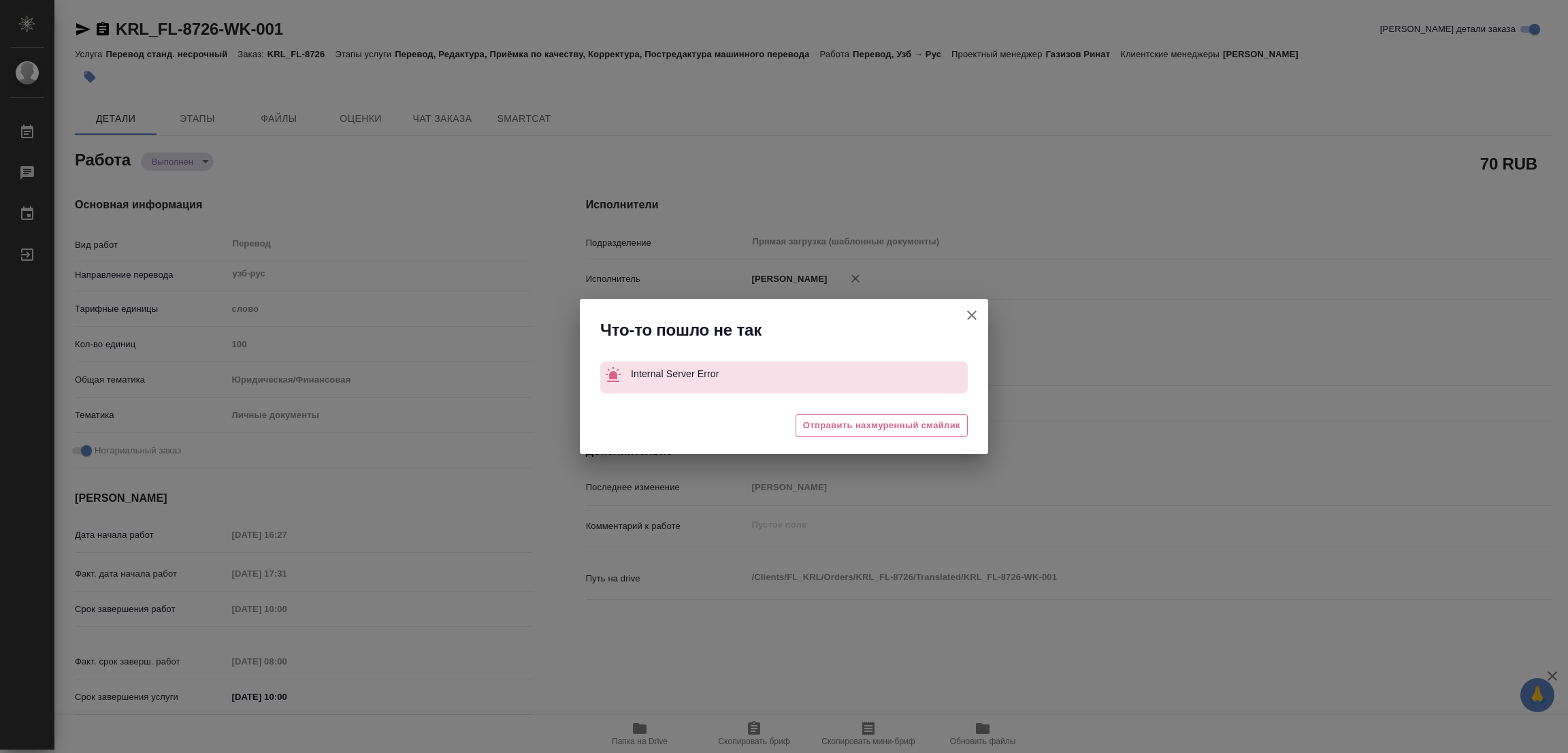
type textarea "x"
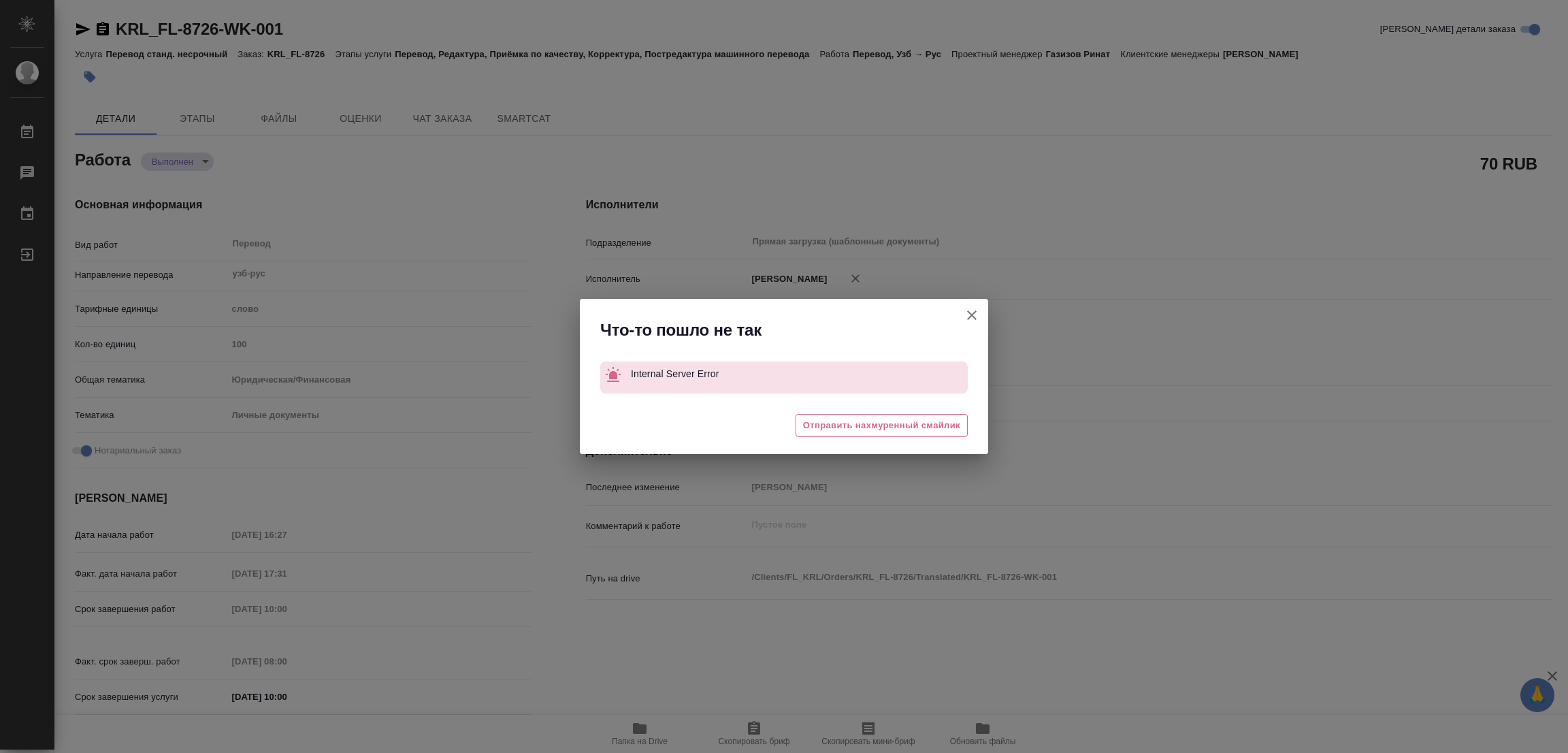
type textarea "x"
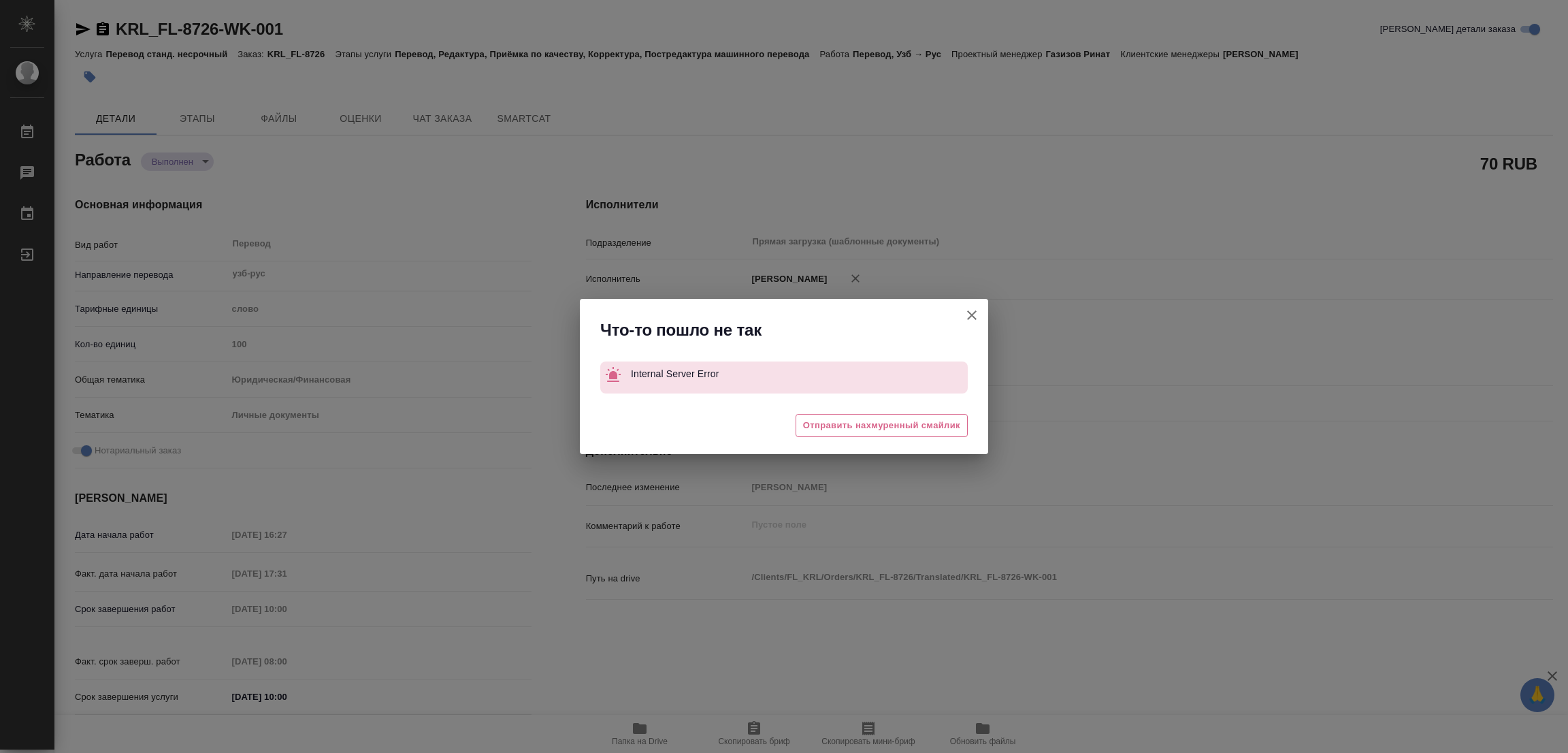
click at [975, 308] on icon "button" at bounding box center [971, 315] width 16 height 16
type textarea "x"
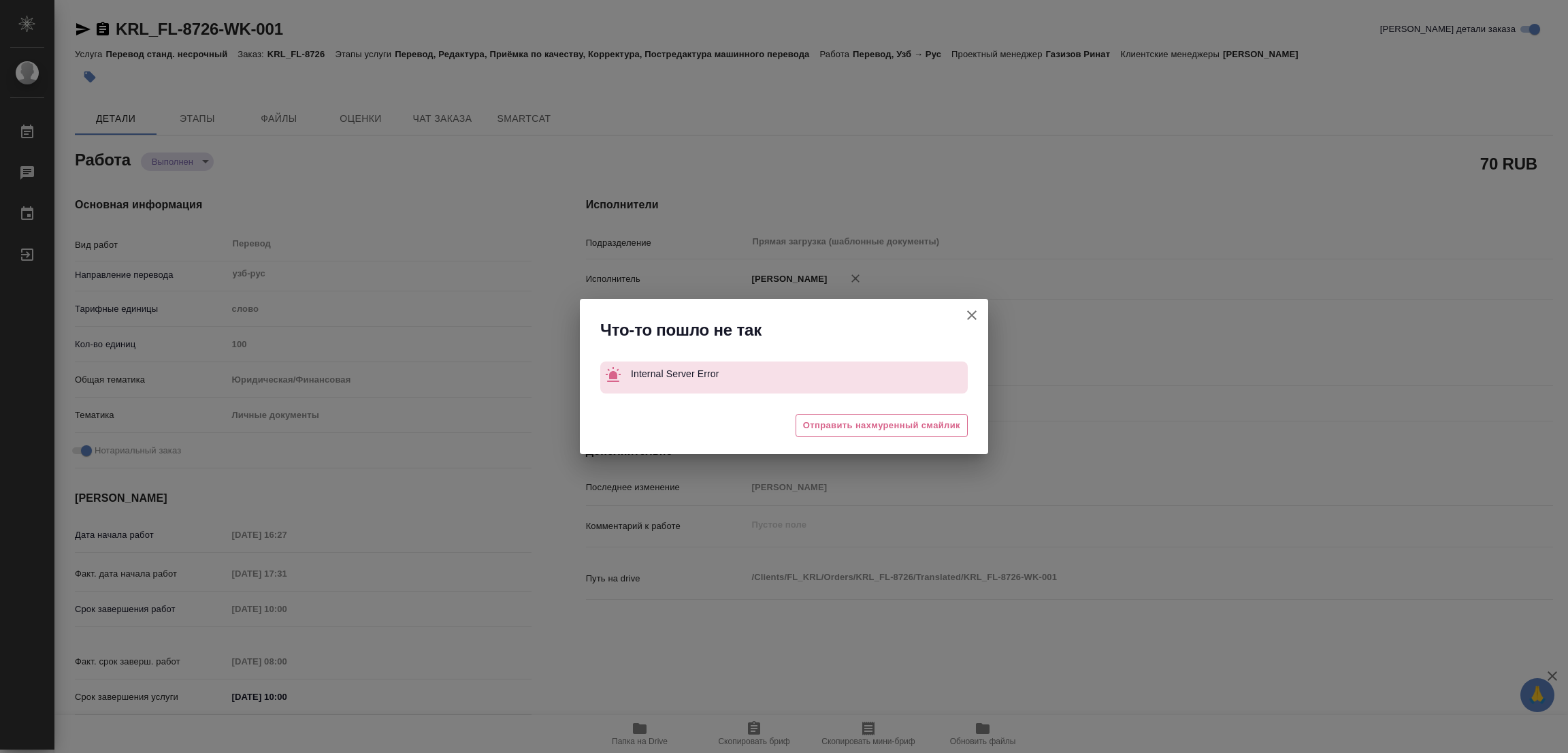
type textarea "x"
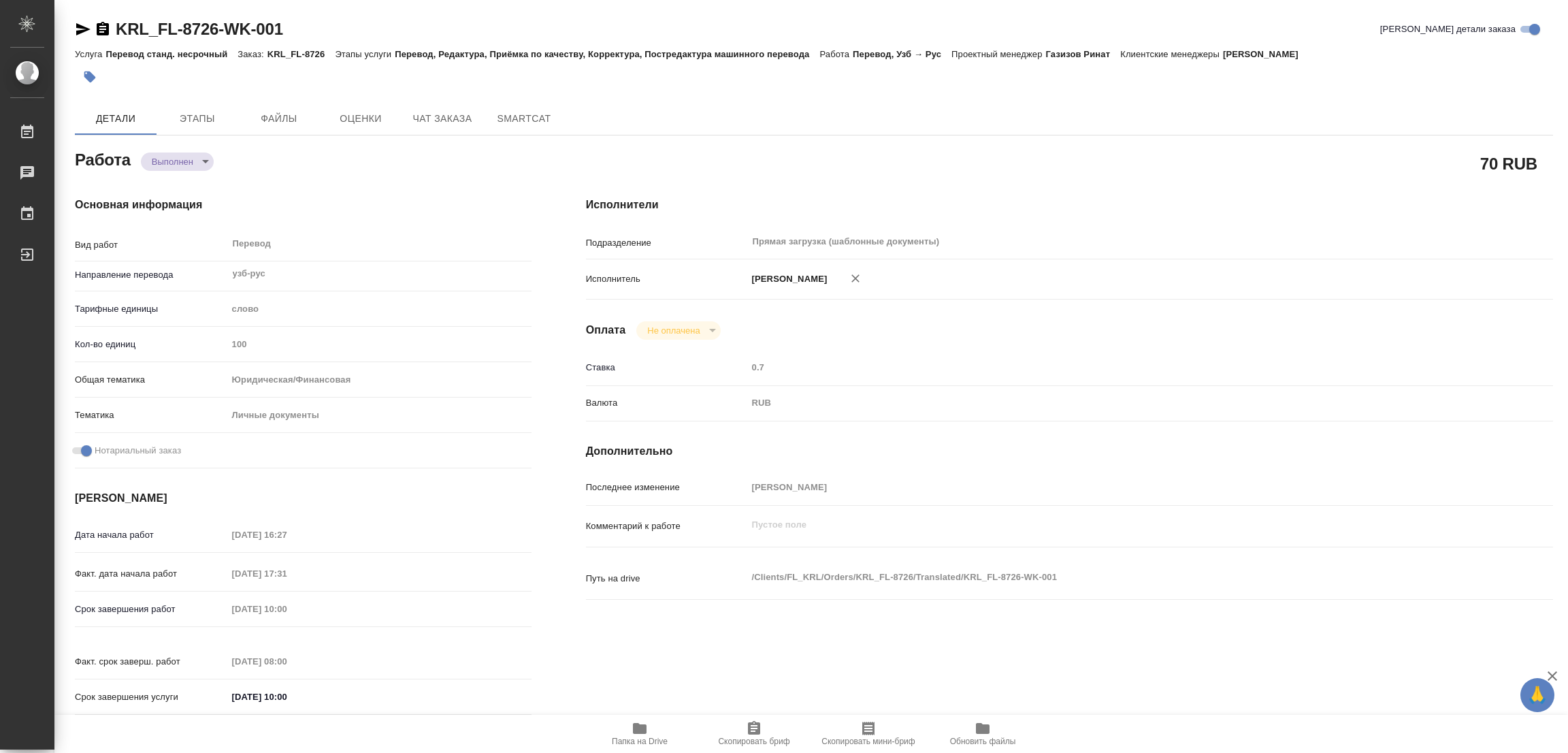
type textarea "x"
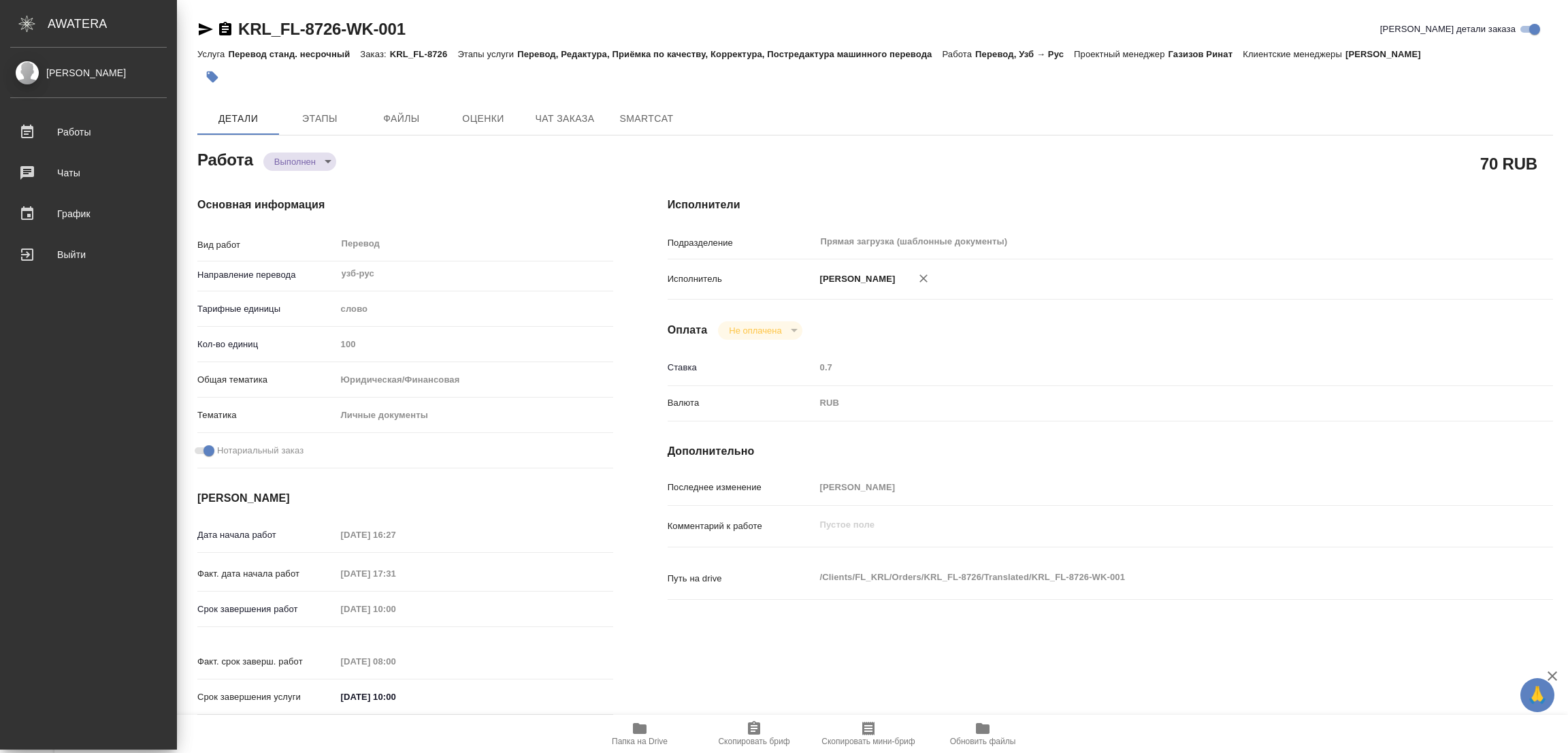
type textarea "x"
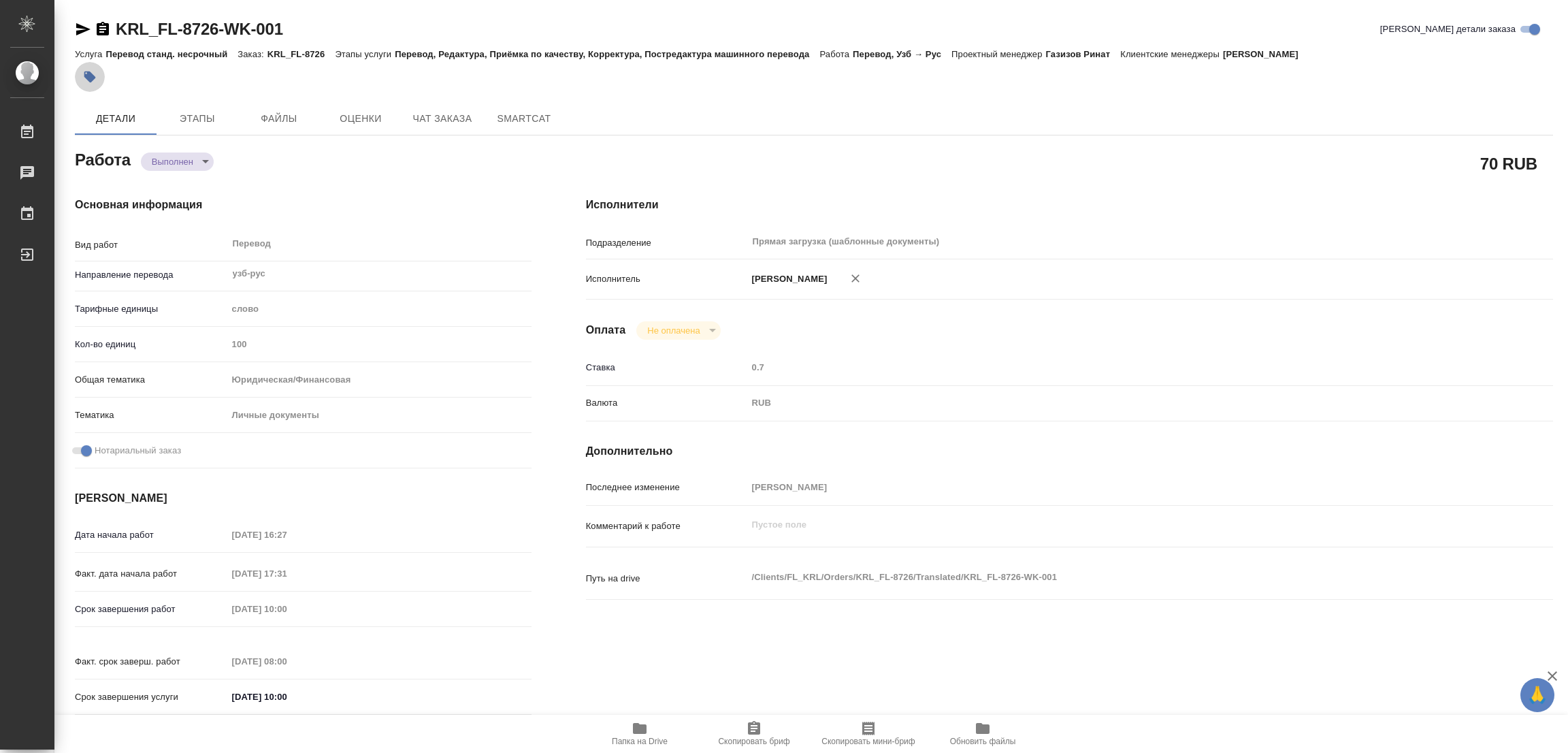
click at [90, 76] on icon "button" at bounding box center [89, 77] width 11 height 11
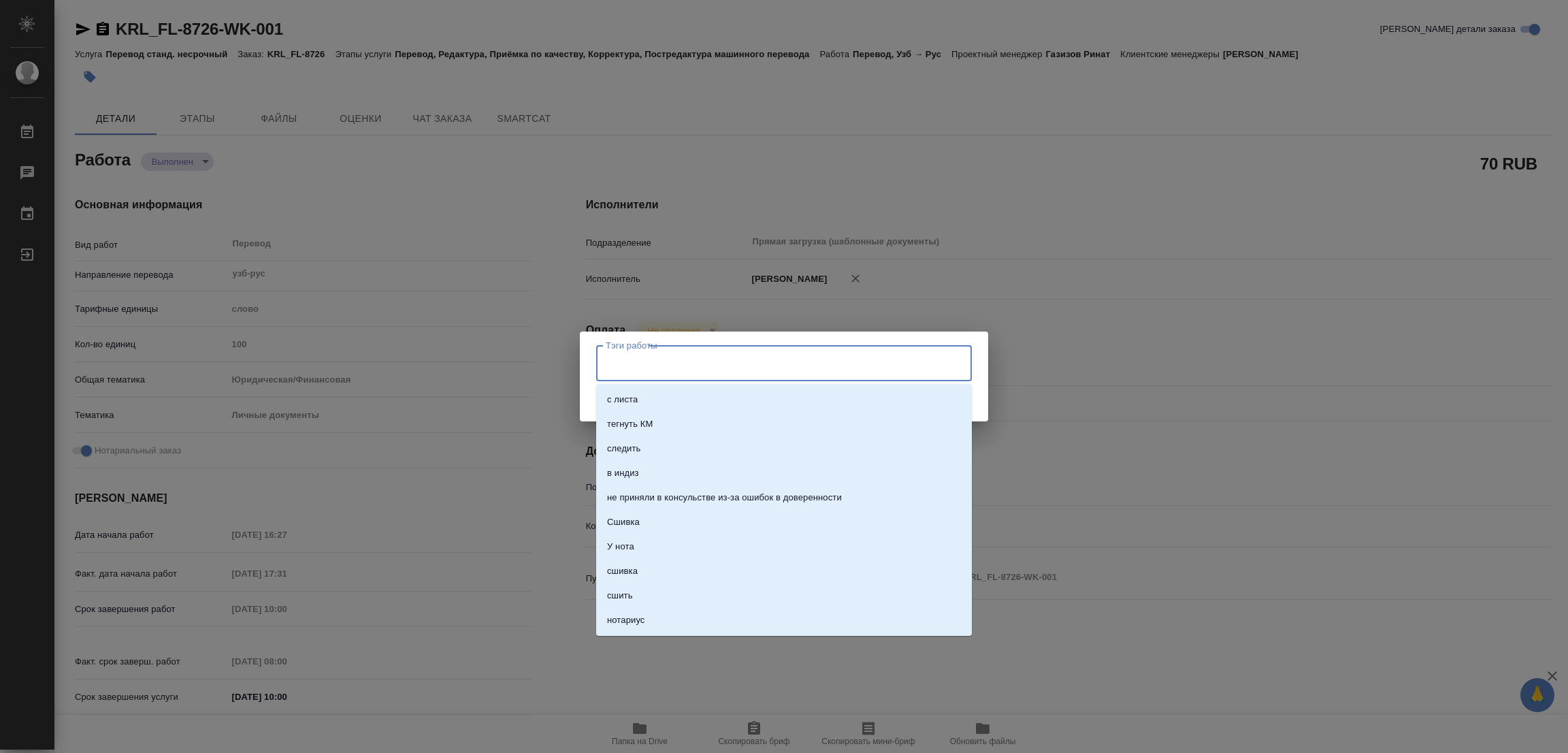
click at [647, 357] on input "Тэги работы" at bounding box center [771, 362] width 337 height 23
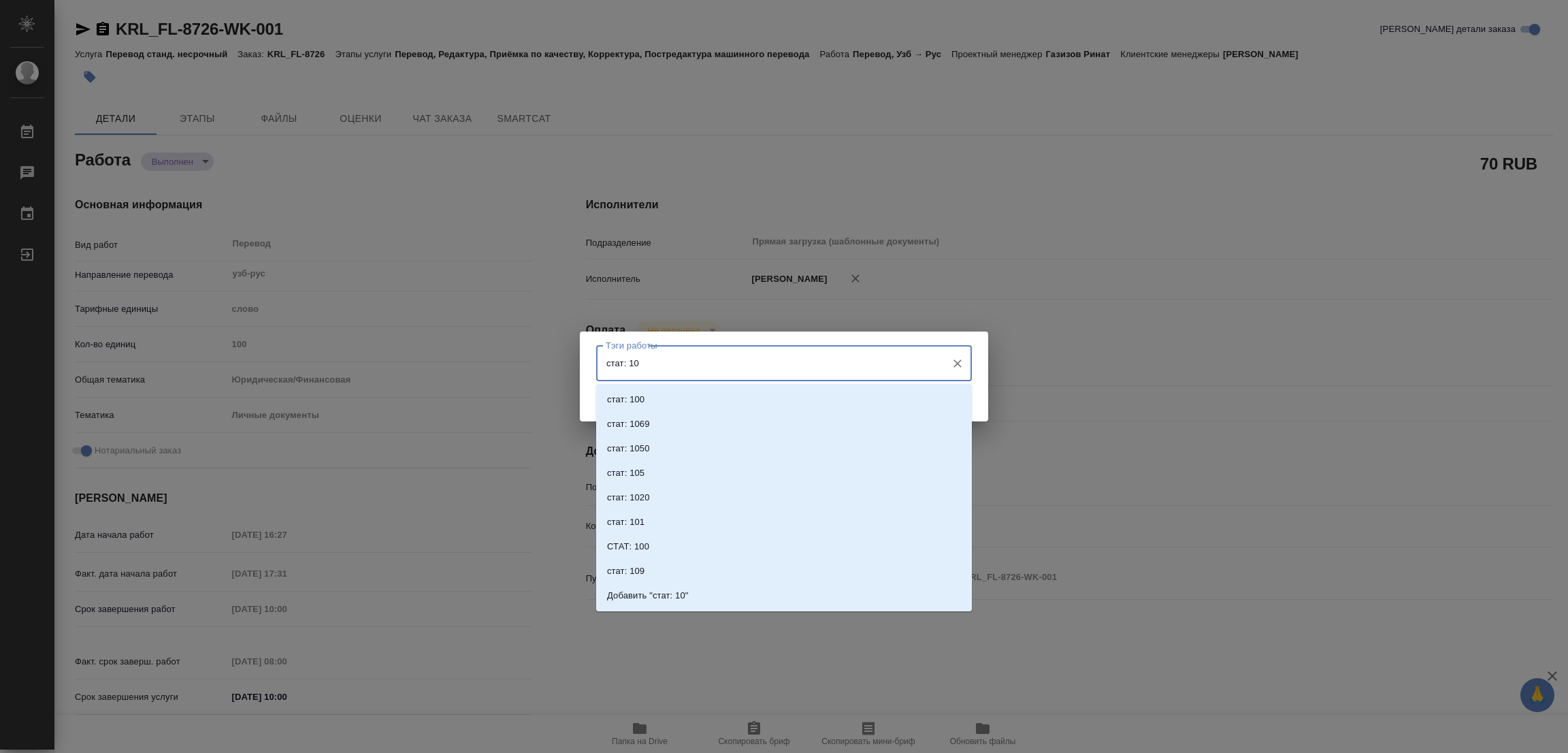
type input "стат: 100"
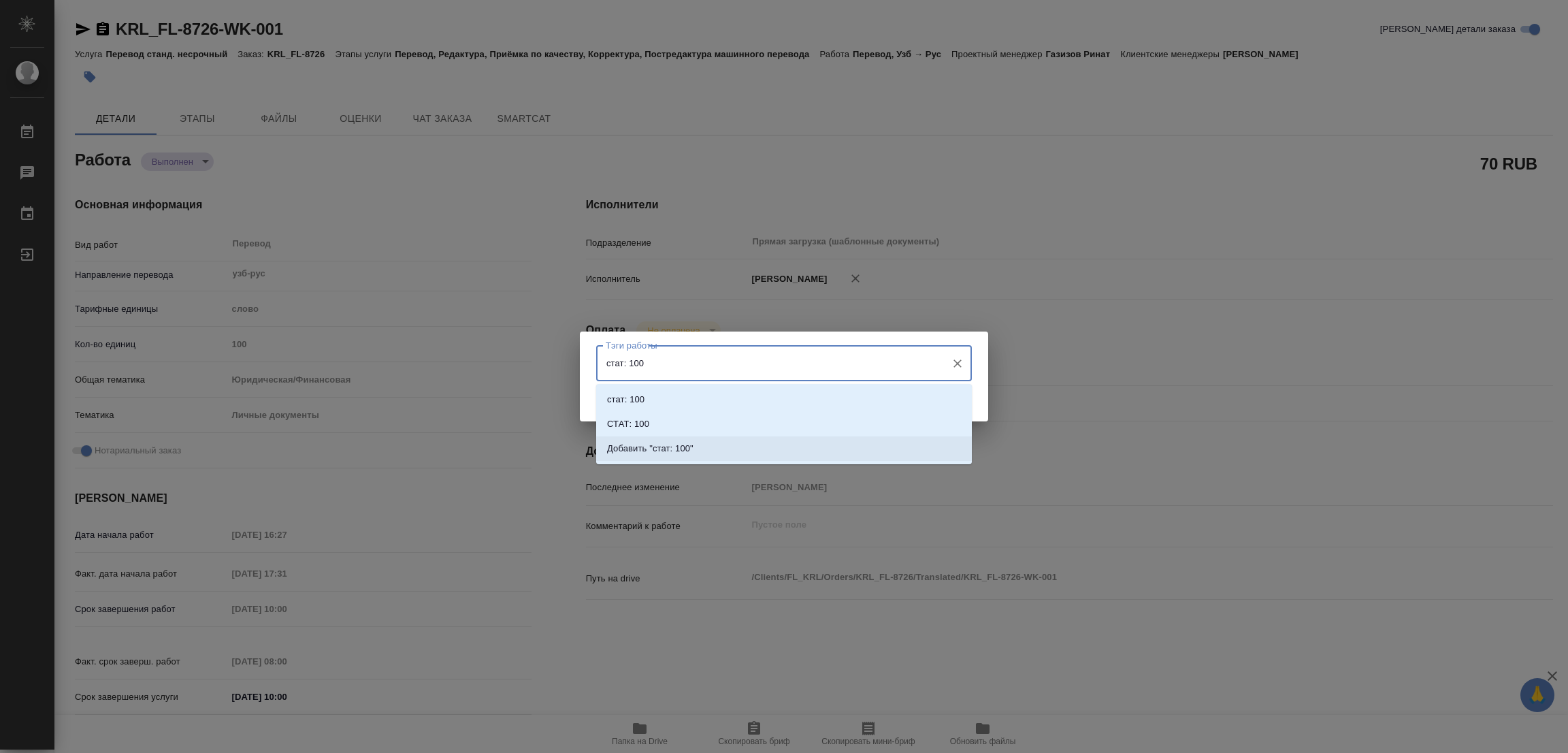
click at [668, 447] on p "Добавить "стат: 100"" at bounding box center [650, 449] width 86 height 14
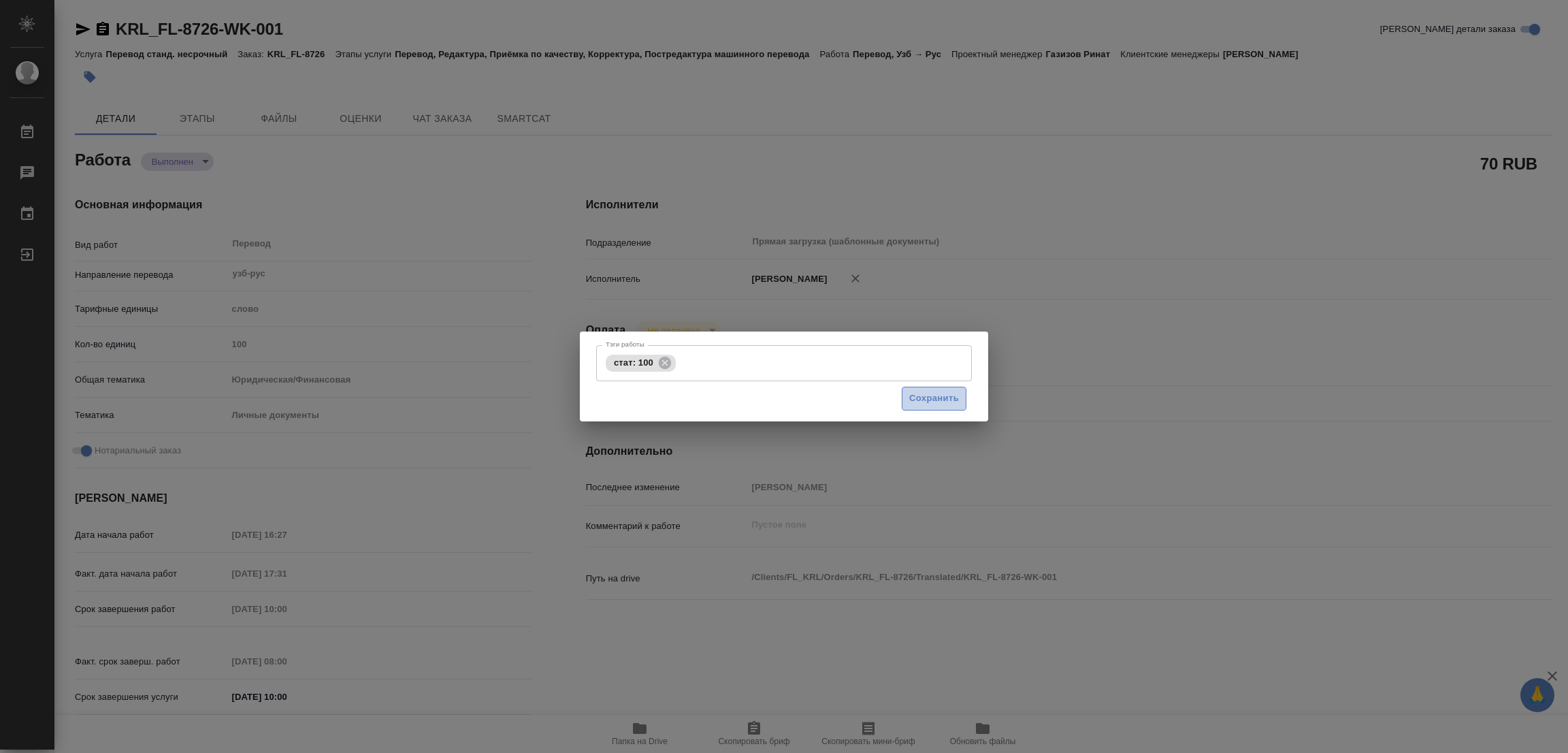
click at [919, 398] on span "Сохранить" at bounding box center [934, 398] width 50 height 15
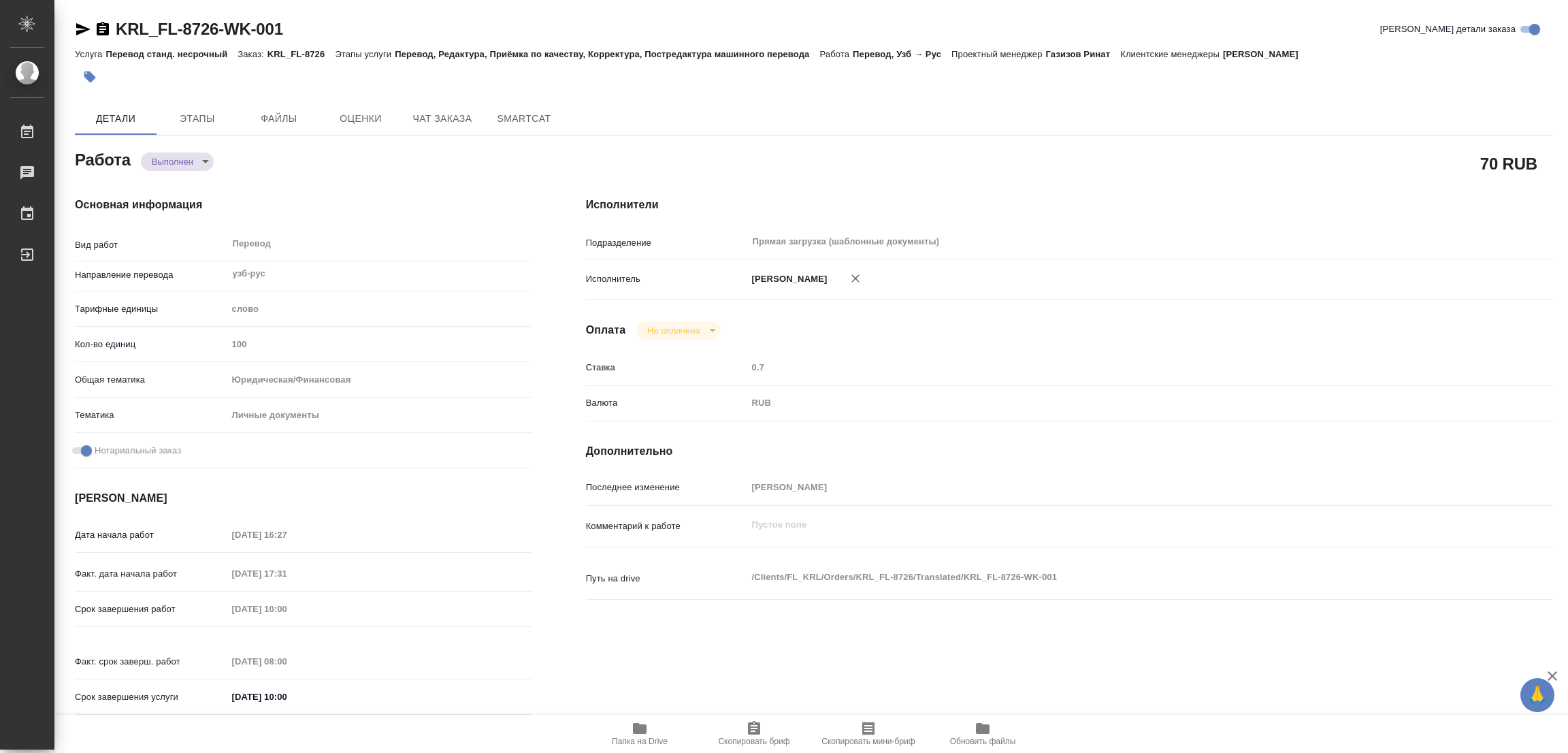
type input "completed"
type textarea "Перевод"
type textarea "x"
type input "узб-рус"
type input "5a8b1489cc6b4906c91bfd90"
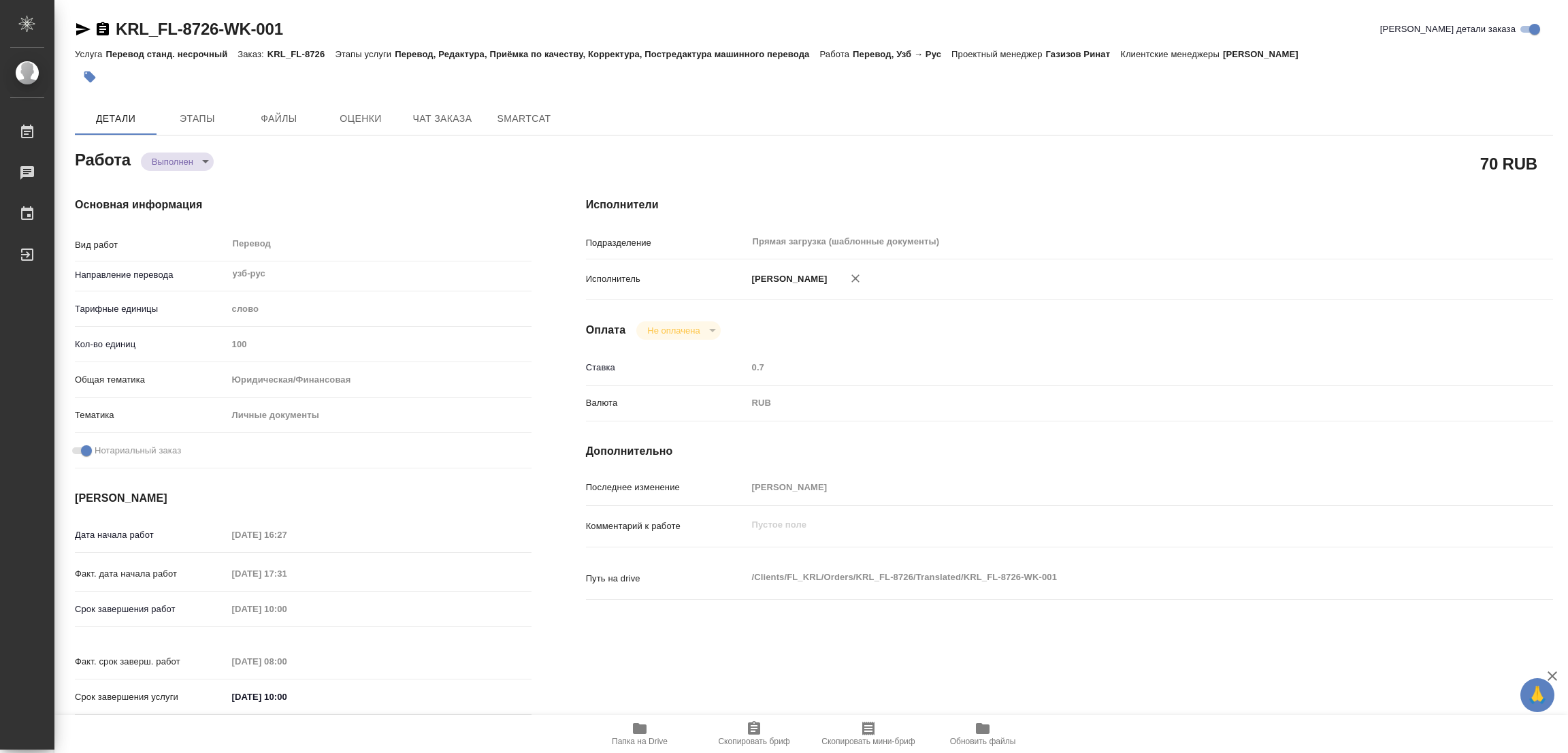
type input "100"
type input "yr-fn"
type input "5a8b8b956a9677013d343cfe"
checkbox input "true"
type input "19.09.2025 16:27"
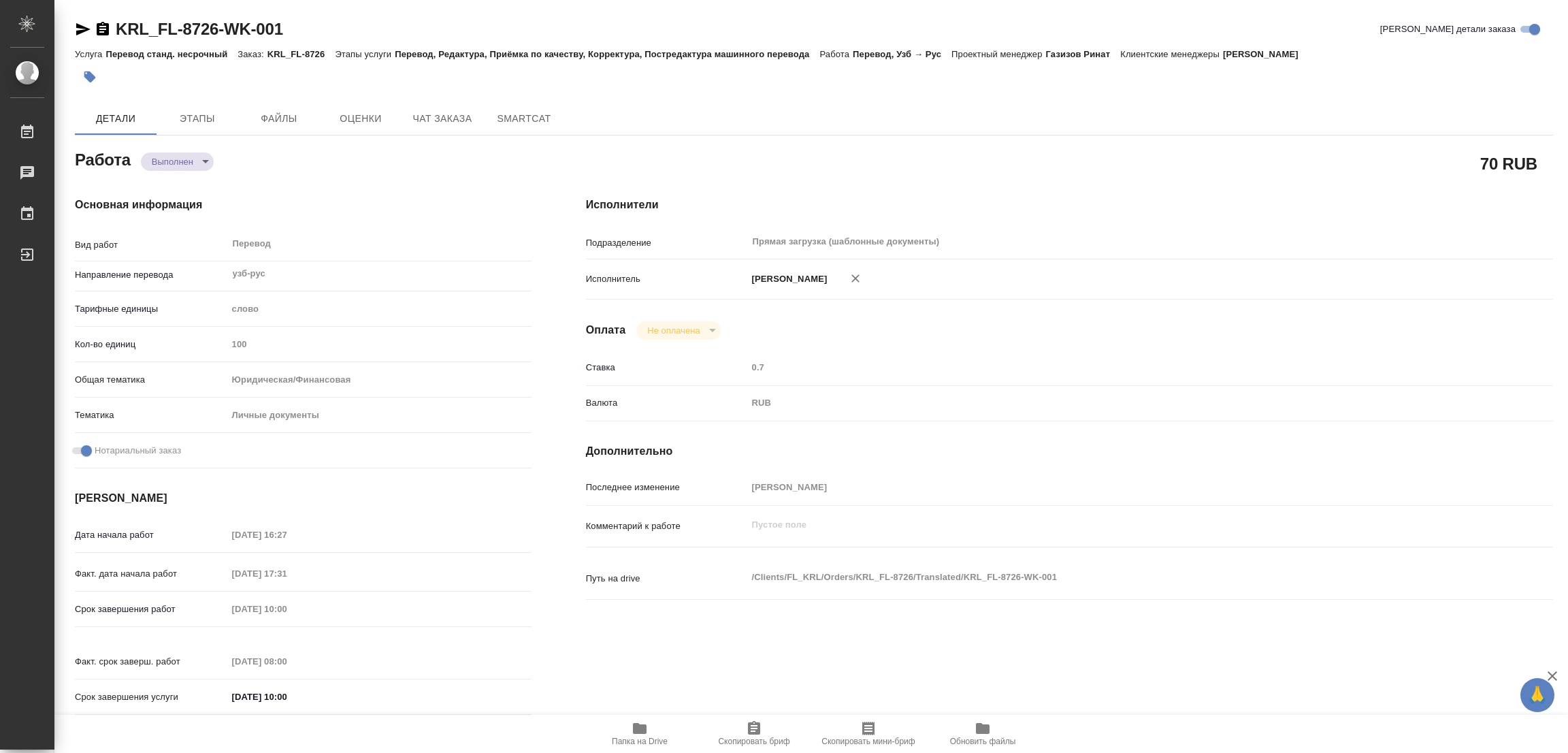
type input "19.09.2025 17:31"
type input "22.09.2025 10:00"
type input "22.09.2025 08:00"
type input "22.09.2025 10:00"
type input "Прямая загрузка (шаблонные документы)"
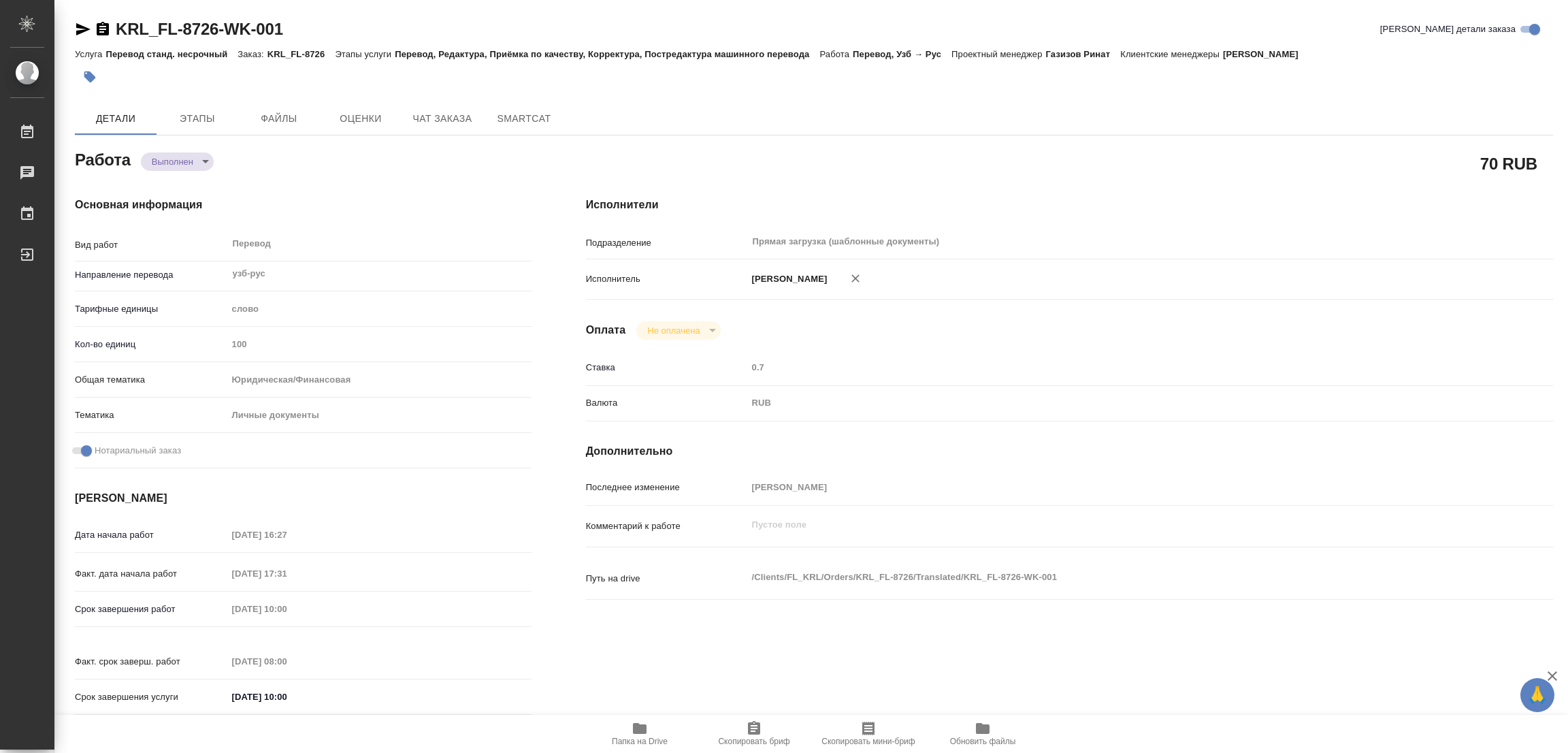
type input "notPayed"
type input "0.7"
type input "RUB"
type input "[PERSON_NAME]"
type textarea "x"
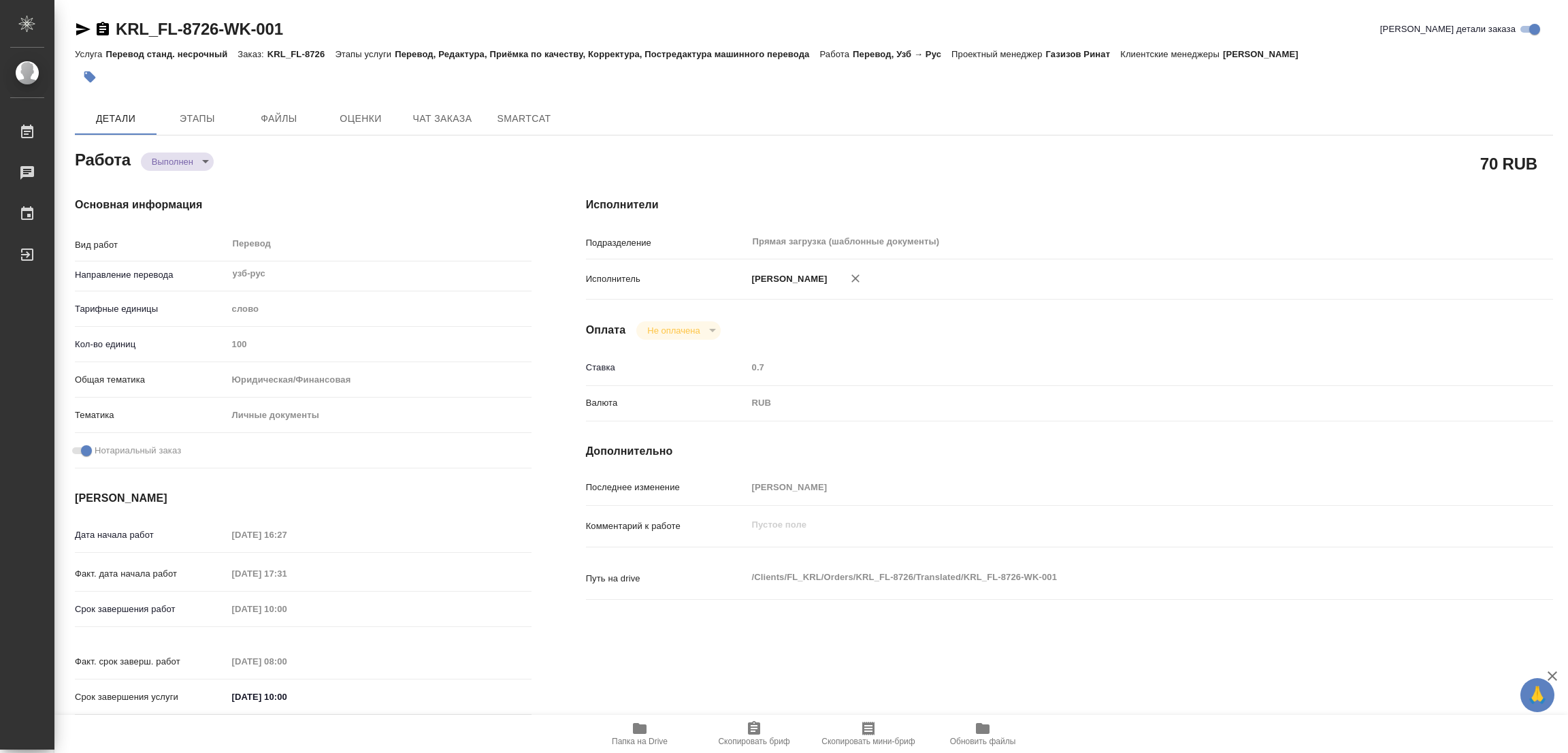
type textarea "/Clients/FL_KRL/Orders/KRL_FL-8726/Translated/KRL_FL-8726-WK-001"
type textarea "x"
type input "KRL_FL-8726"
type input "Перевод станд. несрочный"
type input "Перевод, Редактура, Приёмка по качеству, Корректура, Постредактура машинного пе…"
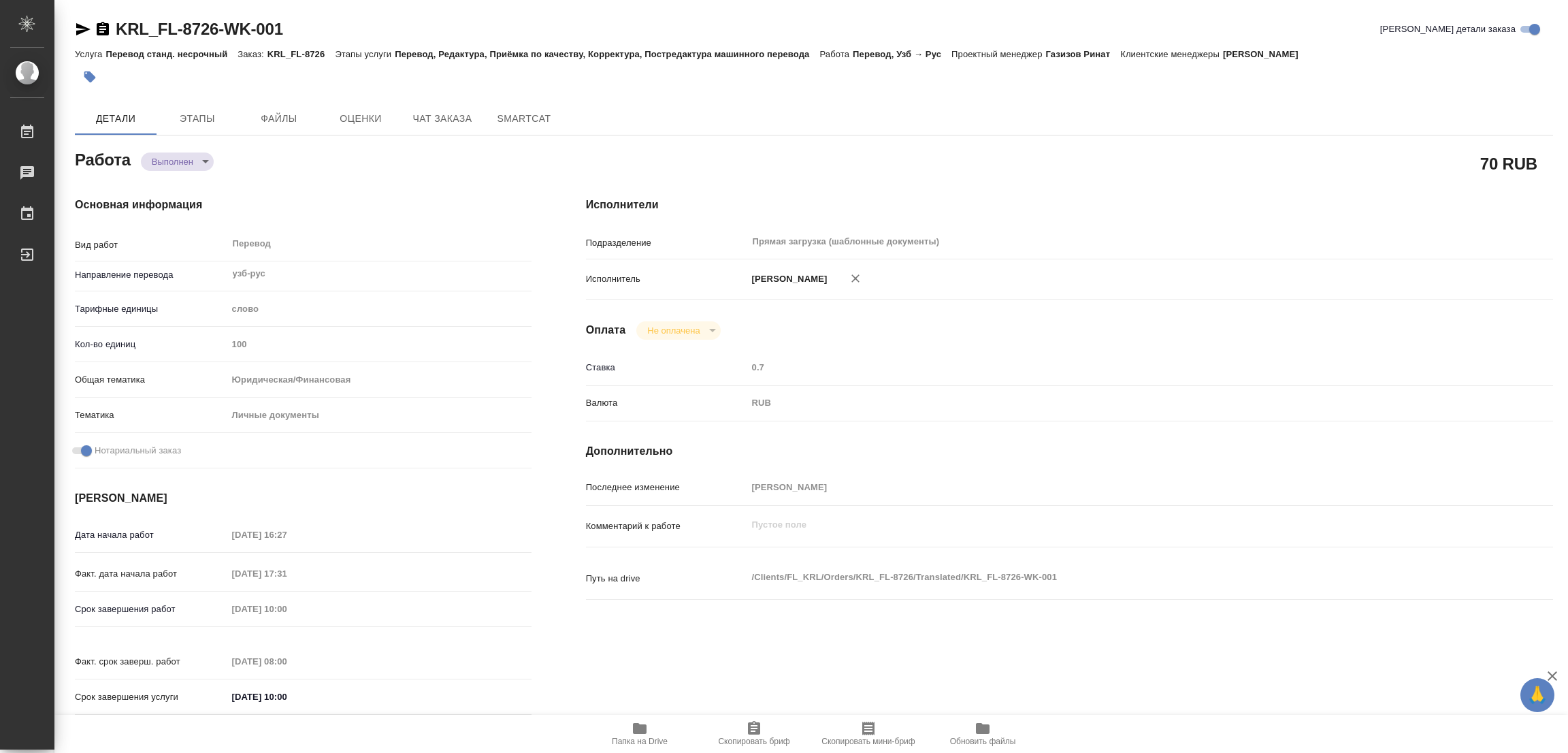
type input "Касымов Тимур"
type input "/Clients/FL_KRL/Orders/KRL_FL-8726"
type textarea "ТУРДИЕВА НИГОРА ФАХРИДДИН КИЗИ"
type textarea "x"
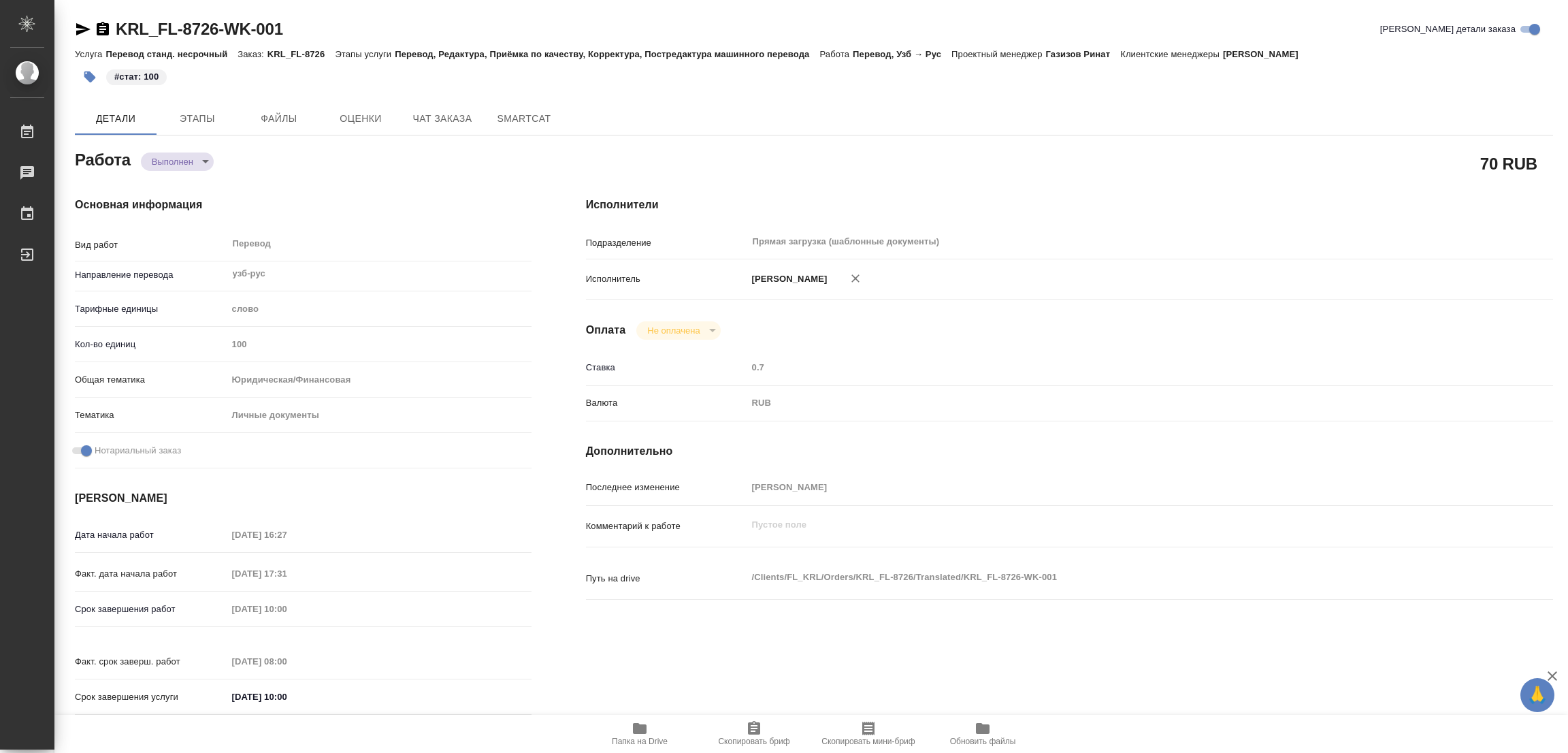
type textarea "x"
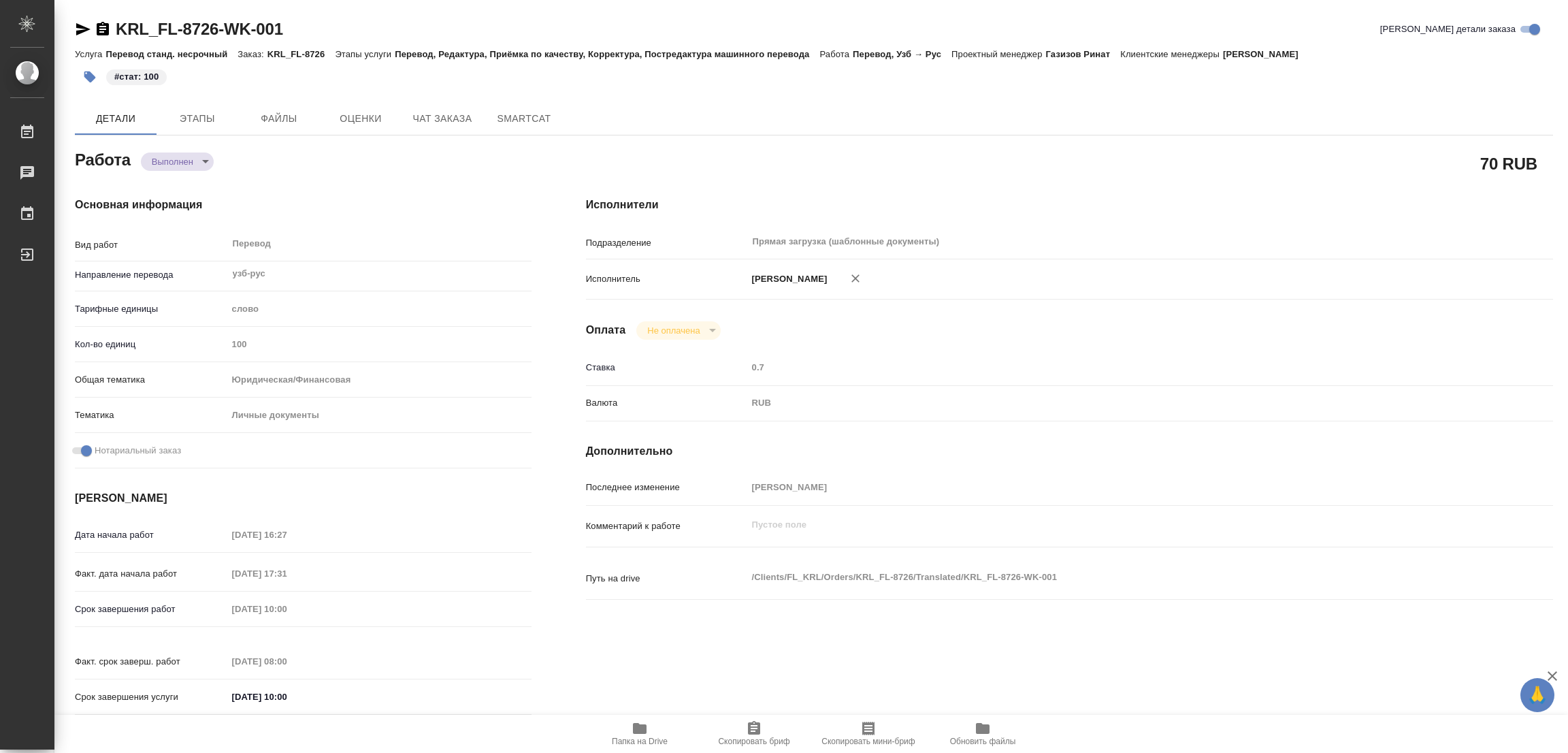
type textarea "x"
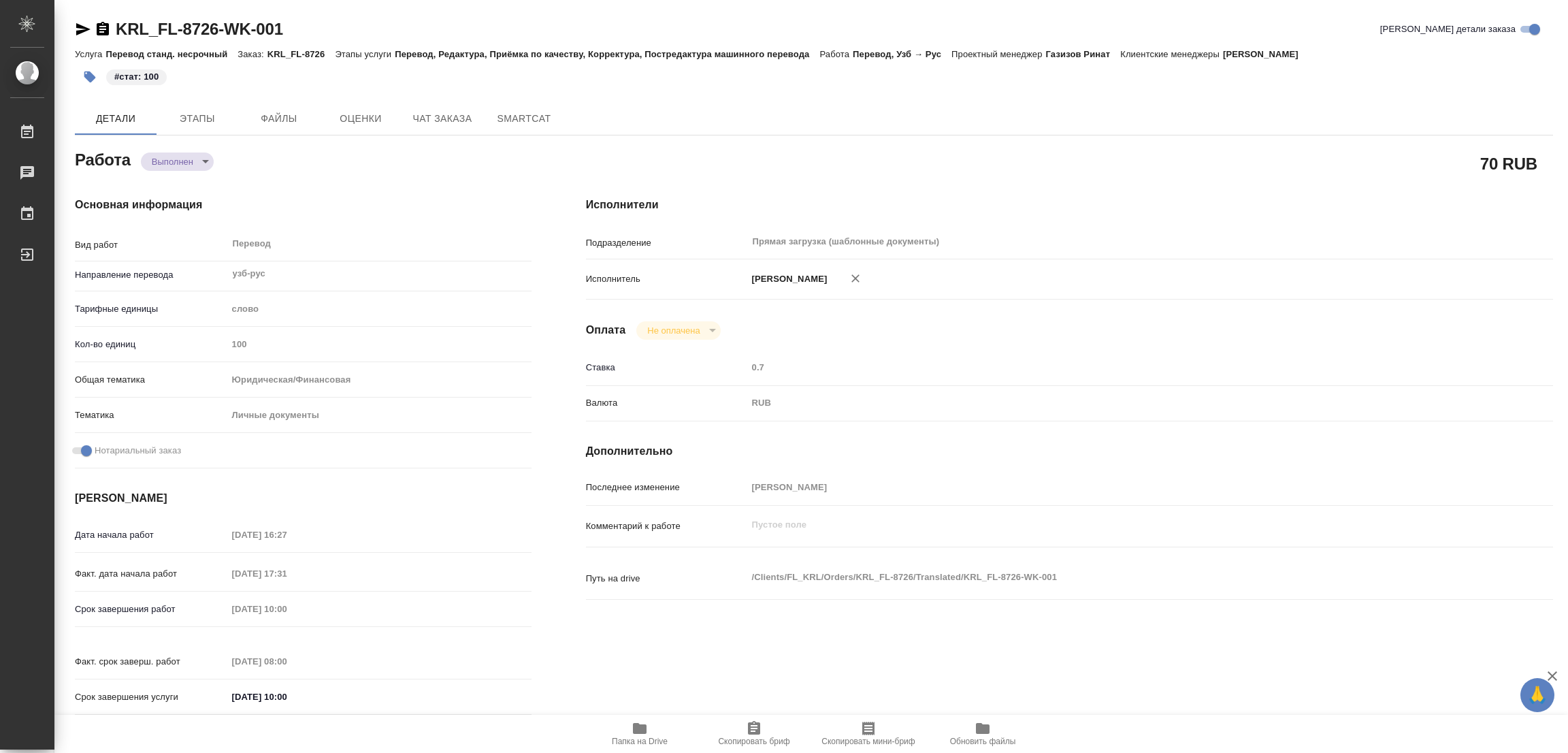
type textarea "x"
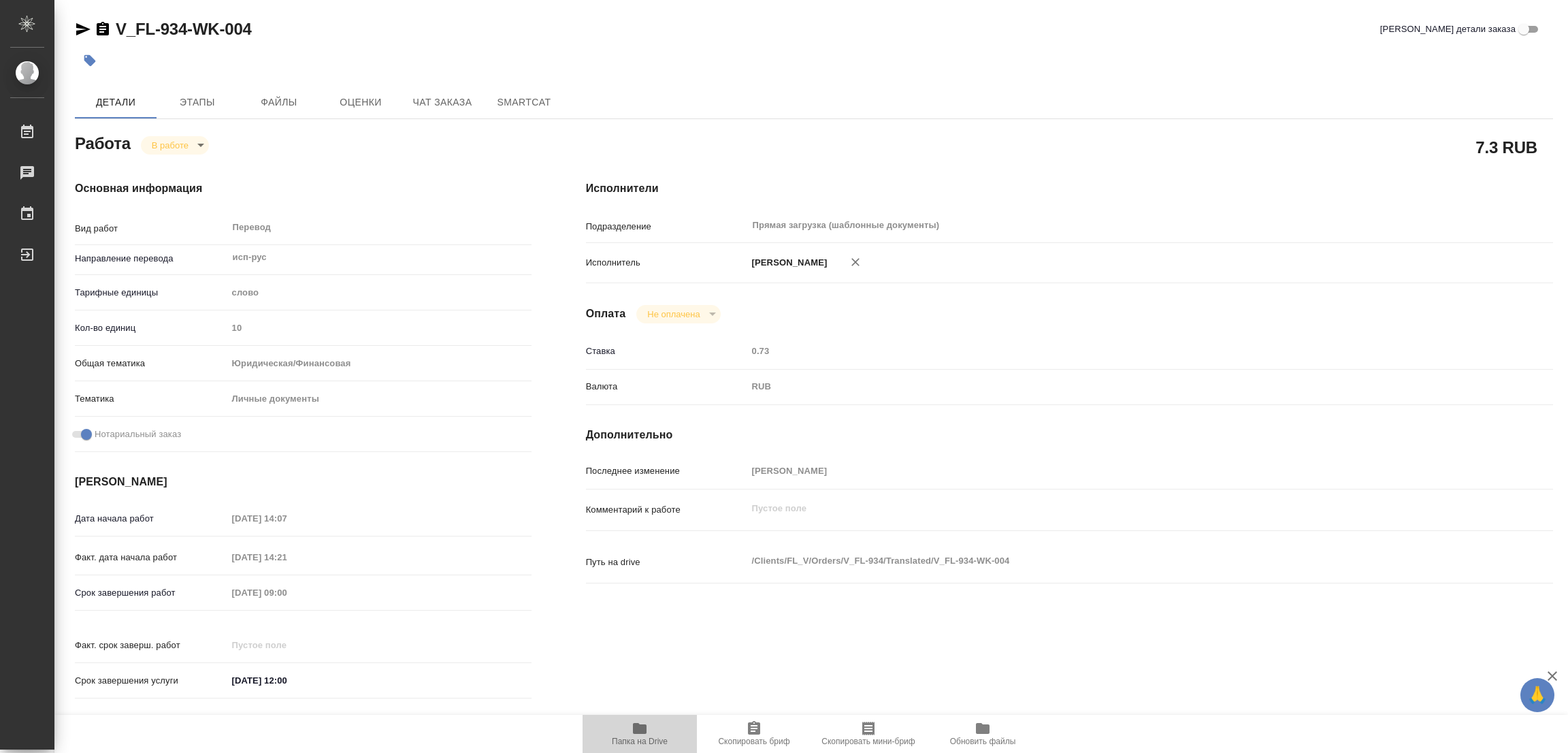
click at [641, 729] on icon "button" at bounding box center [640, 728] width 14 height 11
click at [200, 104] on span "Этапы" at bounding box center [197, 102] width 65 height 17
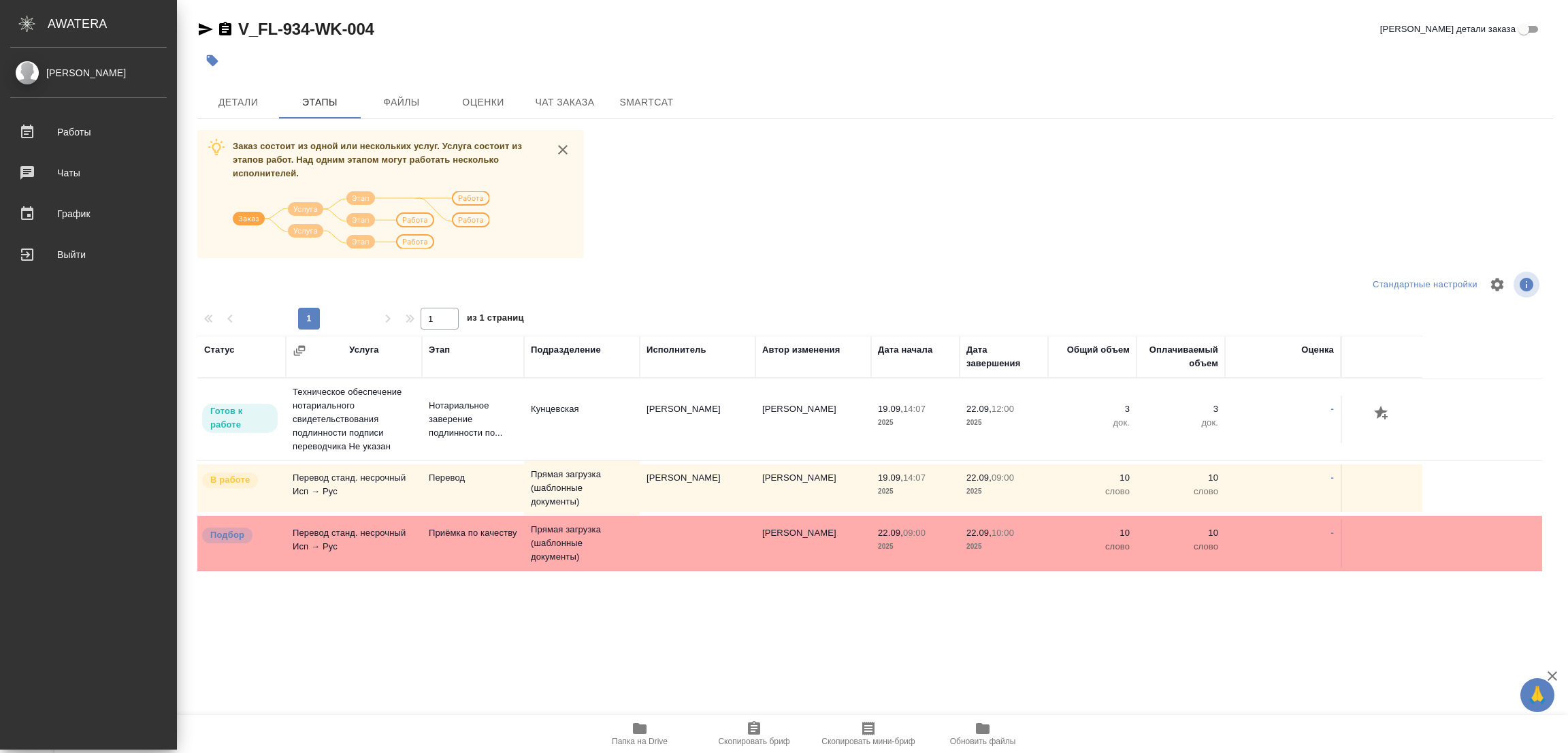
click at [191, 661] on div "V_FL-934-WK-004 Кратко детали заказа Детали Этапы Файлы Оценки Чат заказа Smart…" at bounding box center [876, 338] width 1371 height 677
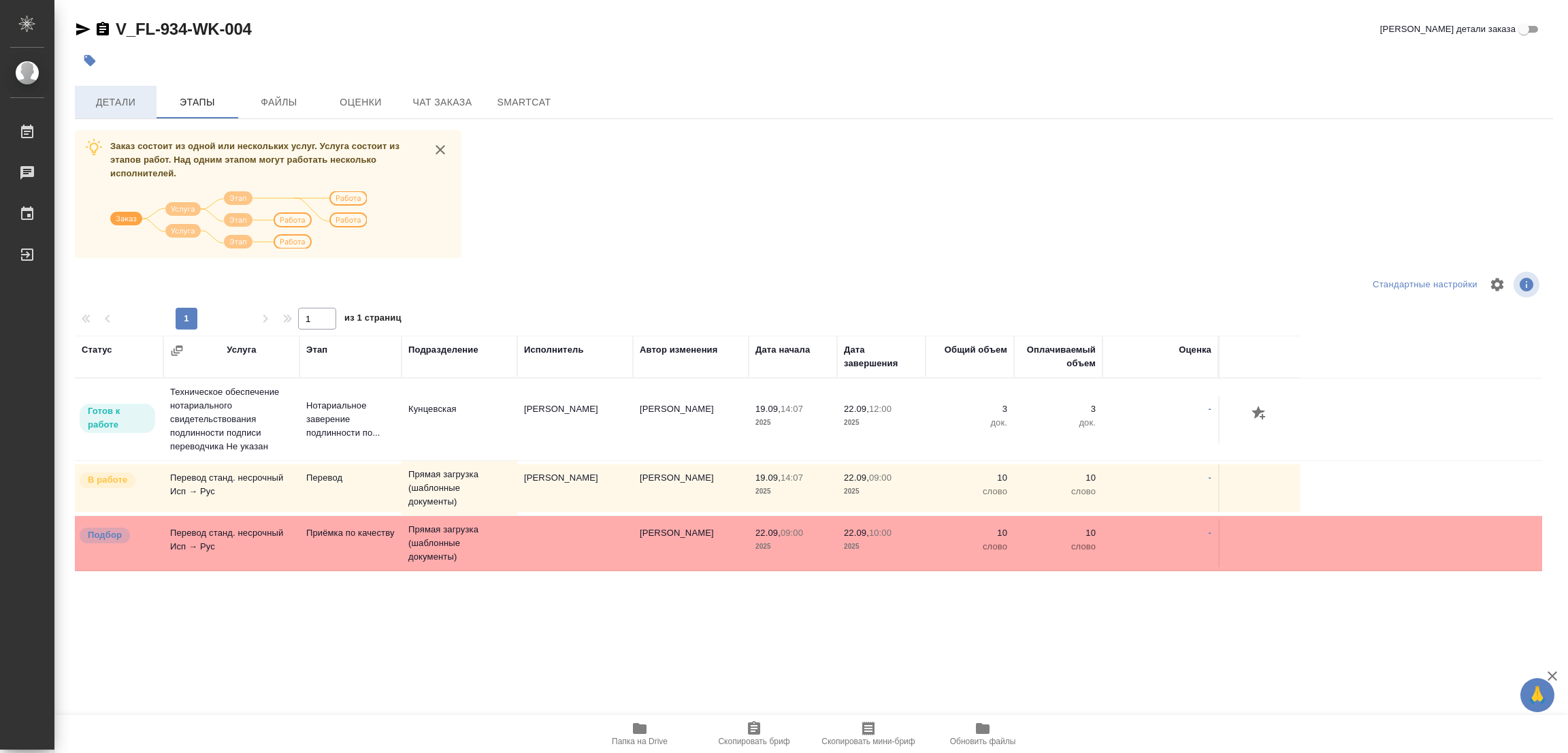
click at [120, 102] on span "Детали" at bounding box center [116, 102] width 65 height 17
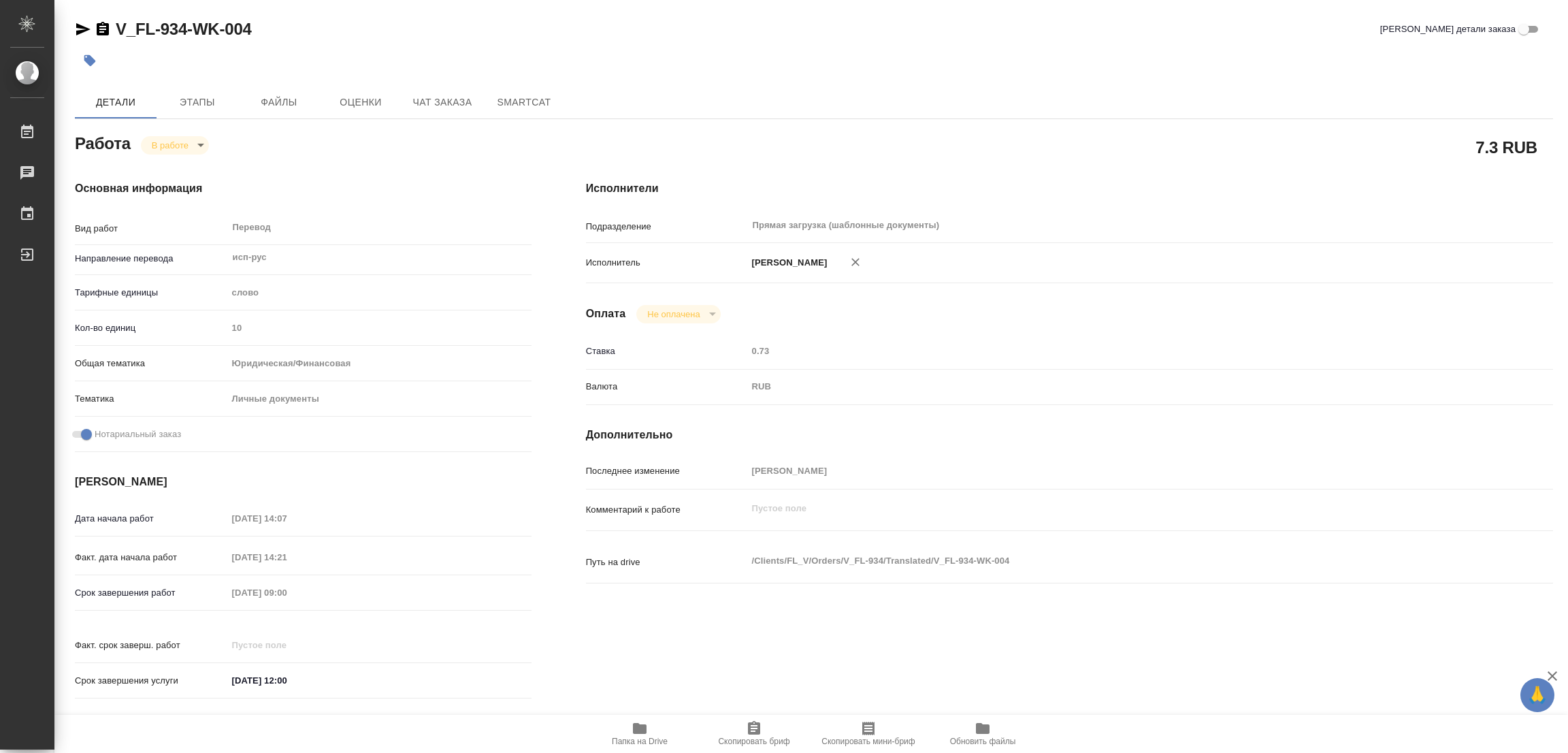
type textarea "x"
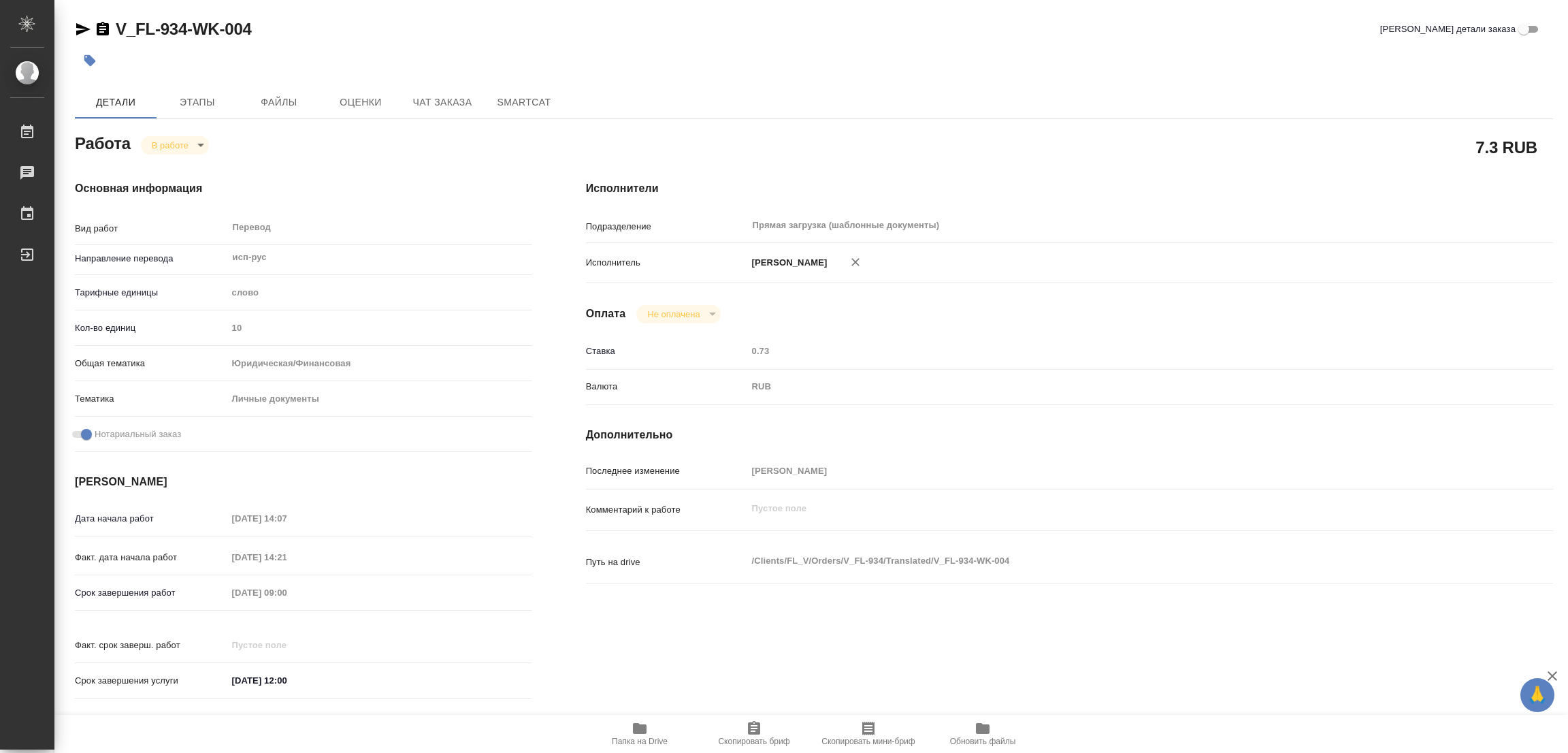
type textarea "x"
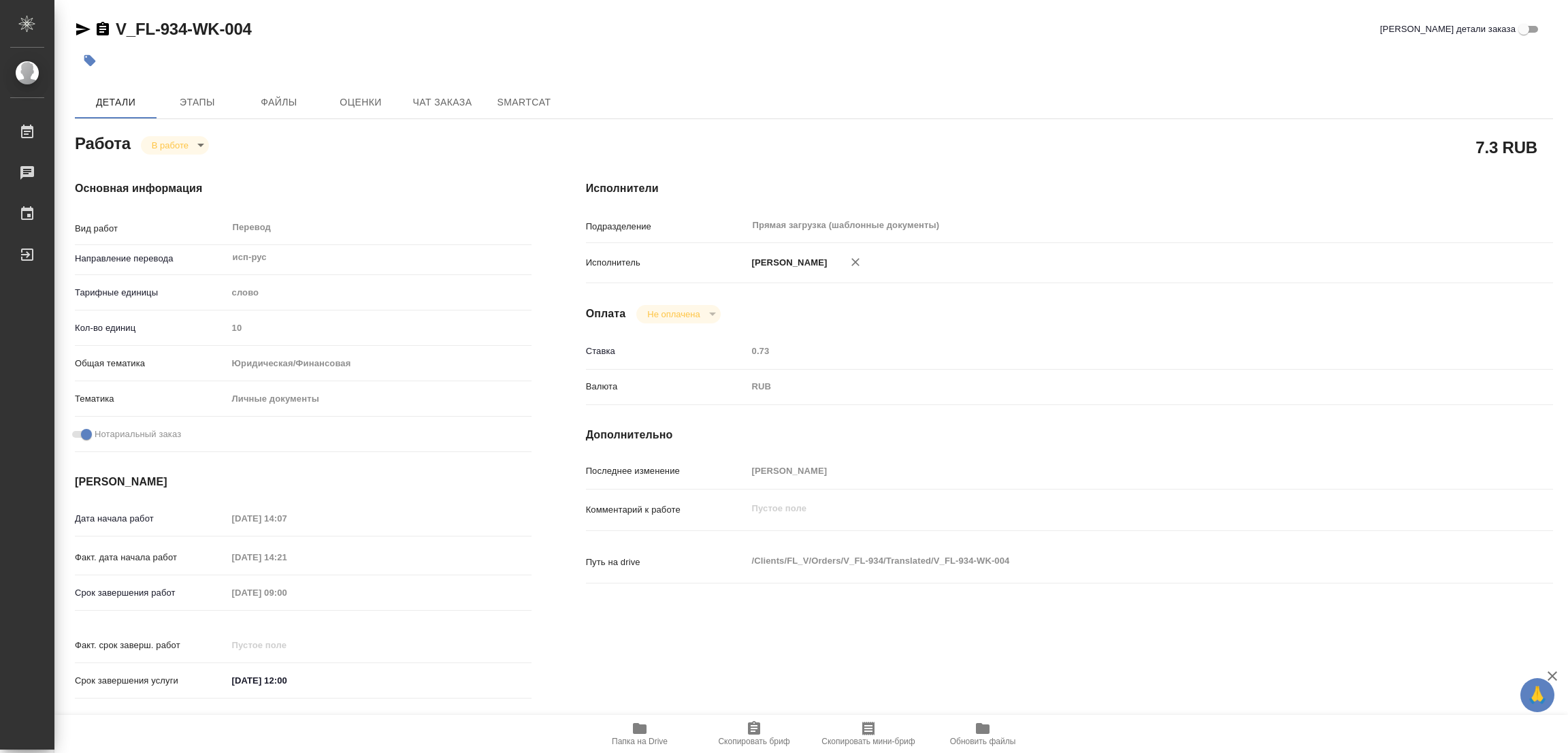
type textarea "x"
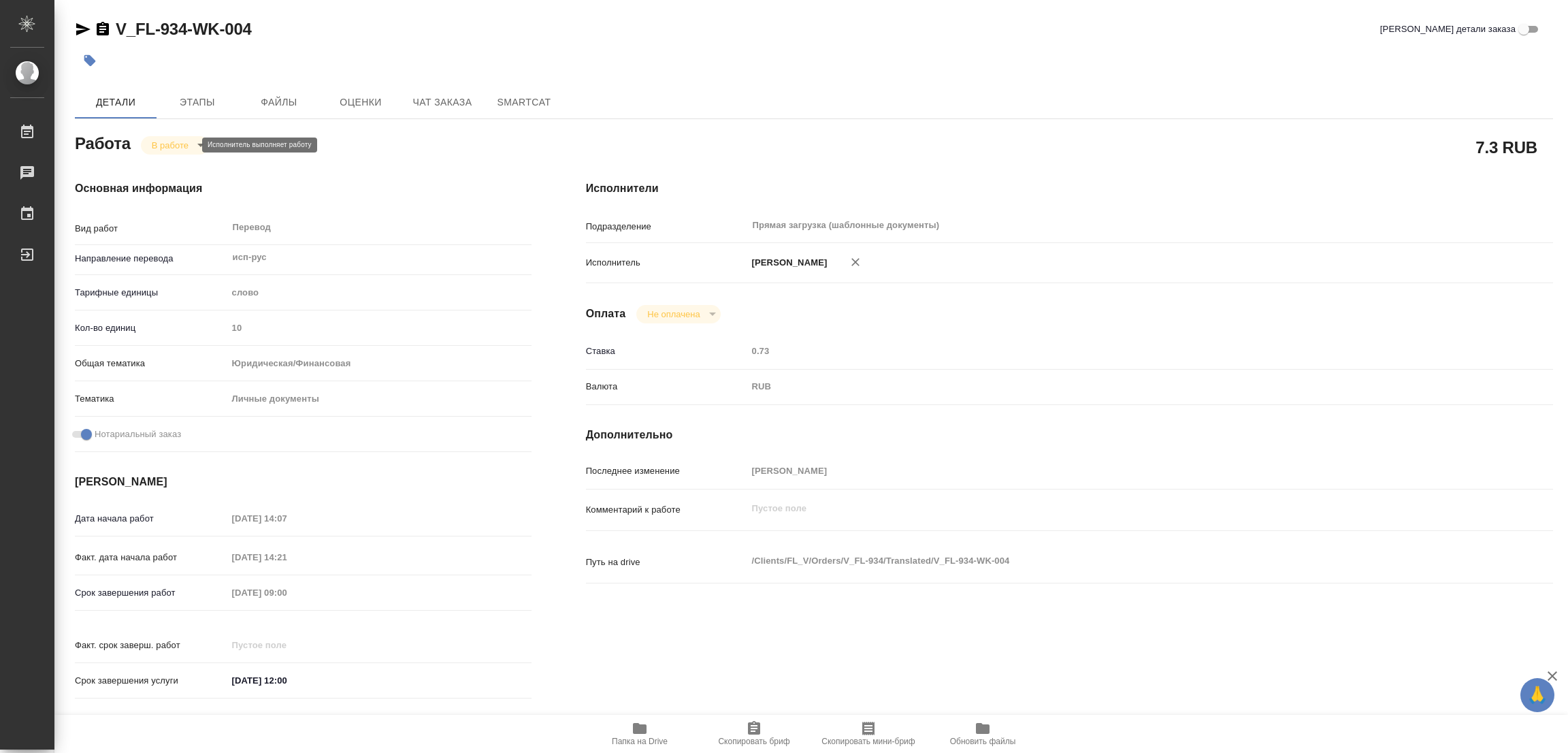
click at [163, 145] on body "🙏 .cls-1 fill:#fff; AWATERA [PERSON_NAME] Работы 0 Чаты График Выйти V_FL-934-W…" at bounding box center [784, 376] width 1568 height 753
click at [162, 164] on button "Выполнен" at bounding box center [176, 168] width 50 height 15
type textarea "x"
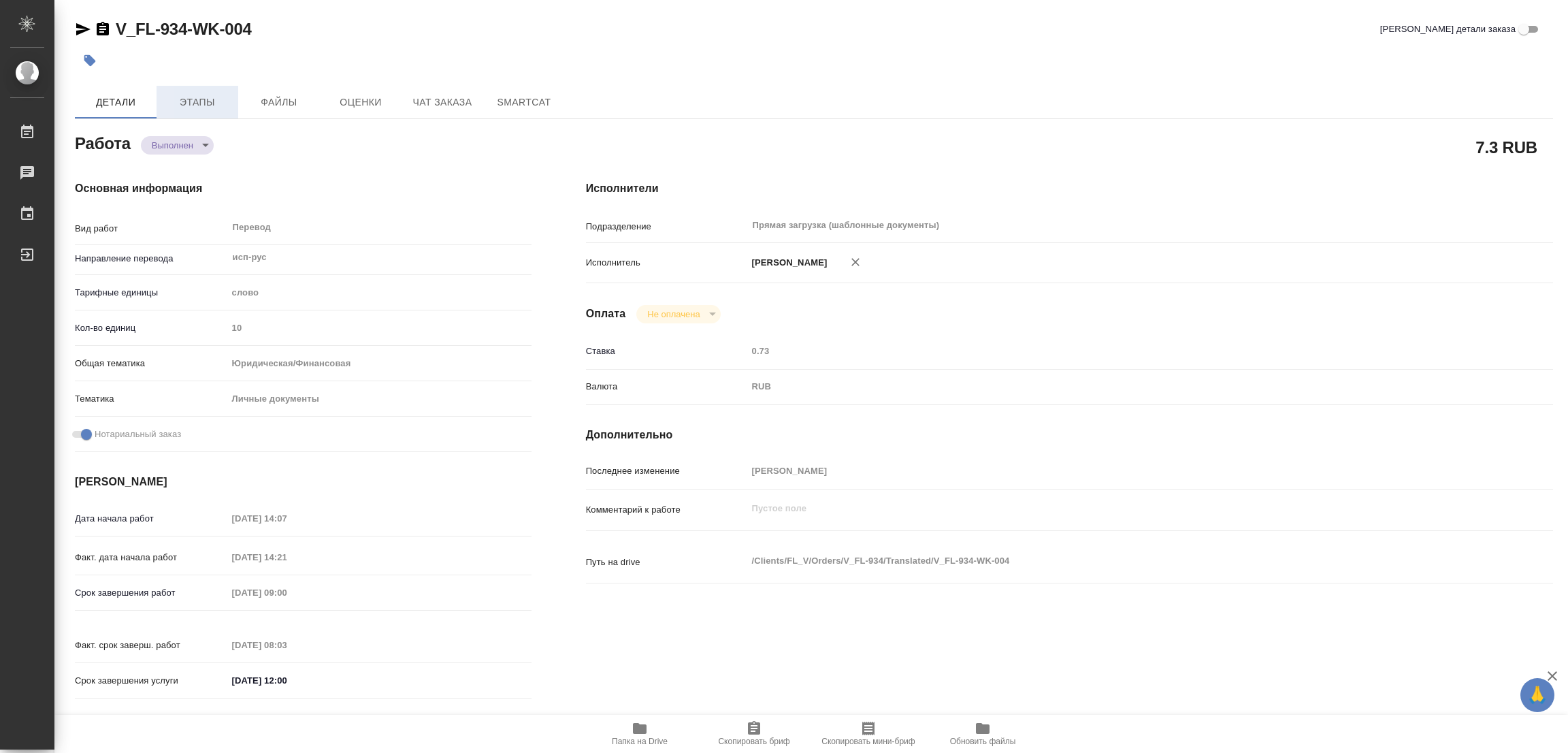
type textarea "x"
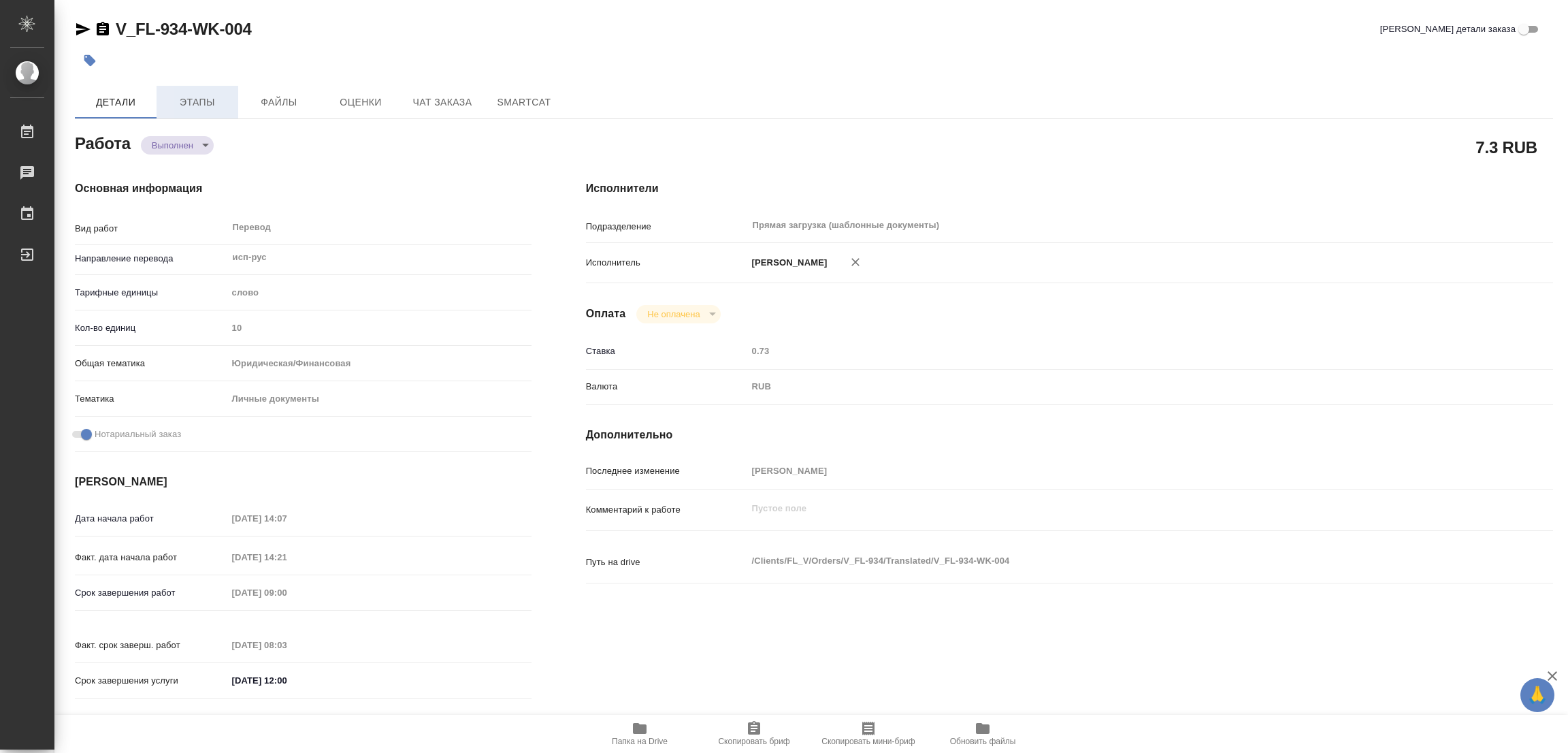
type textarea "x"
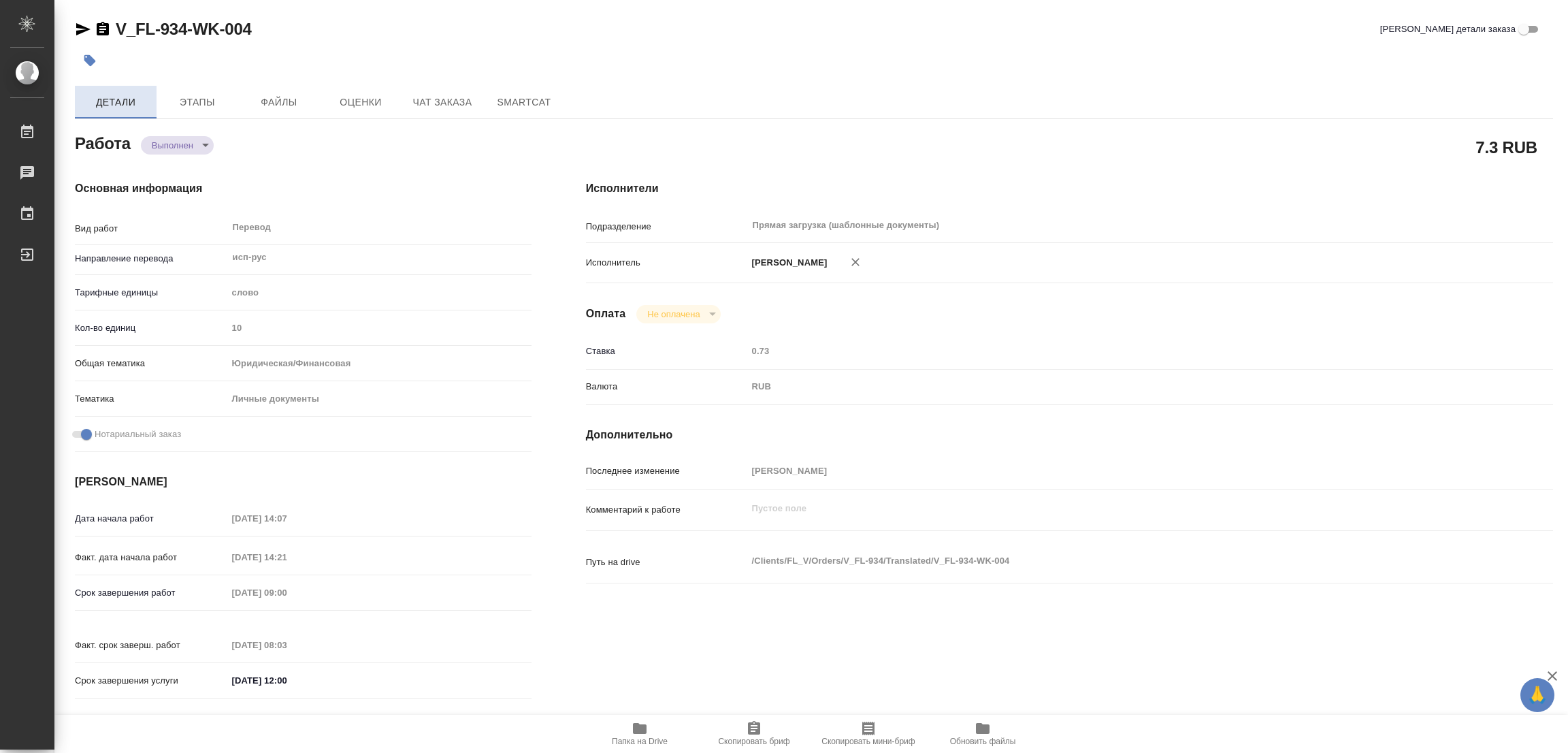
type textarea "x"
click at [91, 59] on icon "button" at bounding box center [89, 60] width 11 height 11
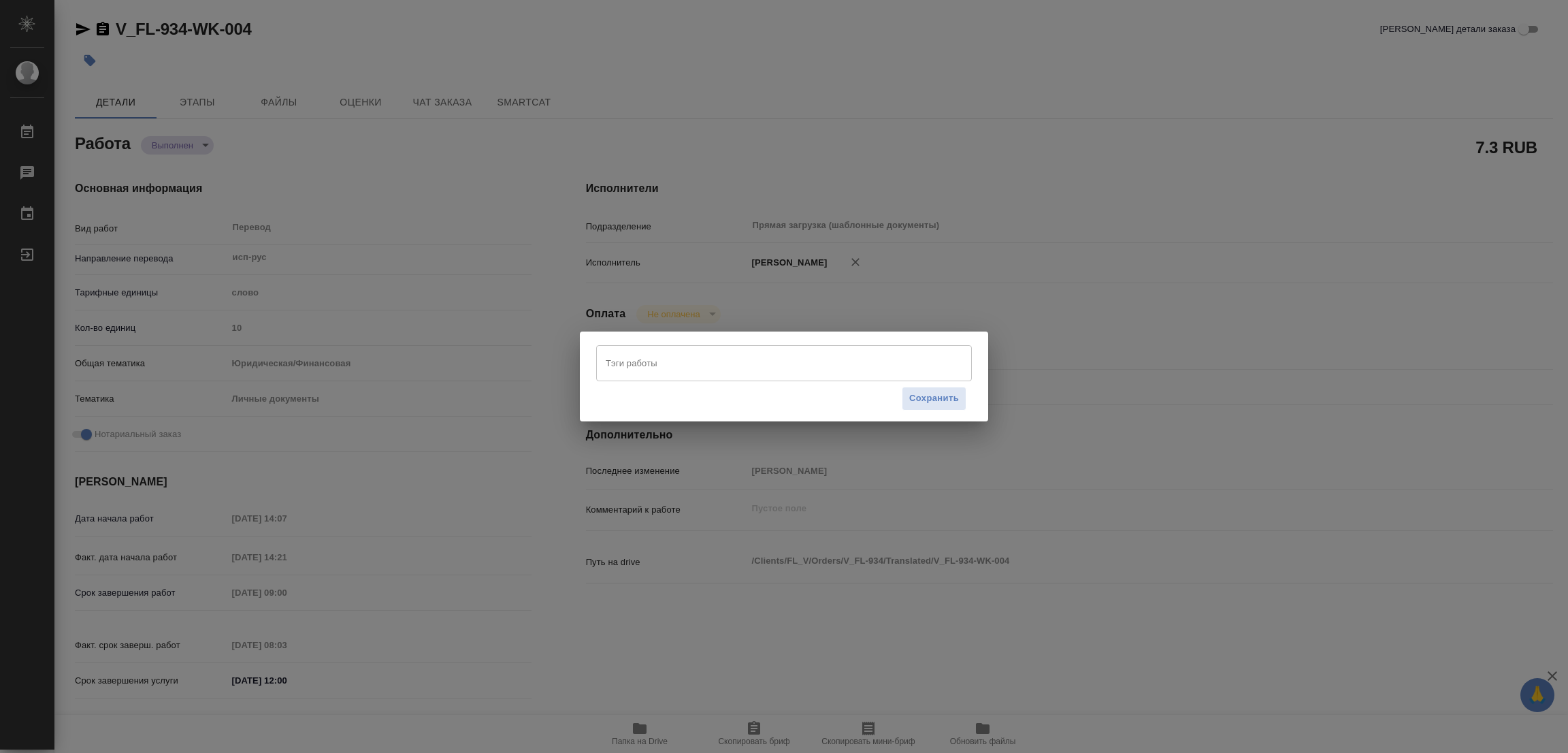
click at [623, 356] on input "Тэги работы" at bounding box center [771, 362] width 337 height 23
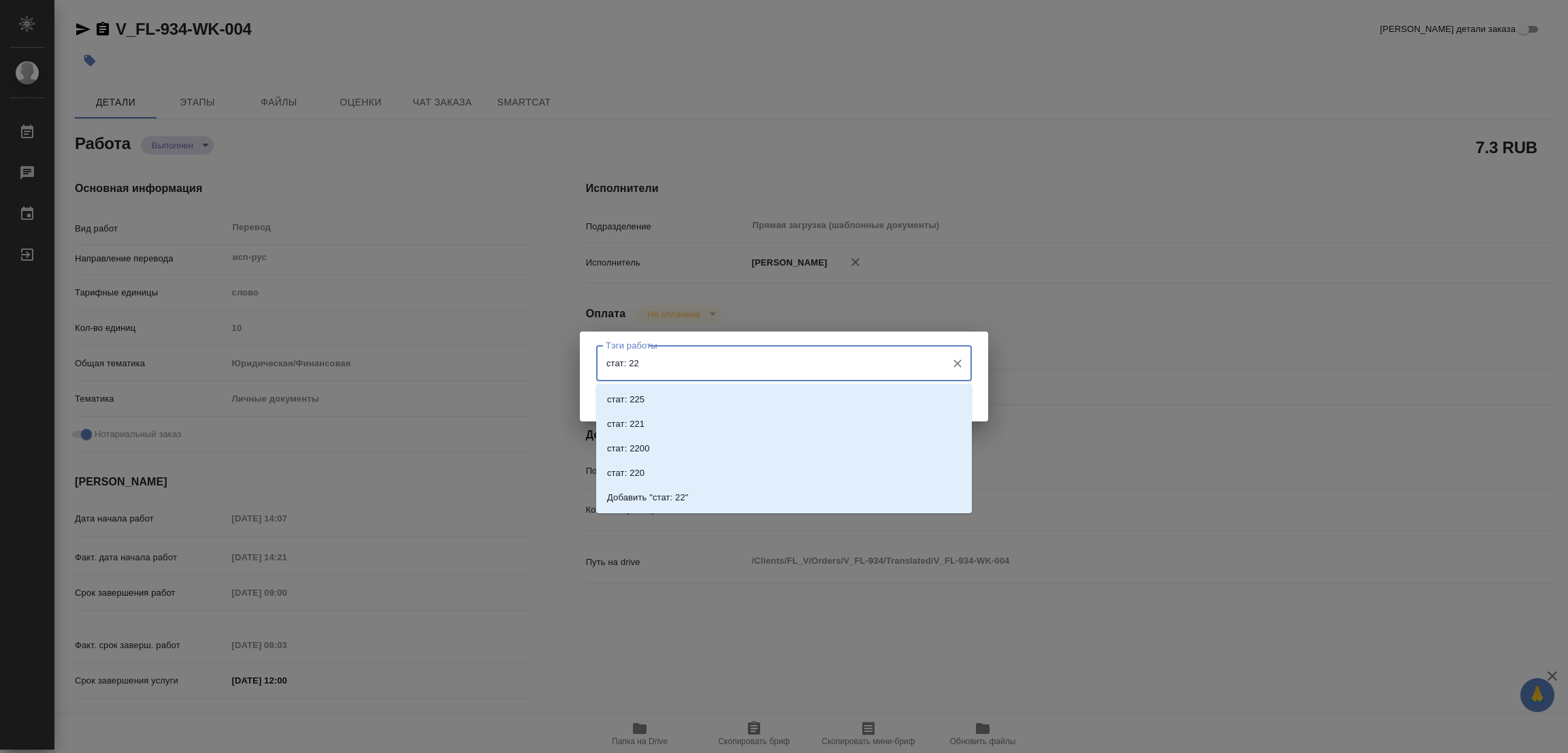
type input "стат: 225"
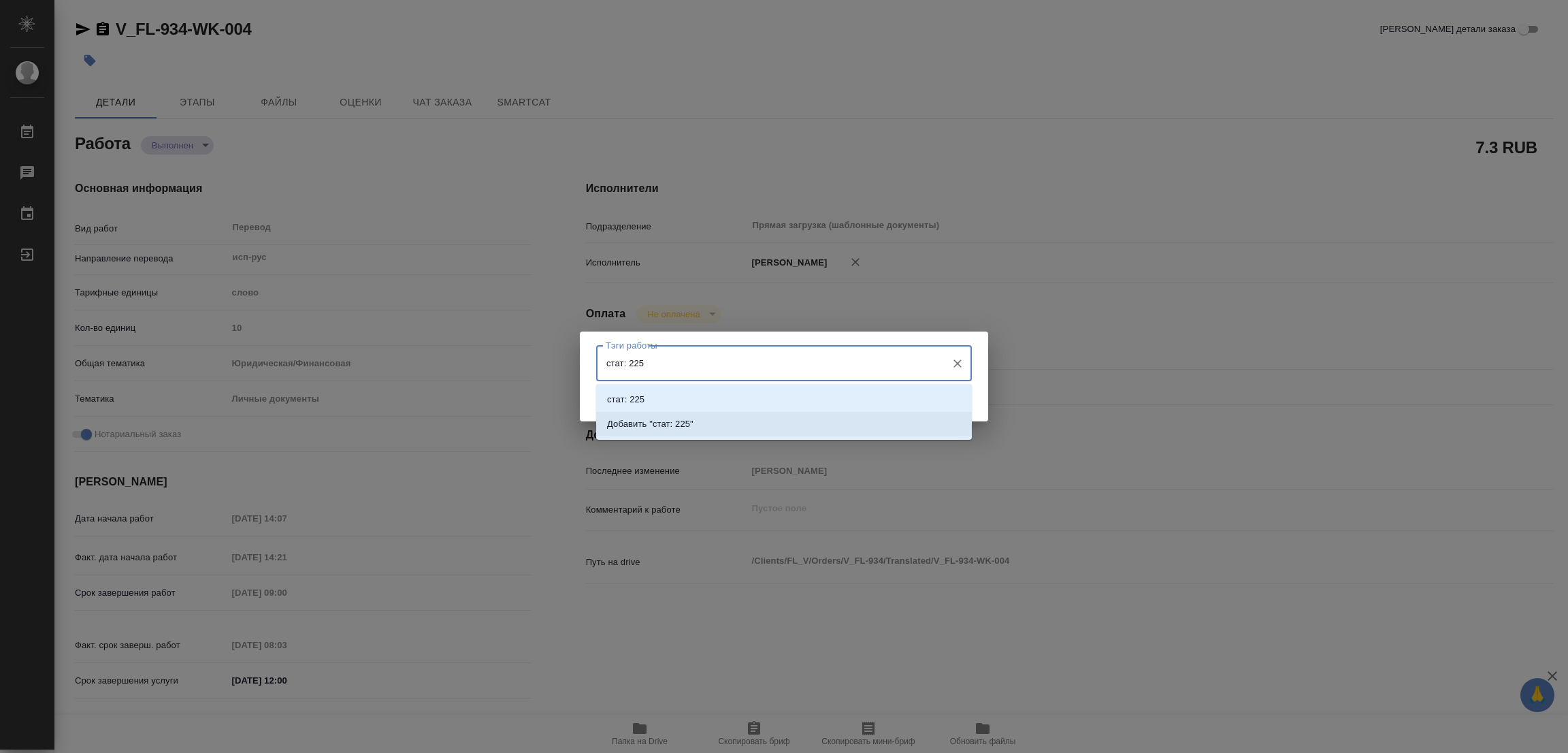
click at [676, 425] on p "Добавить "стат: 225"" at bounding box center [650, 424] width 86 height 14
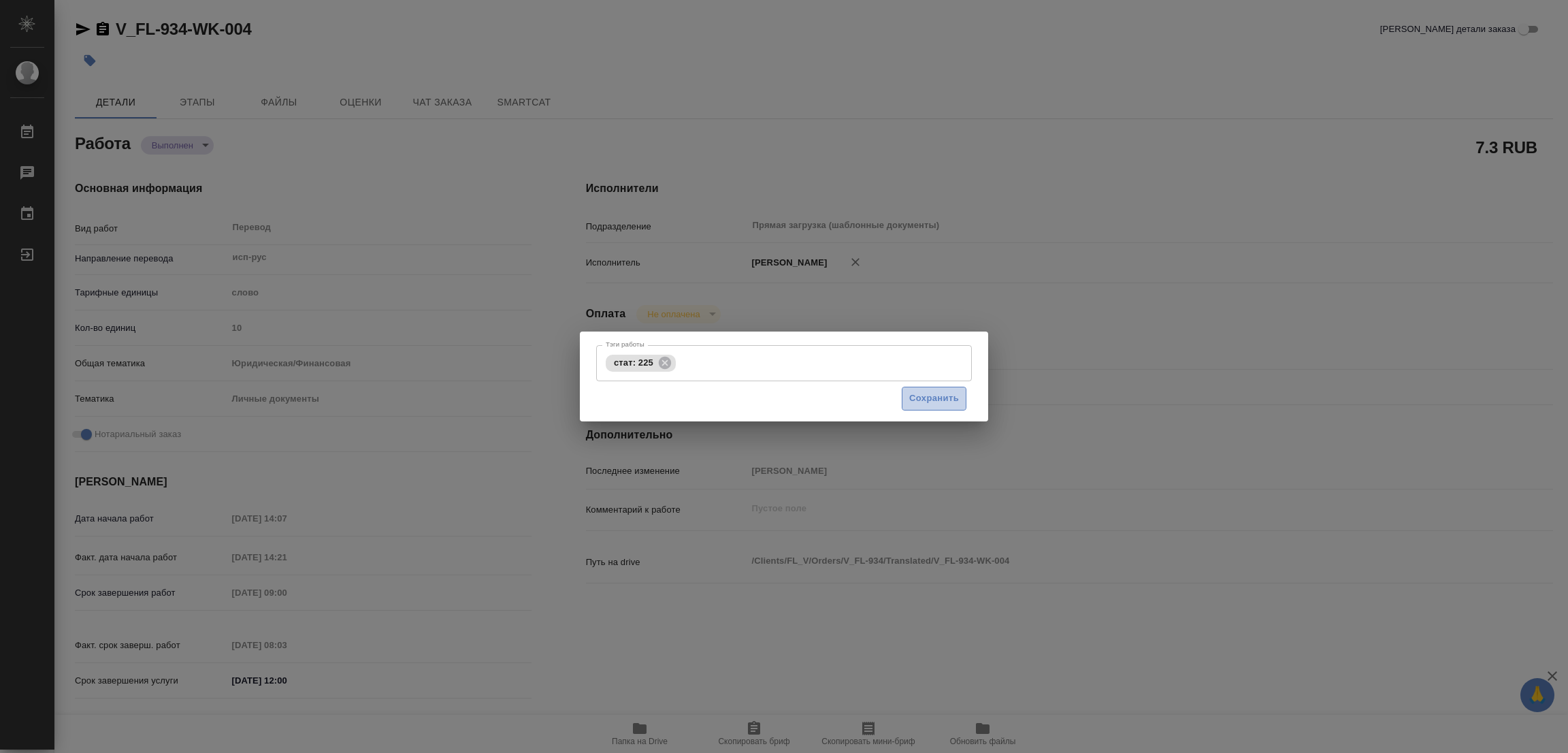
click at [938, 405] on span "Сохранить" at bounding box center [934, 398] width 50 height 15
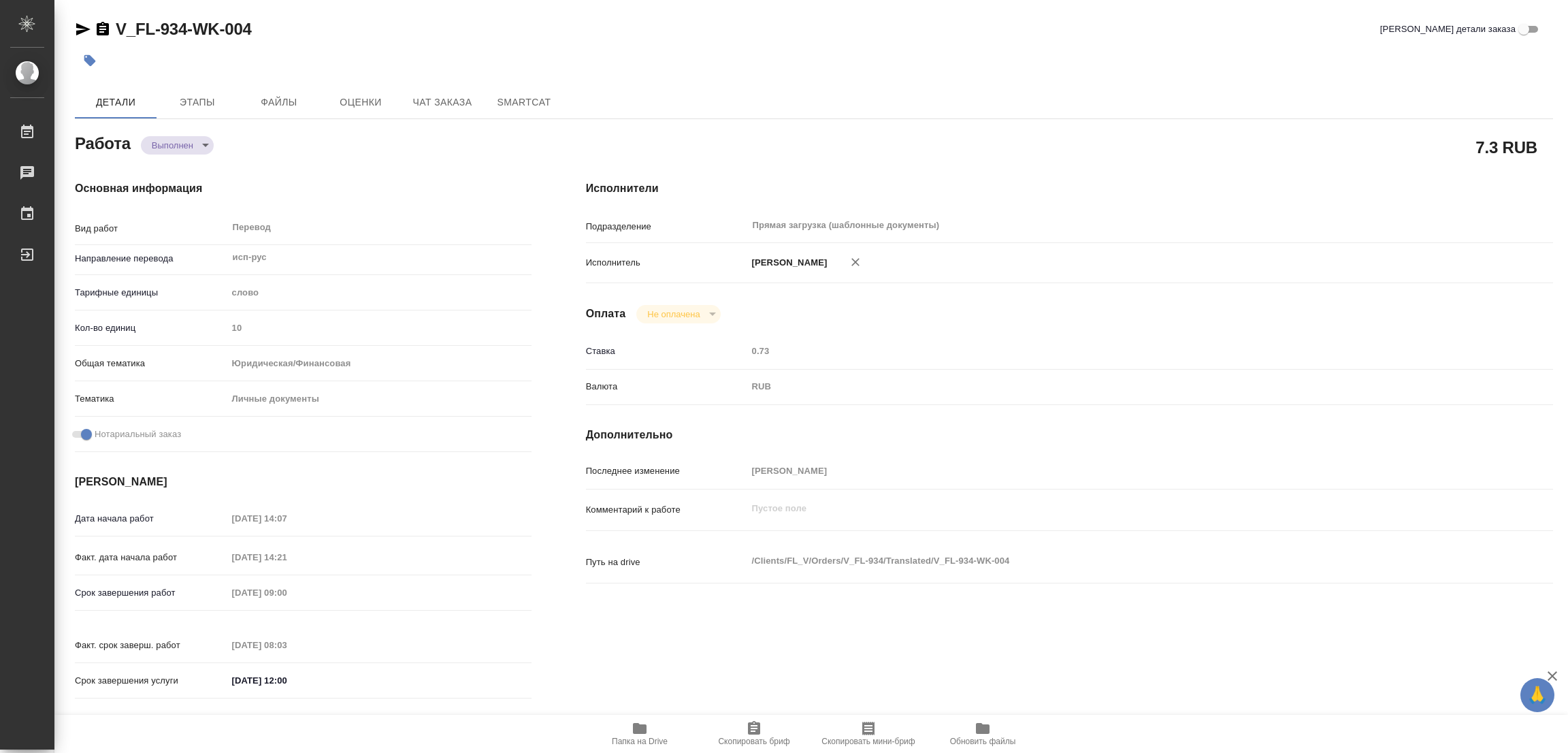
type input "completed"
type textarea "Перевод"
type textarea "x"
type input "исп-рус"
type input "5a8b1489cc6b4906c91bfd90"
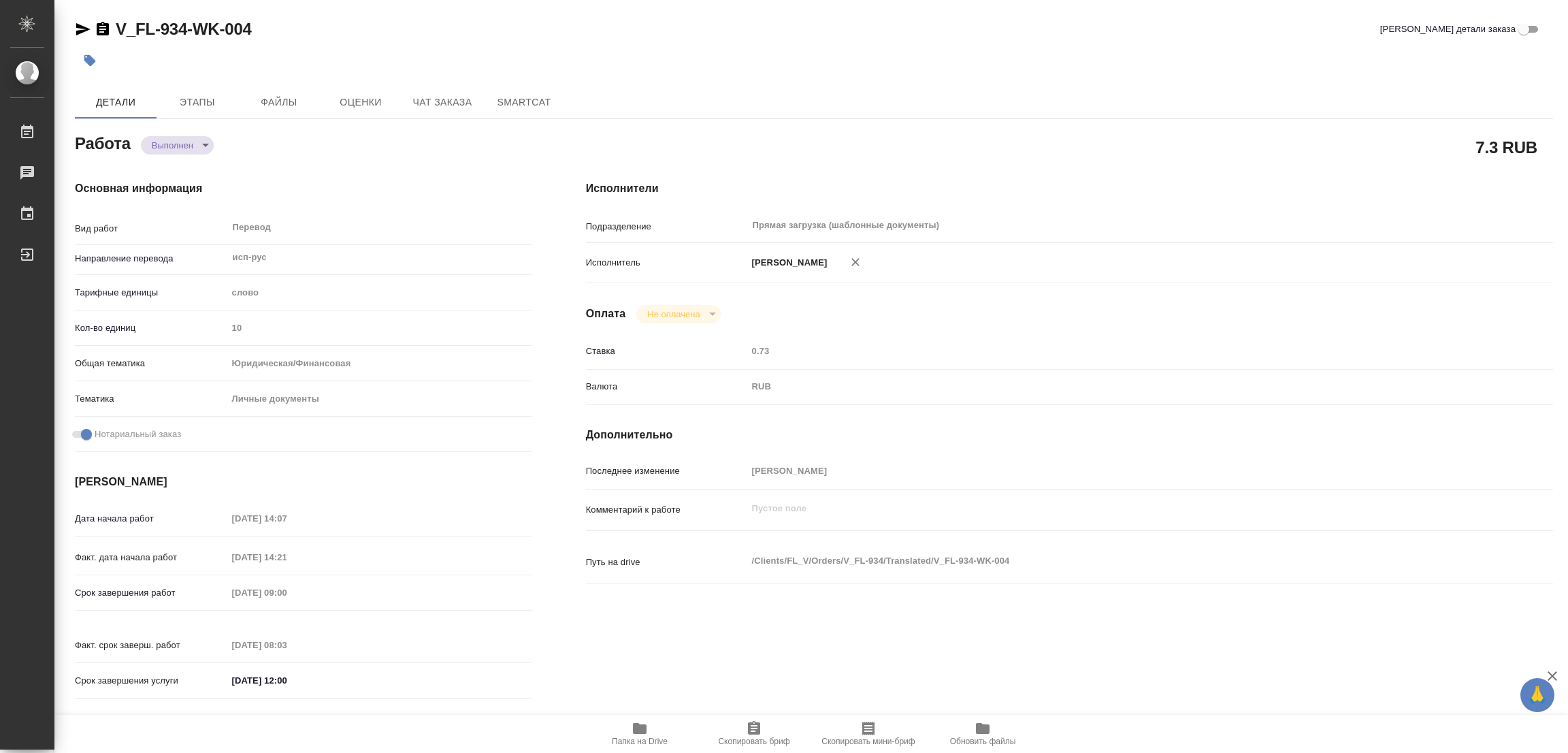
type input "10"
type input "yr-fn"
type input "5a8b8b956a9677013d343cfe"
checkbox input "true"
type input "[DATE] 14:07"
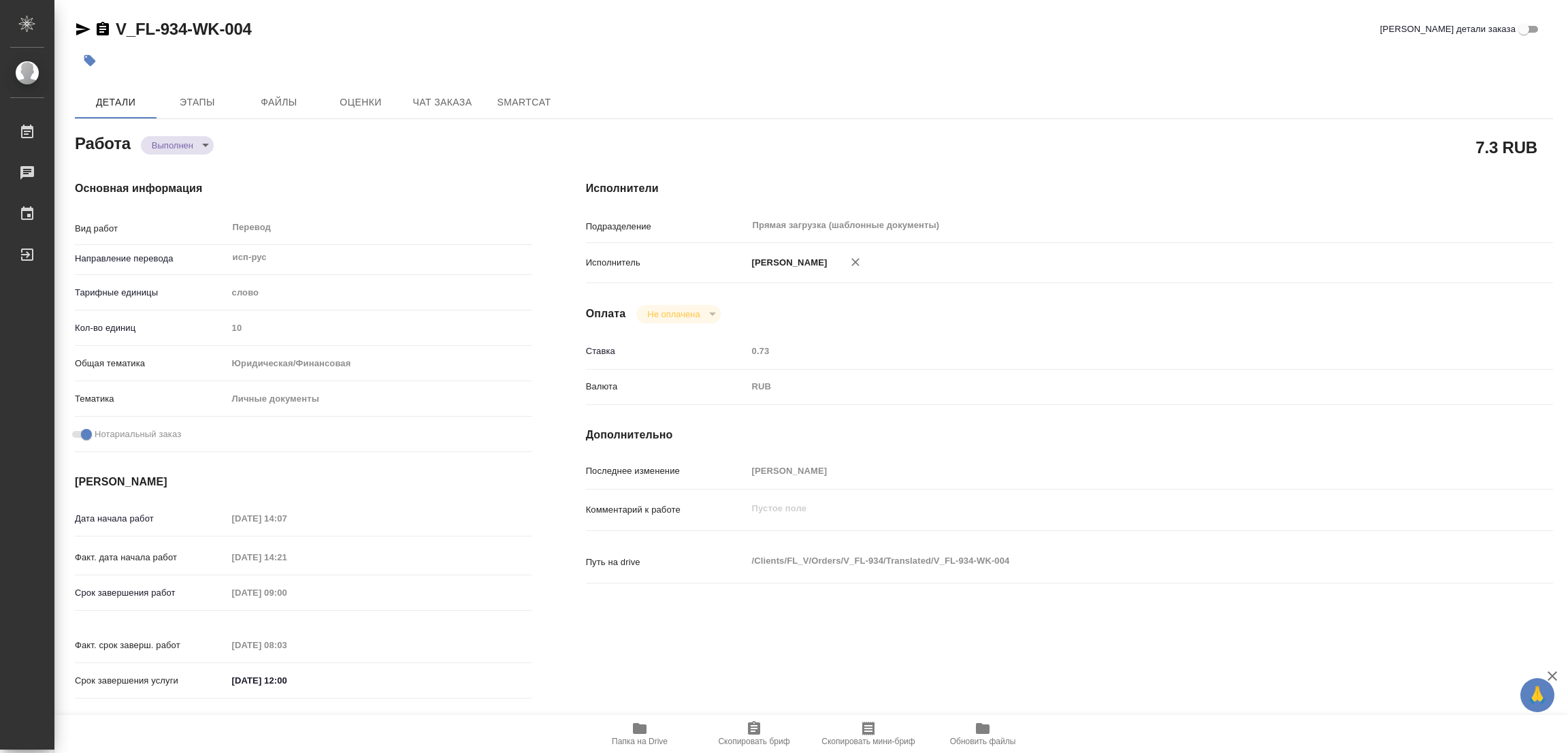
type input "[DATE] 14:21"
type input "[DATE] 09:00"
type input "[DATE] 08:03"
type input "[DATE] 12:00"
type input "Прямая загрузка (шаблонные документы)"
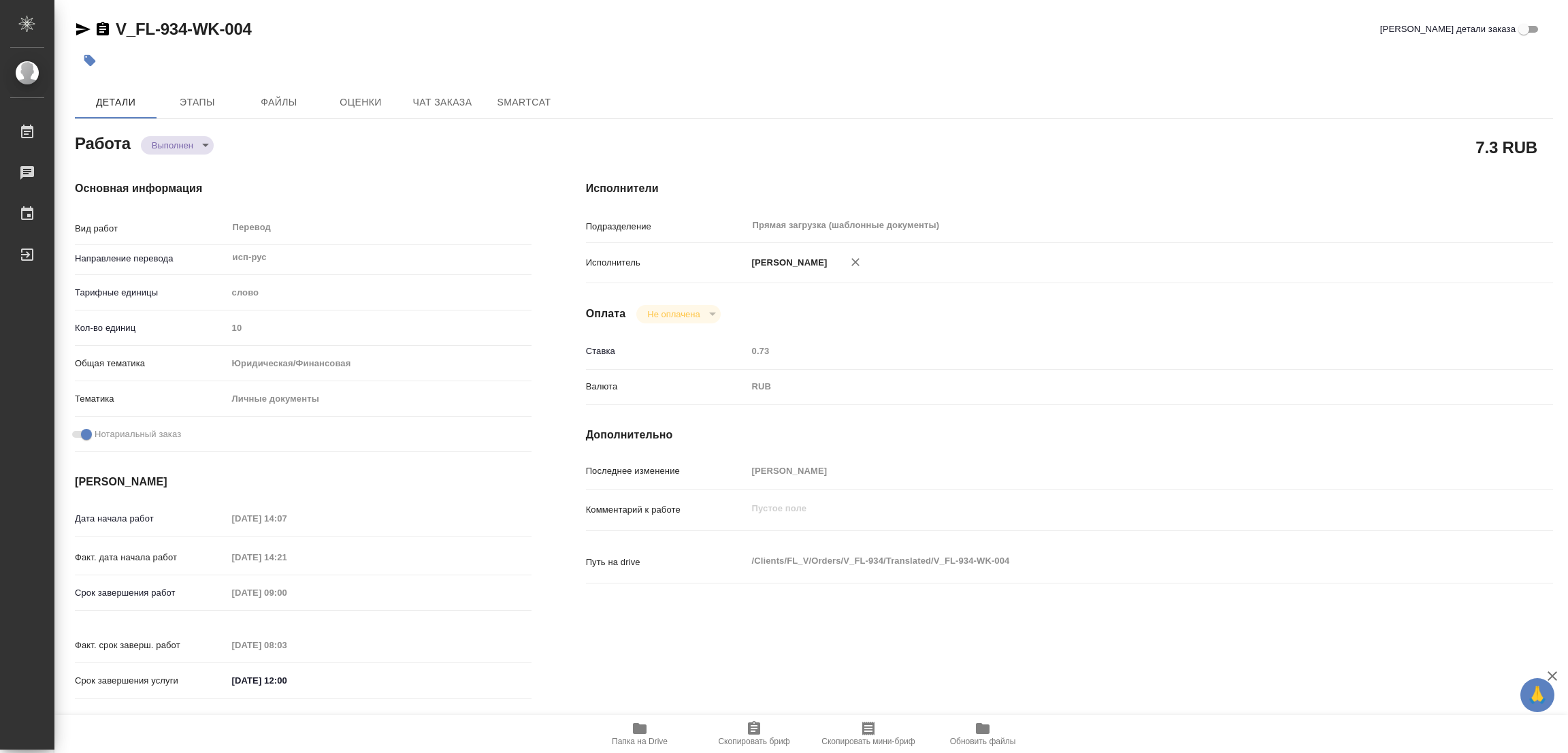
type input "notPayed"
type input "0.73"
type input "RUB"
type input "[PERSON_NAME]"
type textarea "x"
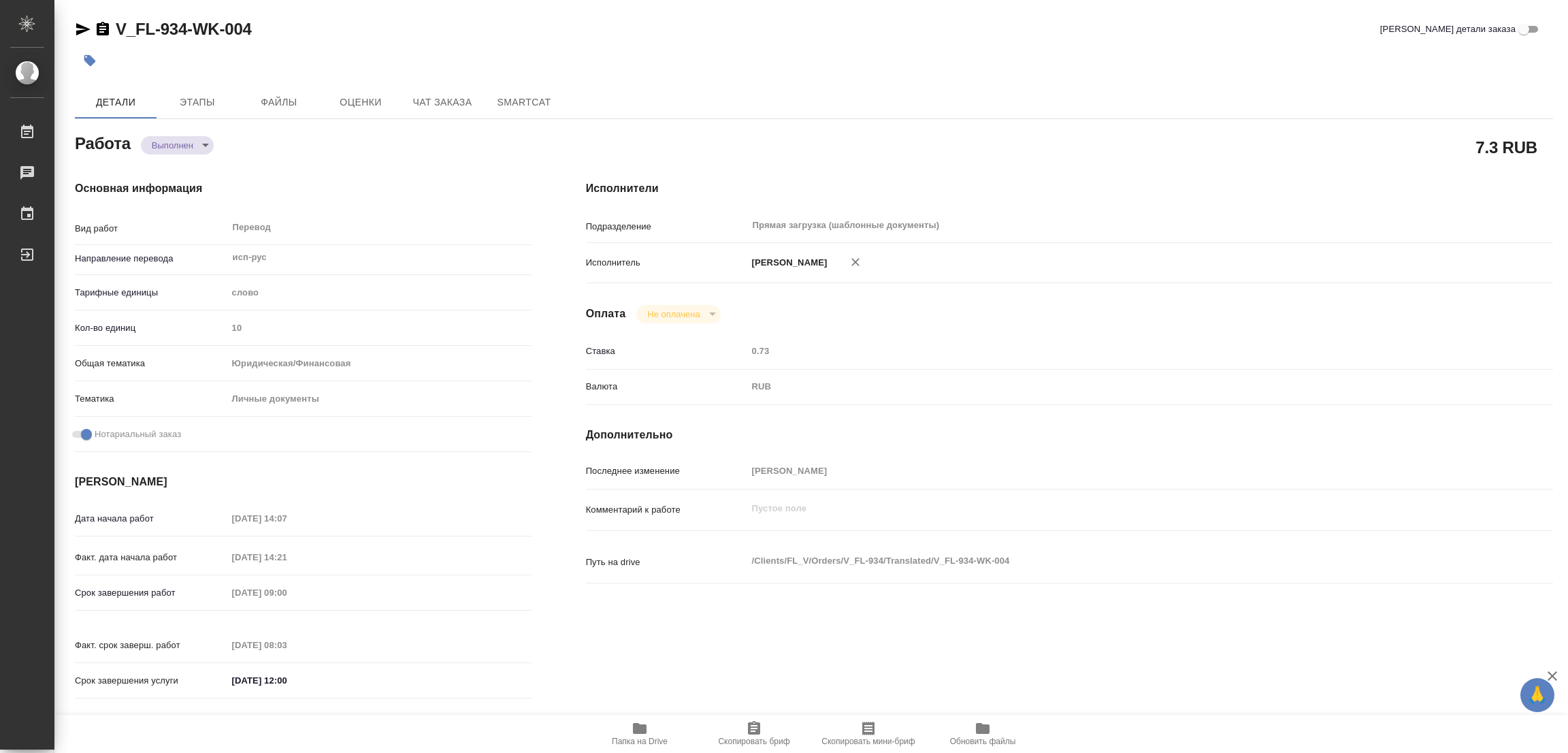
type textarea "/Clients/FL_V/Orders/V_FL-934/Translated/V_FL-934-WK-004"
type textarea "x"
type input "V_FL-934"
type input "Перевод станд. несрочный"
type input "Приёмка по качеству, Постредактура машинного перевода, Перевод, Редактура, Корр…"
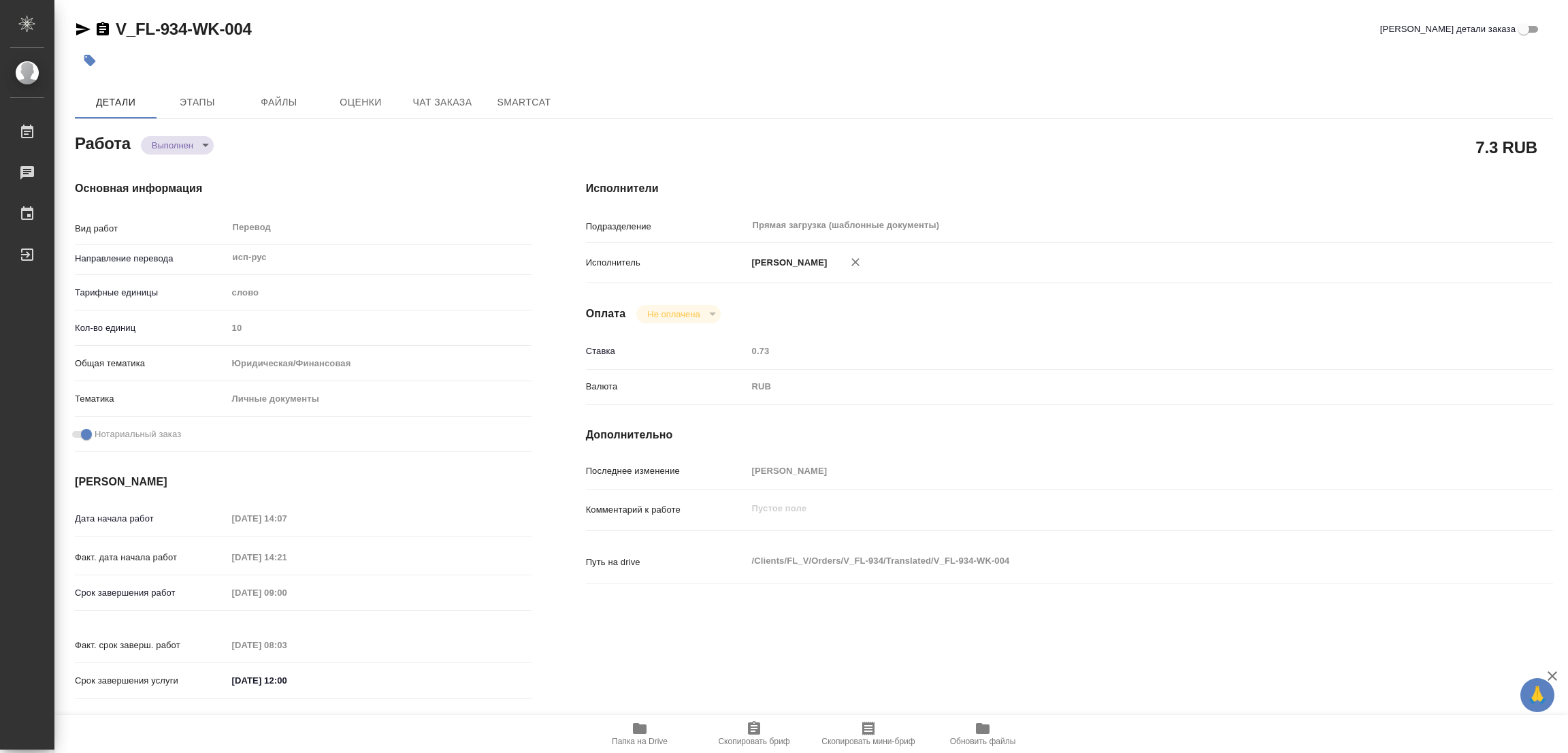
type input "[PERSON_NAME]"
type input "/Clients/FL_V/Orders/V_FL-934"
type textarea "x"
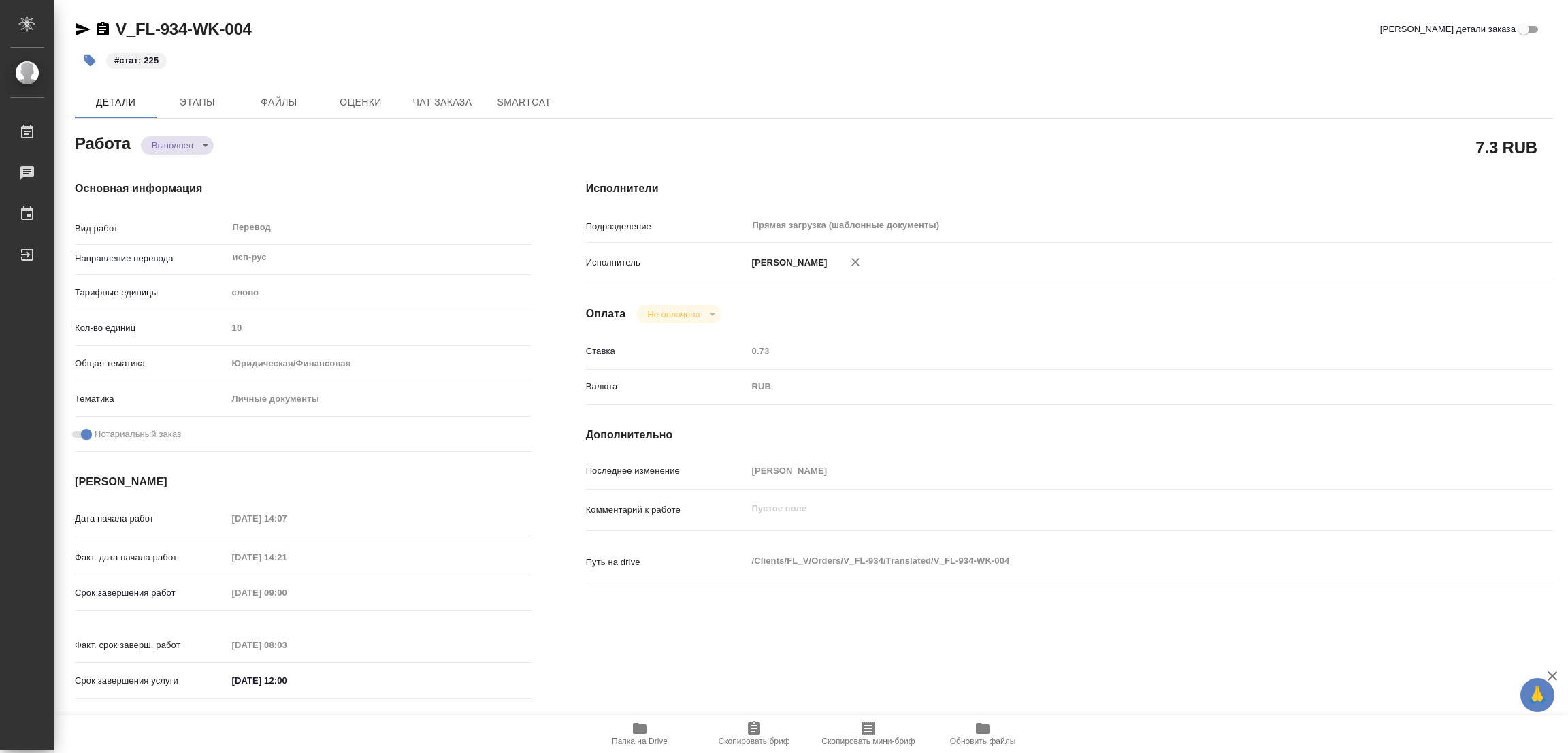
type textarea "x"
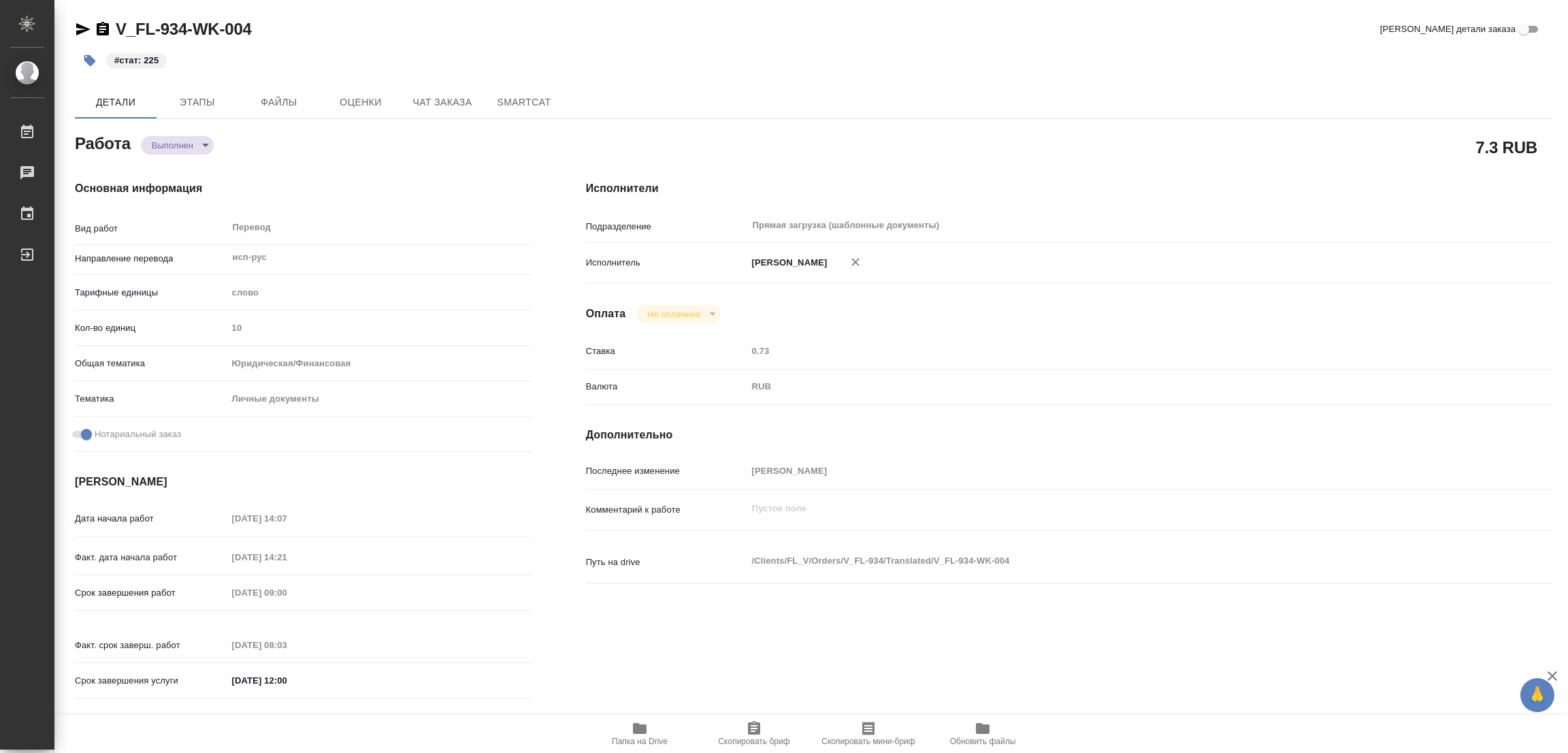
type textarea "x"
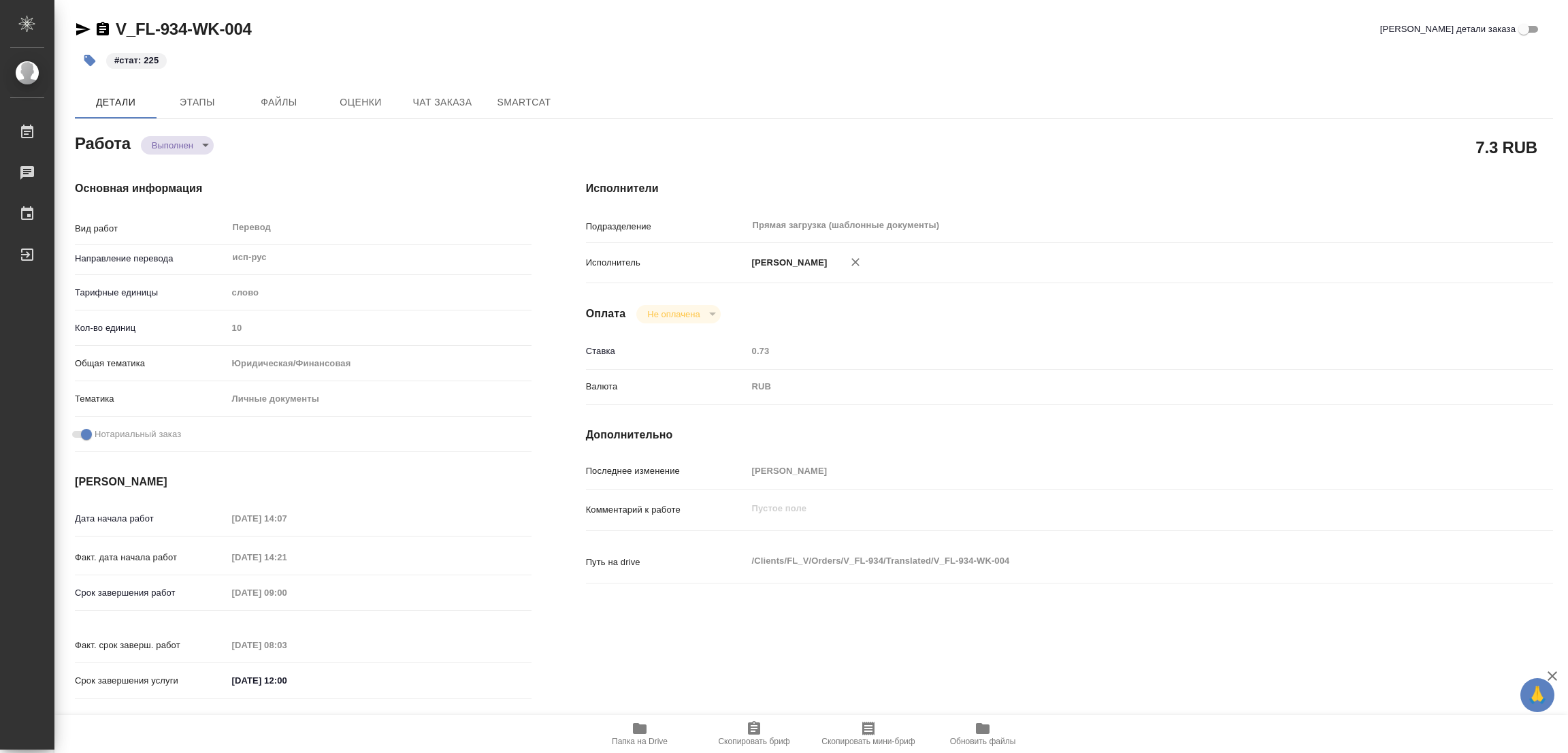
type textarea "x"
click at [765, 75] on div "#стат: 225" at bounding box center [568, 60] width 986 height 30
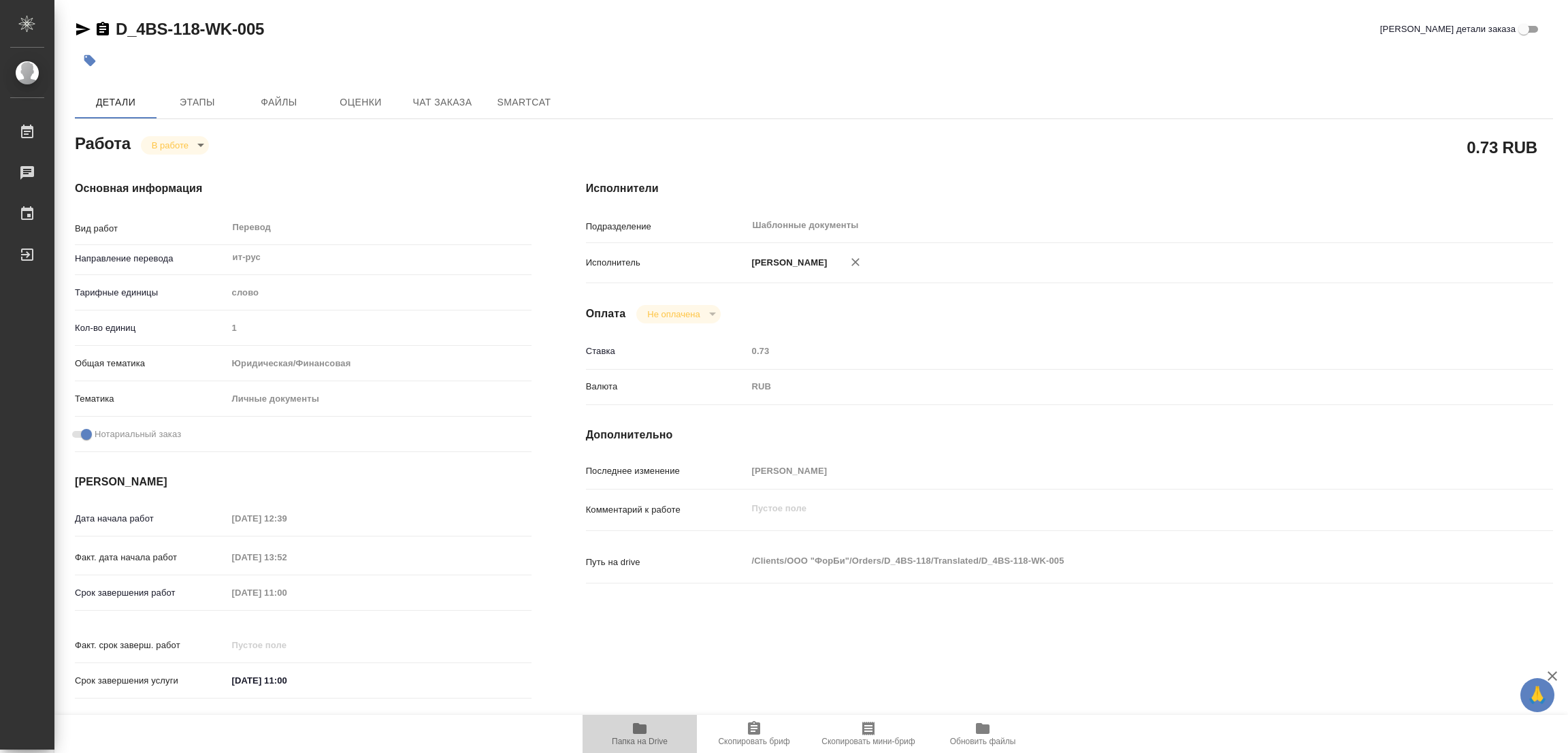
click at [643, 728] on icon "button" at bounding box center [640, 728] width 14 height 11
click at [204, 100] on span "Этапы" at bounding box center [197, 102] width 65 height 17
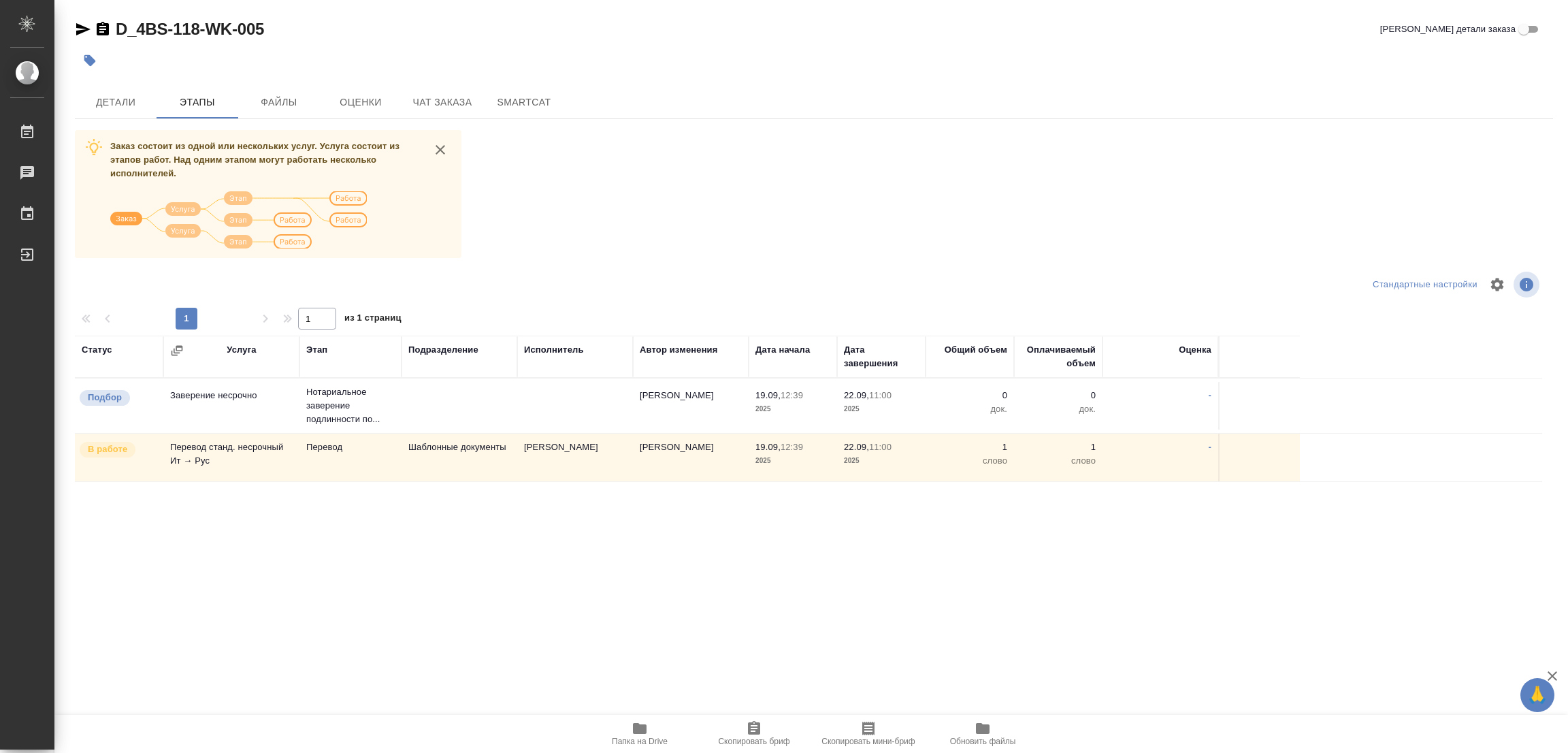
click at [761, 71] on div at bounding box center [568, 60] width 986 height 30
click at [119, 97] on span "Детали" at bounding box center [116, 102] width 65 height 17
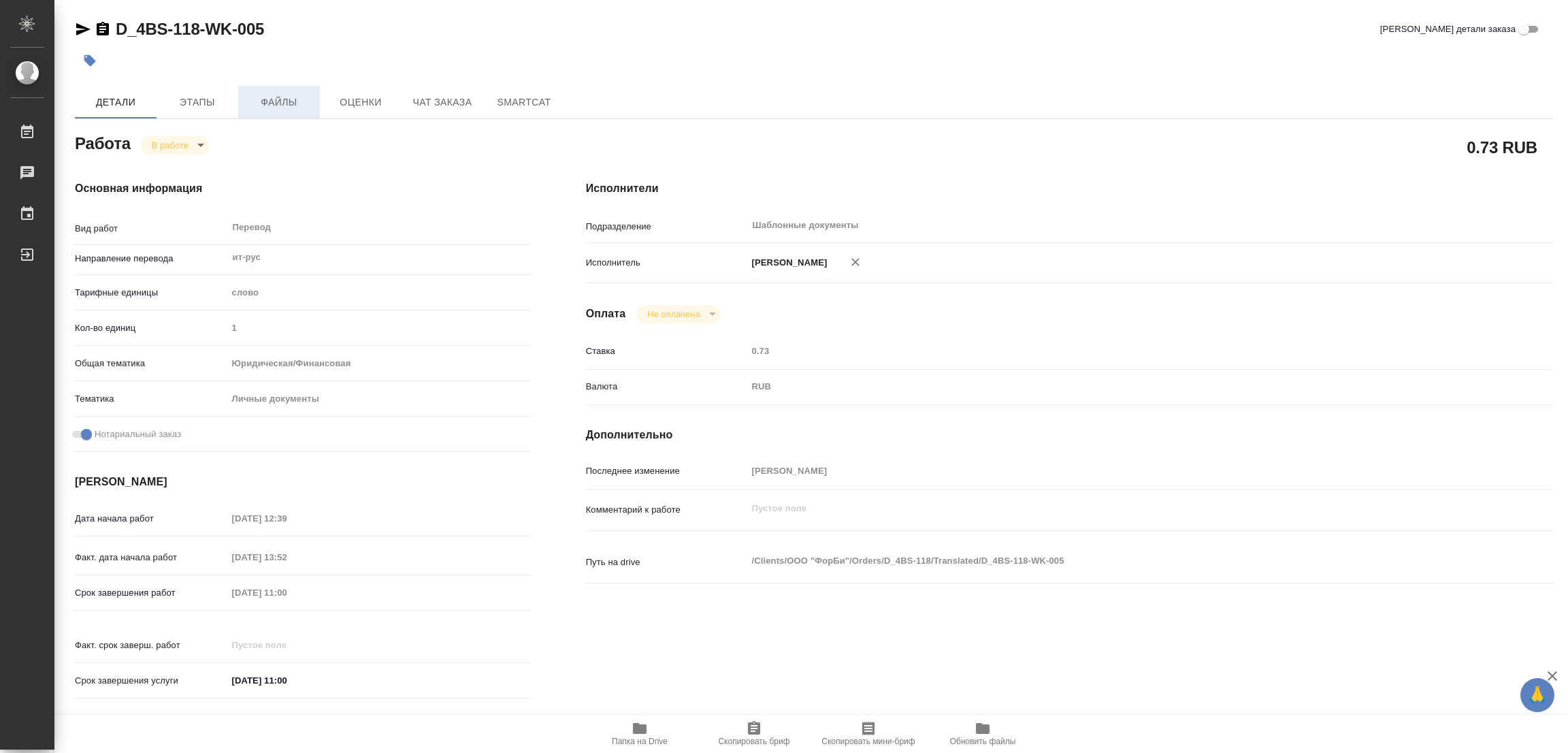
type textarea "x"
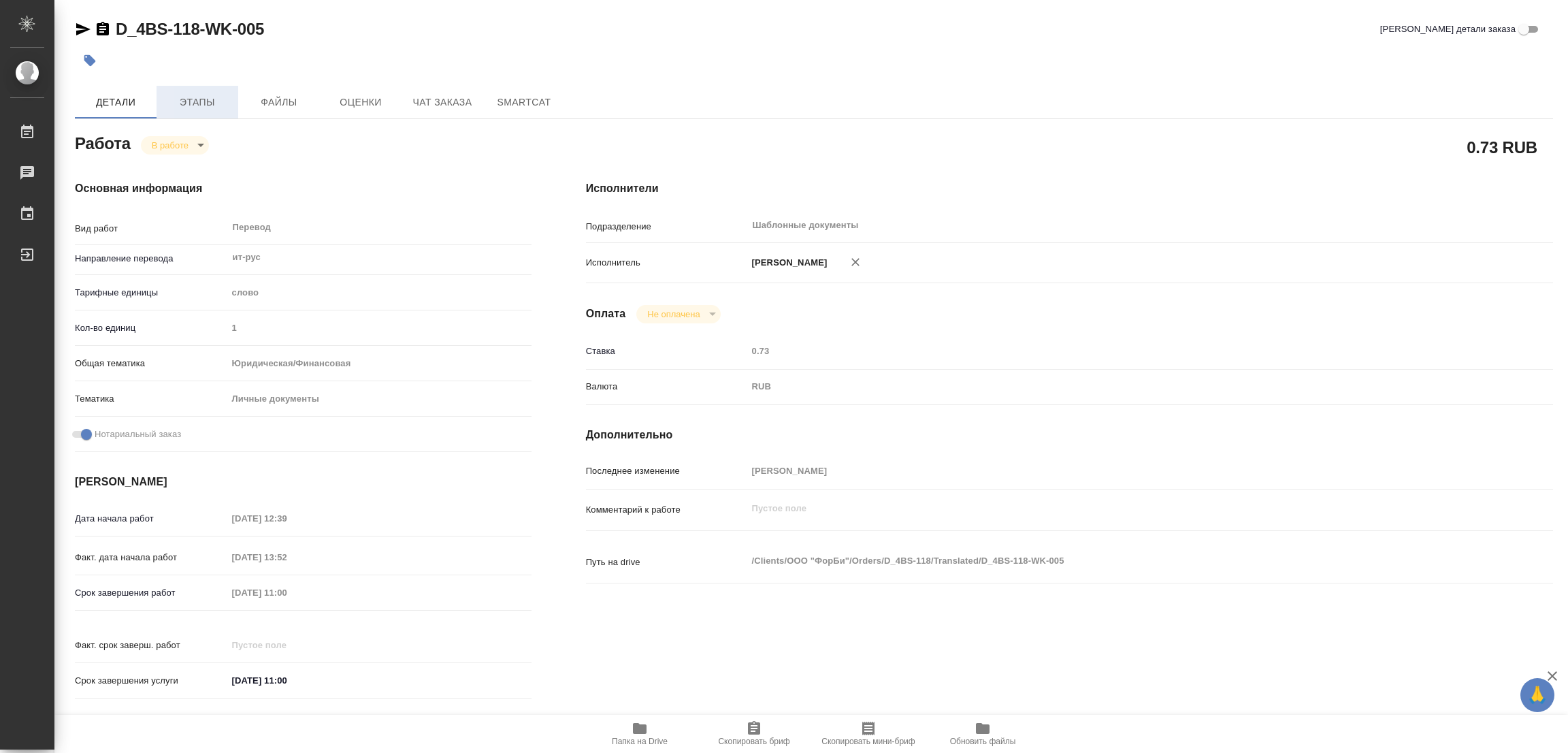
type textarea "x"
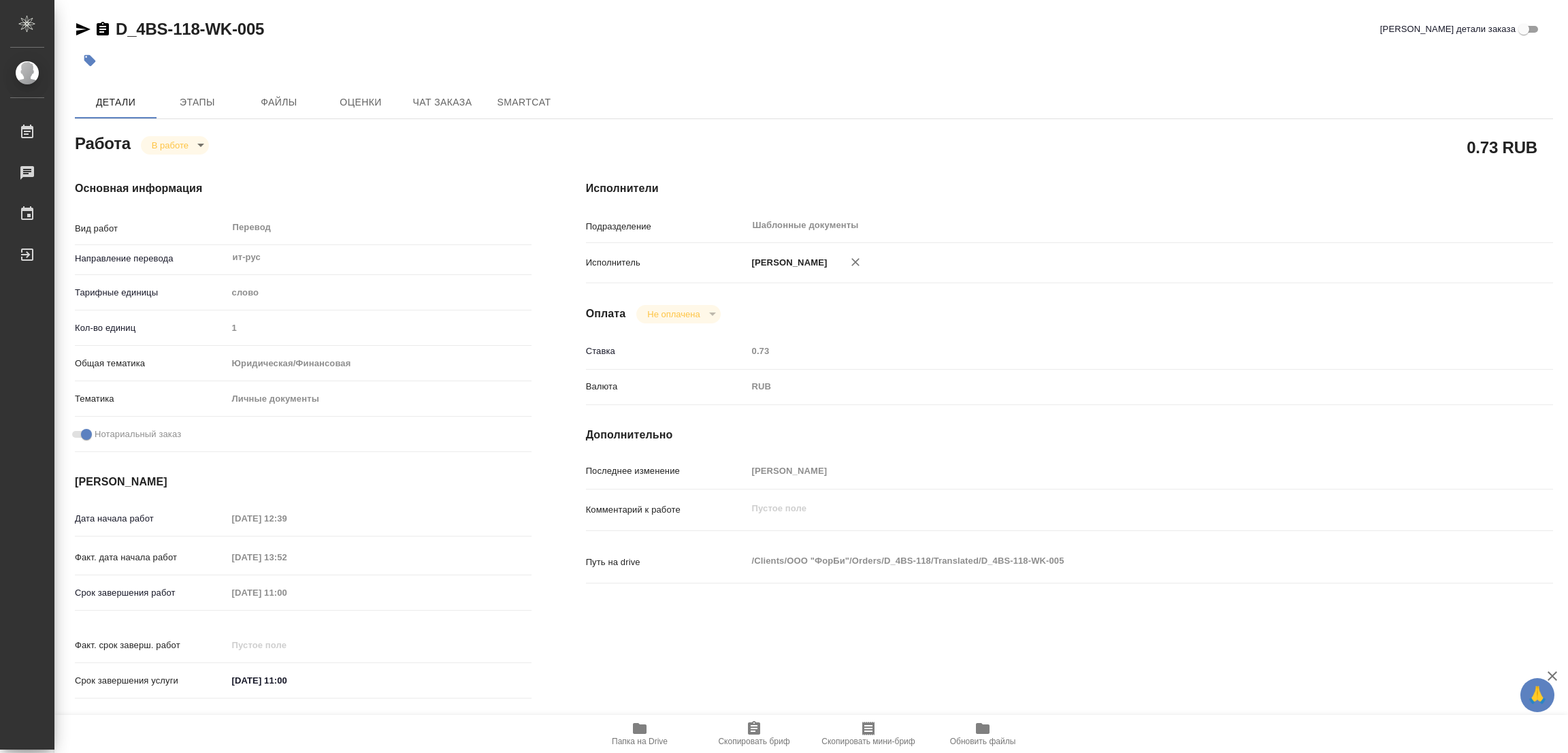
type textarea "x"
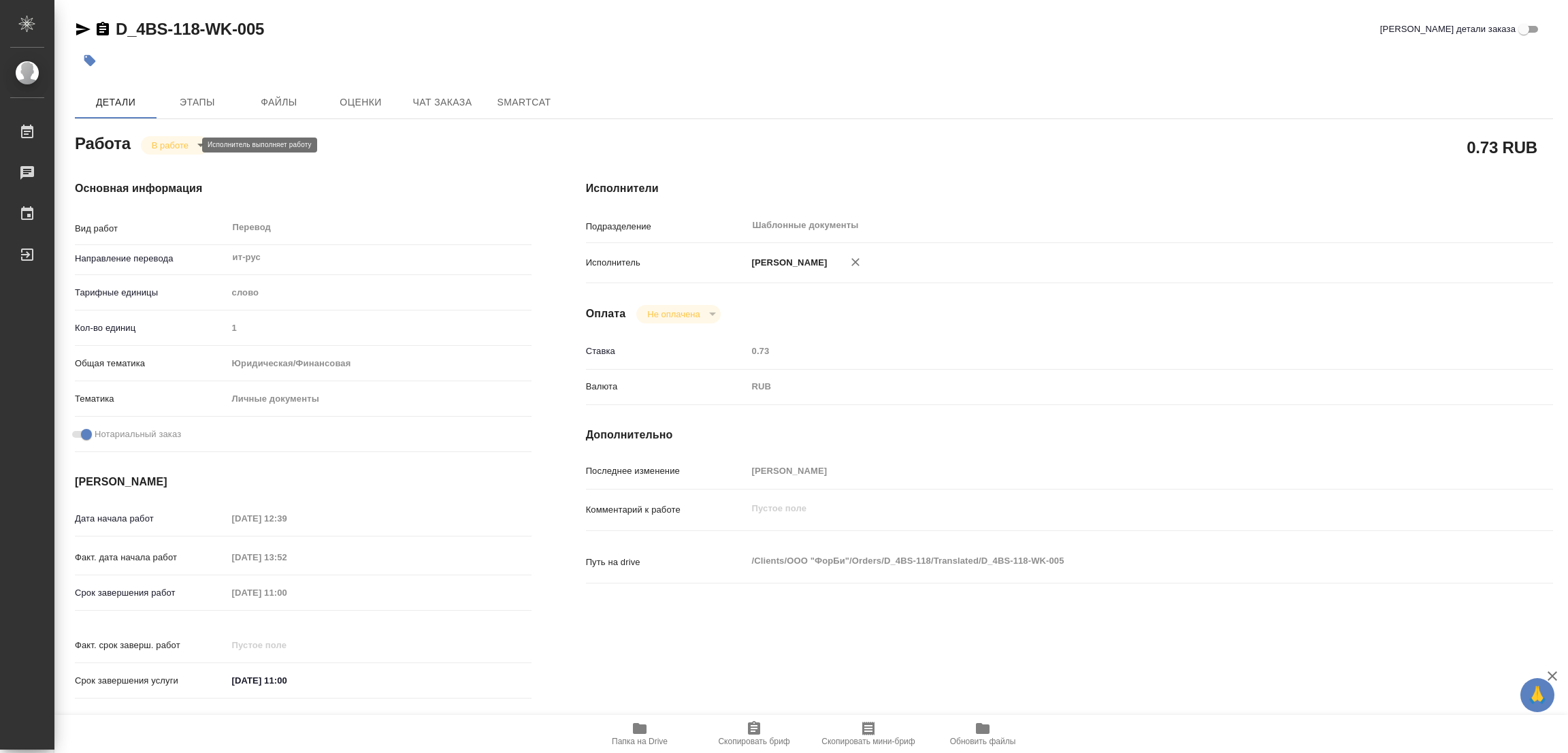
click at [169, 145] on body "🙏 .cls-1 fill:#fff; AWATERA [PERSON_NAME] Работы 0 Чаты График Выйти D_4BS-118-…" at bounding box center [784, 376] width 1568 height 753
click at [175, 169] on button "Выполнен" at bounding box center [176, 168] width 50 height 15
type textarea "x"
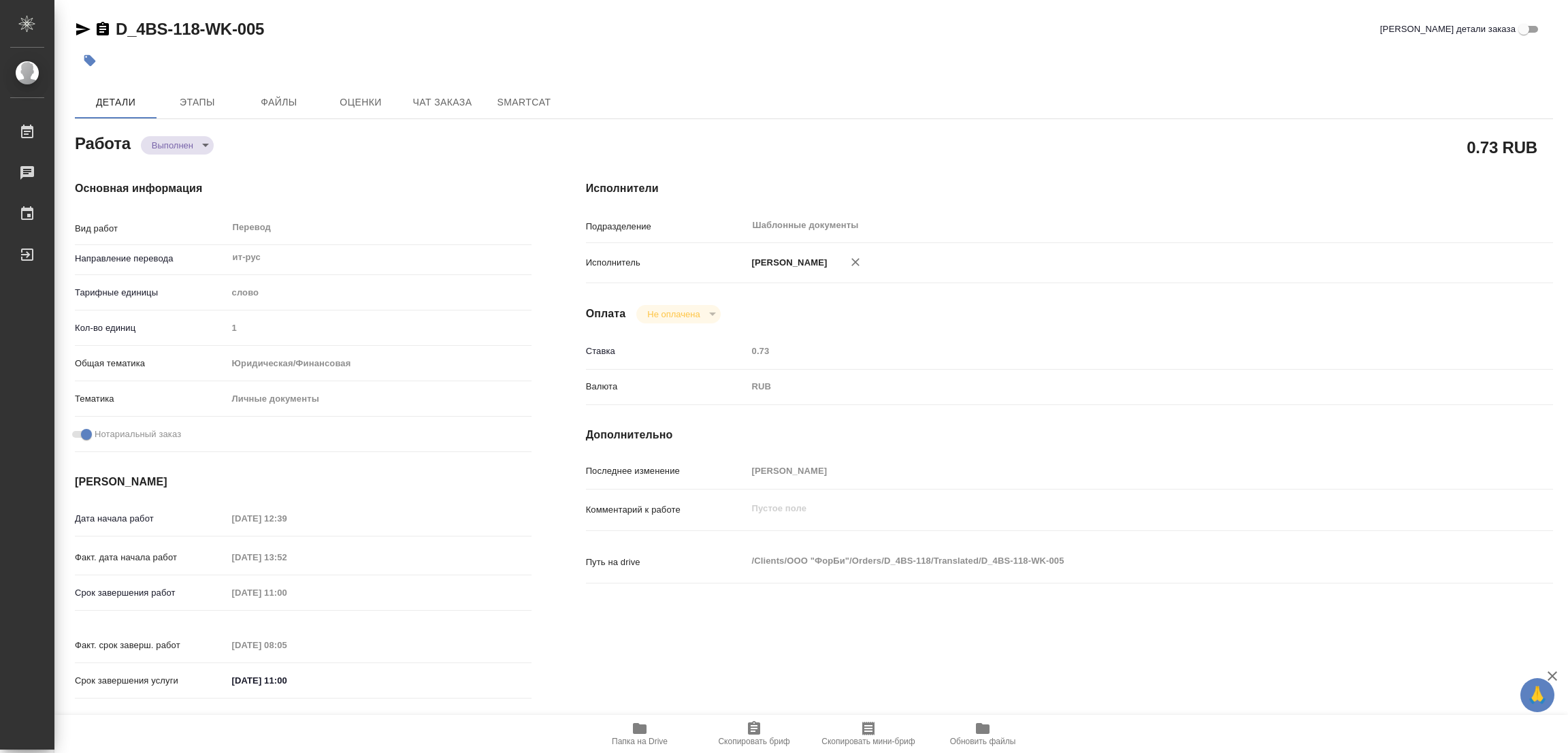
type textarea "x"
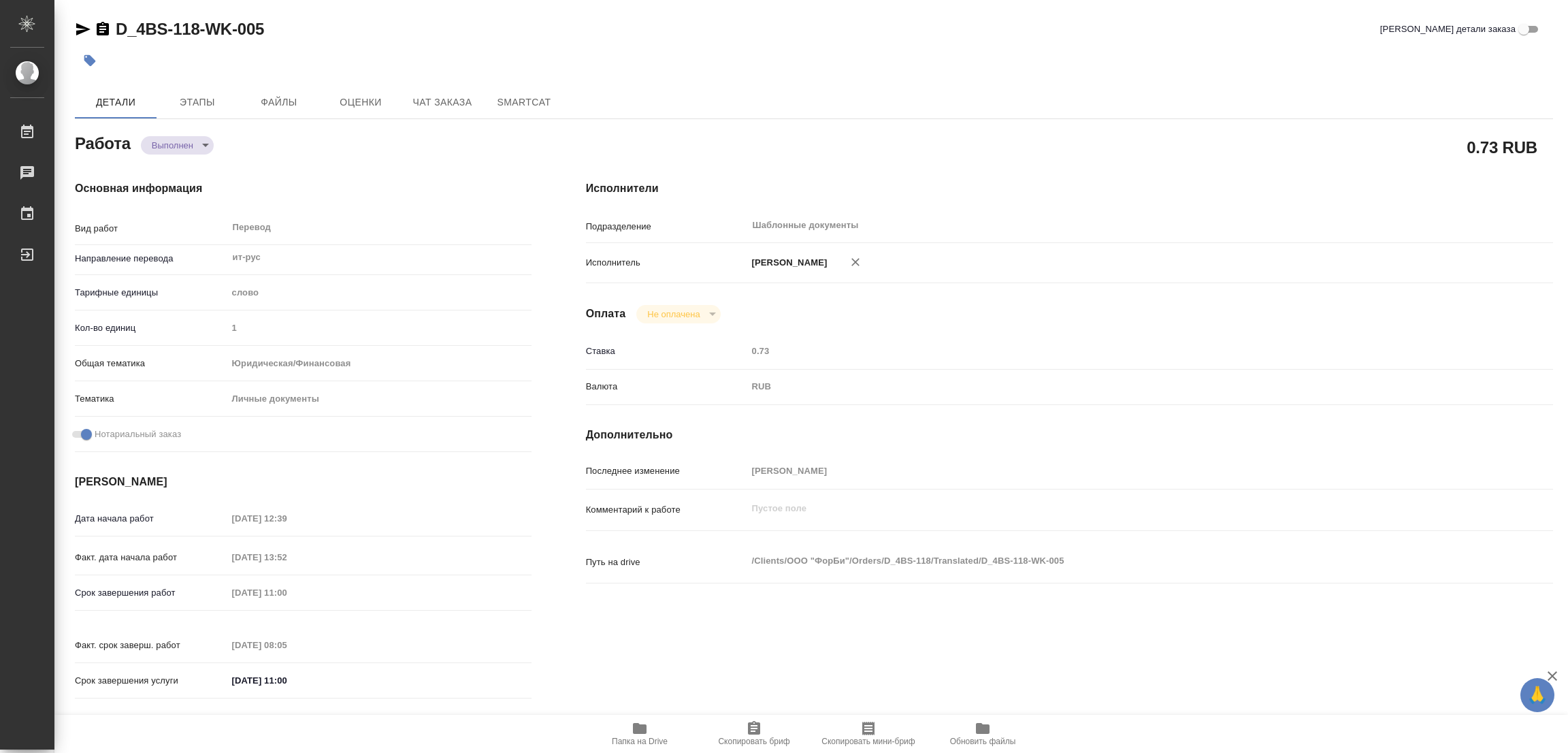
type textarea "x"
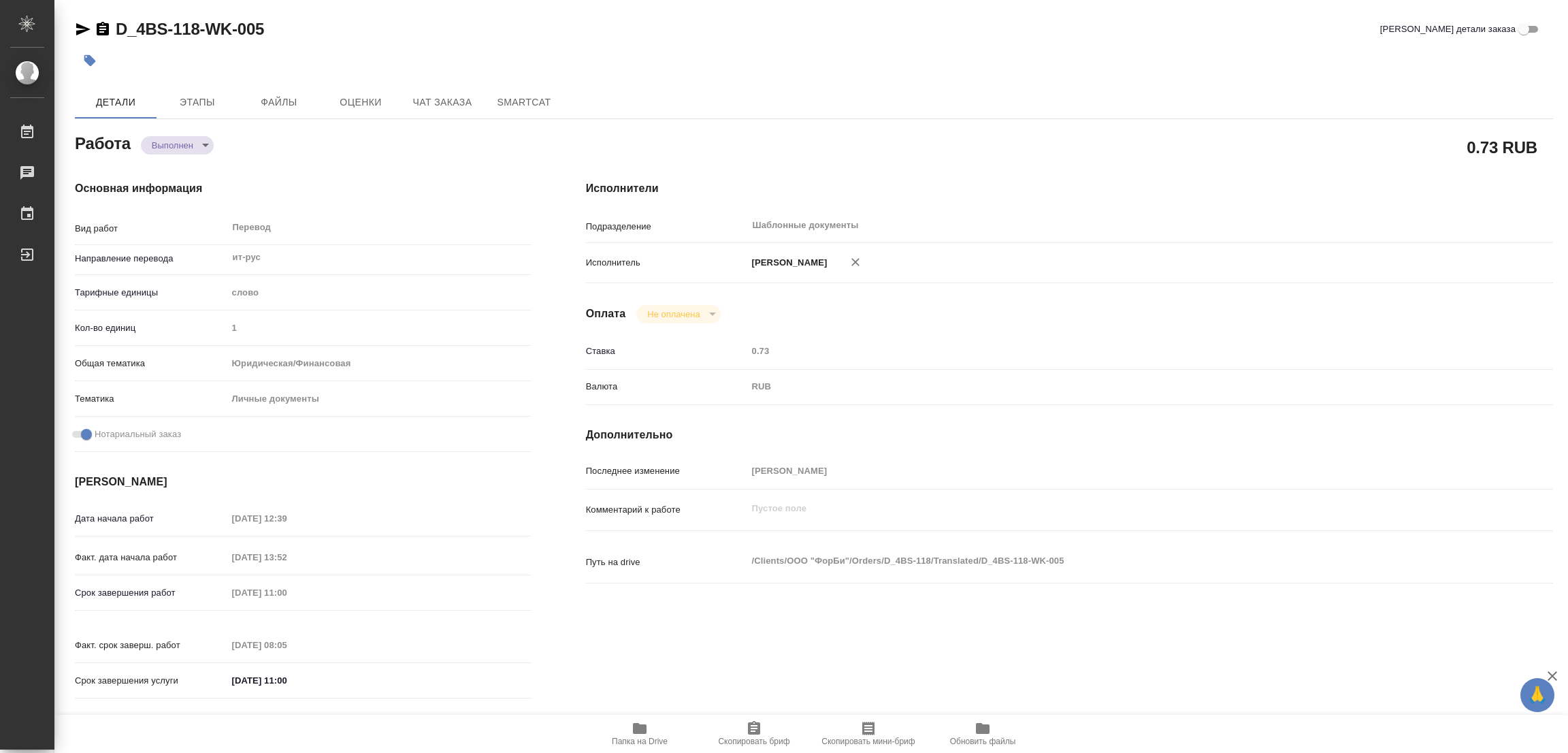
type textarea "x"
click at [88, 58] on icon "button" at bounding box center [89, 60] width 11 height 11
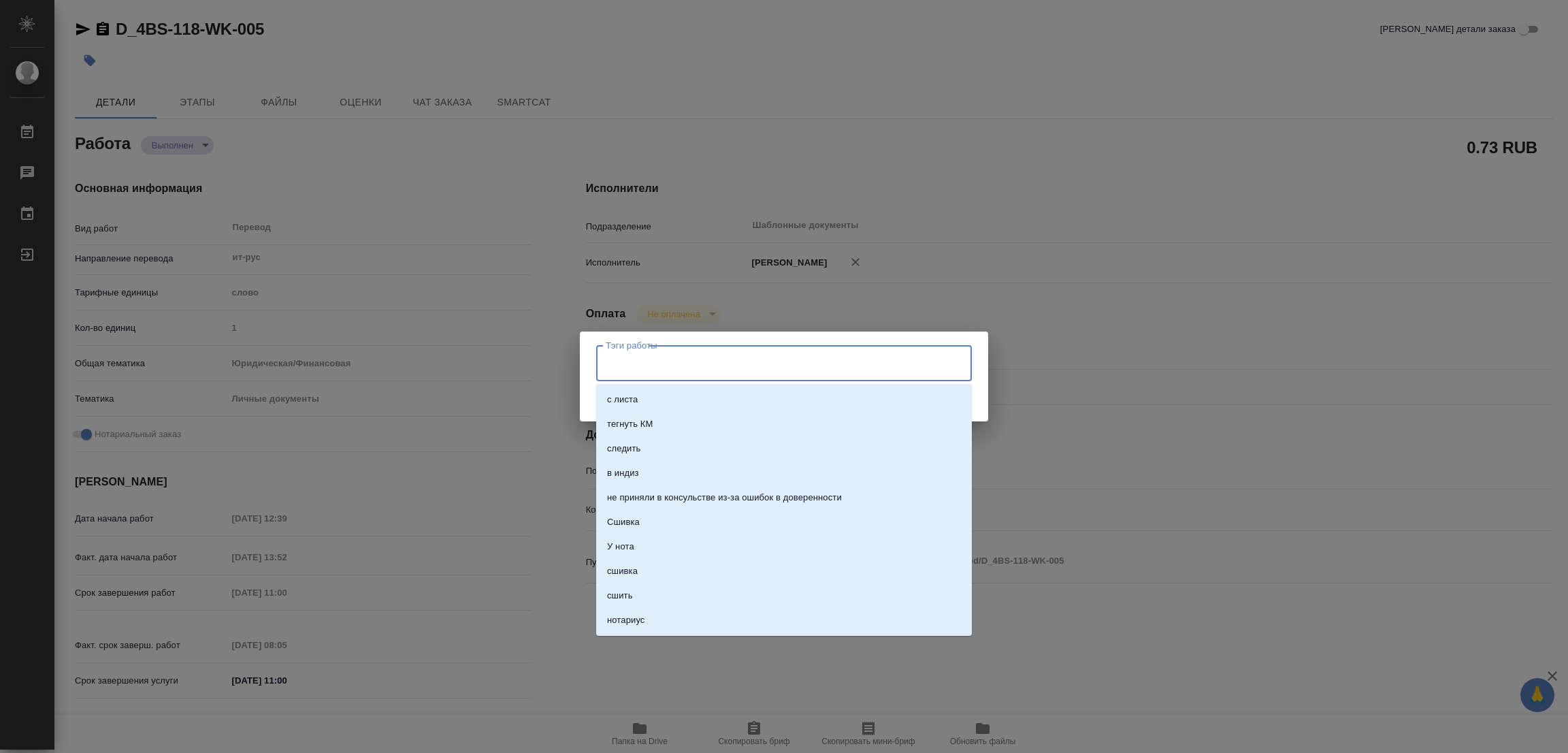
click at [638, 355] on input "Тэги работы" at bounding box center [771, 362] width 337 height 23
drag, startPoint x: 624, startPoint y: 359, endPoint x: 601, endPoint y: 361, distance: 23.1
click at [602, 361] on input "100" at bounding box center [771, 362] width 337 height 23
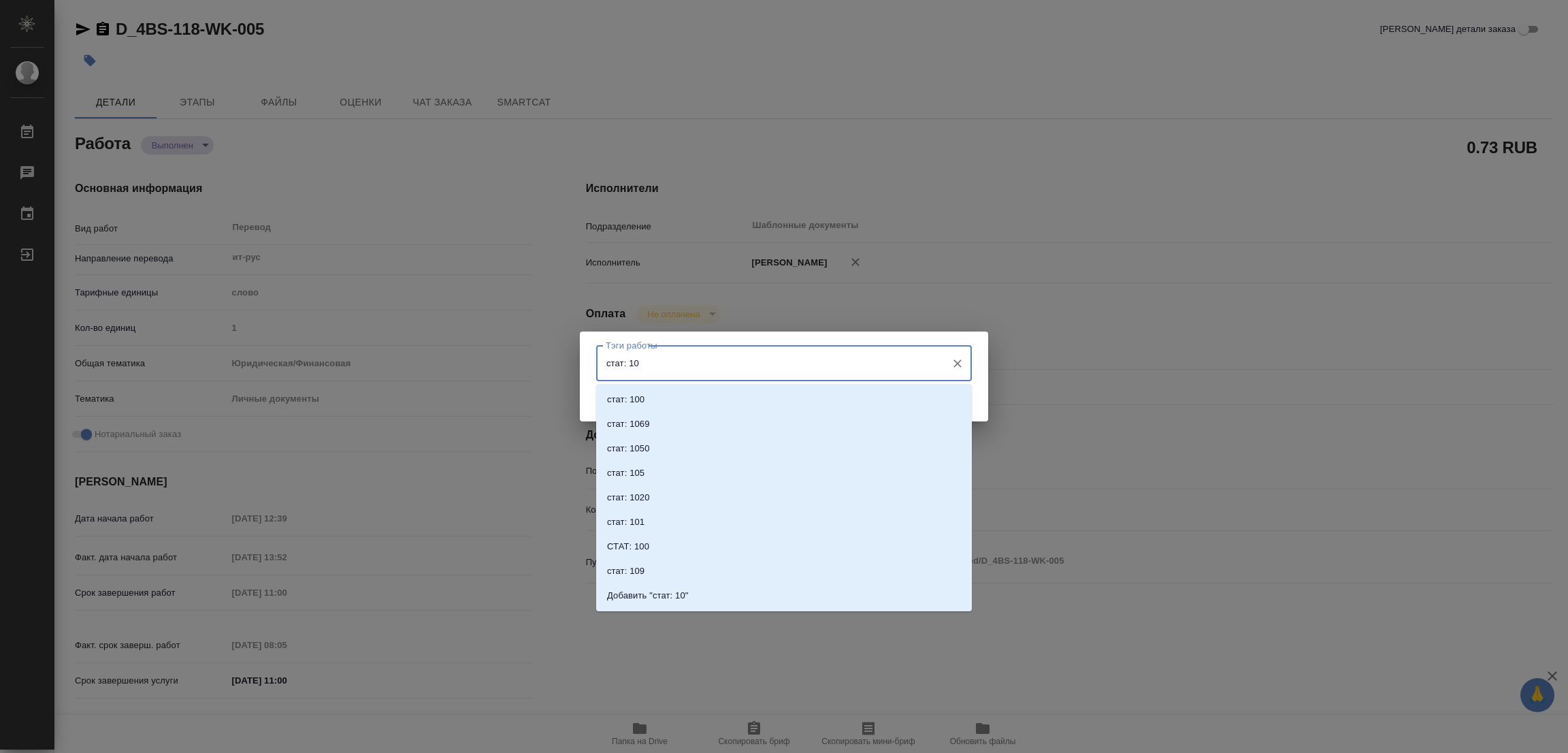
type input "стат: 100"
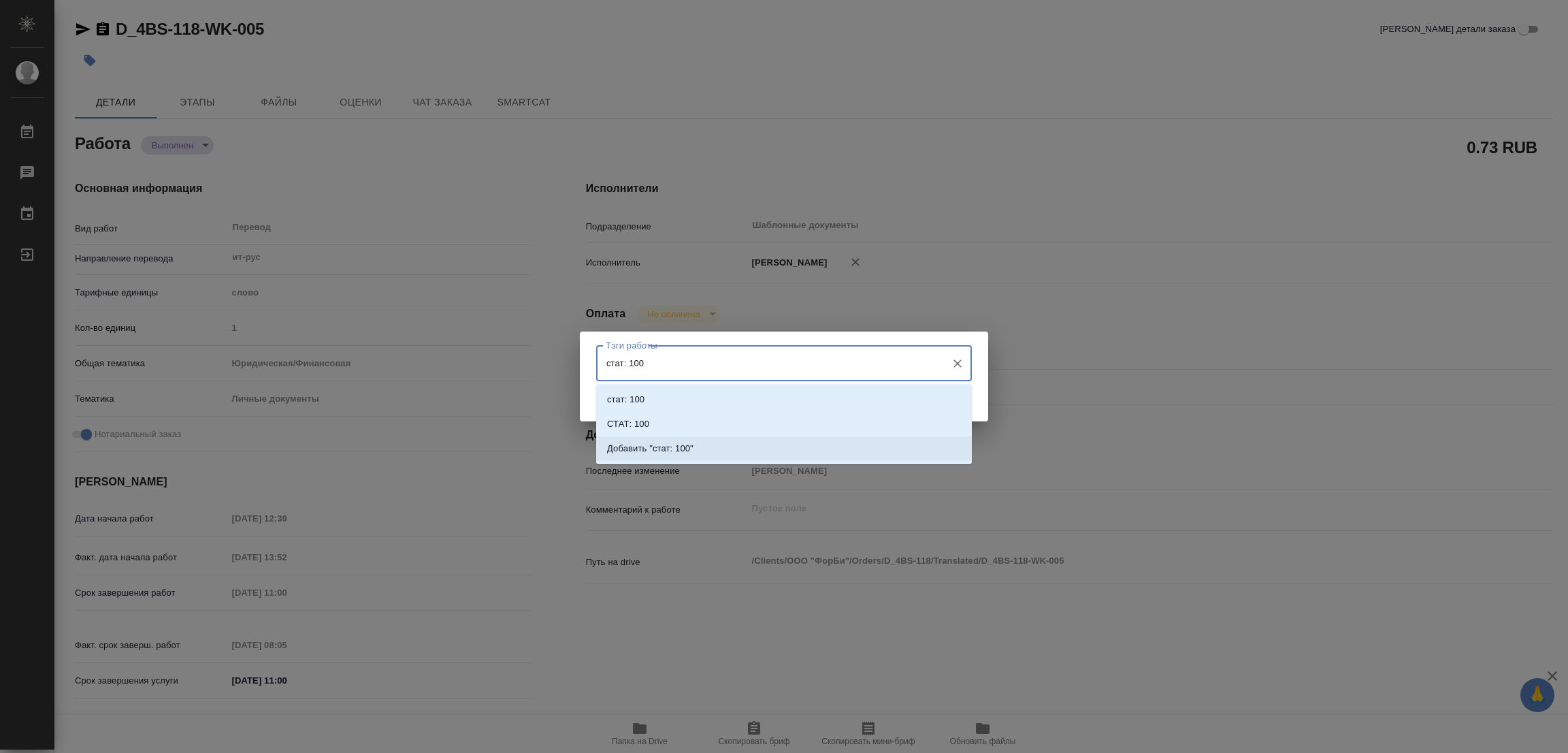
click at [704, 445] on li "Добавить "стат: 100"" at bounding box center [784, 448] width 376 height 24
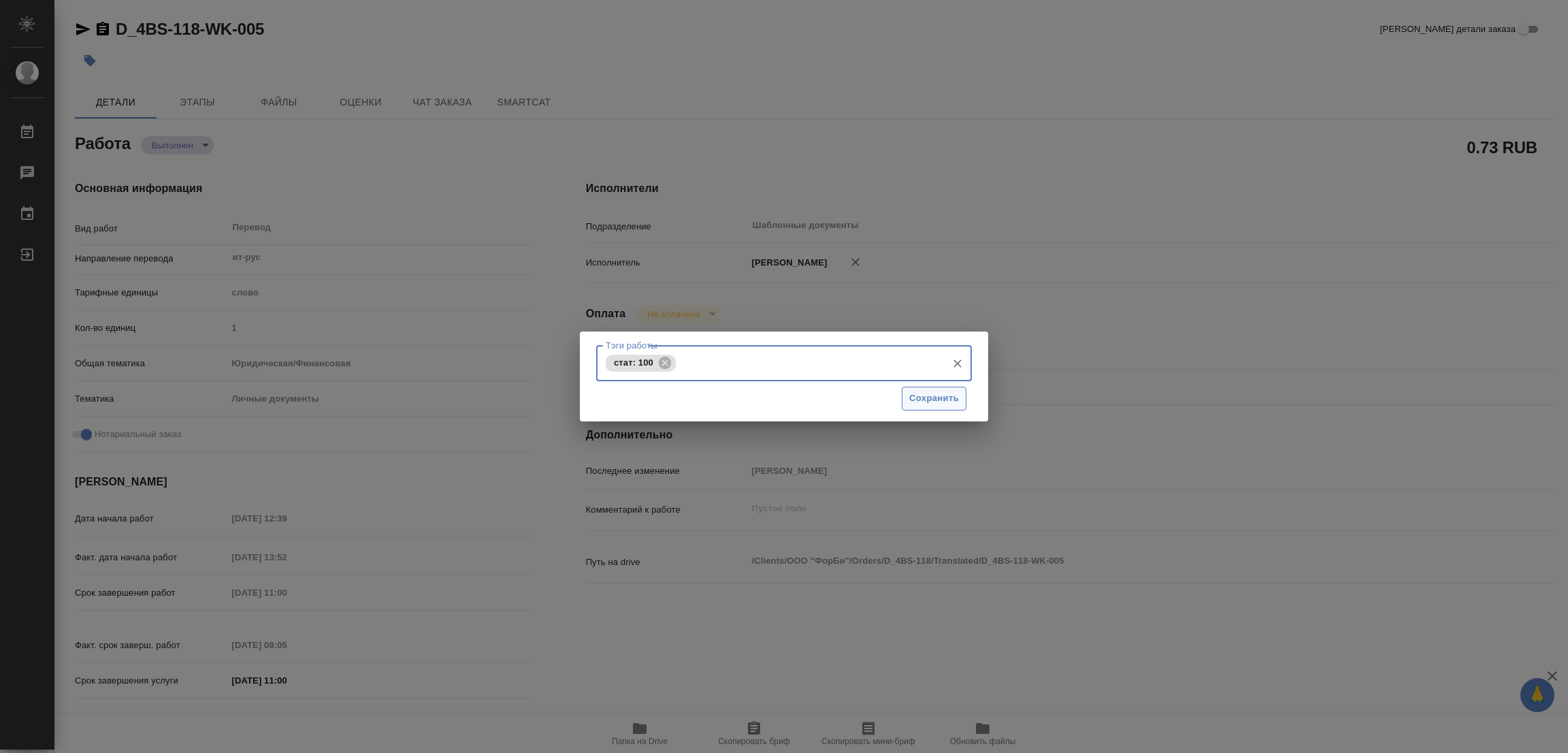
click at [942, 397] on span "Сохранить" at bounding box center [934, 398] width 50 height 15
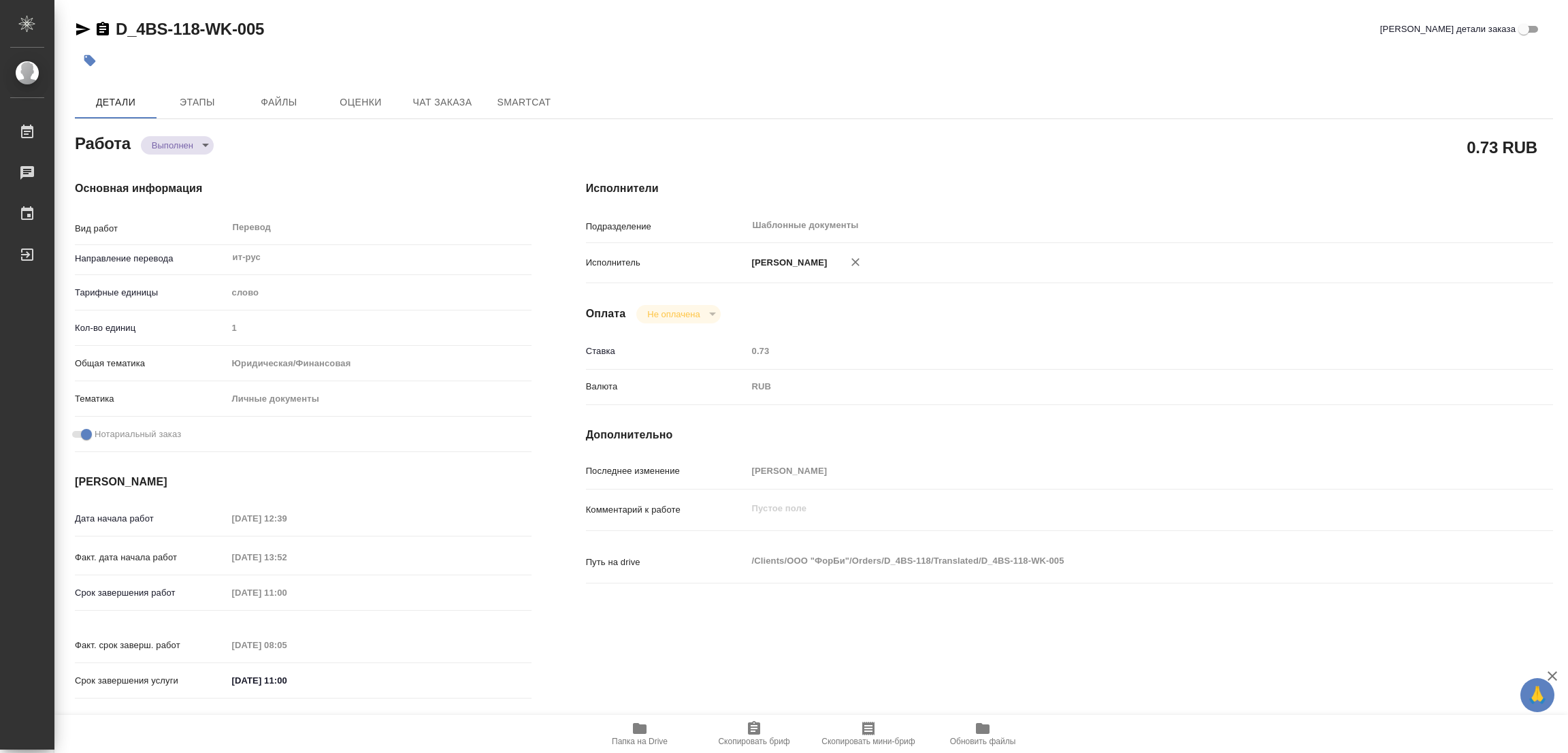
click at [1052, 178] on div "Исполнители Подразделение Шаблонные документы ​ Исполнитель [PERSON_NAME] Не оп…" at bounding box center [1070, 444] width 1022 height 582
type input "completed"
type textarea "Перевод"
type textarea "x"
type input "ит-рус"
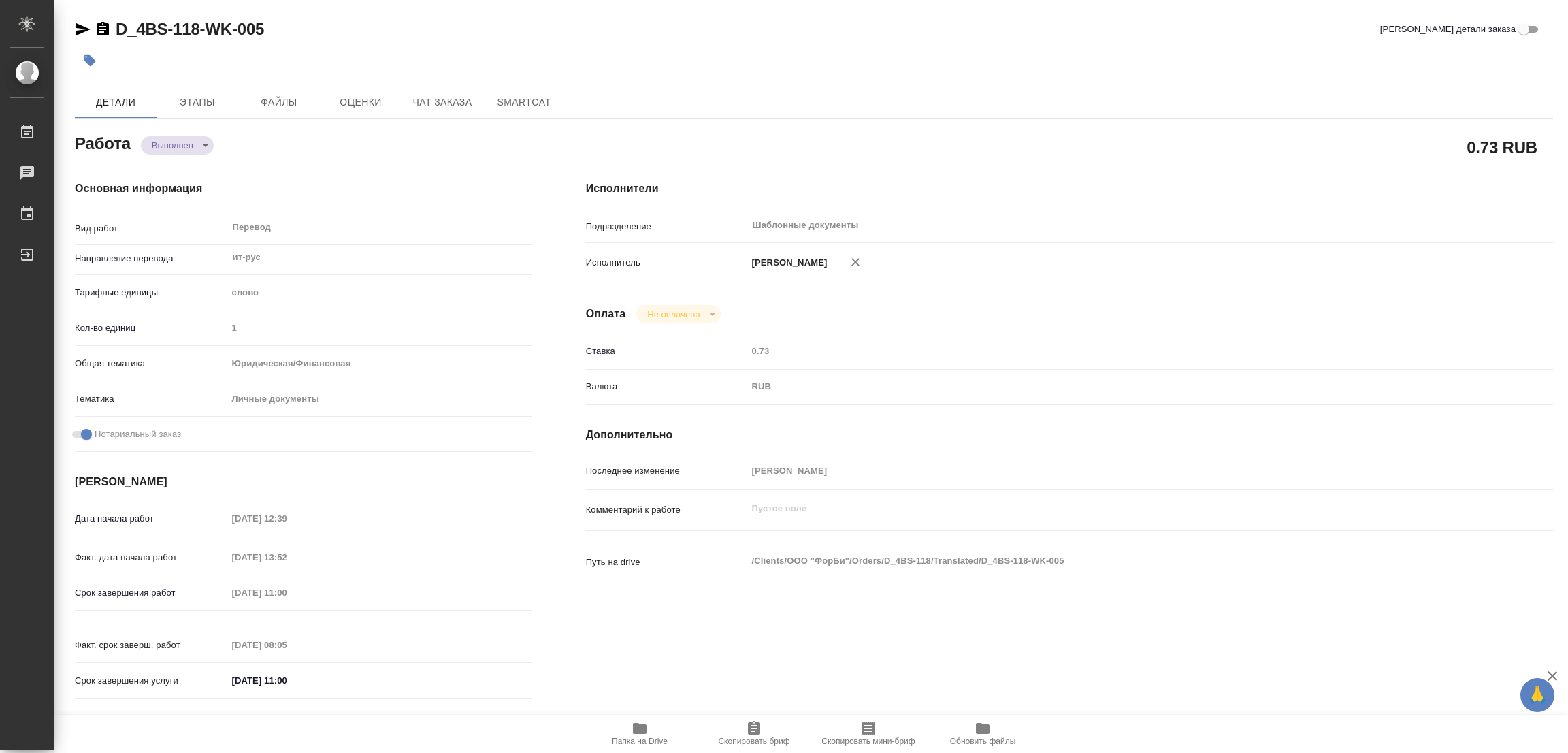
type input "5a8b1489cc6b4906c91bfd90"
type input "1"
type input "yr-fn"
type input "5a8b8b956a9677013d343cfe"
checkbox input "true"
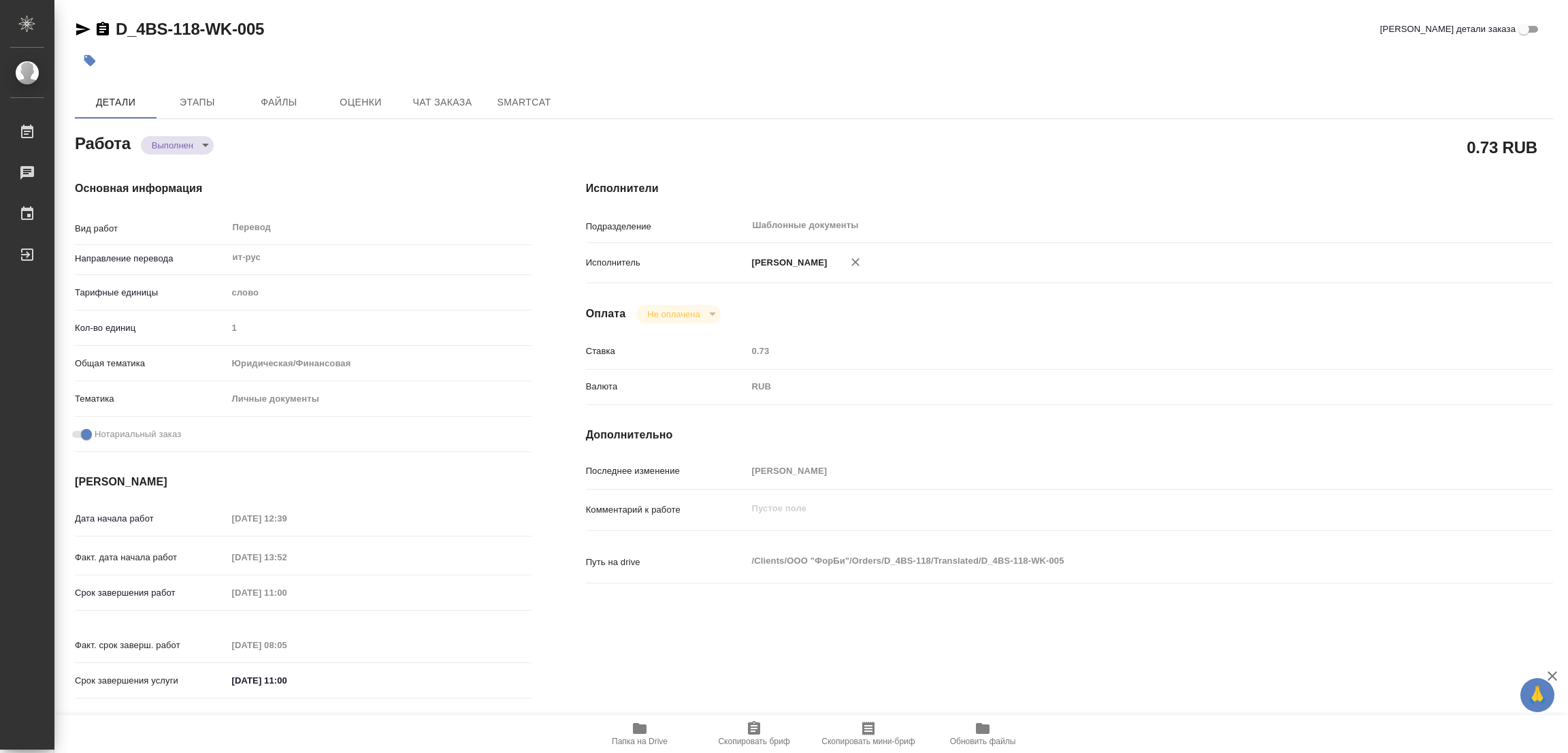
type input "[DATE] 12:39"
type input "[DATE] 13:52"
type input "[DATE] 11:00"
type input "[DATE] 08:05"
type input "[DATE] 11:00"
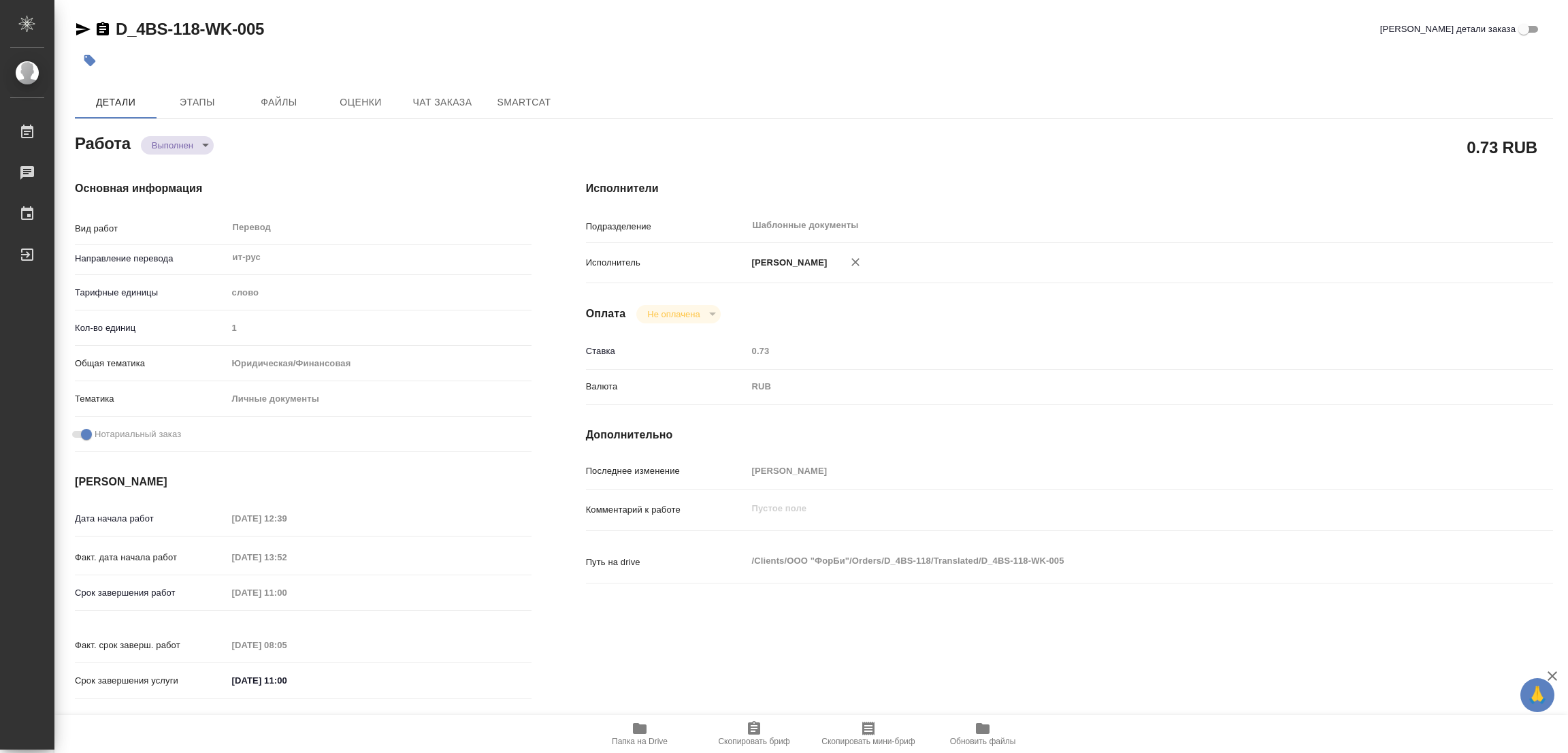
type input "Шаблонные документы"
type input "notPayed"
type input "0.73"
type input "RUB"
type input "[PERSON_NAME]"
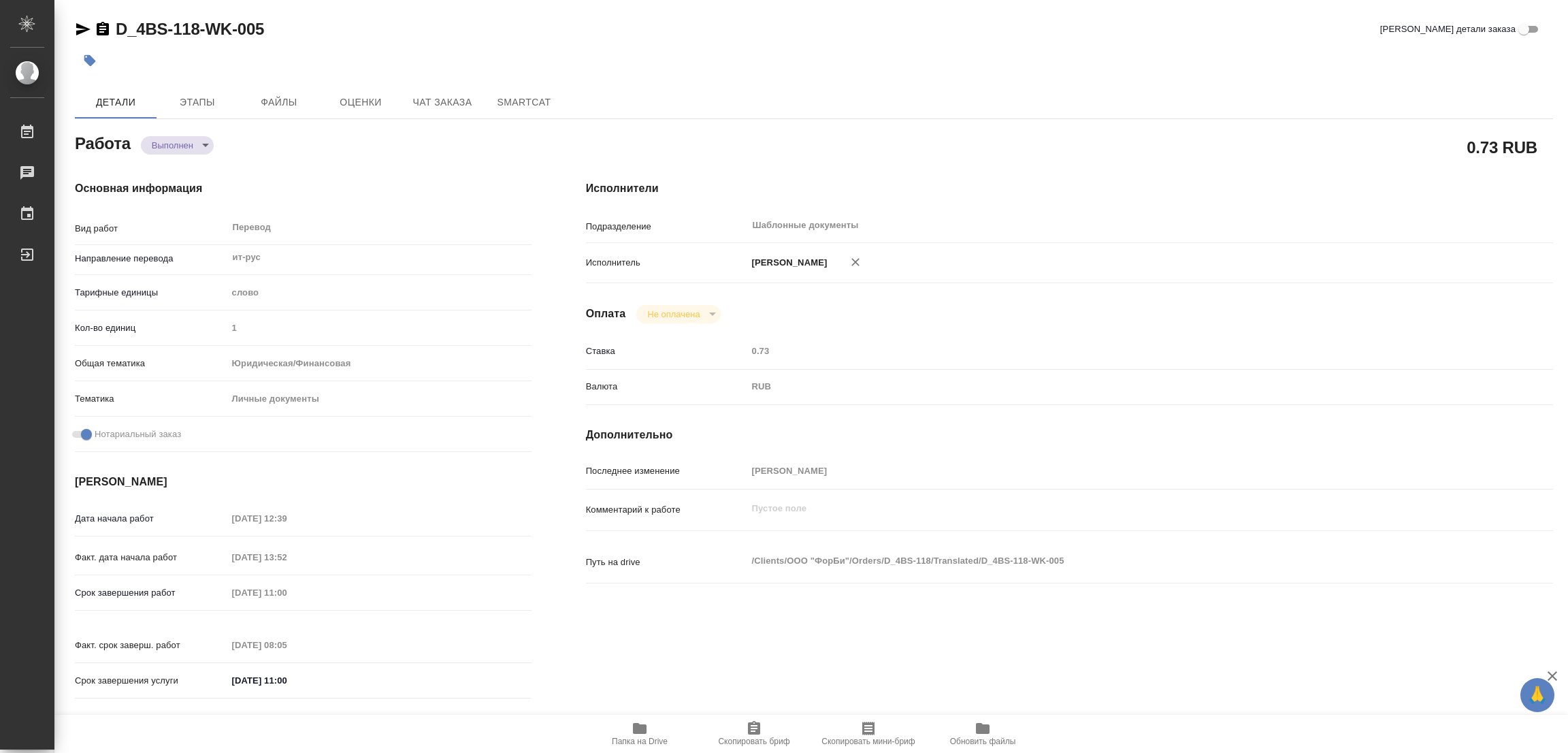
type textarea "x"
type textarea "/Clients/ООО "ФорБи"/Orders/D_4BS-118/Translated/D_4BS-118-WK-005"
type textarea "x"
type input "D_4BS-118"
type input "Перевод станд. несрочный"
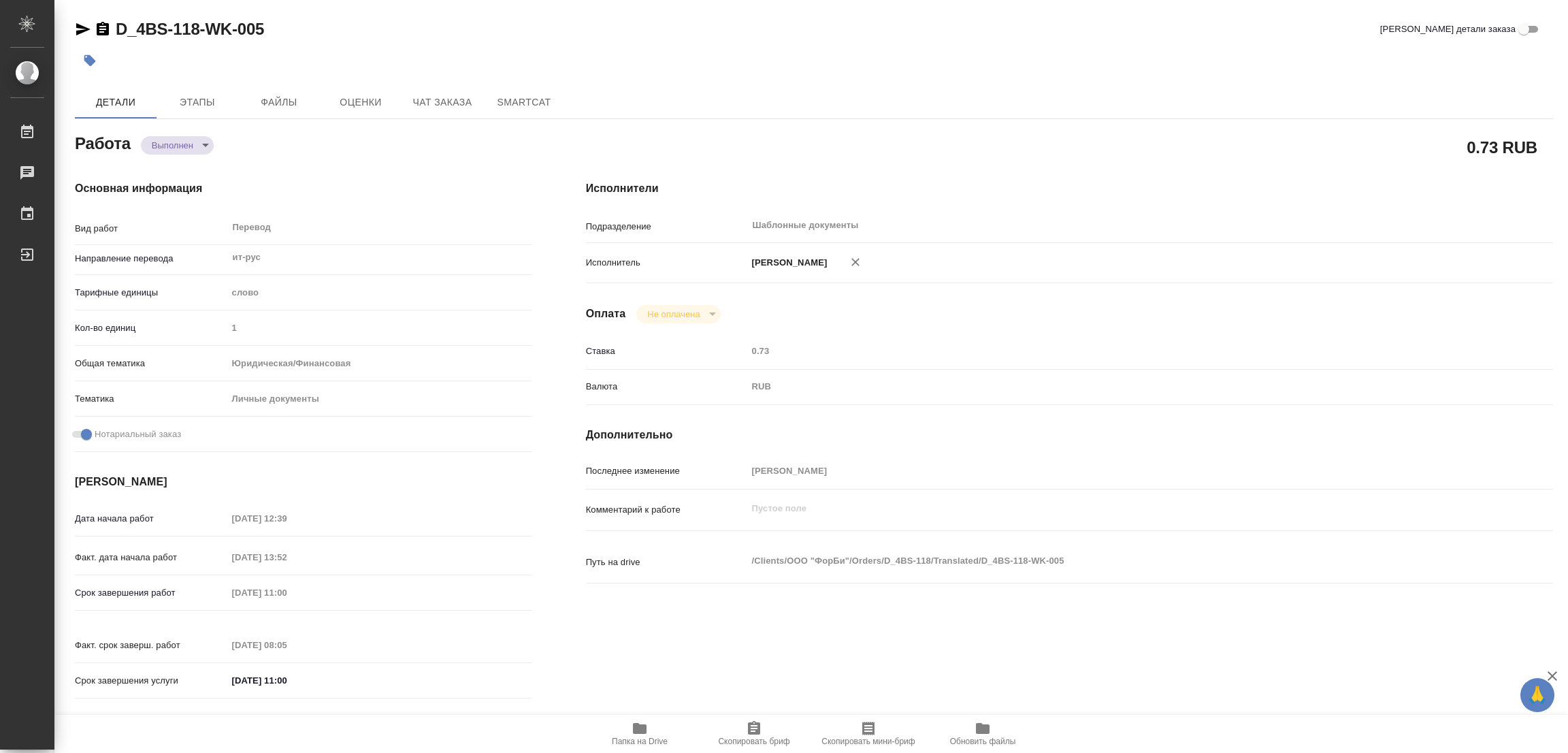
type input "Постредактура машинного перевода, Приёмка по качеству, Корректура, Редактура, П…"
type input "Давыдова Елена"
type input "/Clients/ООО "ФорБи"/Orders/D_4BS-118"
type input "https://drive.awatera.com/s/P9Pw3cSfkWNYcRk"
type textarea "x"
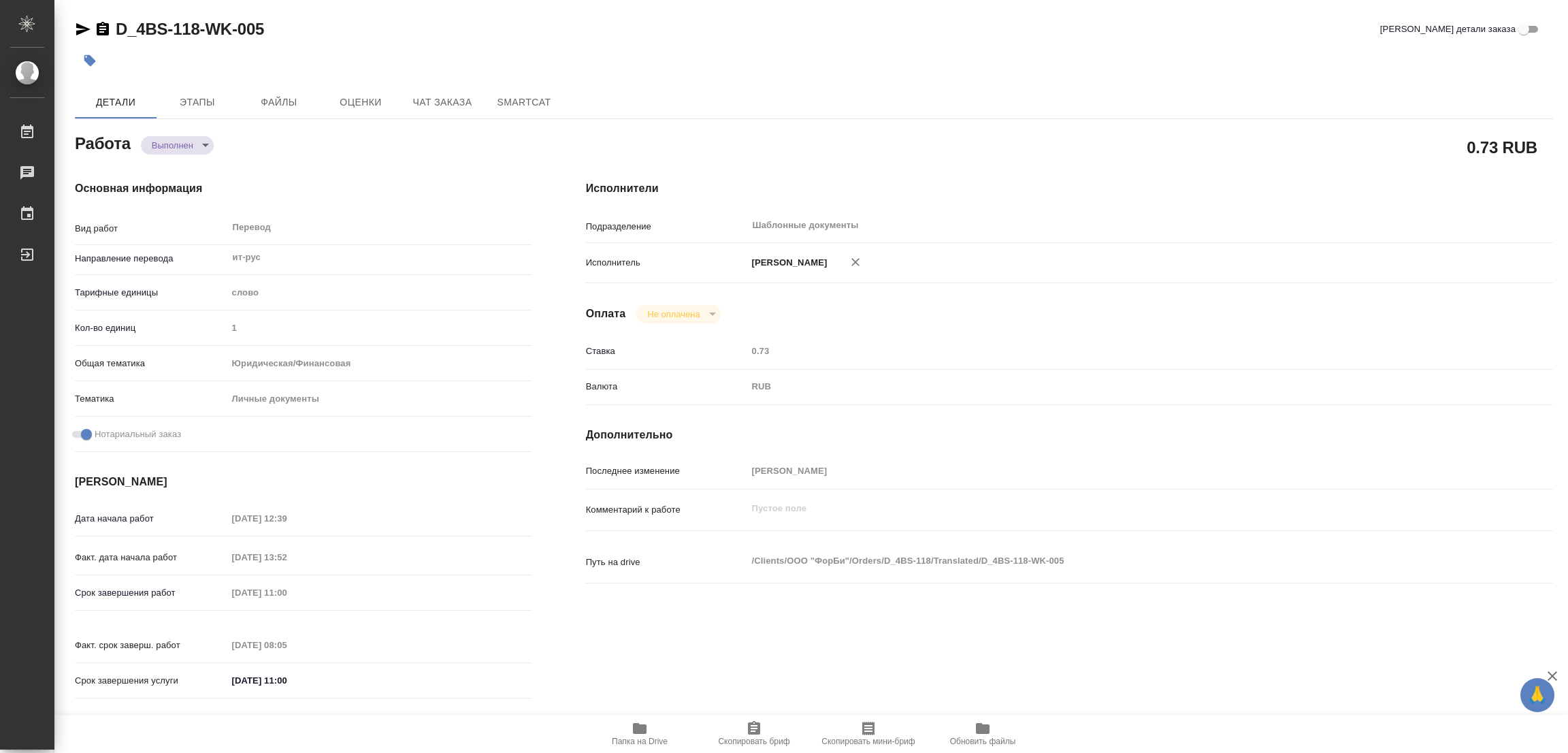
type textarea "x"
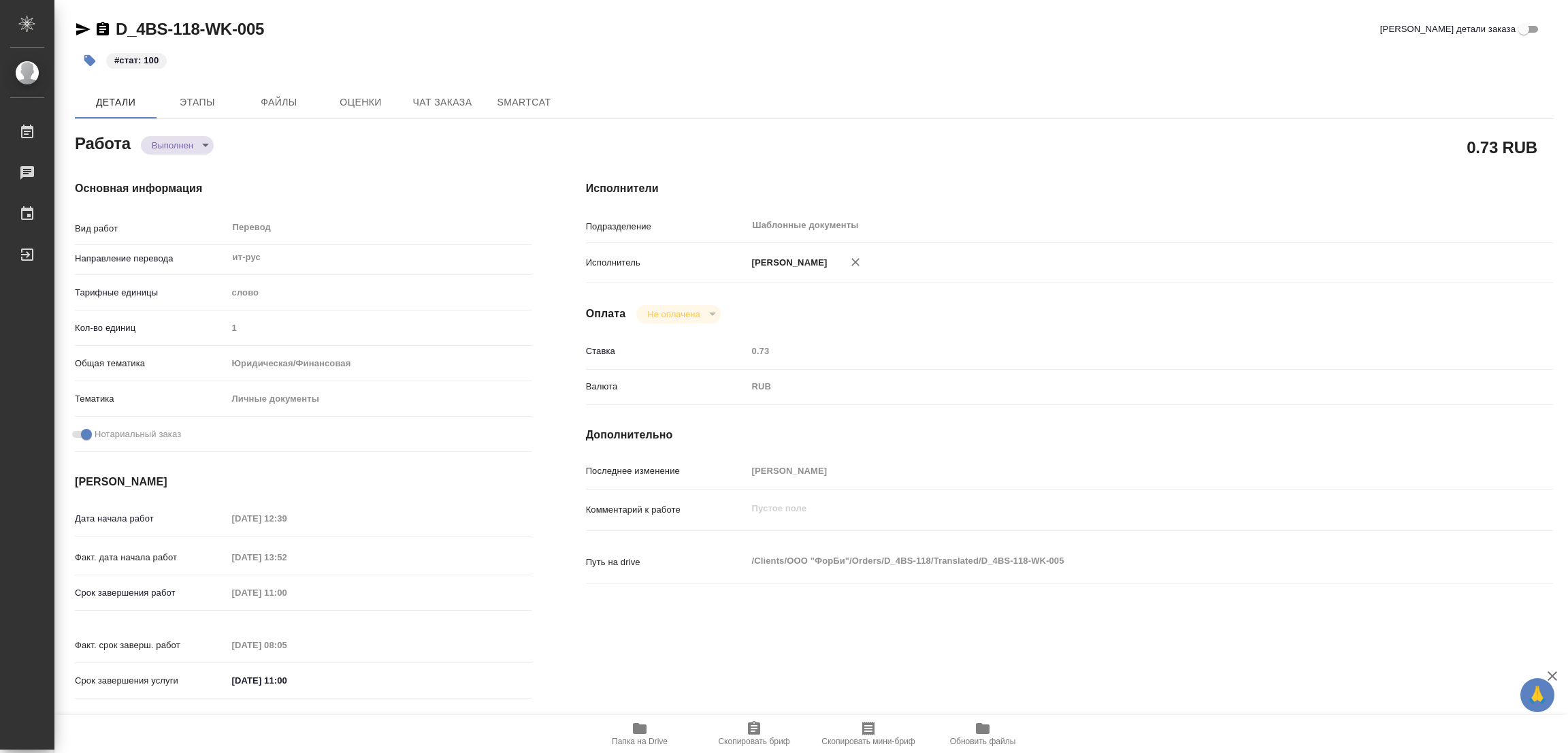
type textarea "x"
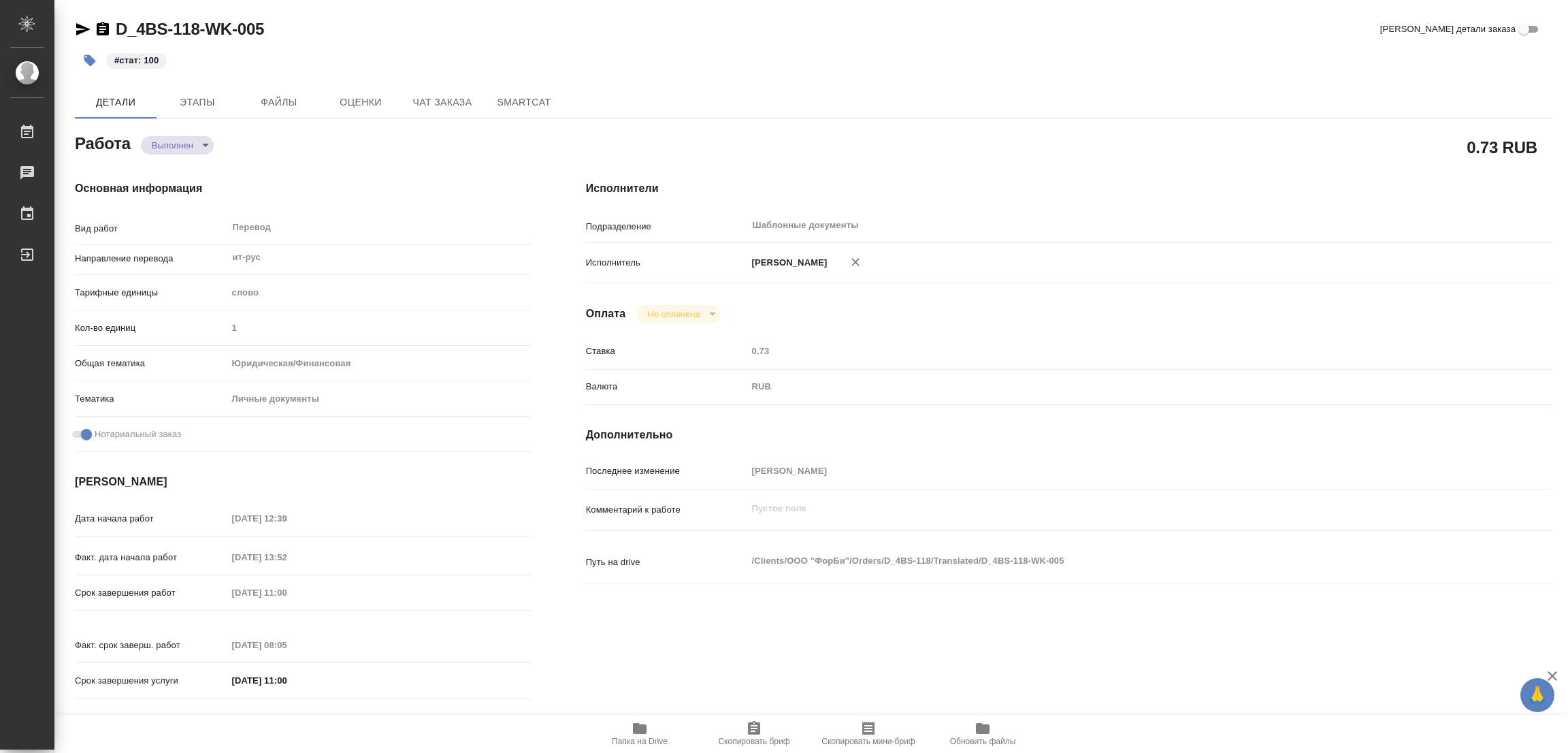
type textarea "x"
click at [436, 185] on h4 "Основная информация" at bounding box center [303, 188] width 457 height 16
click at [640, 737] on span "Папка на Drive" at bounding box center [639, 741] width 56 height 9
click at [204, 99] on span "Этапы" at bounding box center [197, 102] width 65 height 17
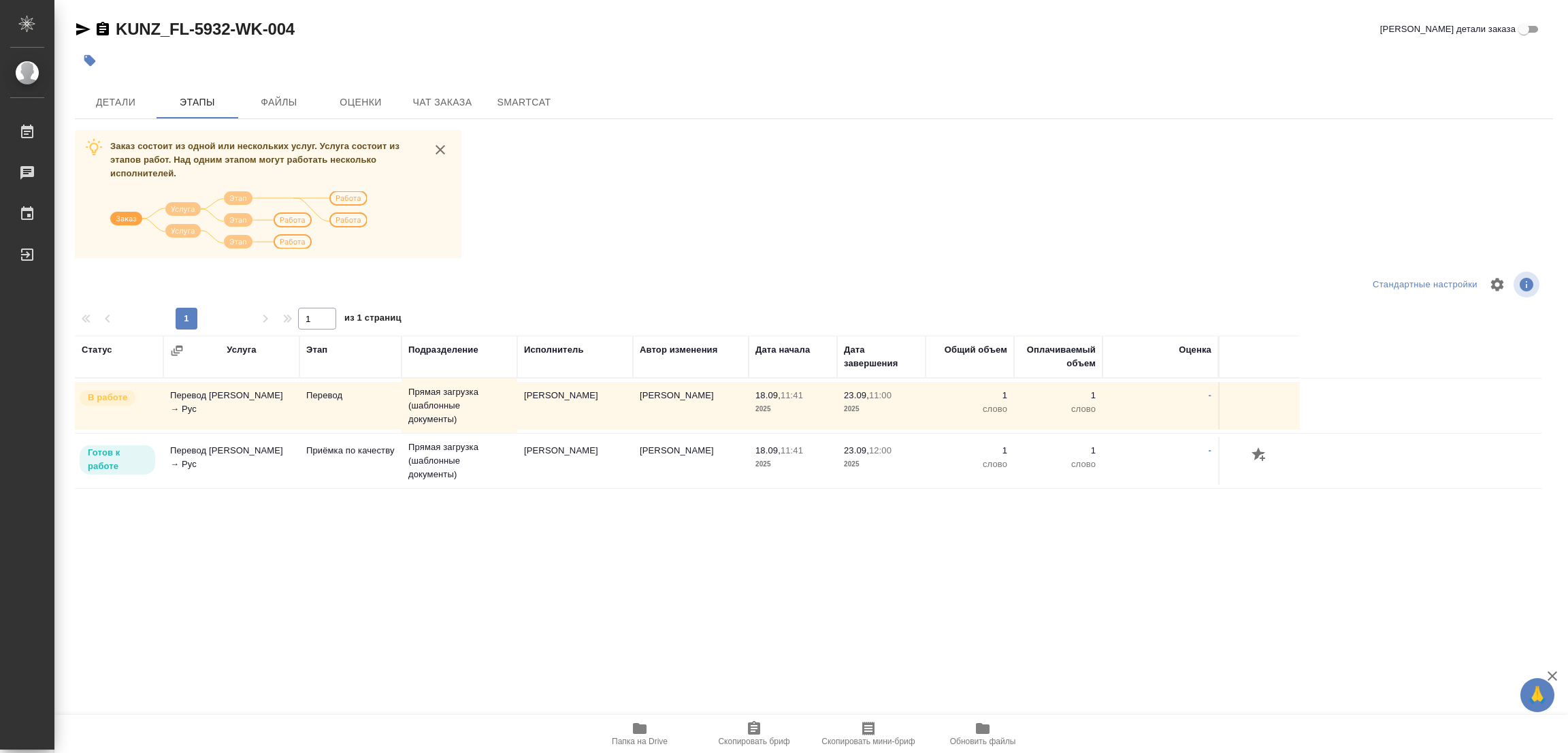
click at [588, 43] on div "KUNZ_FL-5932-WK-004 Кратко детали заказа" at bounding box center [814, 32] width 1479 height 28
click at [101, 102] on span "Детали" at bounding box center [116, 102] width 65 height 17
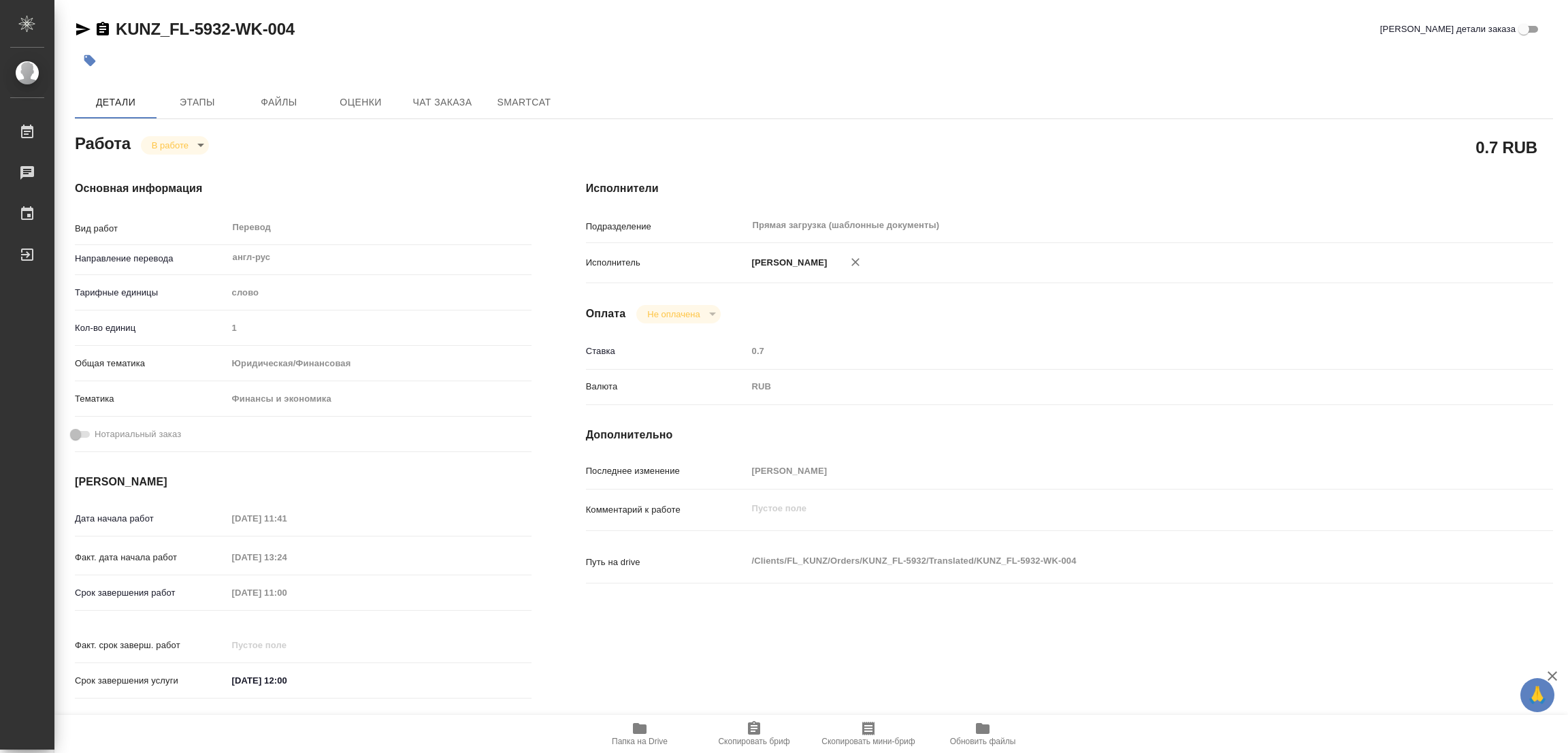
type textarea "x"
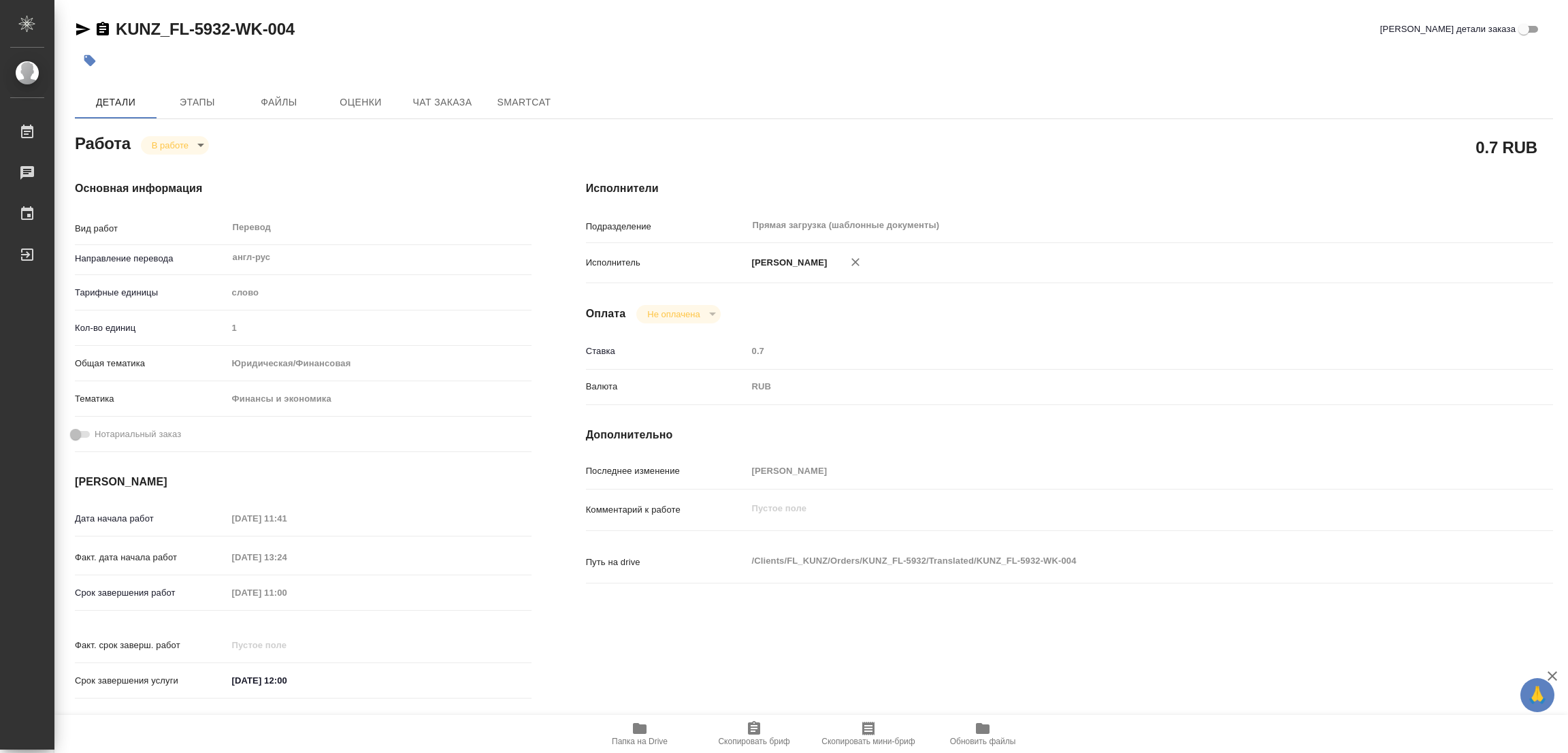
type textarea "x"
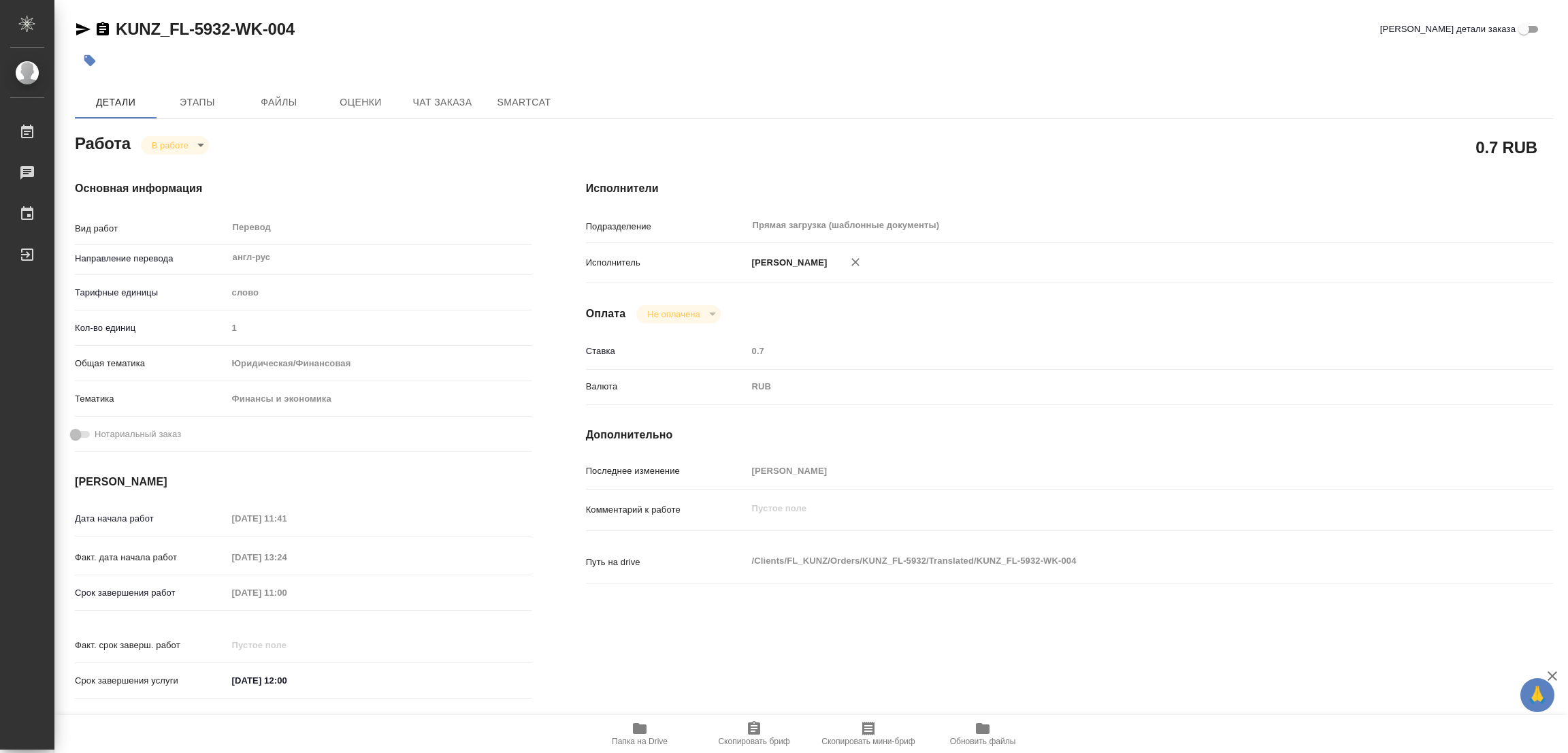
type textarea "x"
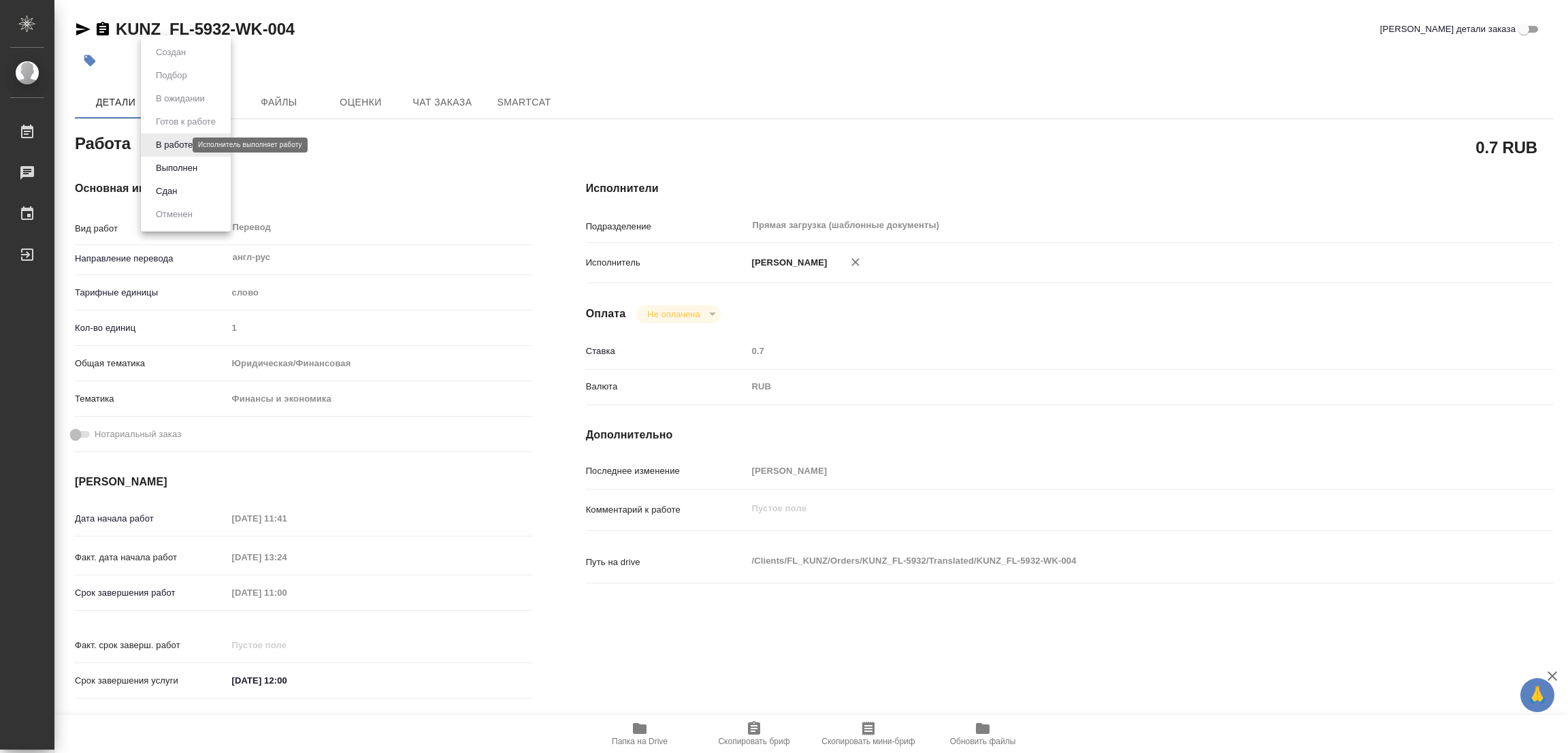
click at [176, 143] on body "🙏 .cls-1 fill:#fff; AWATERA [PERSON_NAME] Работы 0 Чаты График Выйти KUNZ_FL-59…" at bounding box center [784, 376] width 1568 height 753
click at [169, 161] on button "Выполнен" at bounding box center [176, 168] width 50 height 15
click at [90, 60] on icon "button" at bounding box center [89, 60] width 11 height 11
type textarea "x"
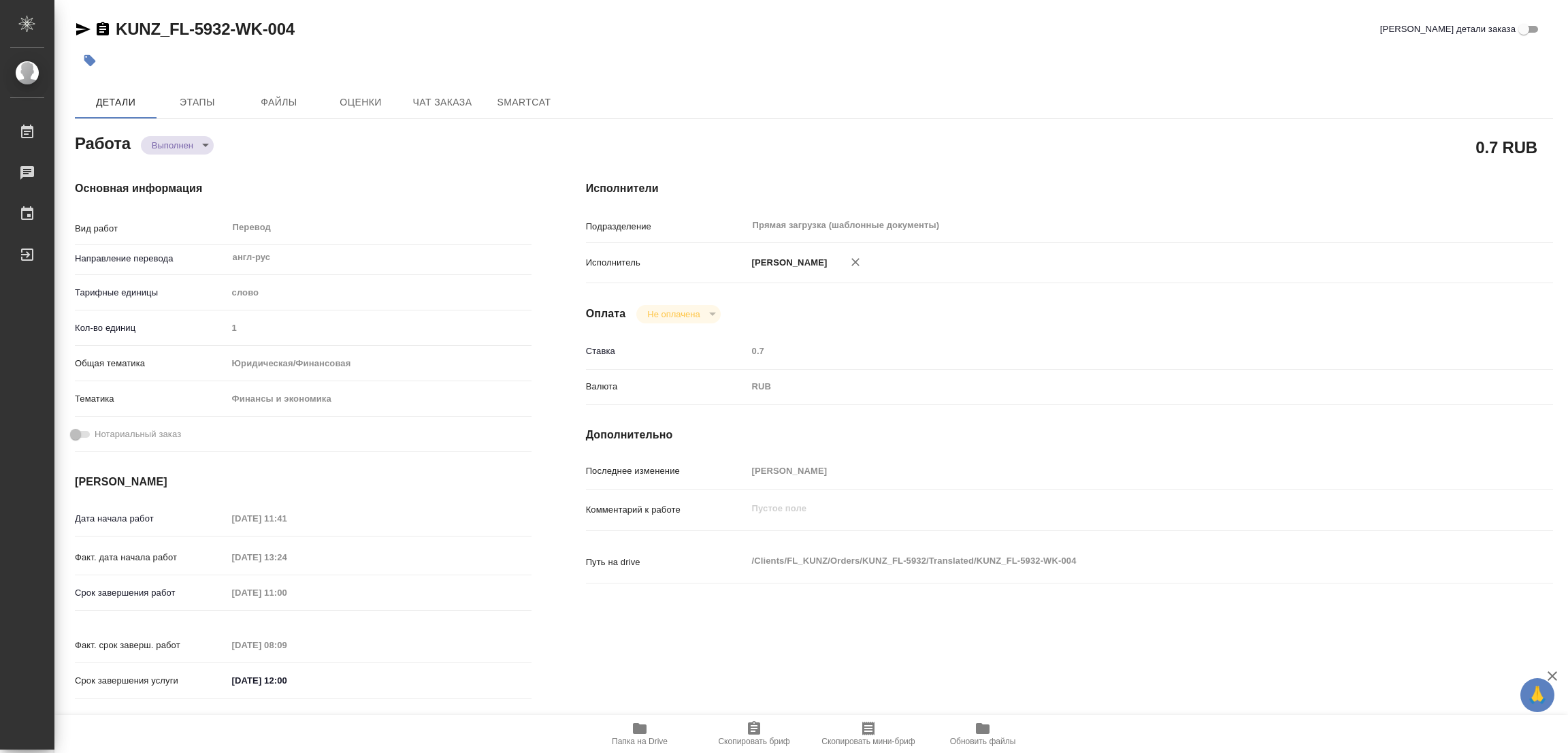
type textarea "x"
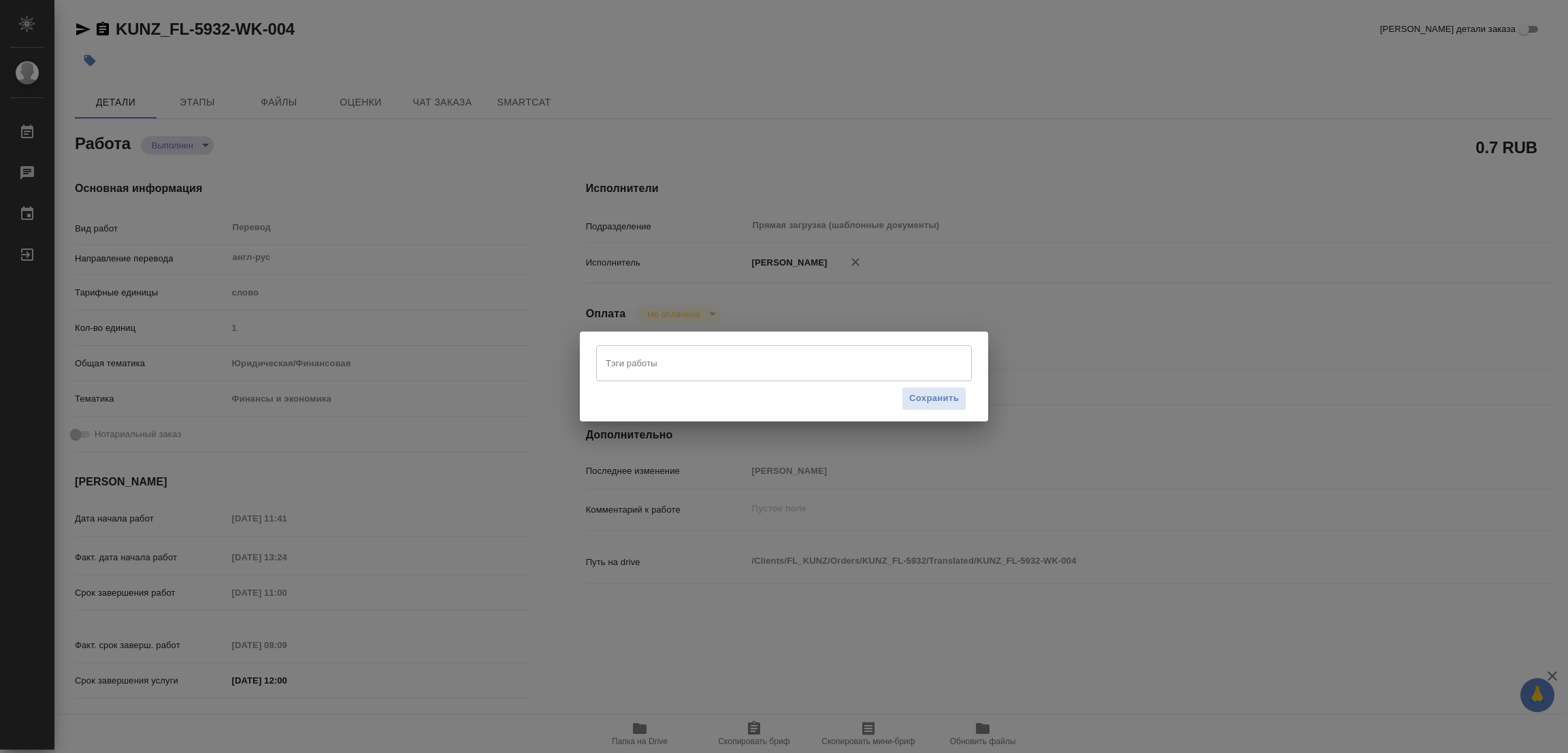
type textarea "x"
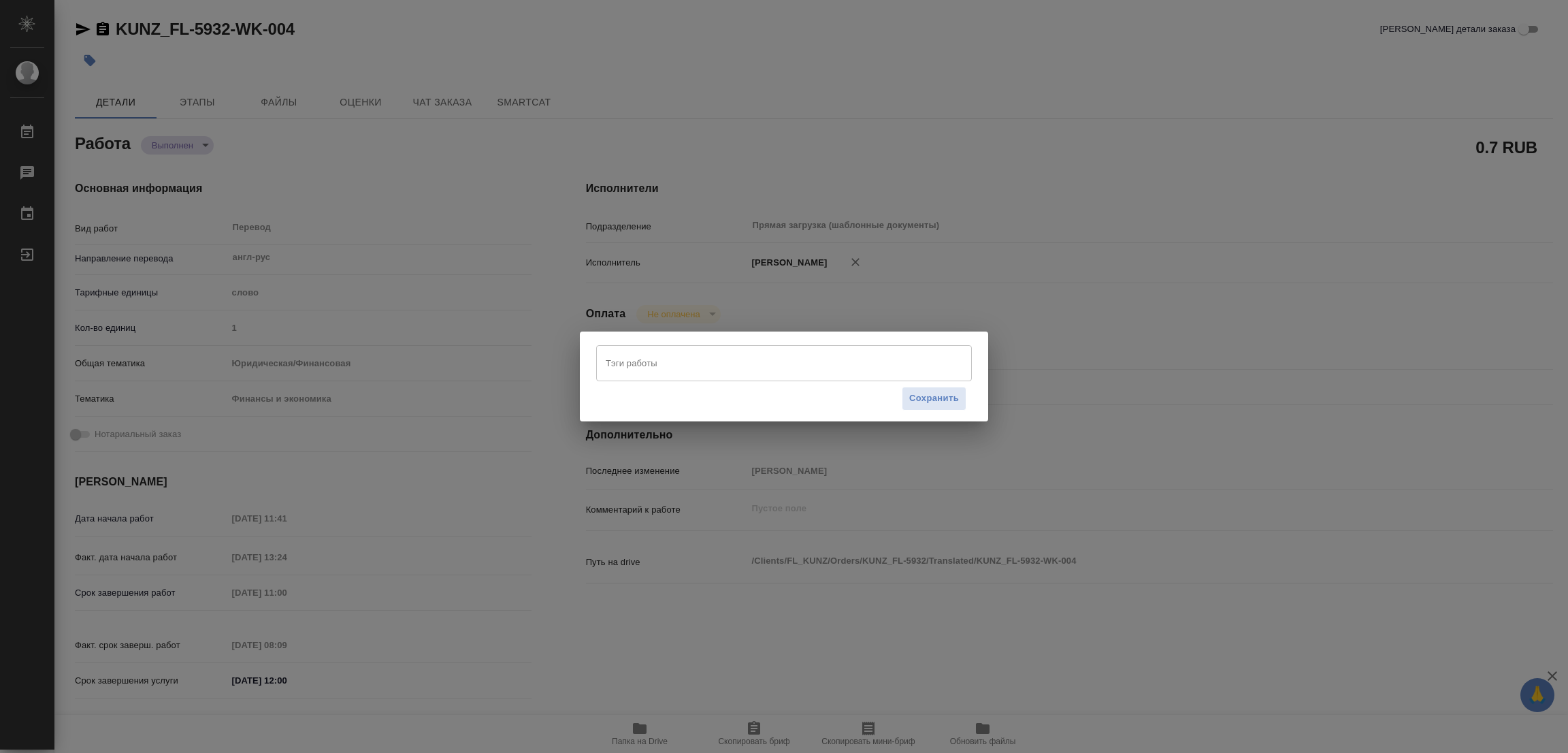
type textarea "x"
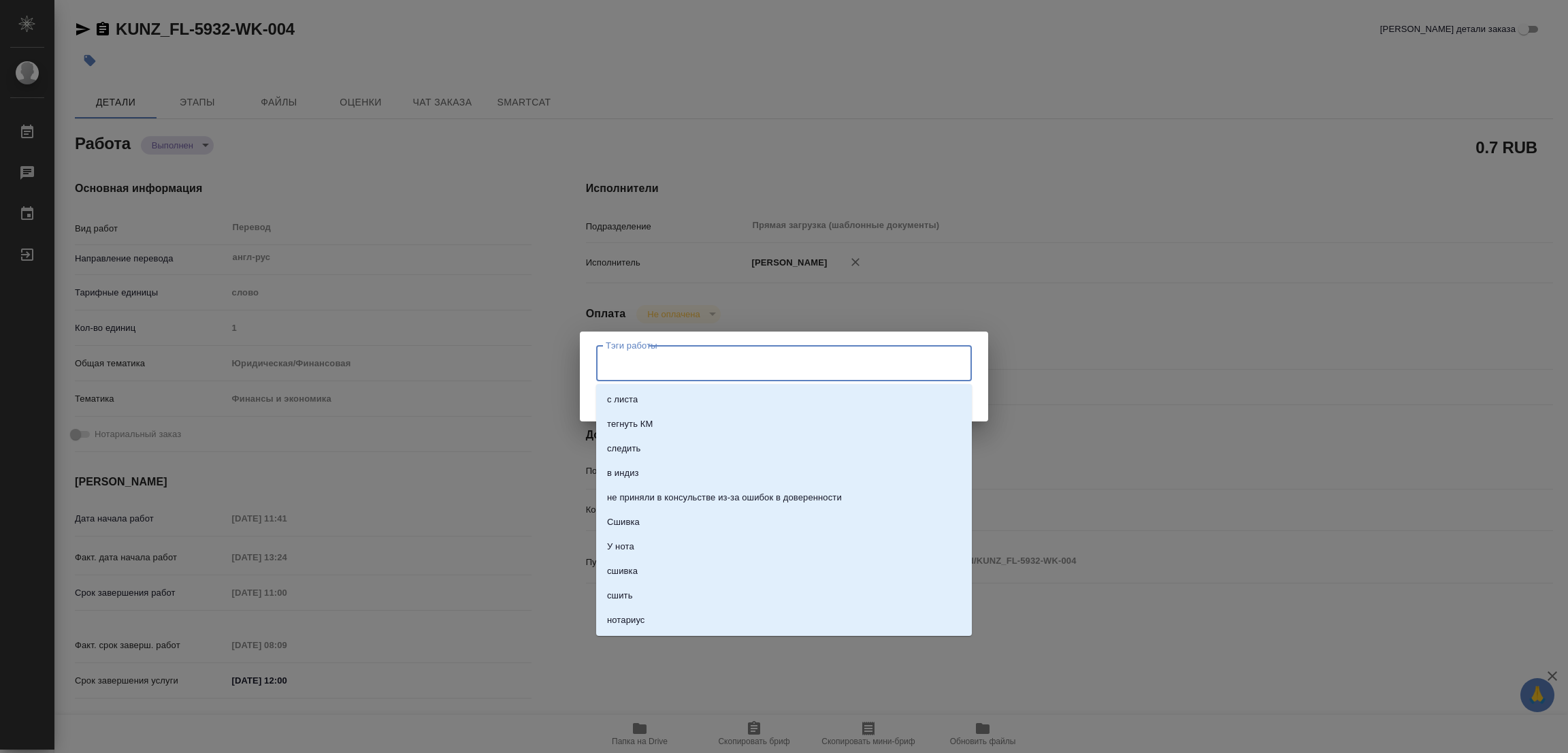
drag, startPoint x: 675, startPoint y: 373, endPoint x: 668, endPoint y: 373, distance: 7.0
click at [673, 373] on input "Тэги работы" at bounding box center [771, 362] width 337 height 23
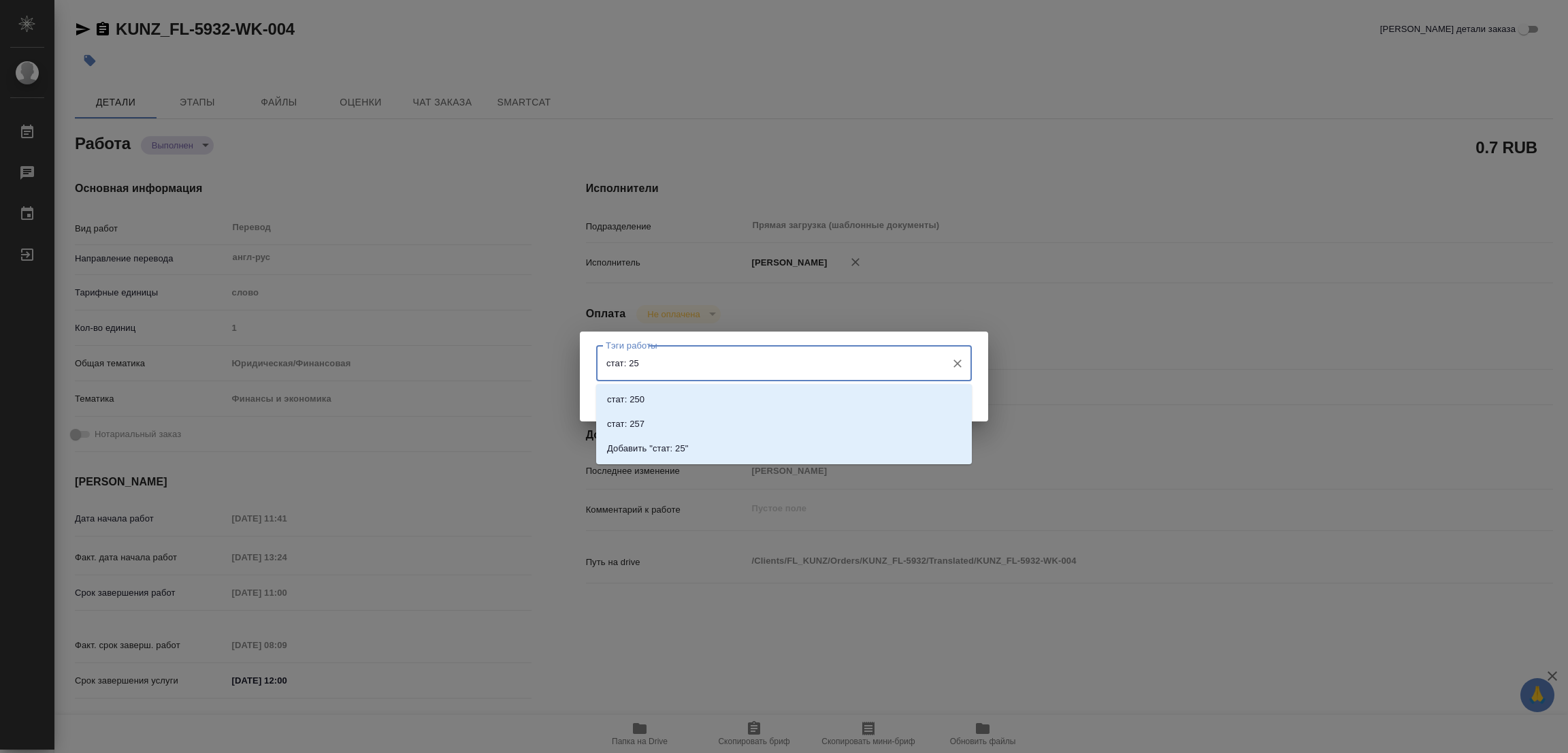
type input "стат: 254"
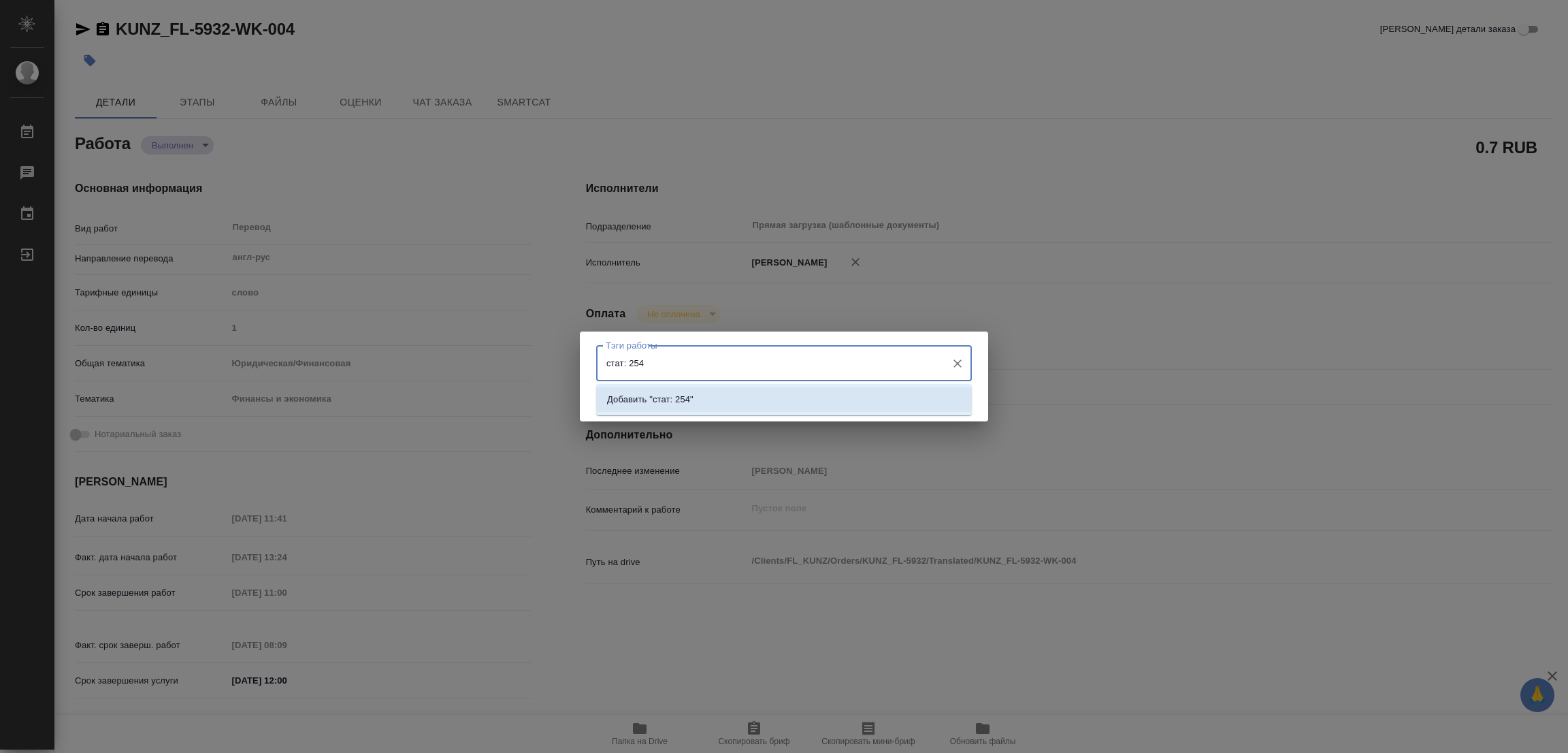
click at [665, 404] on p "Добавить "стат: 254"" at bounding box center [650, 400] width 86 height 14
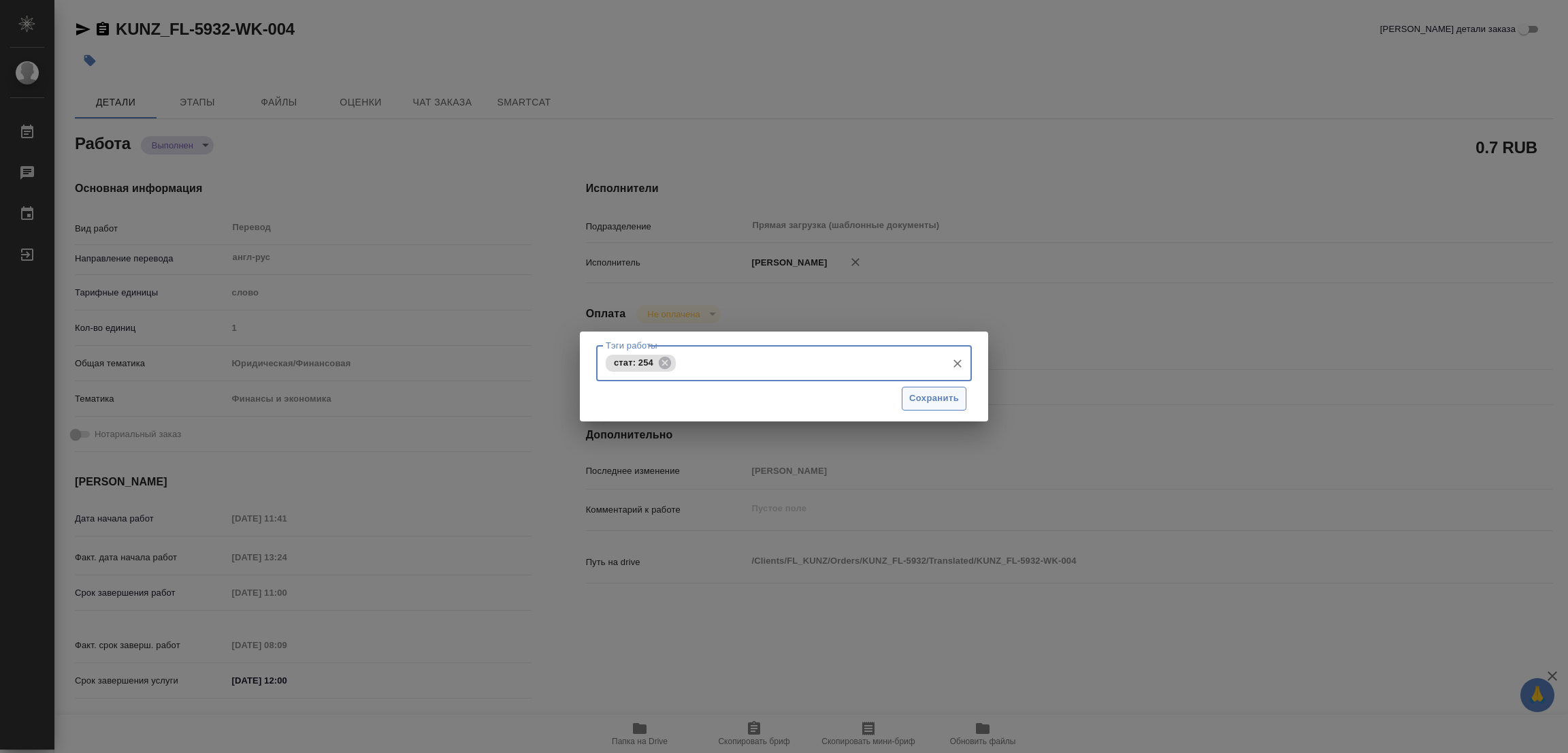
click at [925, 404] on span "Сохранить" at bounding box center [934, 398] width 50 height 15
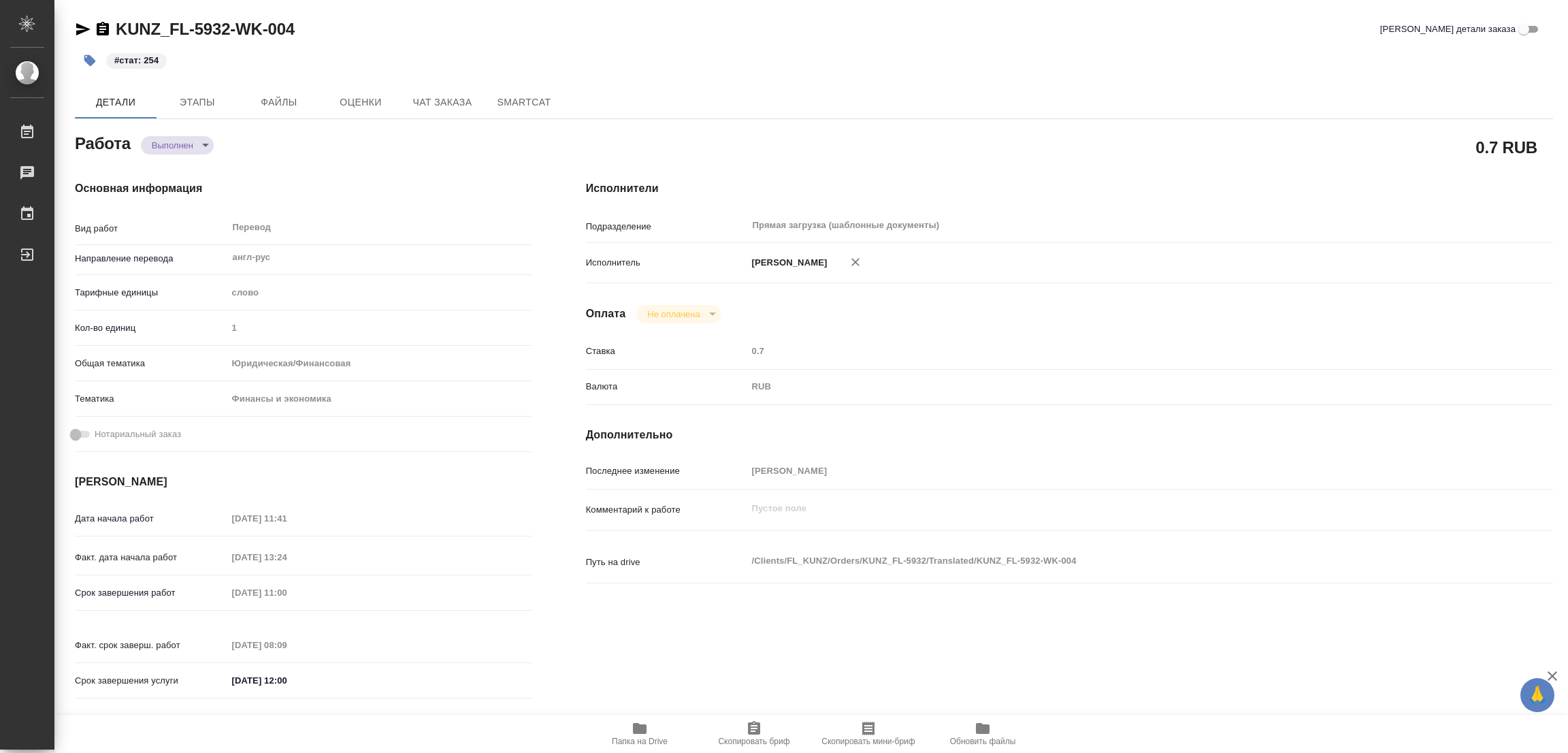
type input "completed"
type textarea "Перевод"
type textarea "x"
type input "англ-рус"
type input "5a8b1489cc6b4906c91bfd90"
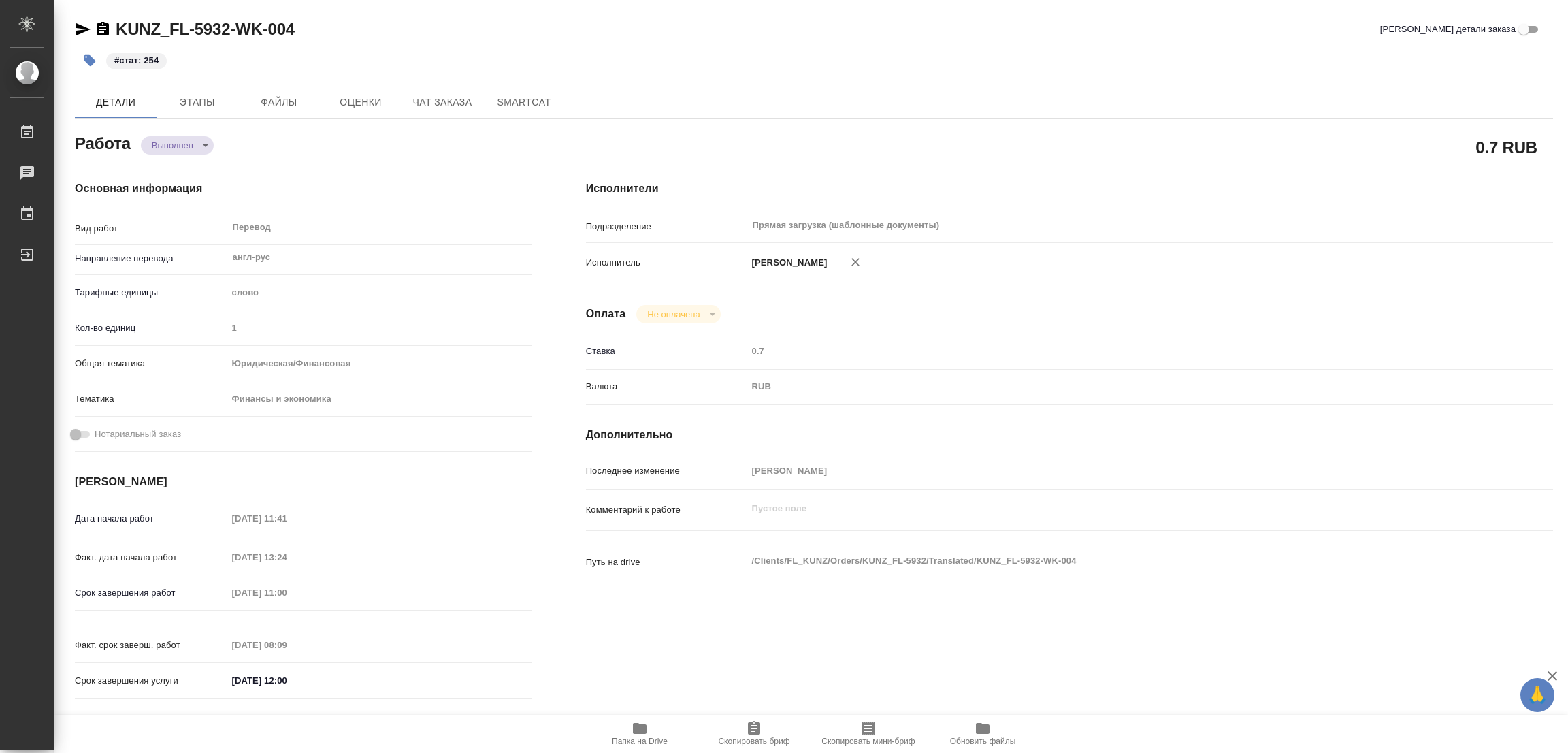
type input "1"
type input "yr-fn"
type input "5a8b8b956a9677013d343d3b"
type input "[DATE] 11:41"
type input "[DATE] 13:24"
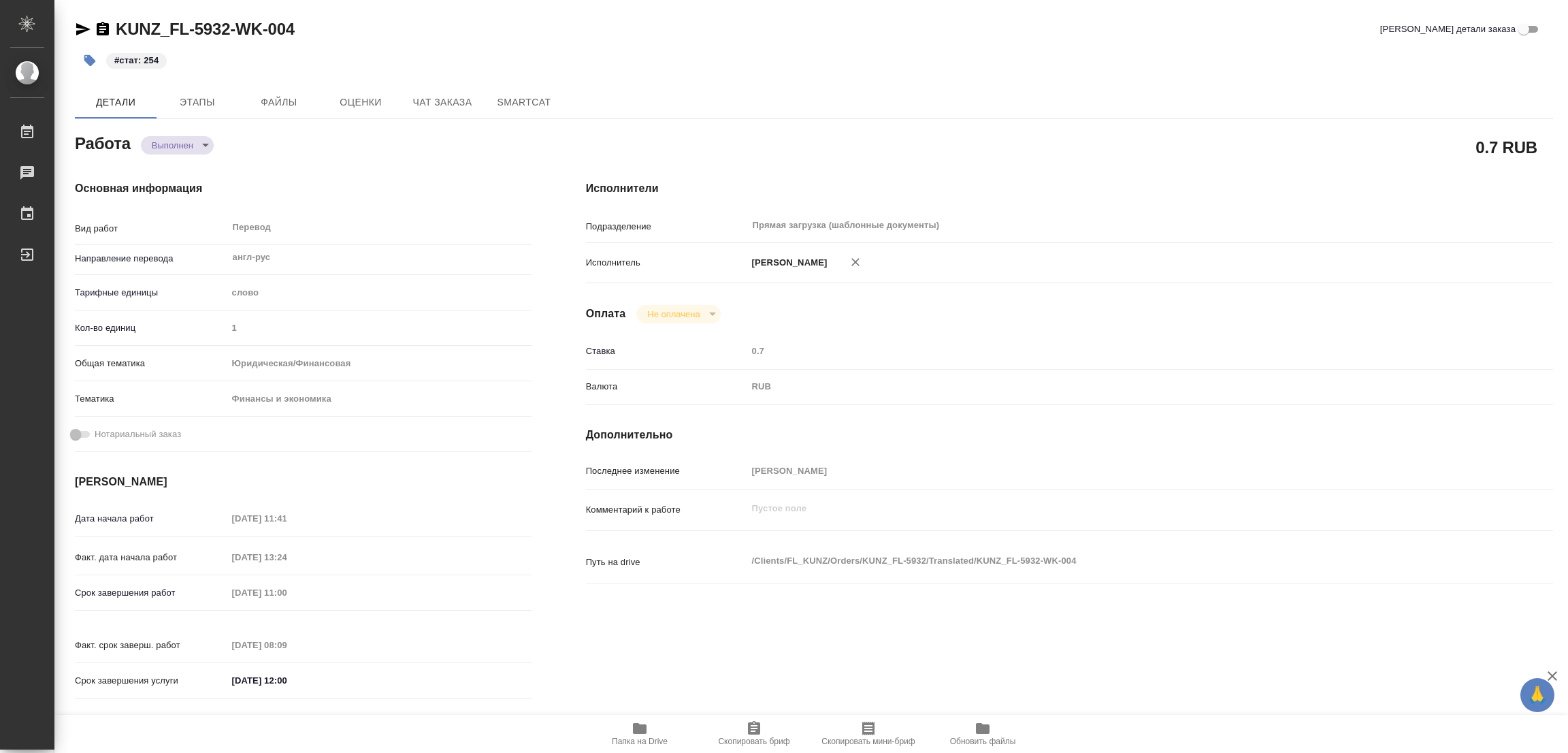
type input "[DATE] 11:00"
type input "[DATE] 08:09"
type input "[DATE] 12:00"
type input "Прямая загрузка (шаблонные документы)"
type input "notPayed"
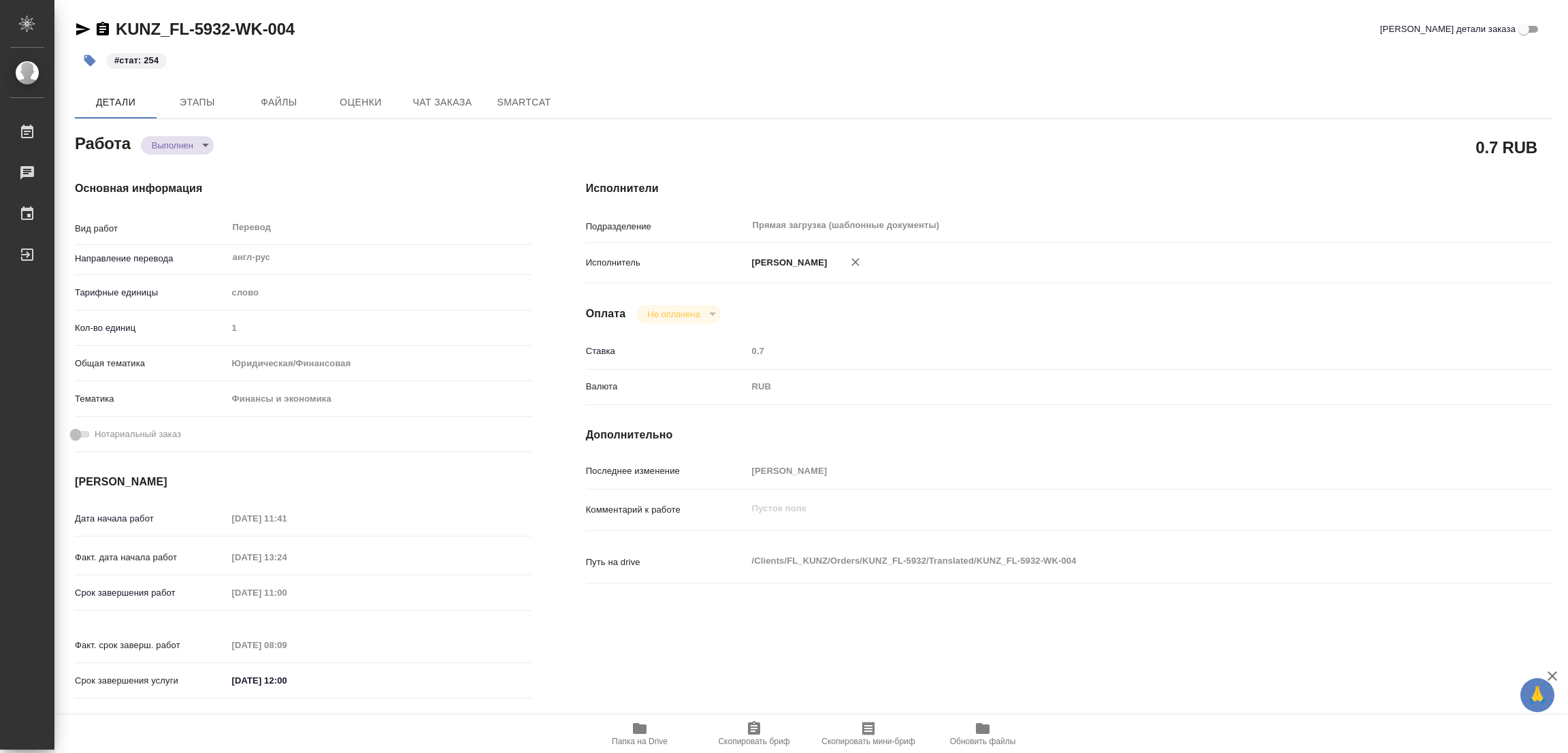
type input "0.7"
type input "RUB"
type input "[PERSON_NAME]"
type textarea "x"
type textarea "/Clients/FL_KUNZ/Orders/KUNZ_FL-5932/Translated/KUNZ_FL-5932-WK-004"
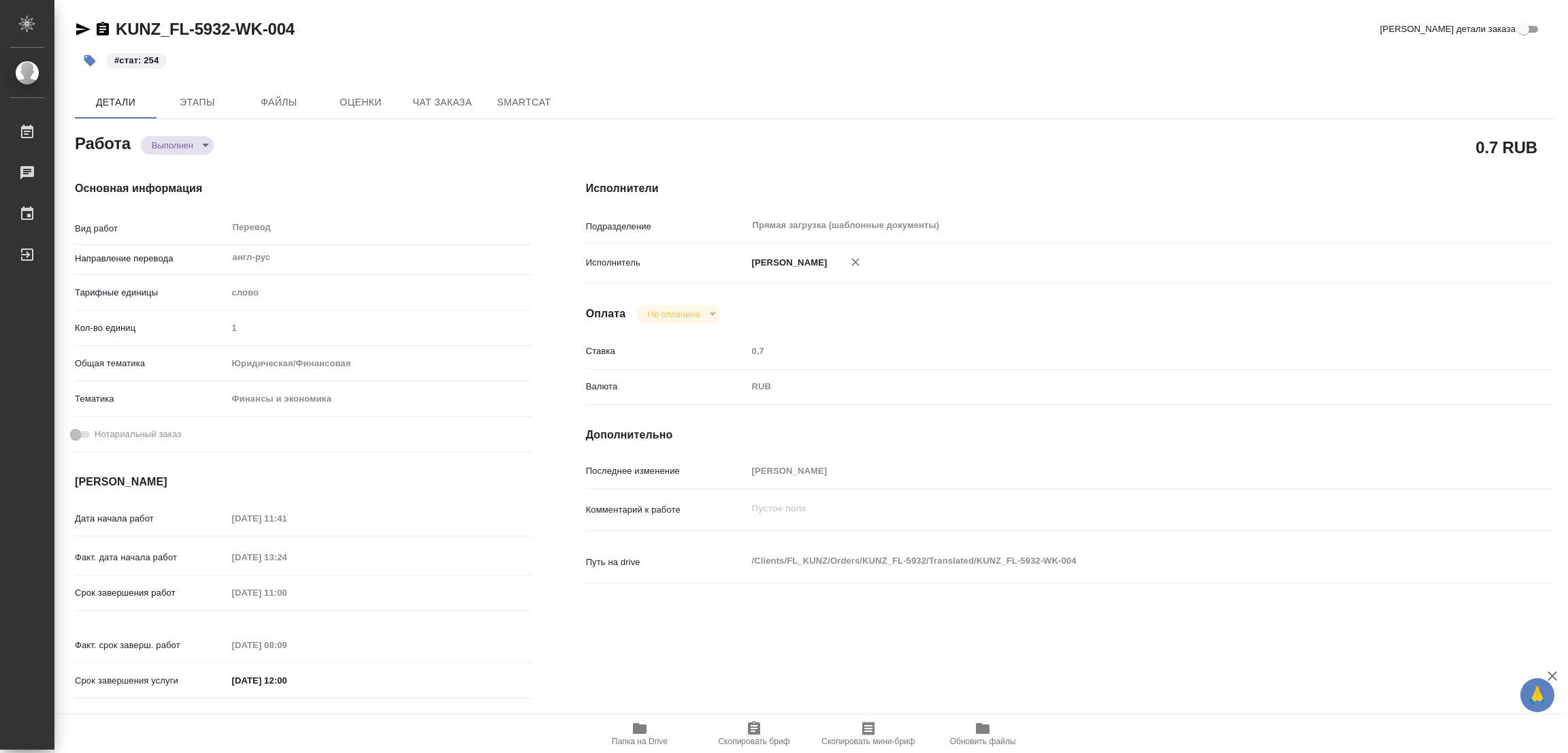
type textarea "x"
type input "KUNZ_FL-5932"
type input "Перевод Стандарт"
type input "Корректура, Редактура, Приёмка по качеству, Перевод, Постредактура машинного пе…"
type input "[PERSON_NAME]"
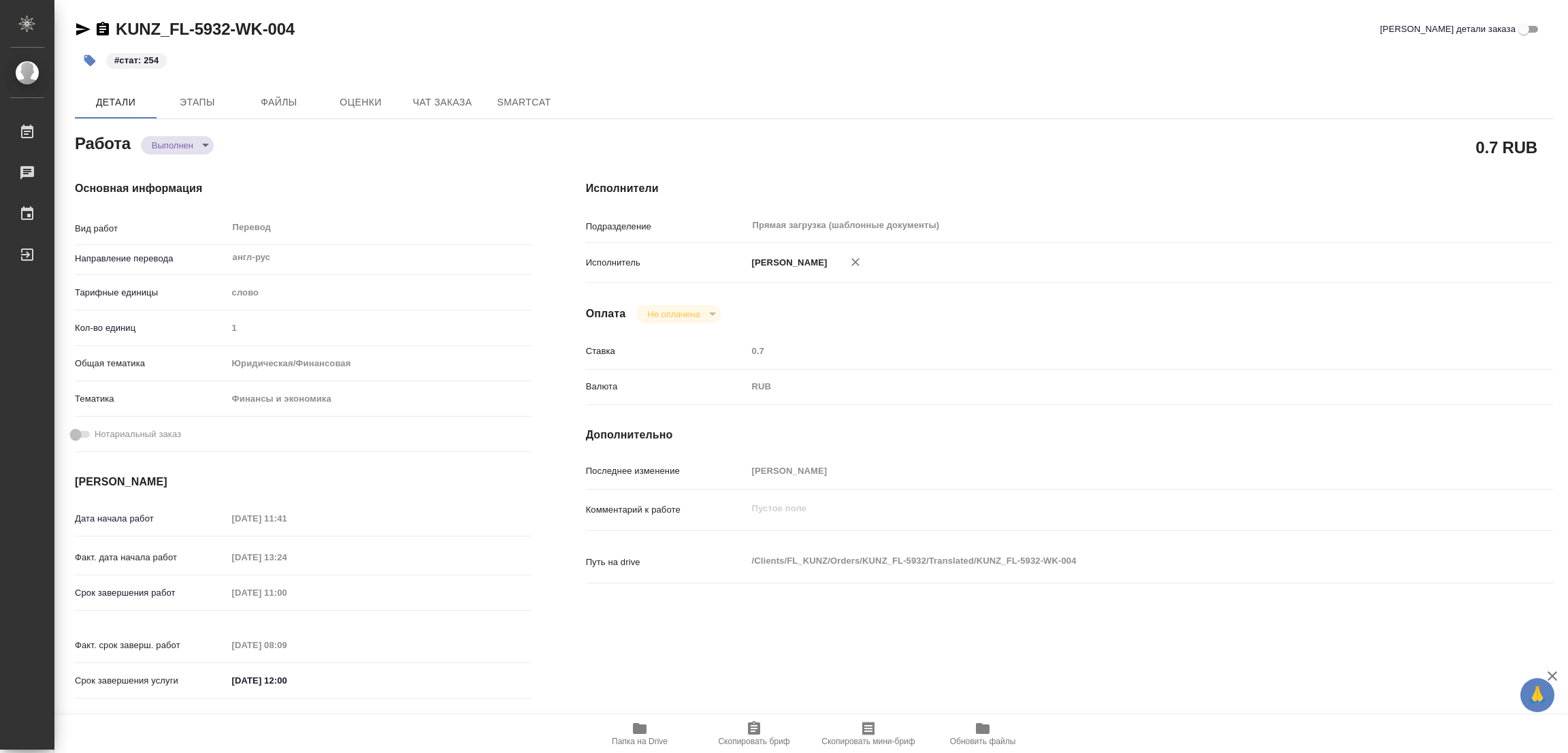
type input "[PERSON_NAME]"
type input "/Clients/FL_KUNZ/Orders/KUNZ_FL-5932"
type textarea "x"
type textarea "англ/араб - рус, без нота"
type textarea "x"
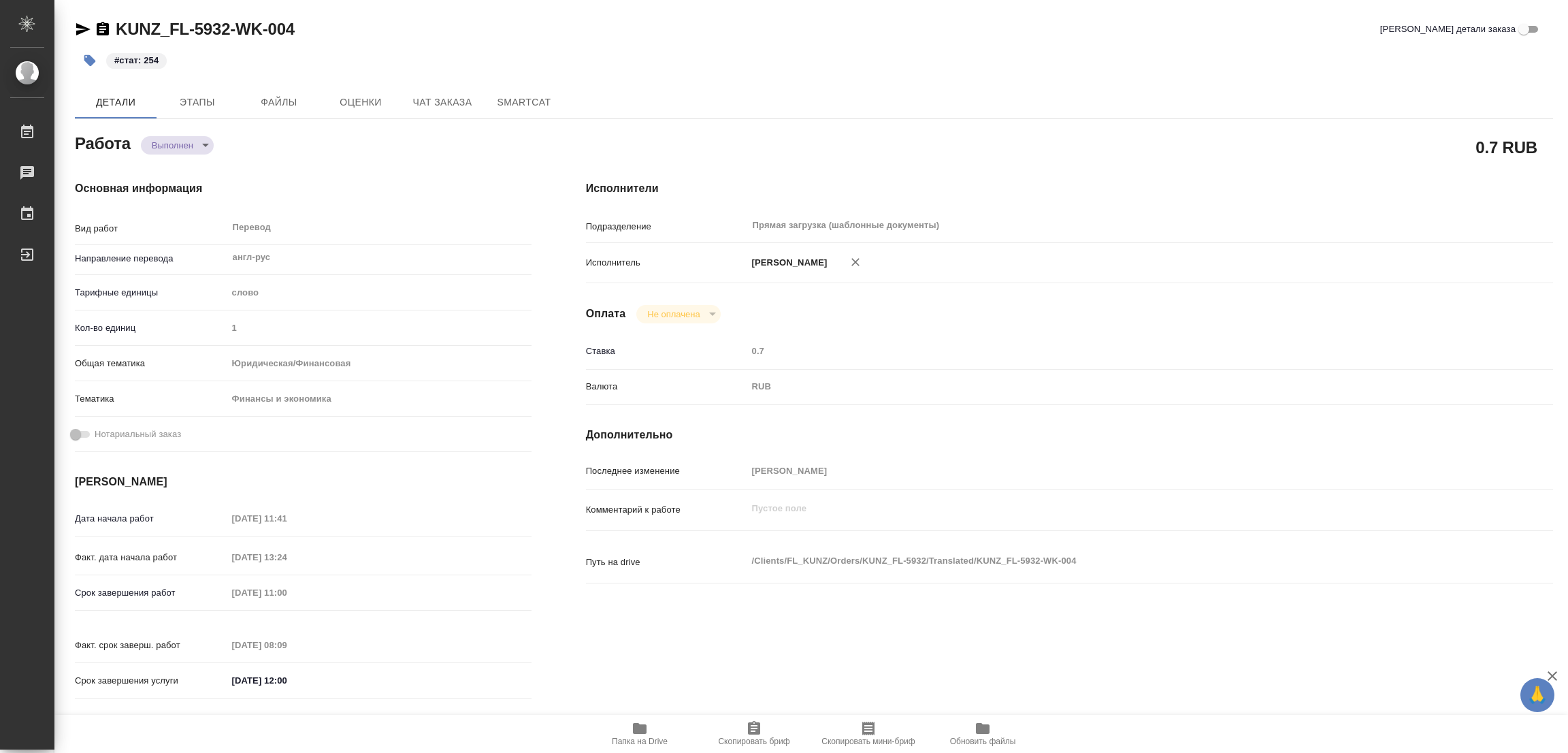
type textarea "x"
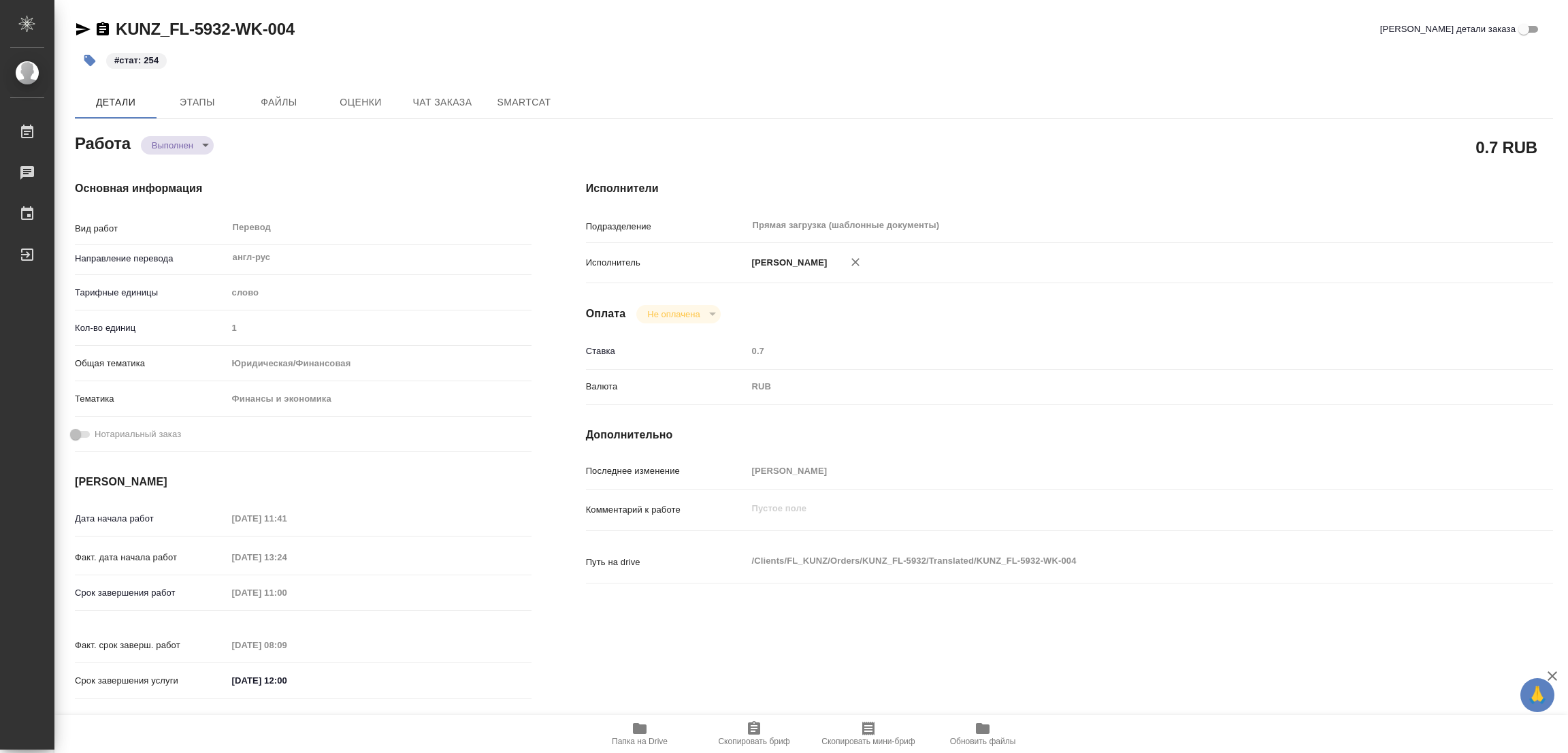
type textarea "x"
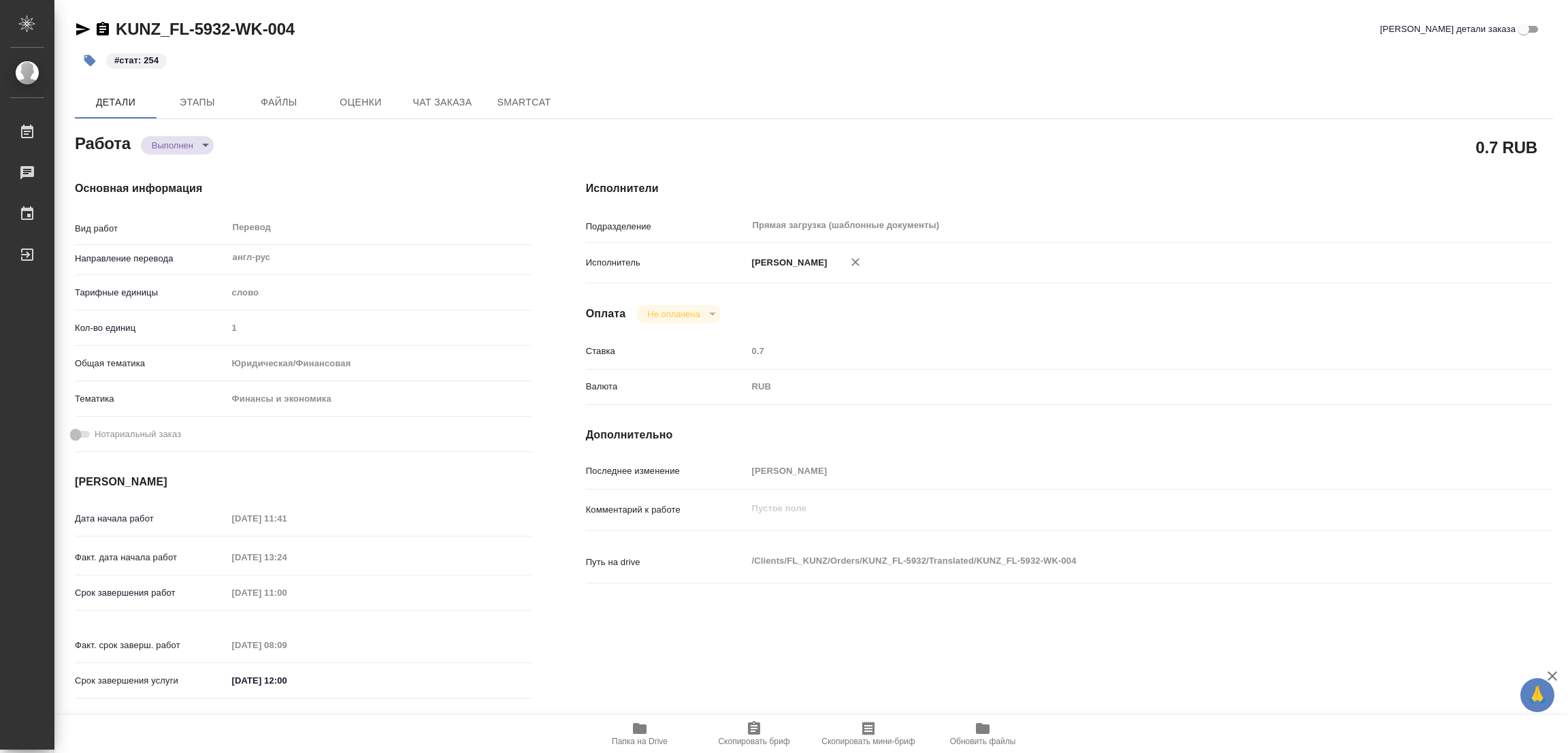
type textarea "x"
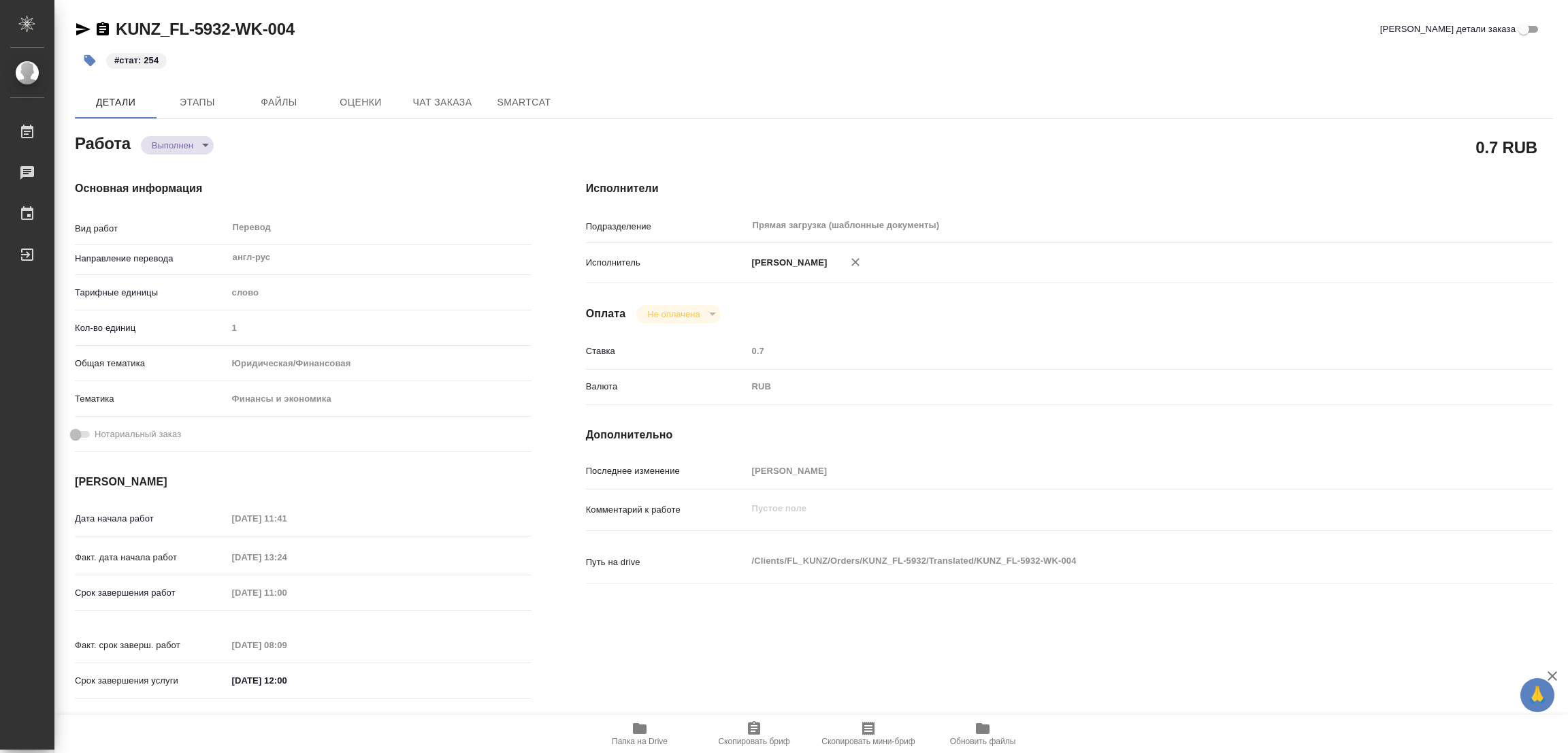
click at [746, 87] on div "Детали Этапы Файлы Оценки Чат заказа SmartCat" at bounding box center [814, 102] width 1479 height 33
click at [793, 46] on div "#стат: 254" at bounding box center [568, 60] width 986 height 30
